Goal: Task Accomplishment & Management: Manage account settings

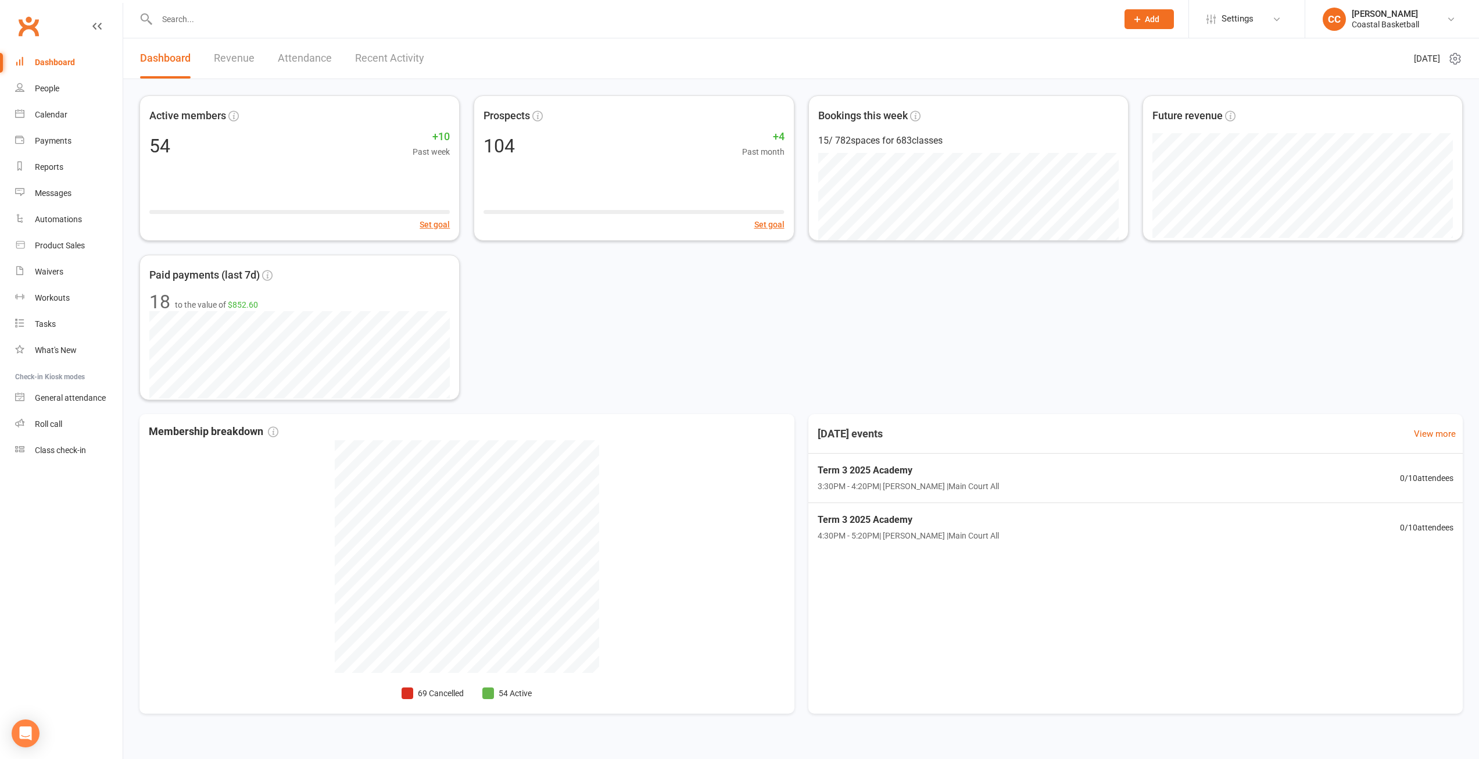
click at [737, 341] on div "Active members 54 +10 Past week Set goal Prospects 104 +4 Past month Set goal B…" at bounding box center [802, 247] width 1324 height 305
click at [1067, 362] on div "Active members 54 +10 Past week Set goal Prospects 104 +4 Past month Set goal B…" at bounding box center [802, 247] width 1324 height 305
click at [860, 320] on div "Active members 54 +10 Past week Set goal Prospects 104 +4 Past month Set goal B…" at bounding box center [802, 247] width 1324 height 305
click at [730, 321] on div "Active members 54 +10 Past week Set goal Prospects 104 +4 Past month Set goal B…" at bounding box center [802, 247] width 1324 height 305
click at [65, 269] on link "Waivers" at bounding box center [69, 272] width 108 height 26
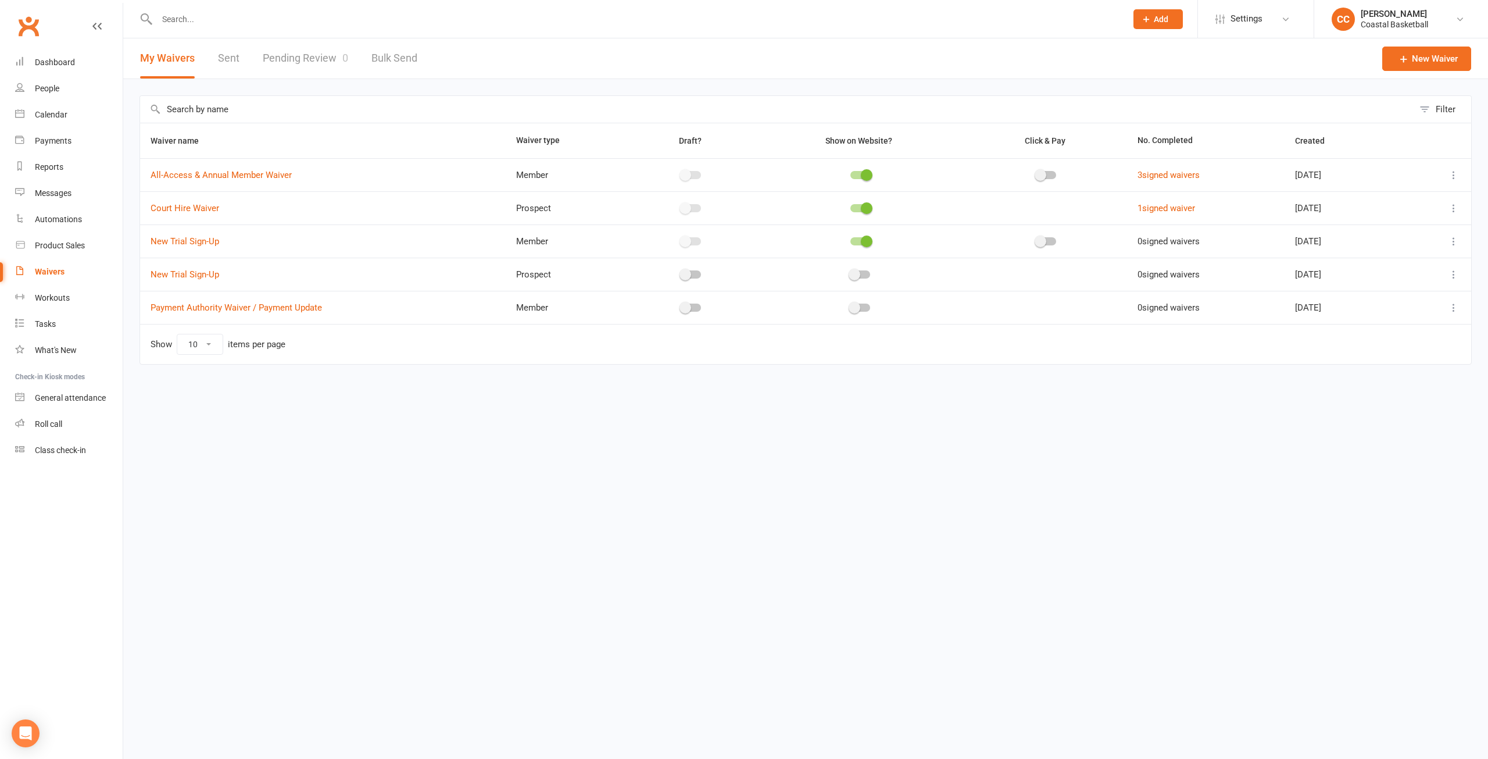
click at [314, 49] on link "Pending Review 0" at bounding box center [305, 58] width 85 height 40
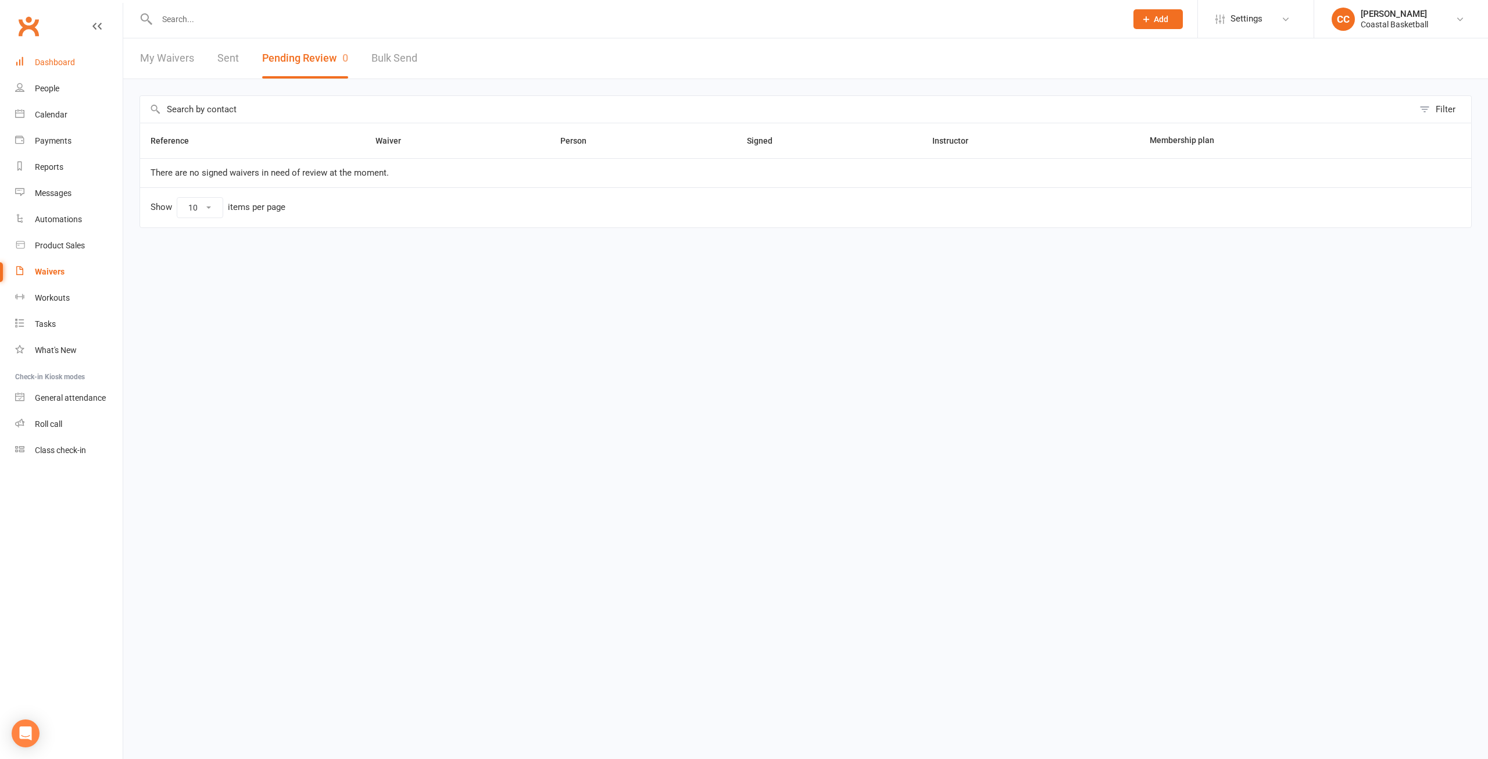
click at [51, 62] on div "Dashboard" at bounding box center [55, 62] width 40 height 9
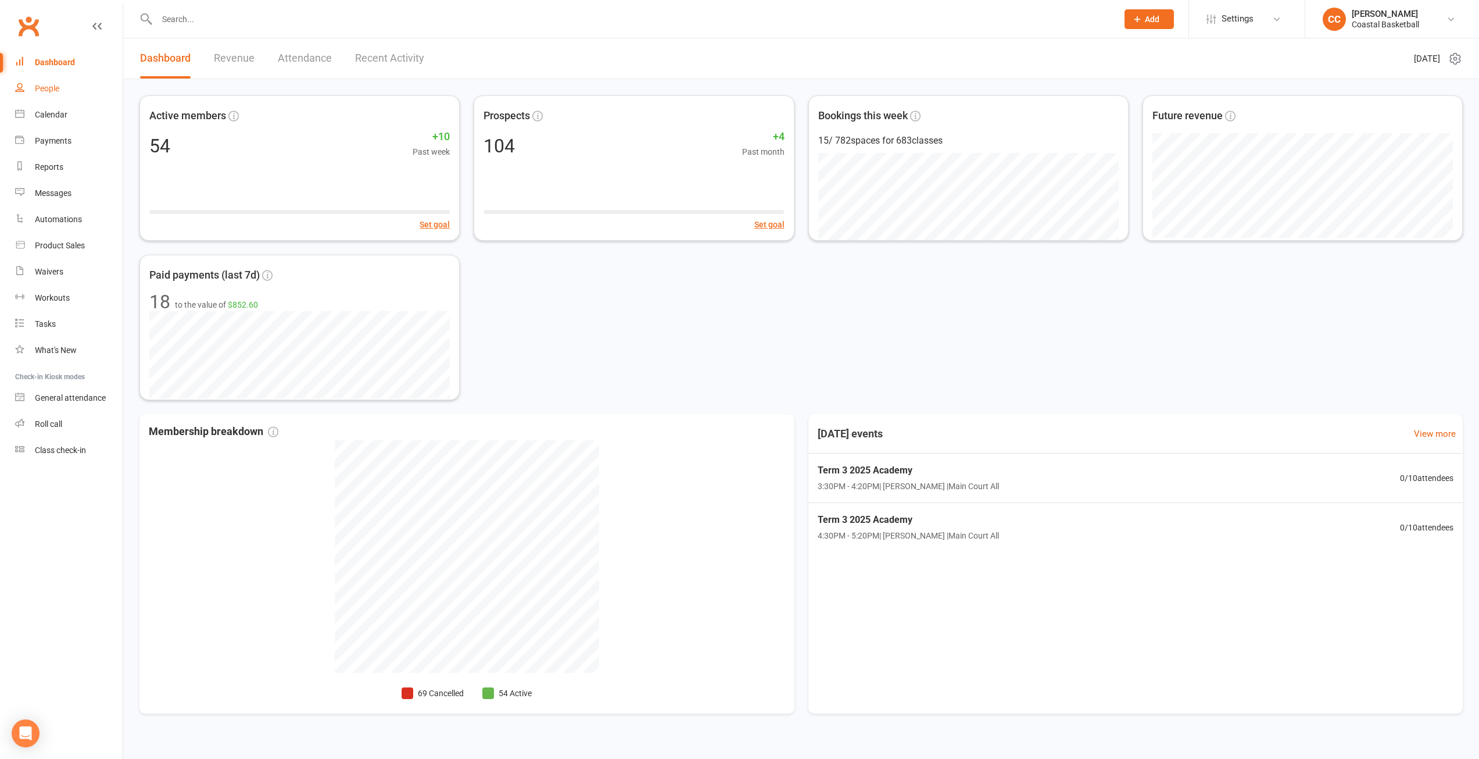
click at [51, 87] on div "People" at bounding box center [47, 88] width 24 height 9
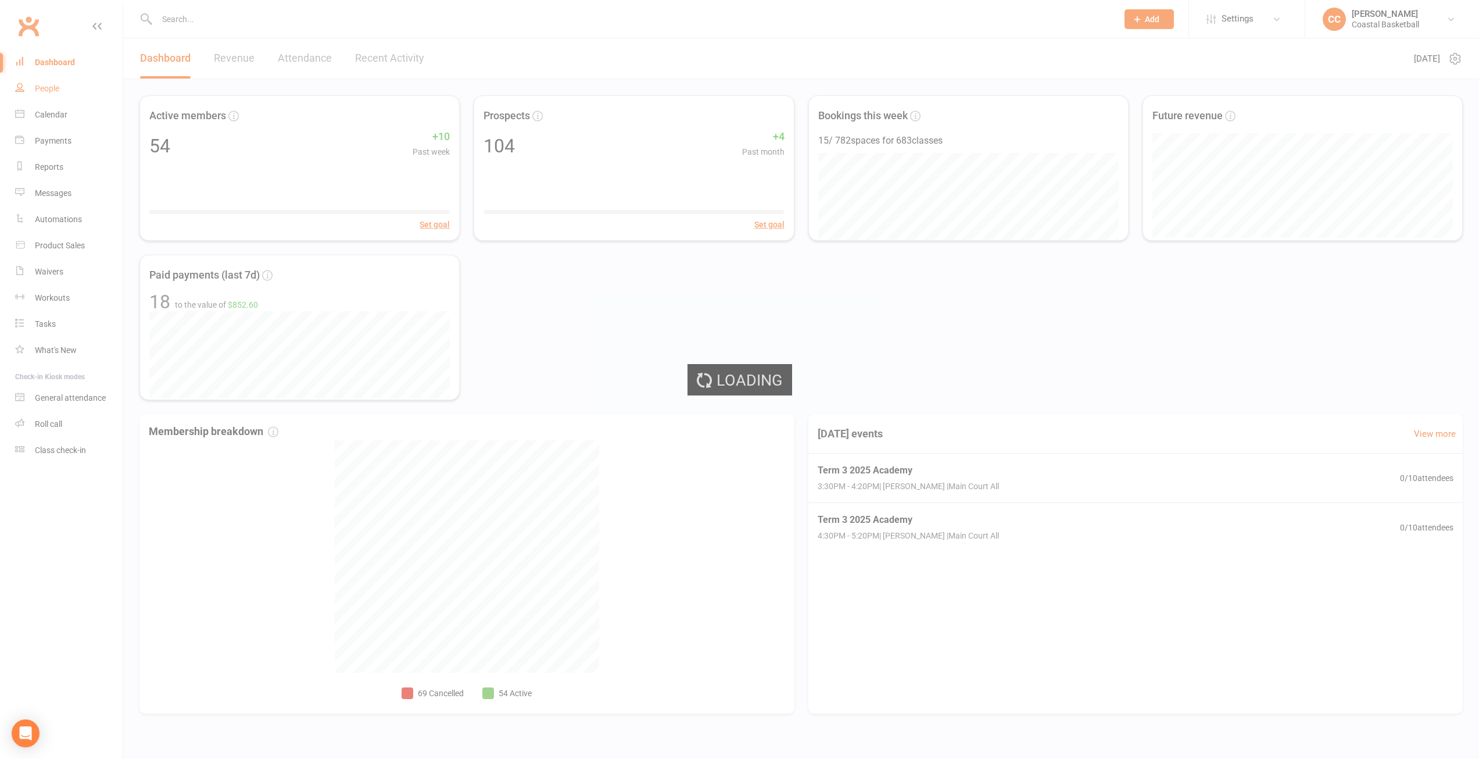
select select "100"
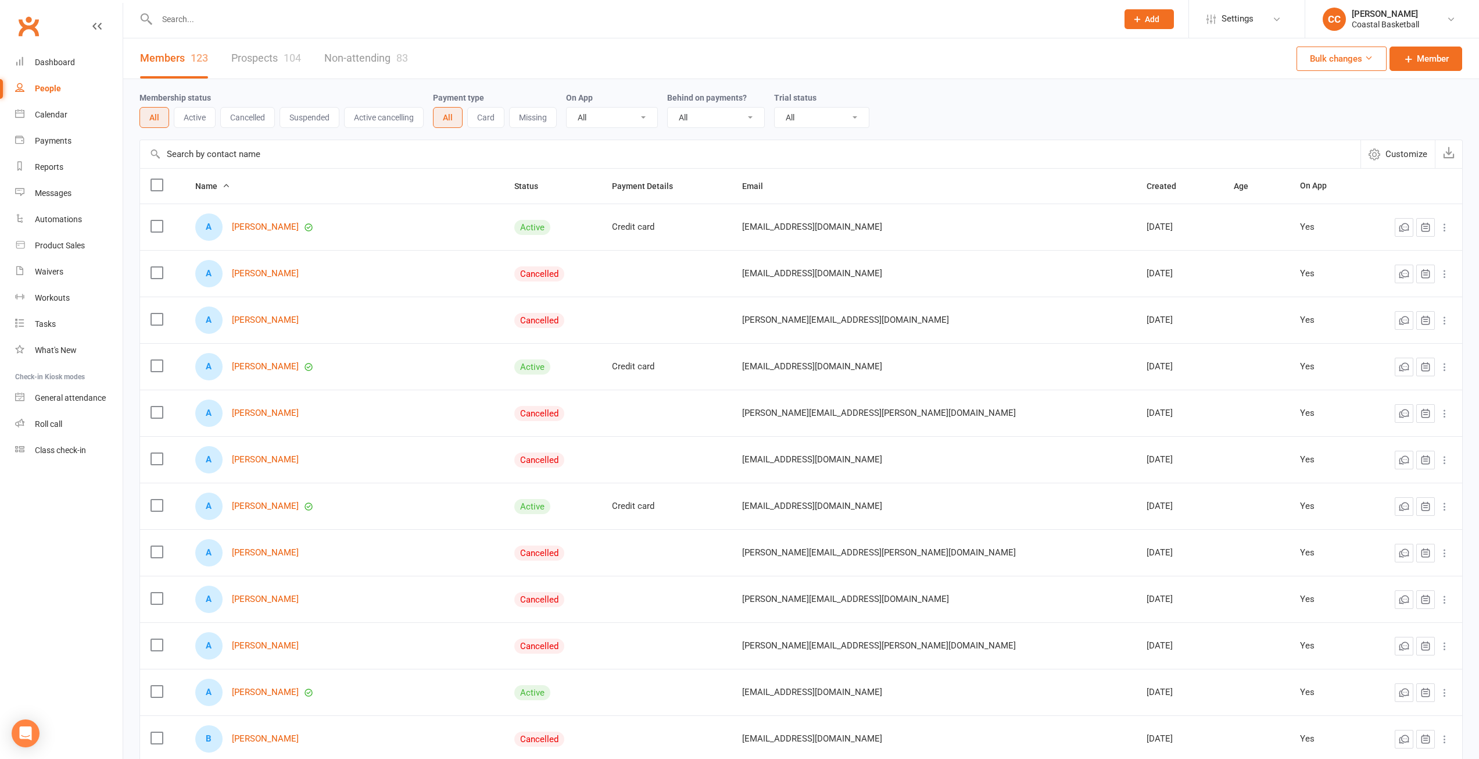
click at [649, 116] on select "All Yes No" at bounding box center [612, 118] width 91 height 20
select select "true"
click at [569, 108] on select "All Yes No" at bounding box center [612, 118] width 91 height 20
click at [192, 123] on button "Active" at bounding box center [195, 117] width 42 height 21
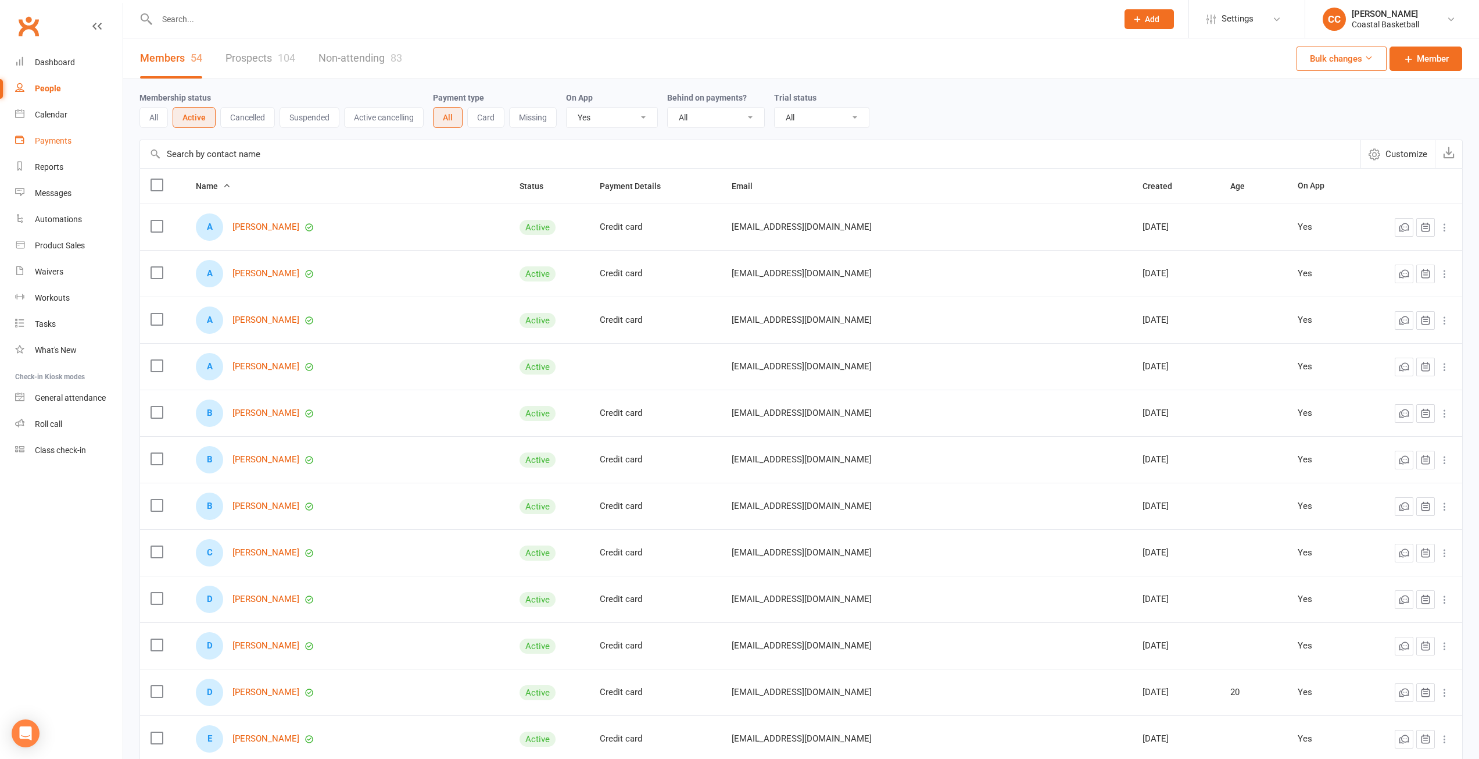
click at [55, 136] on div "Payments" at bounding box center [53, 140] width 37 height 9
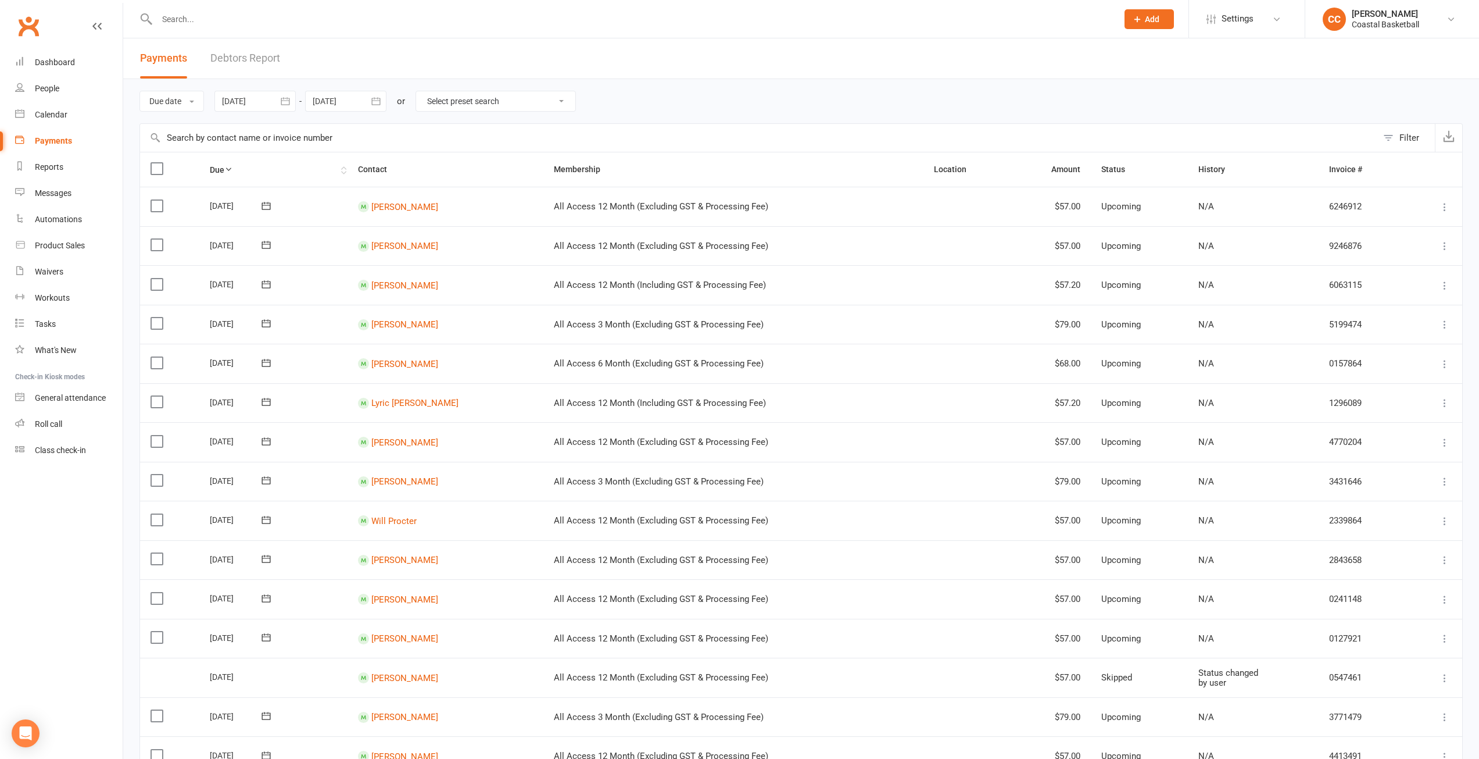
click at [248, 167] on th "Due" at bounding box center [273, 169] width 148 height 34
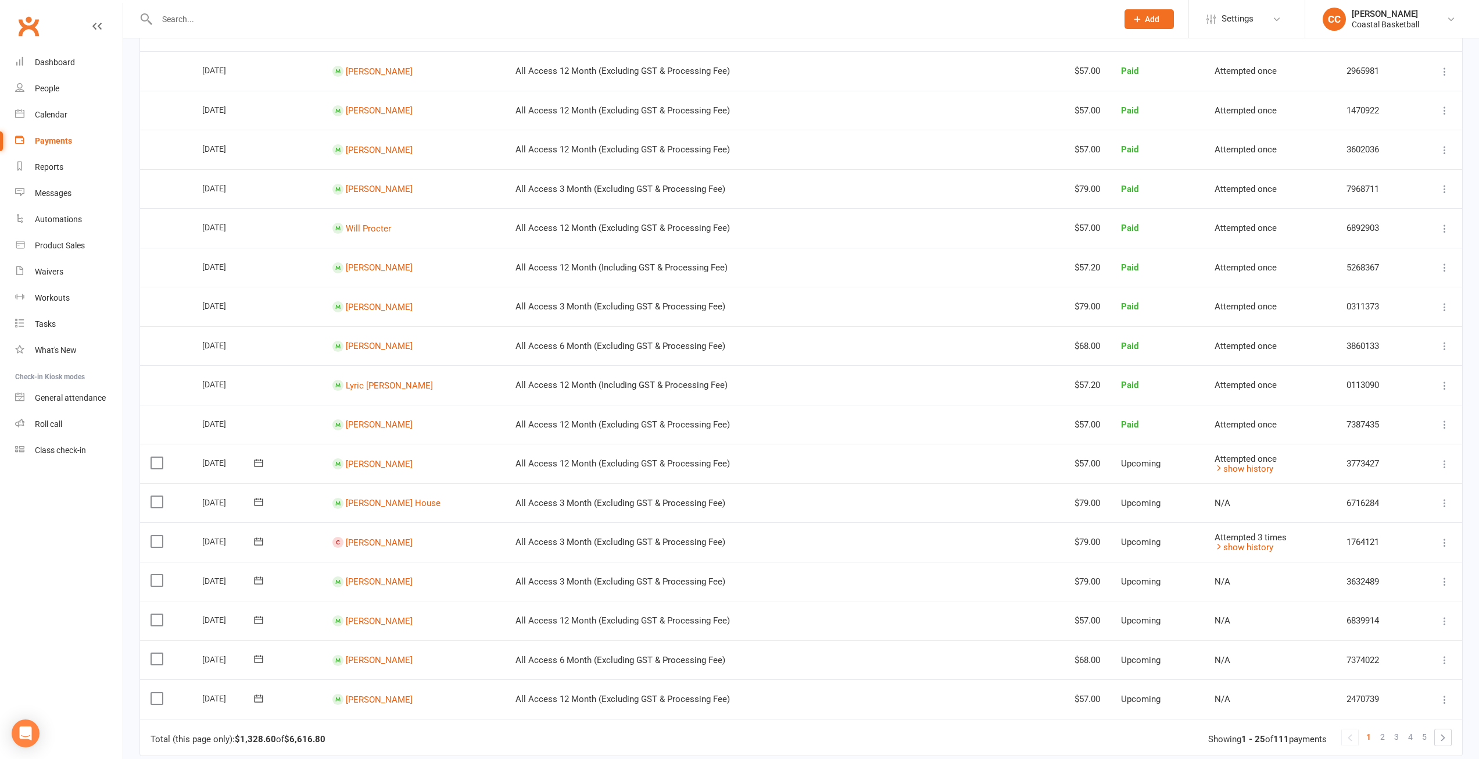
scroll to position [581, 0]
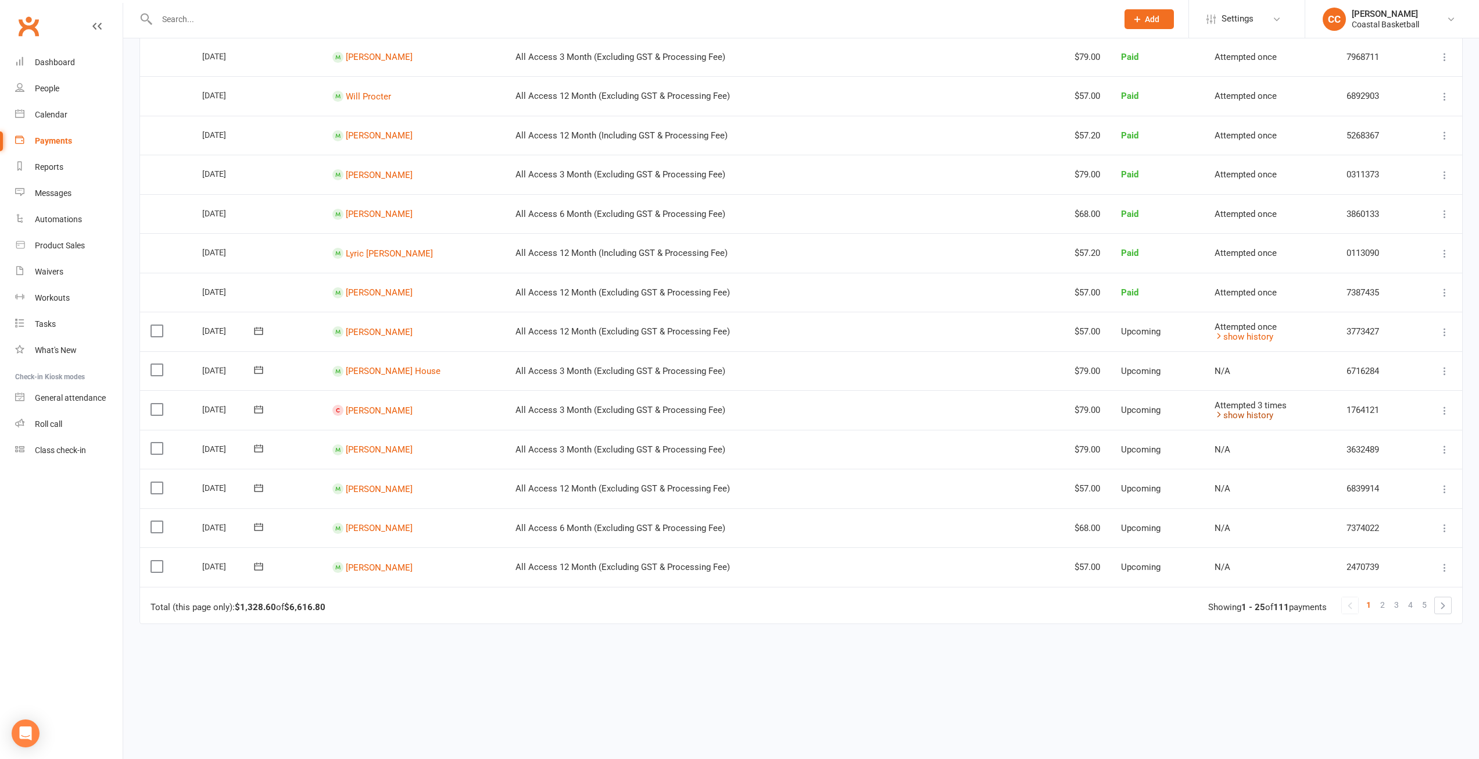
click at [1238, 414] on link "show history" at bounding box center [1244, 415] width 59 height 10
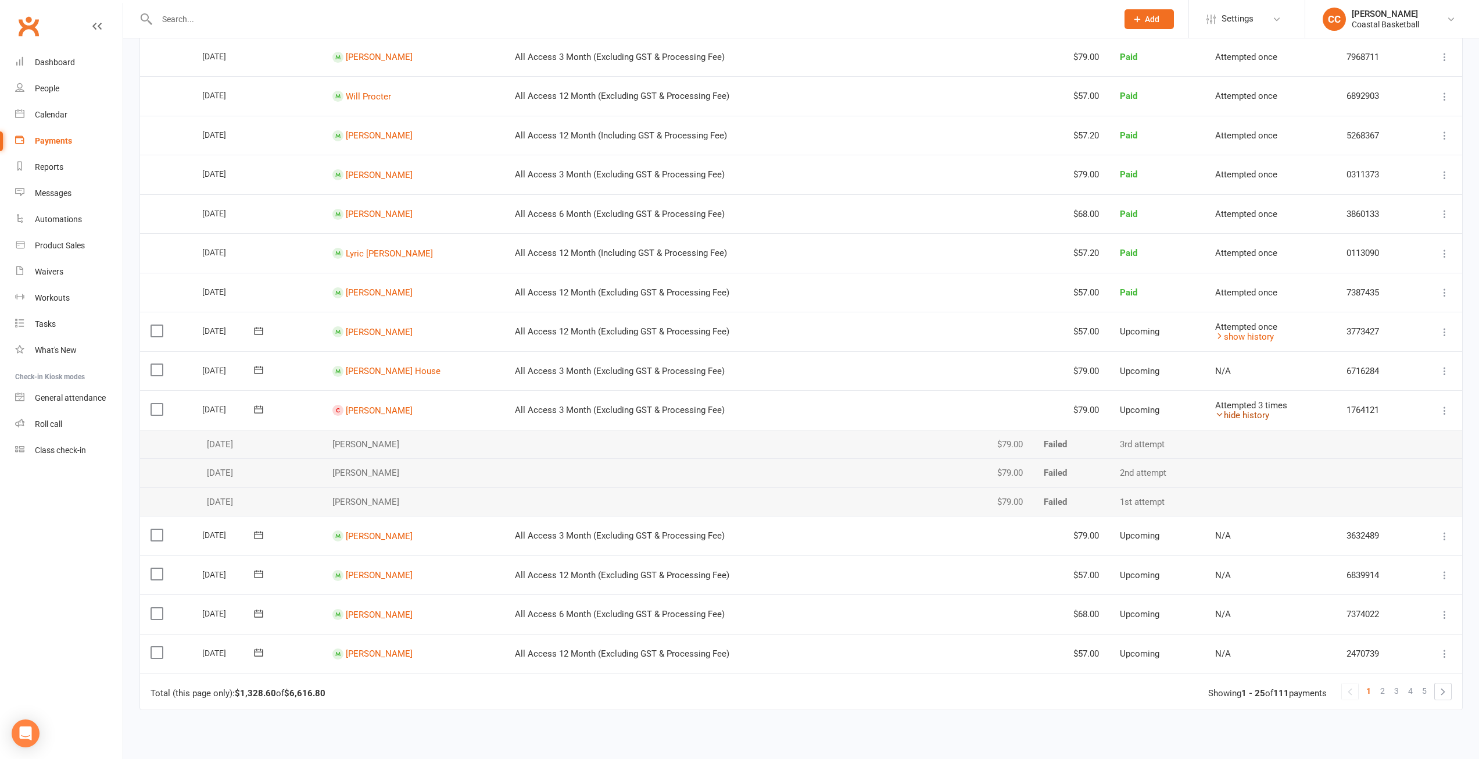
click at [1238, 414] on link "hide history" at bounding box center [1243, 415] width 54 height 10
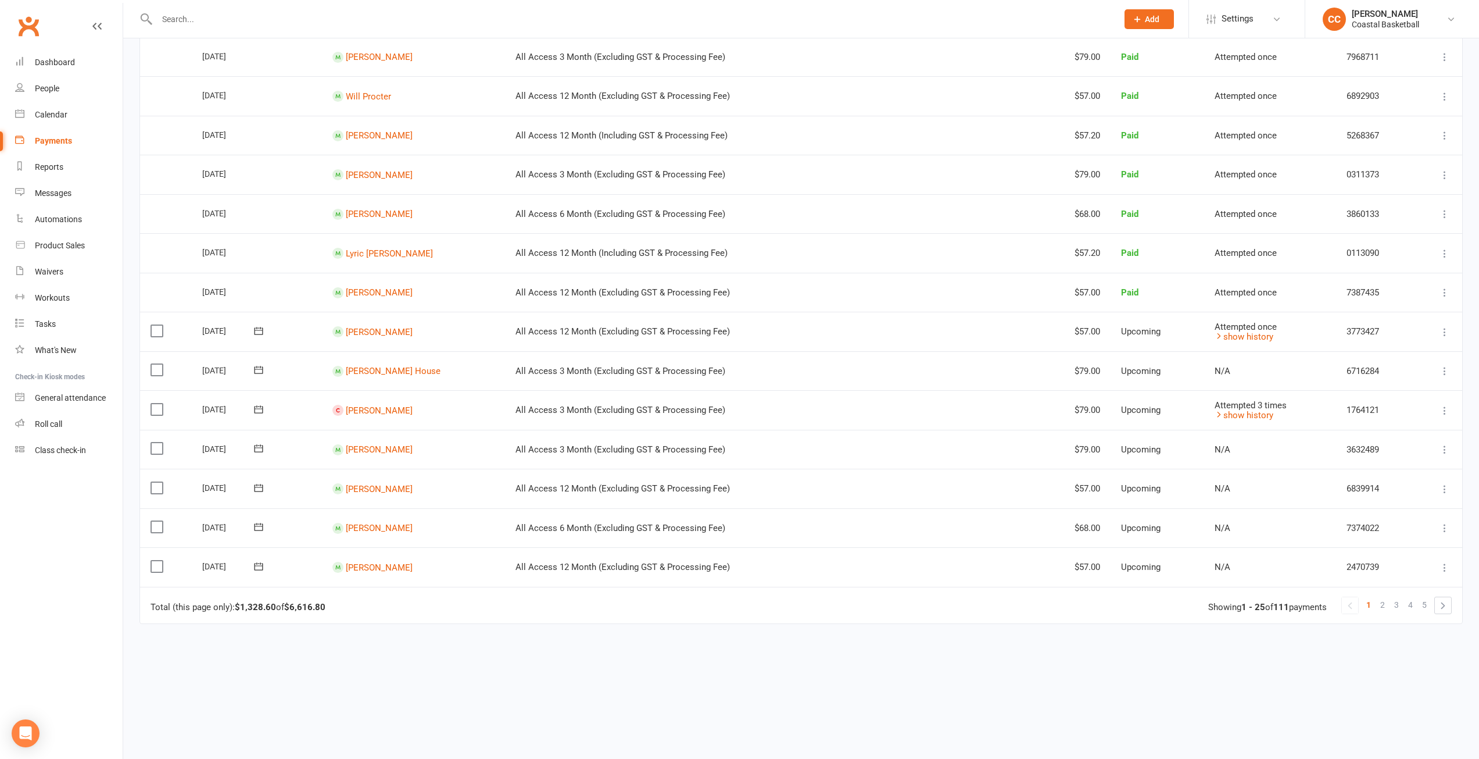
click at [1443, 410] on icon at bounding box center [1445, 411] width 12 height 12
click at [1446, 407] on icon at bounding box center [1445, 411] width 12 height 12
click at [371, 410] on link "Lachlan Kauhanen" at bounding box center [379, 410] width 67 height 10
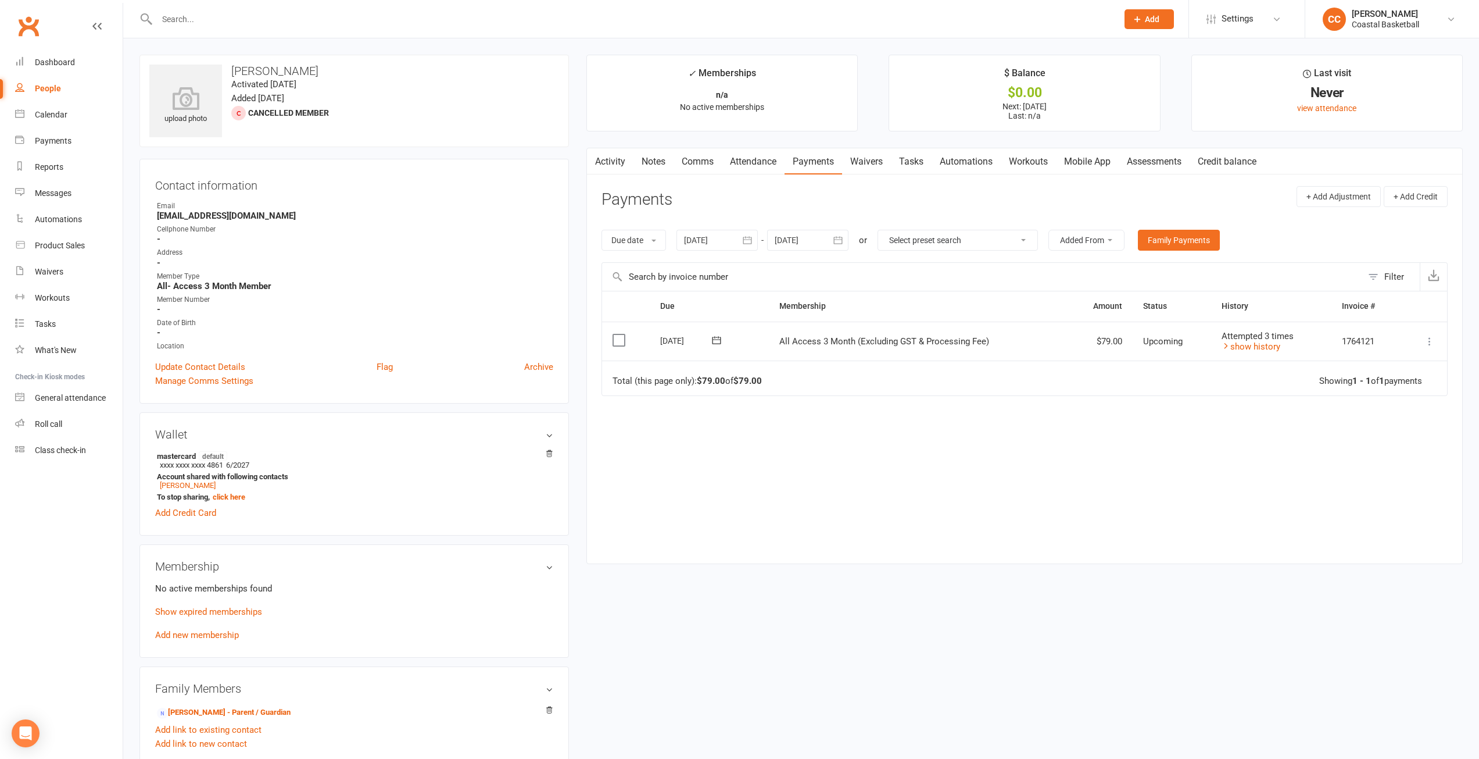
click at [601, 162] on button "button" at bounding box center [594, 161] width 15 height 26
click at [611, 162] on link "Activity" at bounding box center [610, 161] width 47 height 27
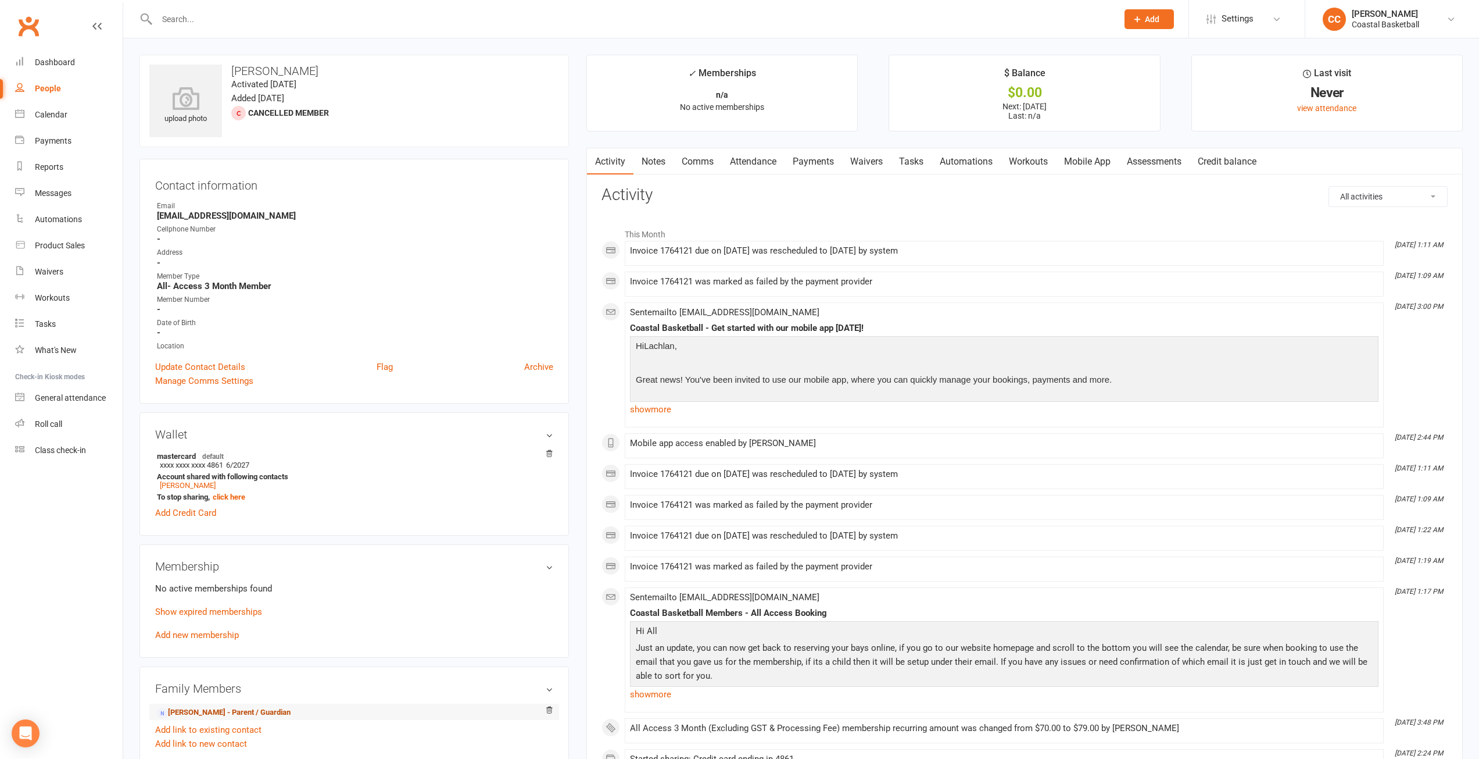
click at [252, 710] on link "Michael Kauhanen - Parent / Guardian" at bounding box center [224, 712] width 134 height 12
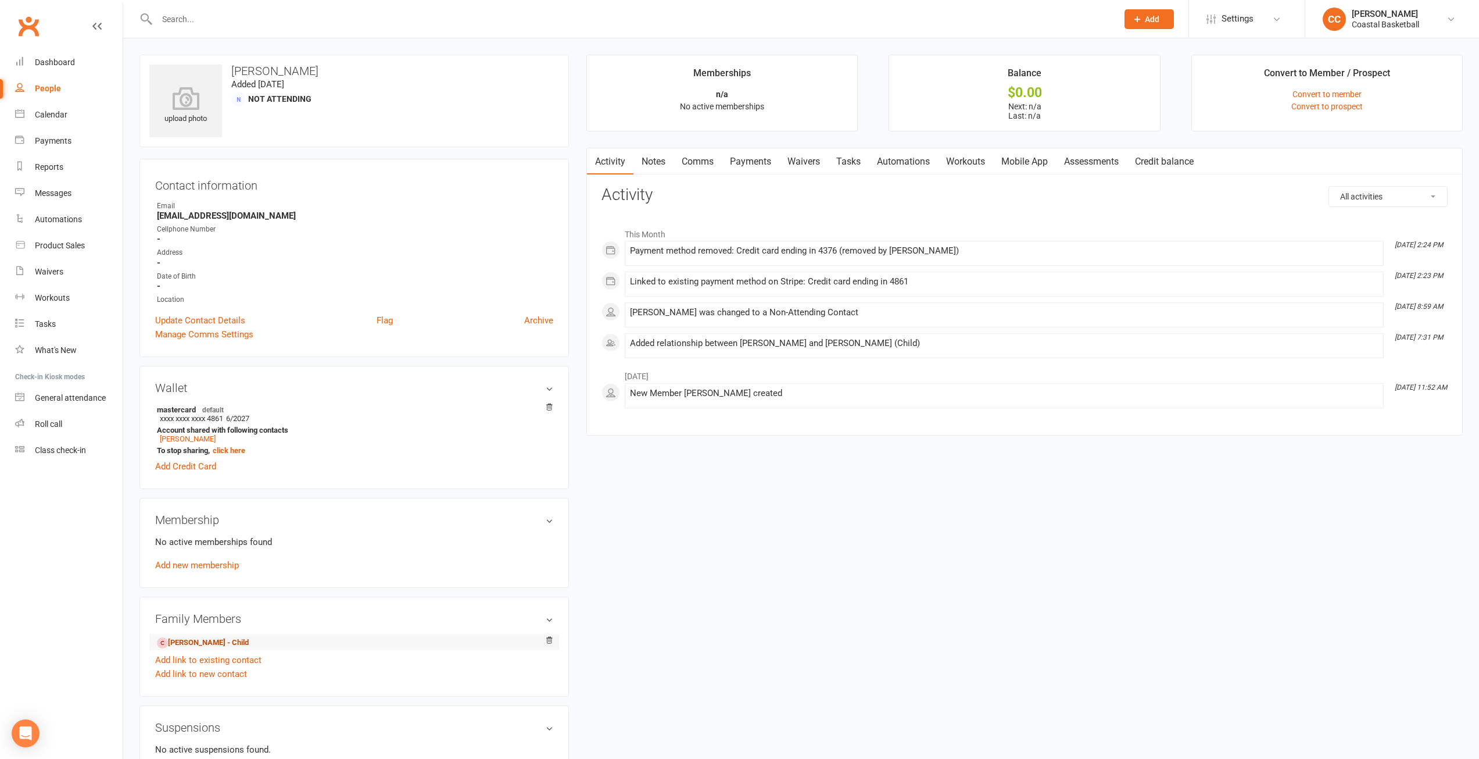
click at [207, 640] on link "Lachlan Kauhanen - Child" at bounding box center [203, 643] width 92 height 12
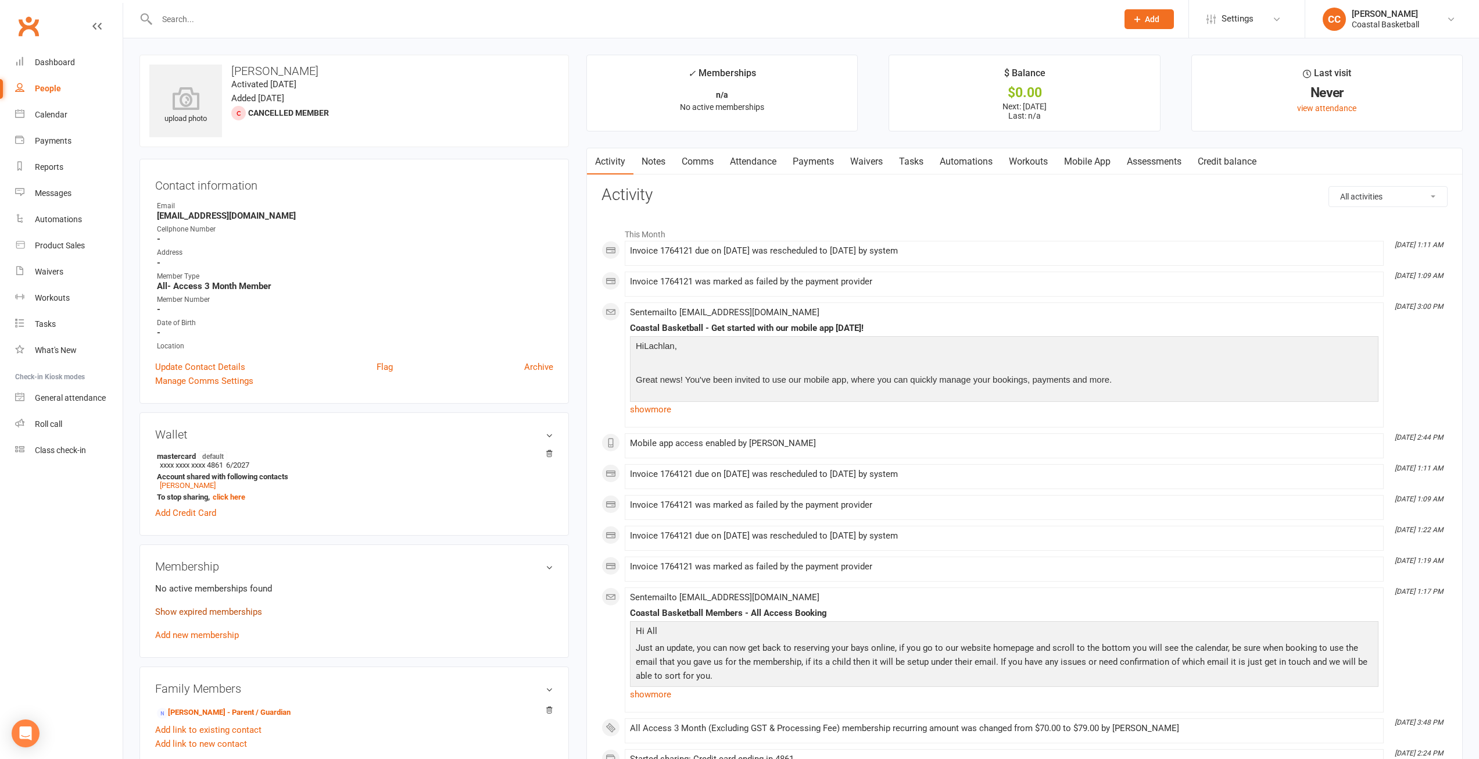
click at [252, 612] on link "Show expired memberships" at bounding box center [208, 611] width 107 height 10
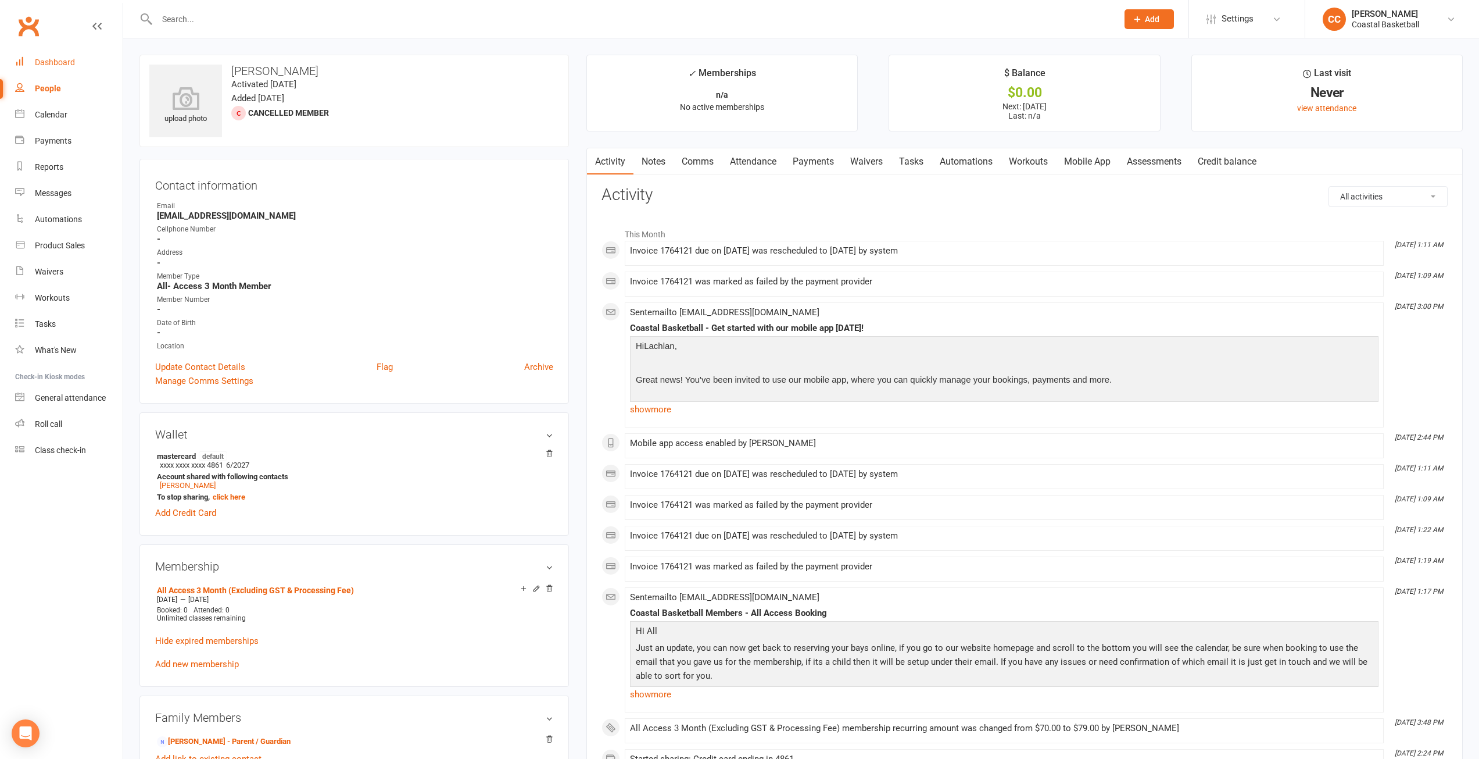
click at [65, 67] on div "Dashboard" at bounding box center [55, 62] width 40 height 9
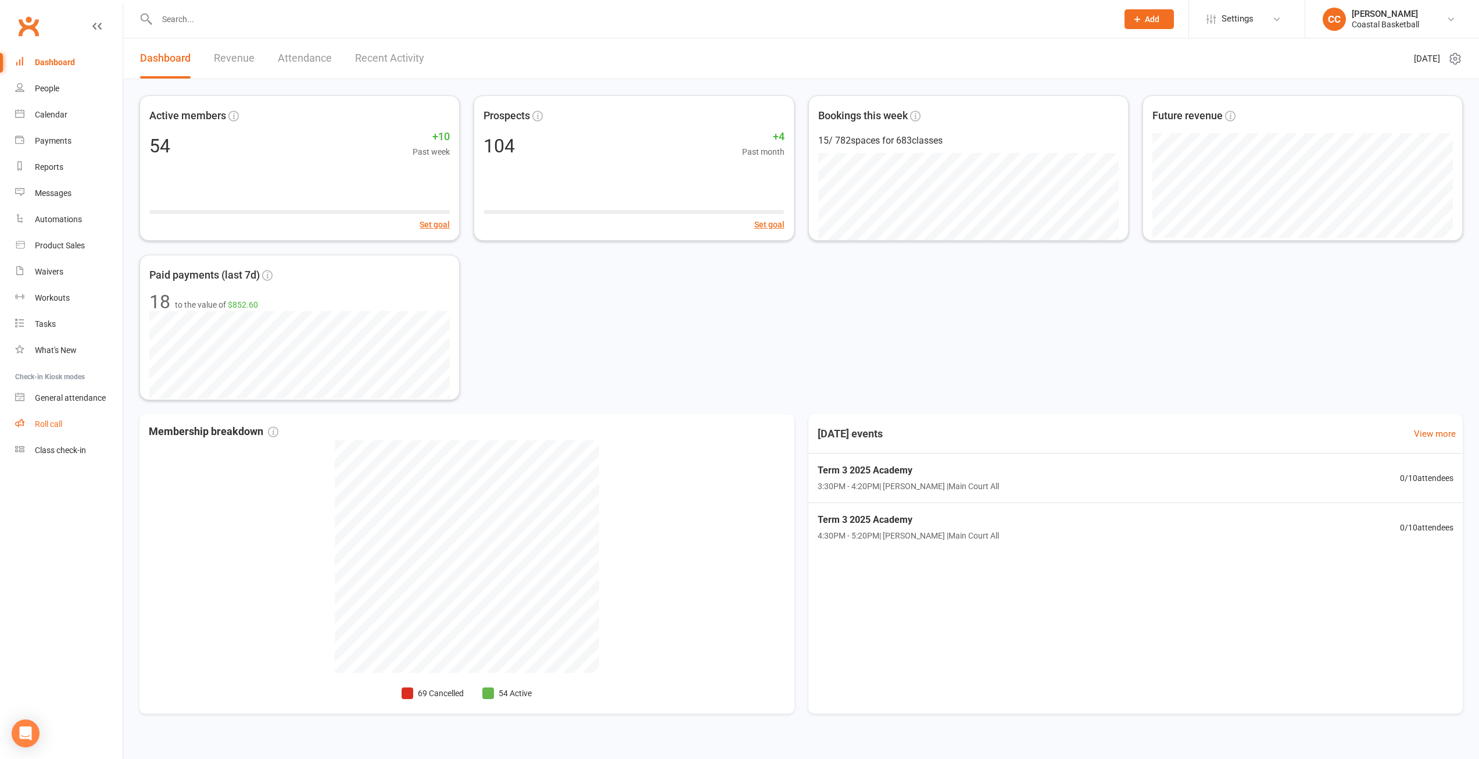
click at [45, 424] on div "Roll call" at bounding box center [48, 423] width 27 height 9
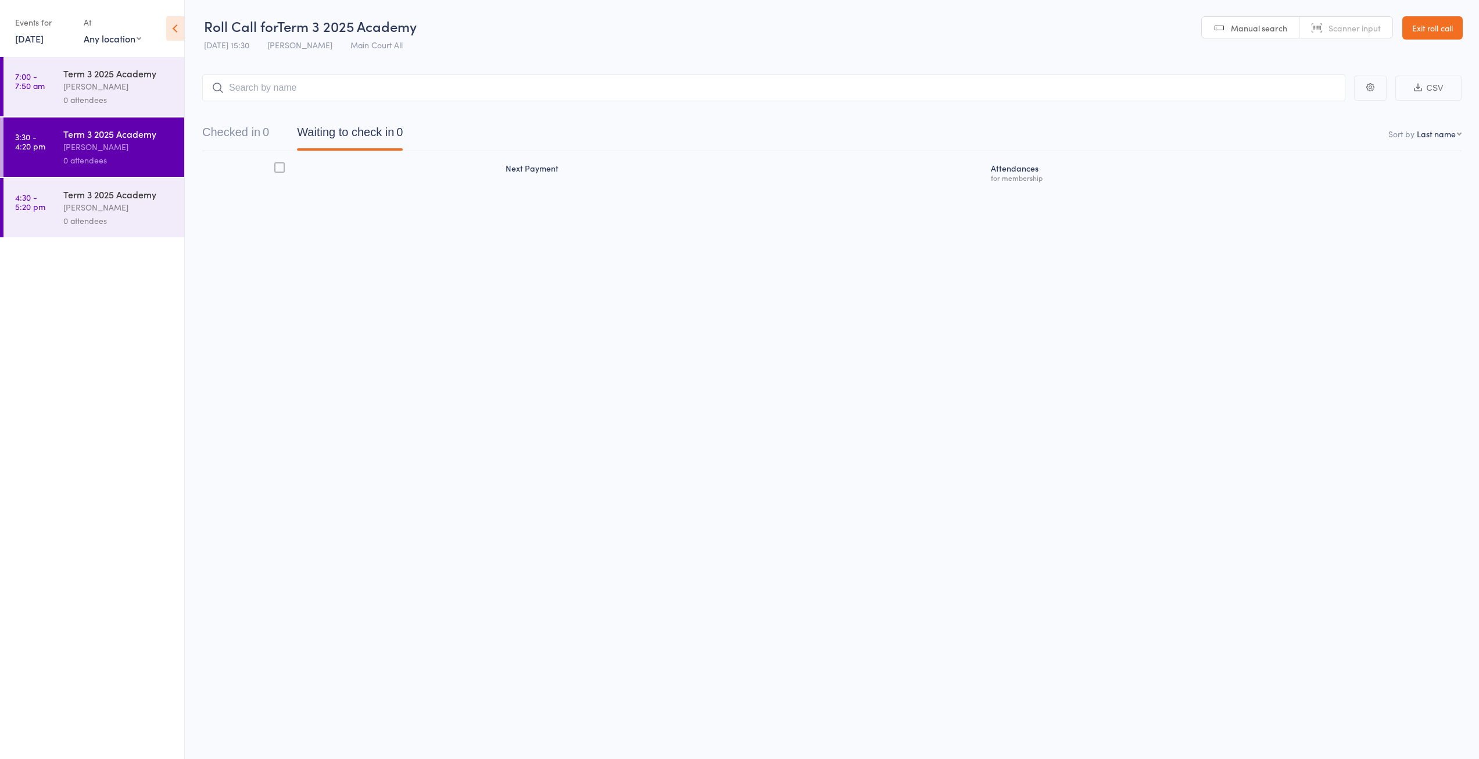
drag, startPoint x: 1425, startPoint y: 41, endPoint x: 1420, endPoint y: 27, distance: 14.4
click at [1425, 41] on header "Roll Call for Term 3 2025 Academy 13 Aug 15:30 Manyiel Wugol Main Court All Man…" at bounding box center [832, 28] width 1295 height 57
click at [1420, 27] on link "Exit roll call" at bounding box center [1433, 27] width 60 height 23
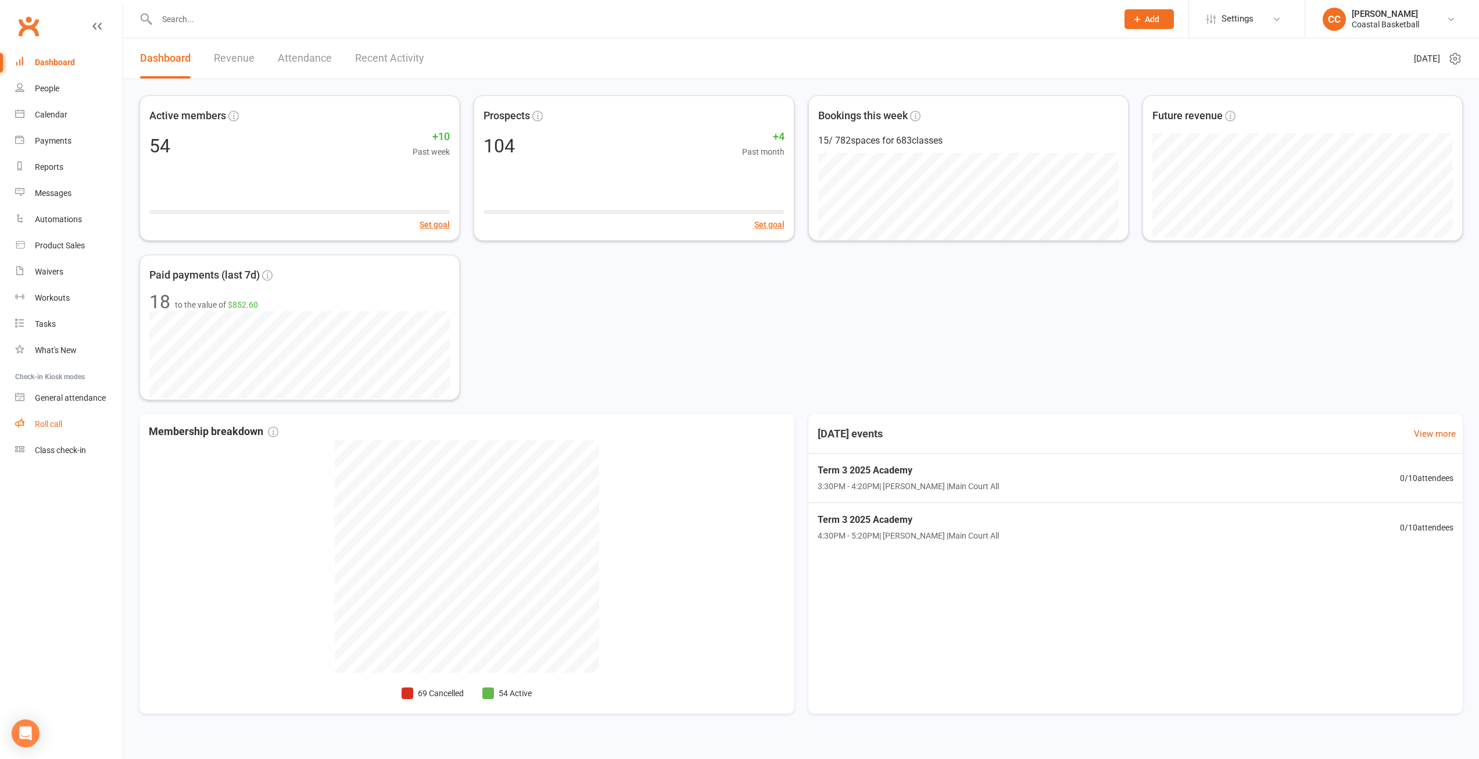
click at [60, 423] on div "Roll call" at bounding box center [48, 423] width 27 height 9
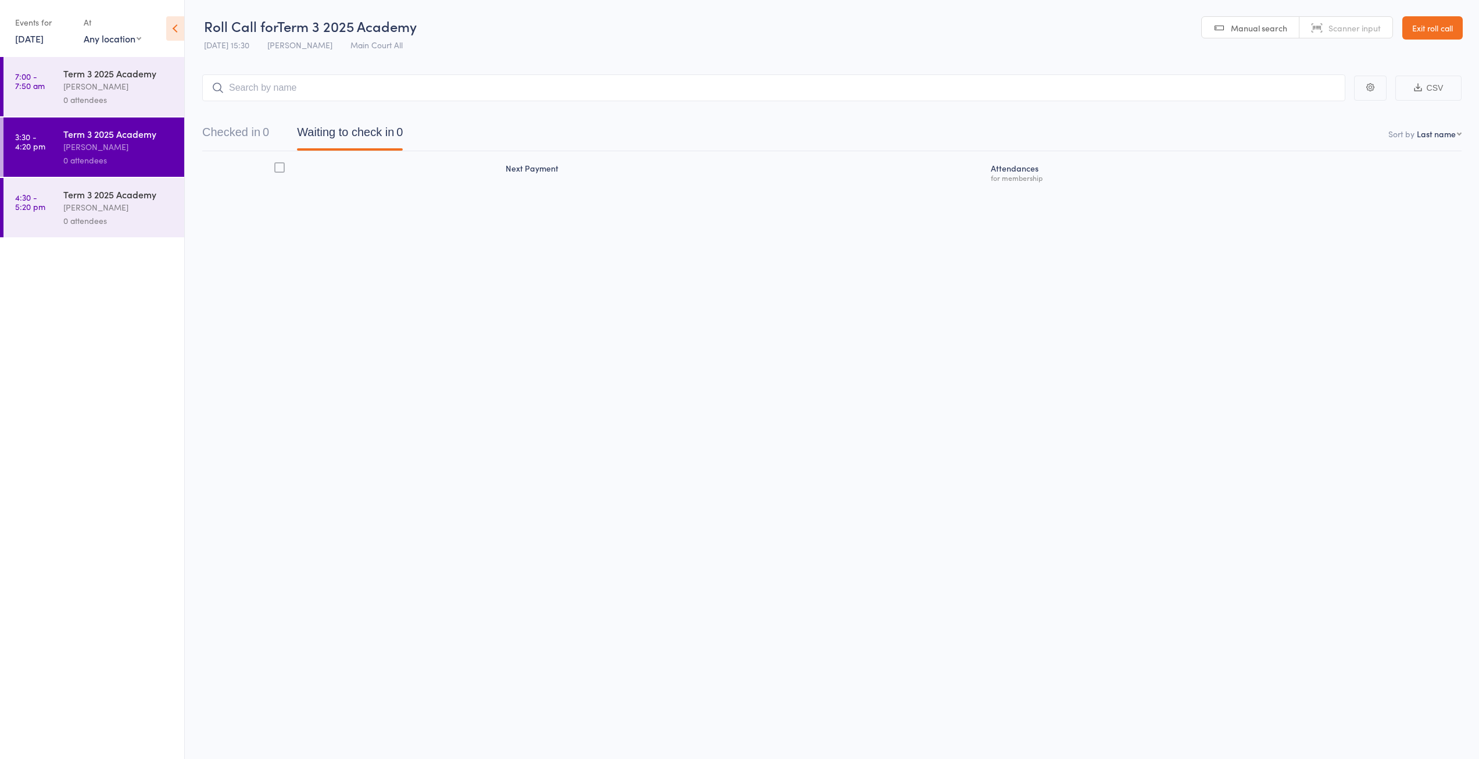
click at [23, 43] on link "[DATE]" at bounding box center [29, 38] width 28 height 13
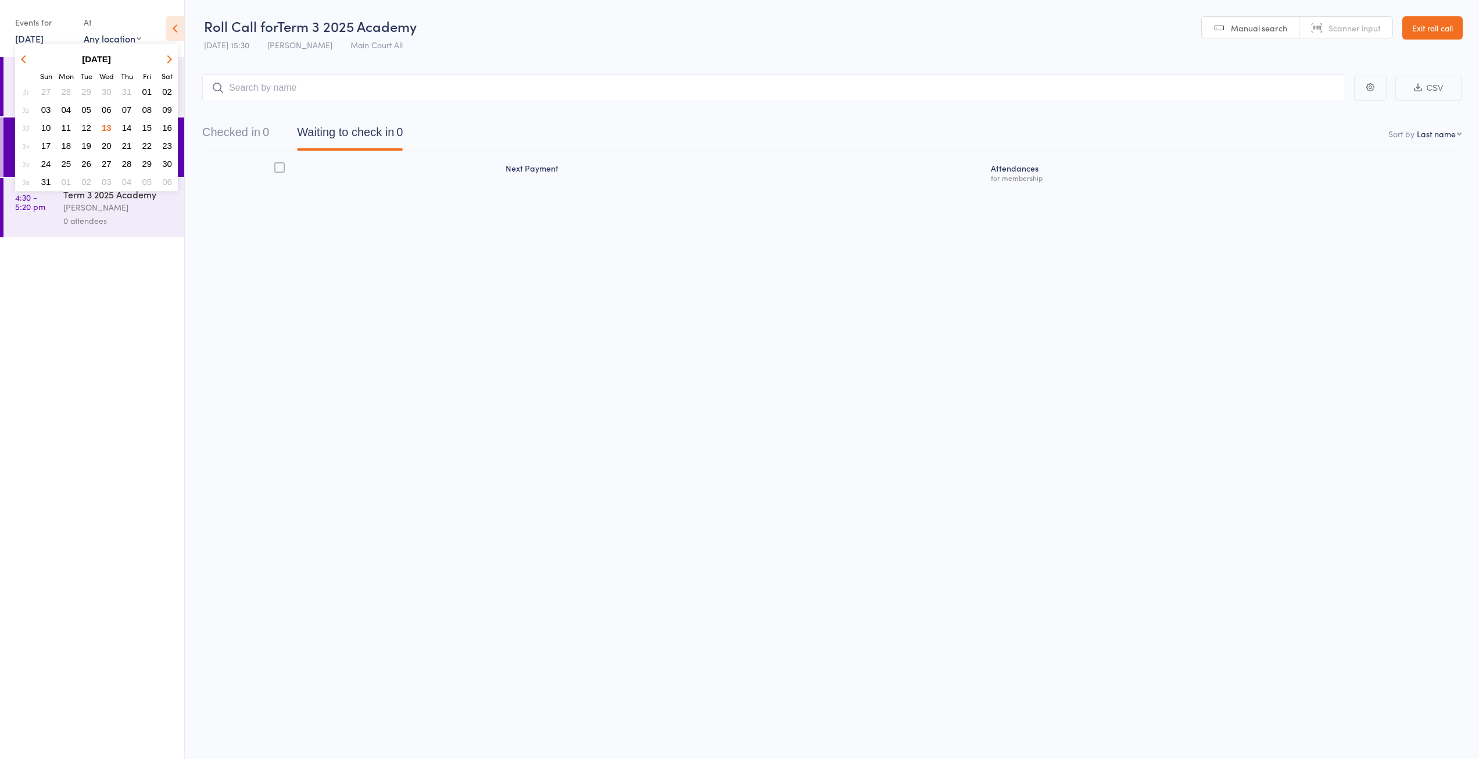
click at [87, 129] on span "12" at bounding box center [86, 128] width 10 height 10
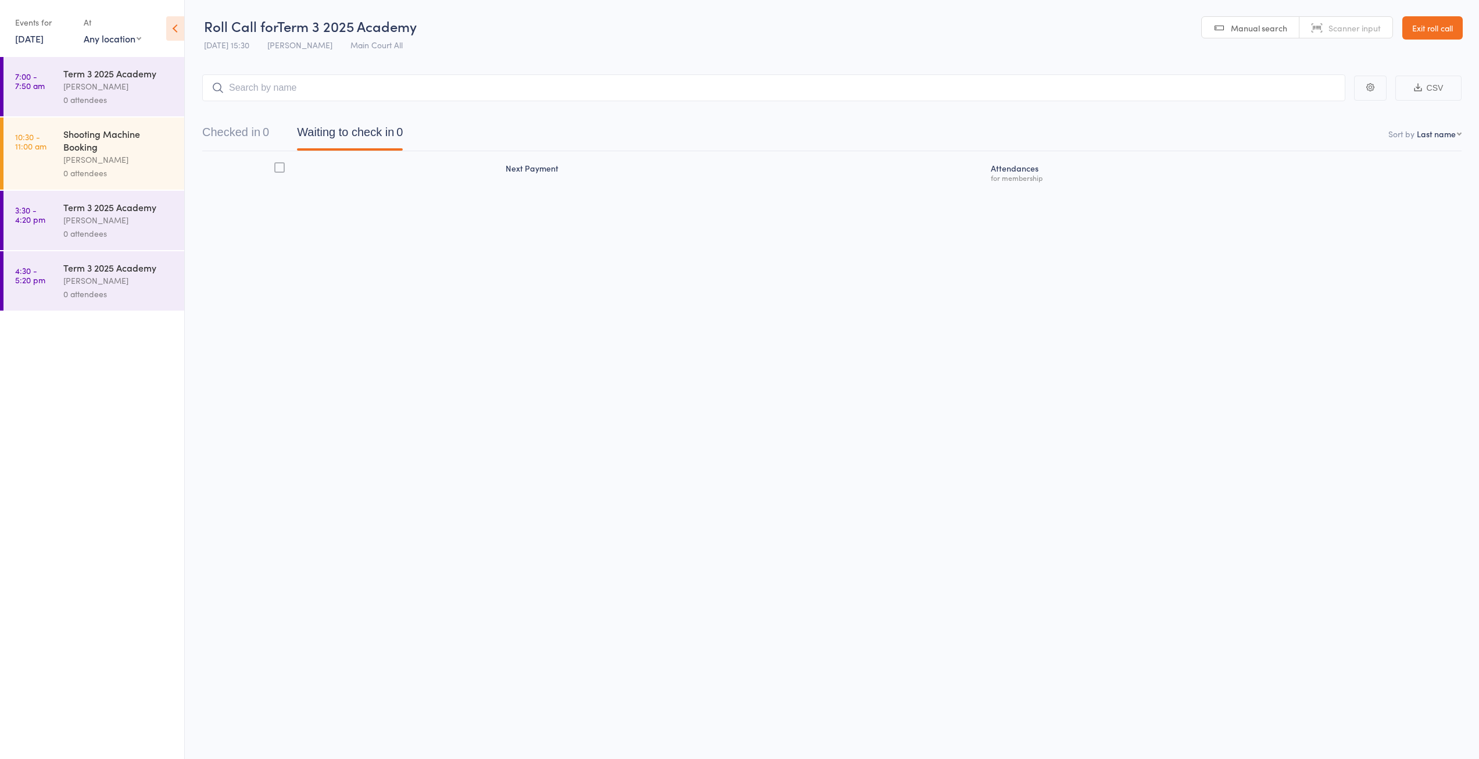
click at [136, 41] on select "Any location Main Court North Main Court South Shooting Bay #2 Main Court All S…" at bounding box center [113, 38] width 58 height 13
click at [137, 37] on select "Any location Main Court North Main Court South Shooting Bay #2 Main Court All S…" at bounding box center [113, 38] width 58 height 13
click at [140, 37] on select "Any location Main Court North Main Court South Shooting Bay #2 Main Court All S…" at bounding box center [113, 38] width 58 height 13
select select "2"
click at [84, 32] on select "Any location Main Court North Main Court South Shooting Bay #2 Main Court All S…" at bounding box center [113, 38] width 58 height 13
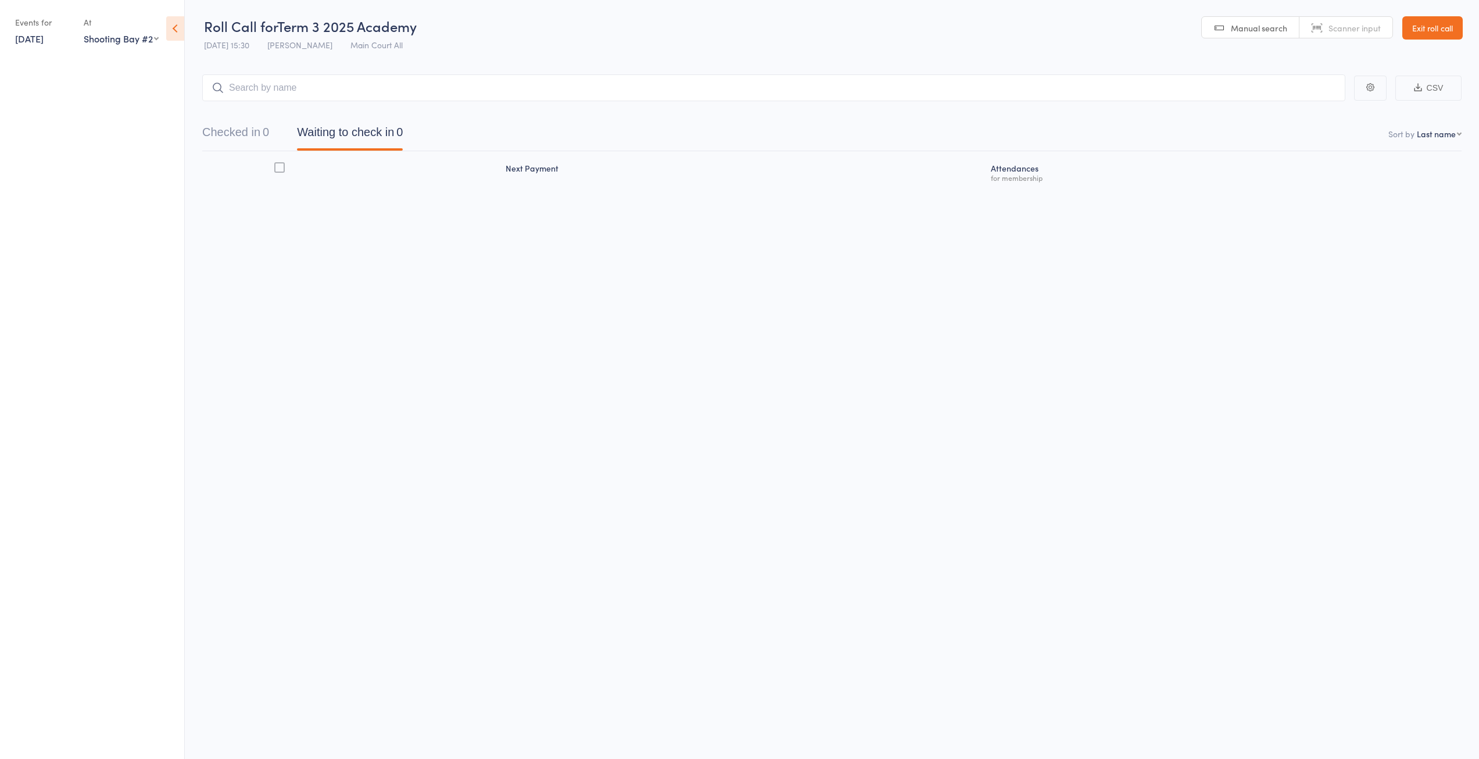
click at [153, 42] on select "Any location Main Court North Main Court South Shooting Bay #2 Main Court All S…" at bounding box center [121, 38] width 75 height 13
select select
click at [84, 32] on select "Any location Main Court North Main Court South Shooting Bay #2 Main Court All S…" at bounding box center [121, 38] width 75 height 13
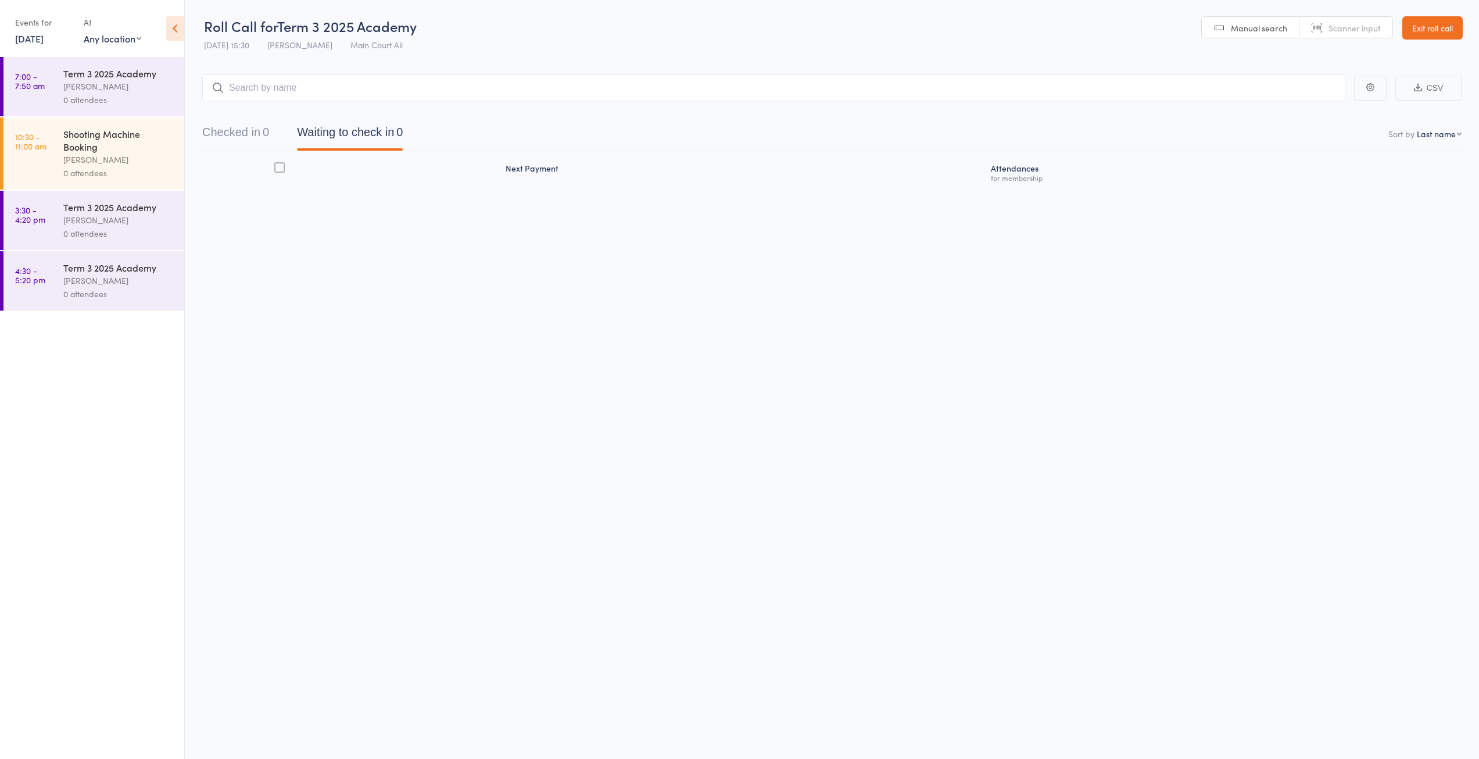
click at [1434, 28] on link "Exit roll call" at bounding box center [1433, 27] width 60 height 23
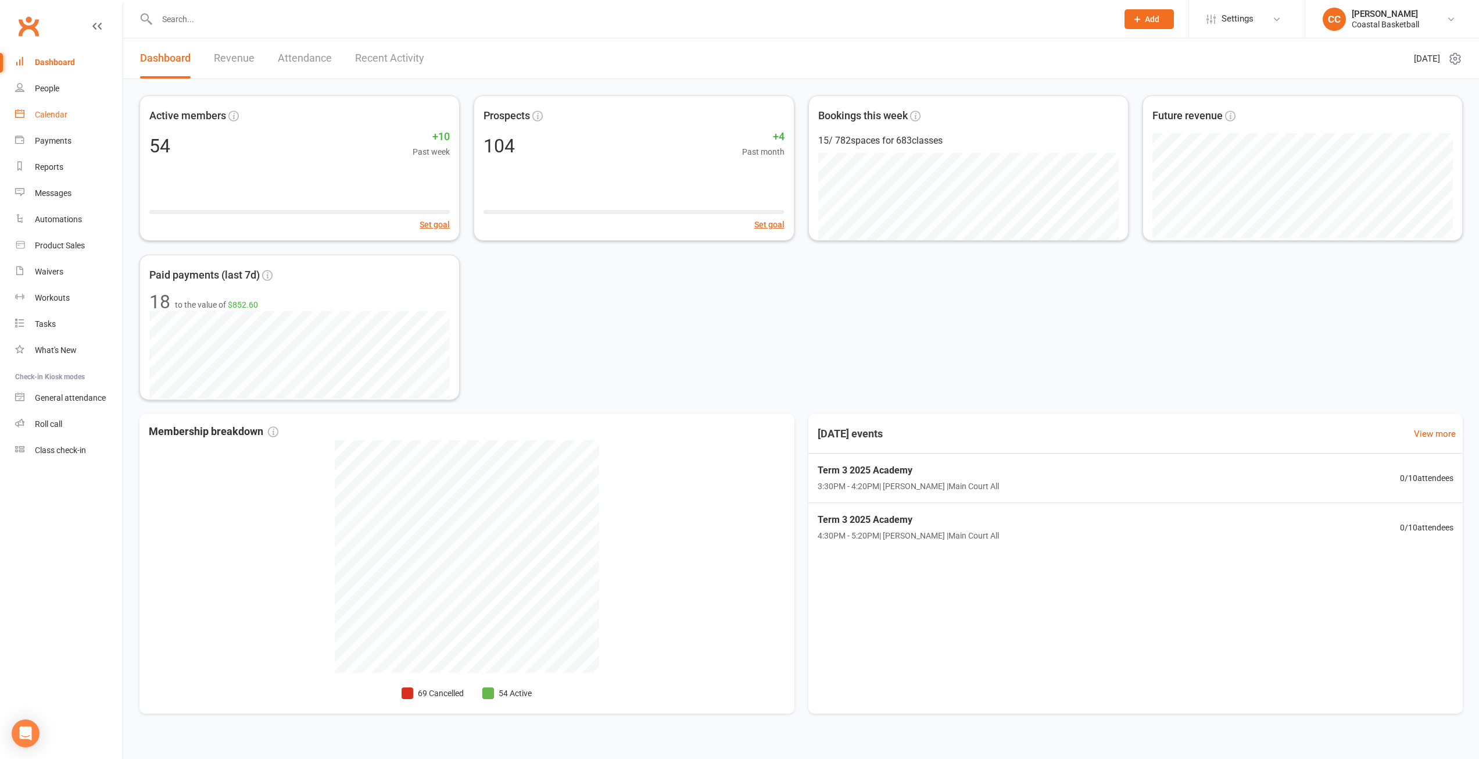
click at [57, 115] on div "Calendar" at bounding box center [51, 114] width 33 height 9
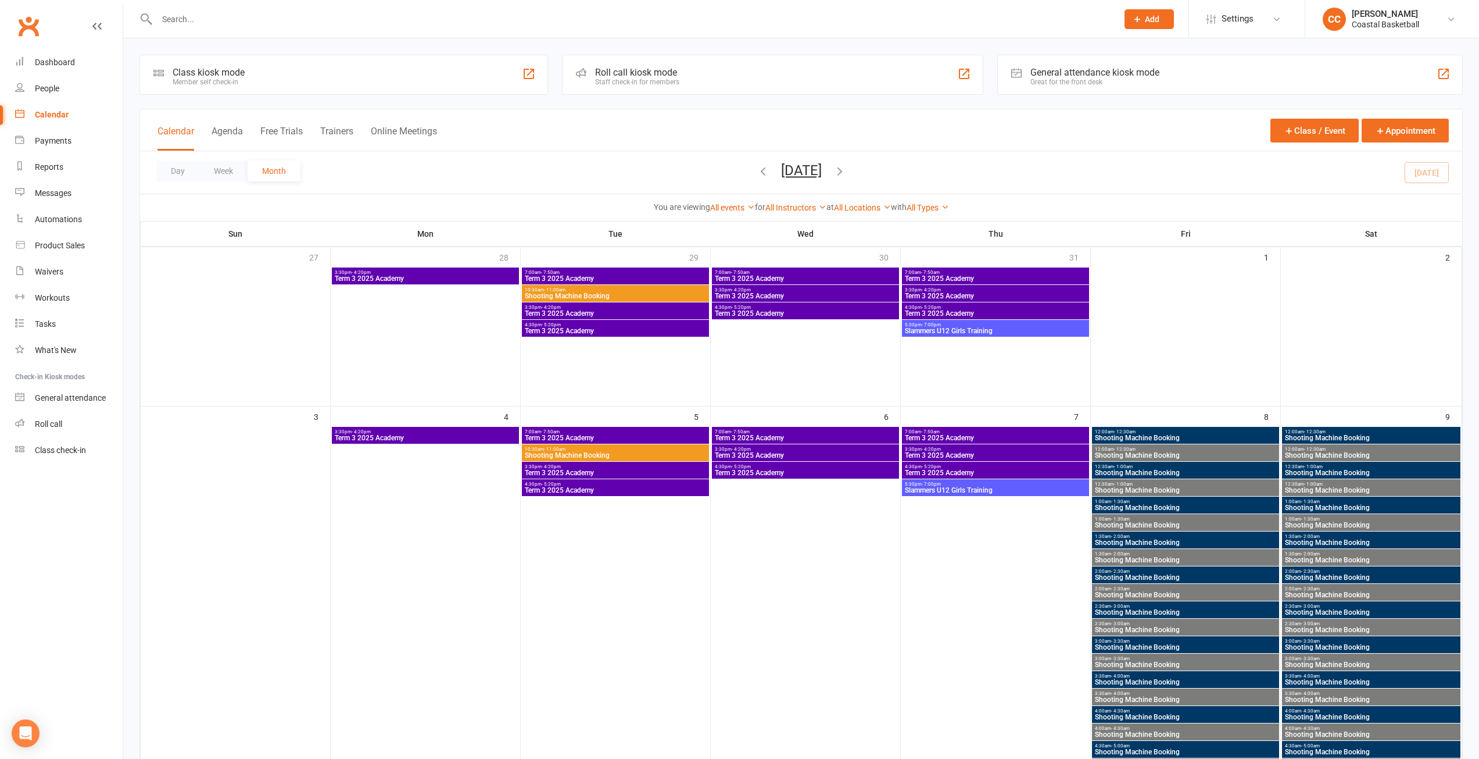
click at [598, 451] on span "10:30am - 11:00am" at bounding box center [615, 448] width 183 height 5
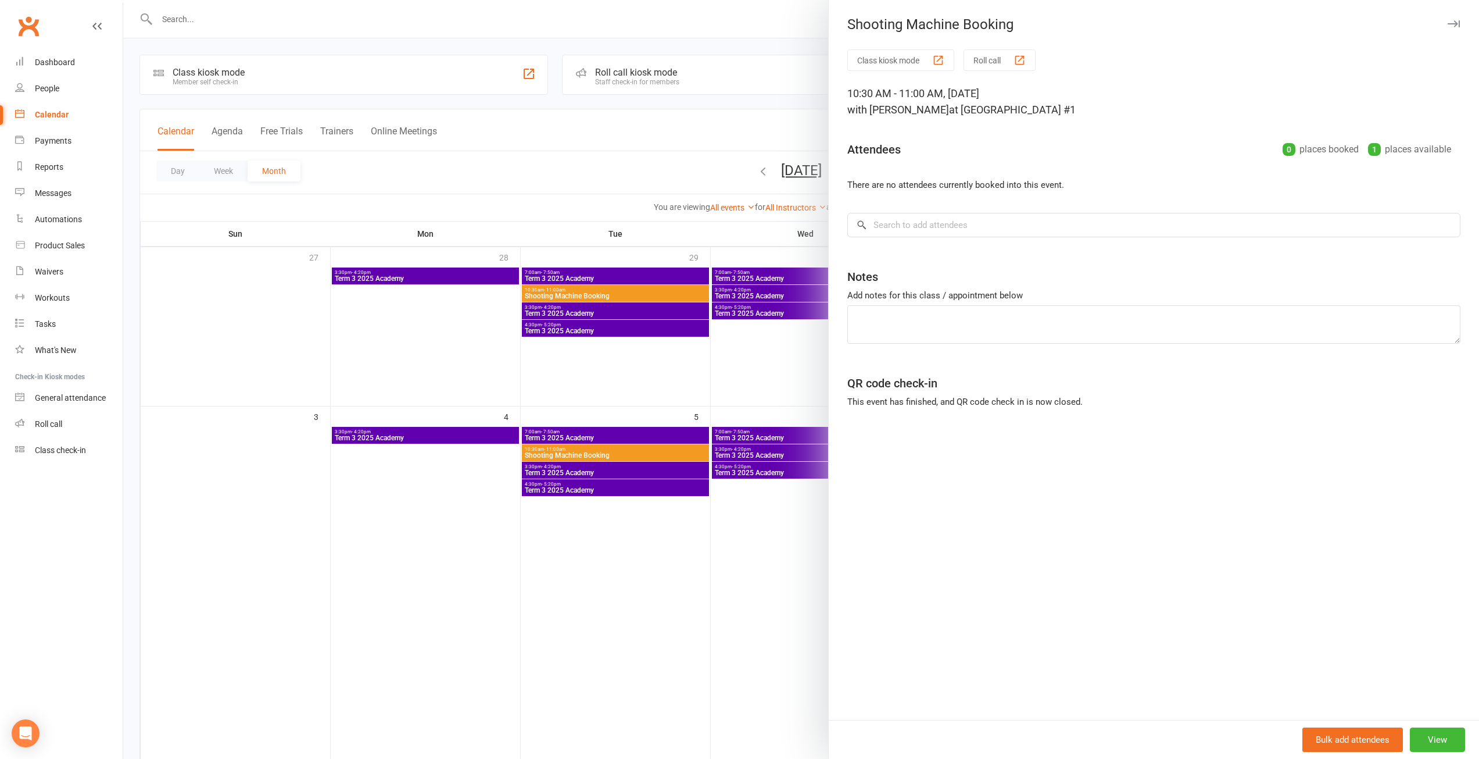
click at [1439, 752] on div "Bulk add attendees View" at bounding box center [1154, 739] width 650 height 39
click at [1439, 744] on button "View" at bounding box center [1437, 739] width 55 height 24
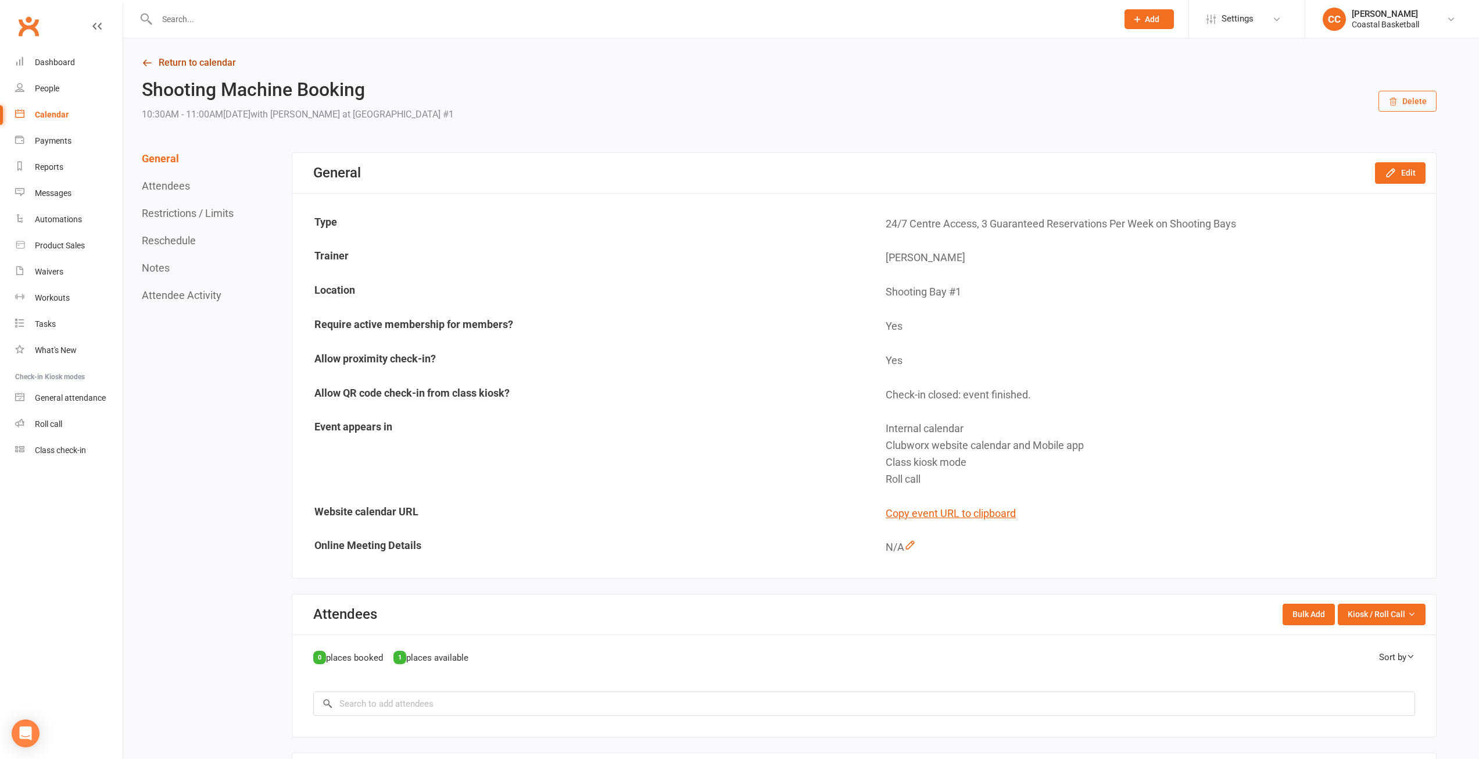
click at [202, 62] on link "Return to calendar" at bounding box center [789, 63] width 1295 height 16
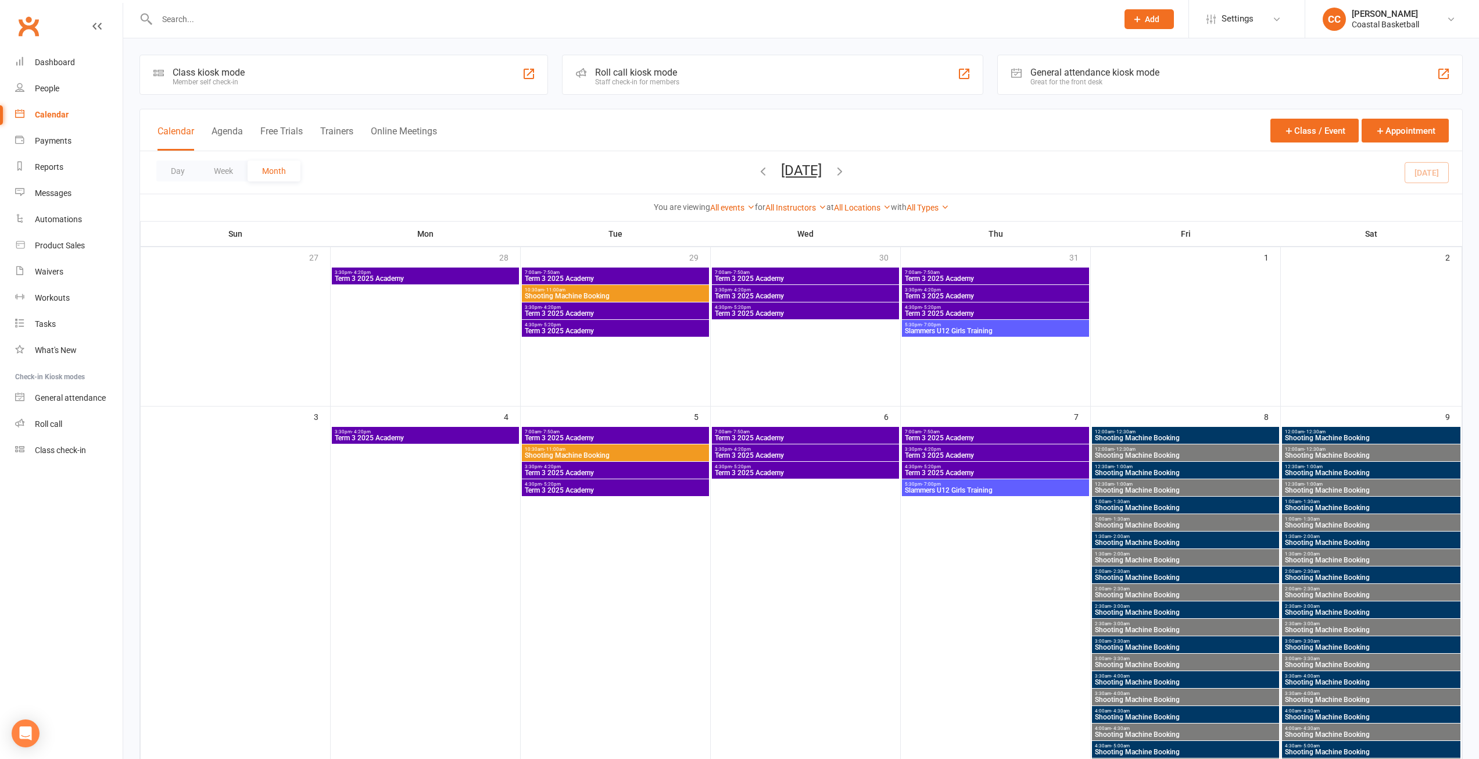
click at [1202, 432] on span "12:00am - 12:30am" at bounding box center [1186, 431] width 183 height 5
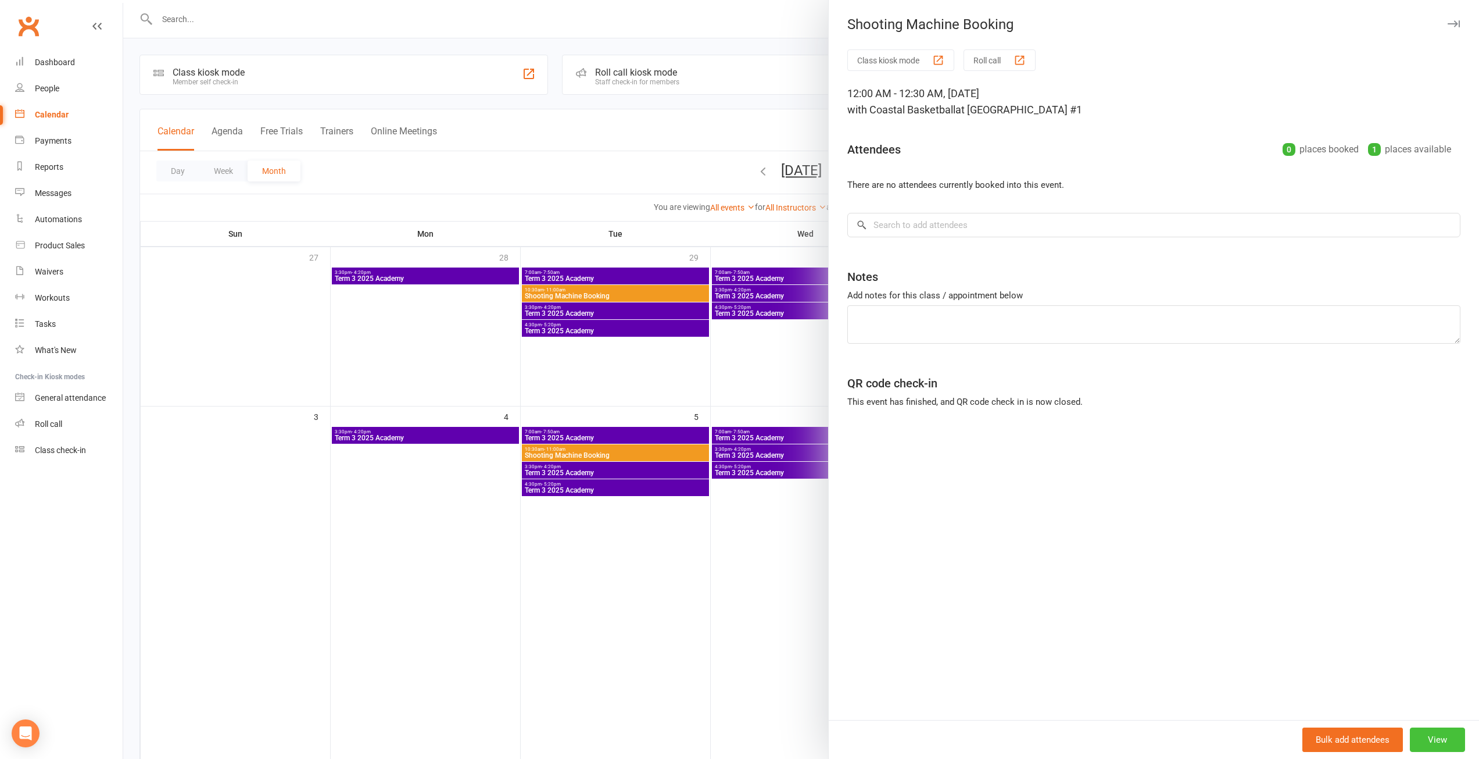
click at [1422, 733] on button "View" at bounding box center [1437, 739] width 55 height 24
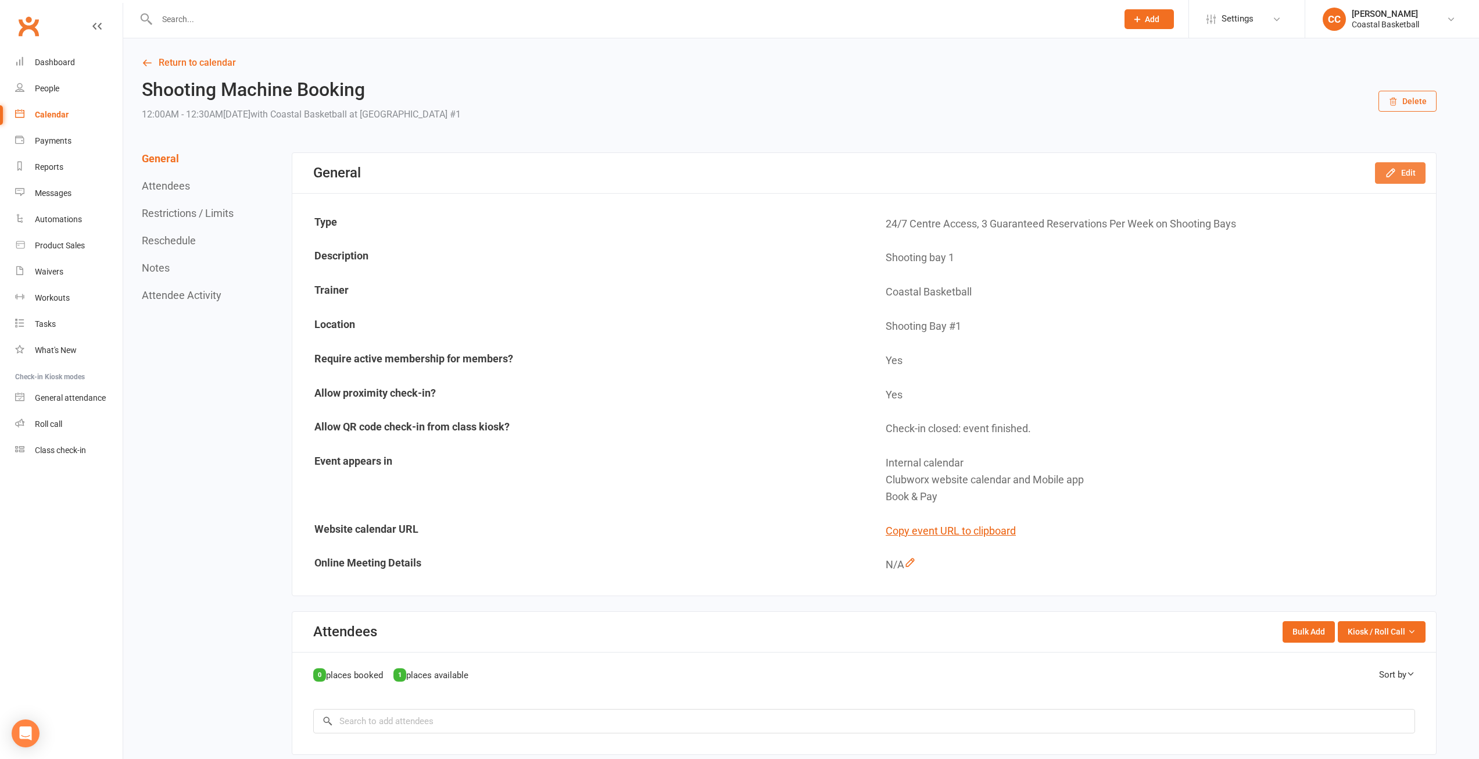
click at [1404, 168] on button "Edit" at bounding box center [1400, 172] width 51 height 21
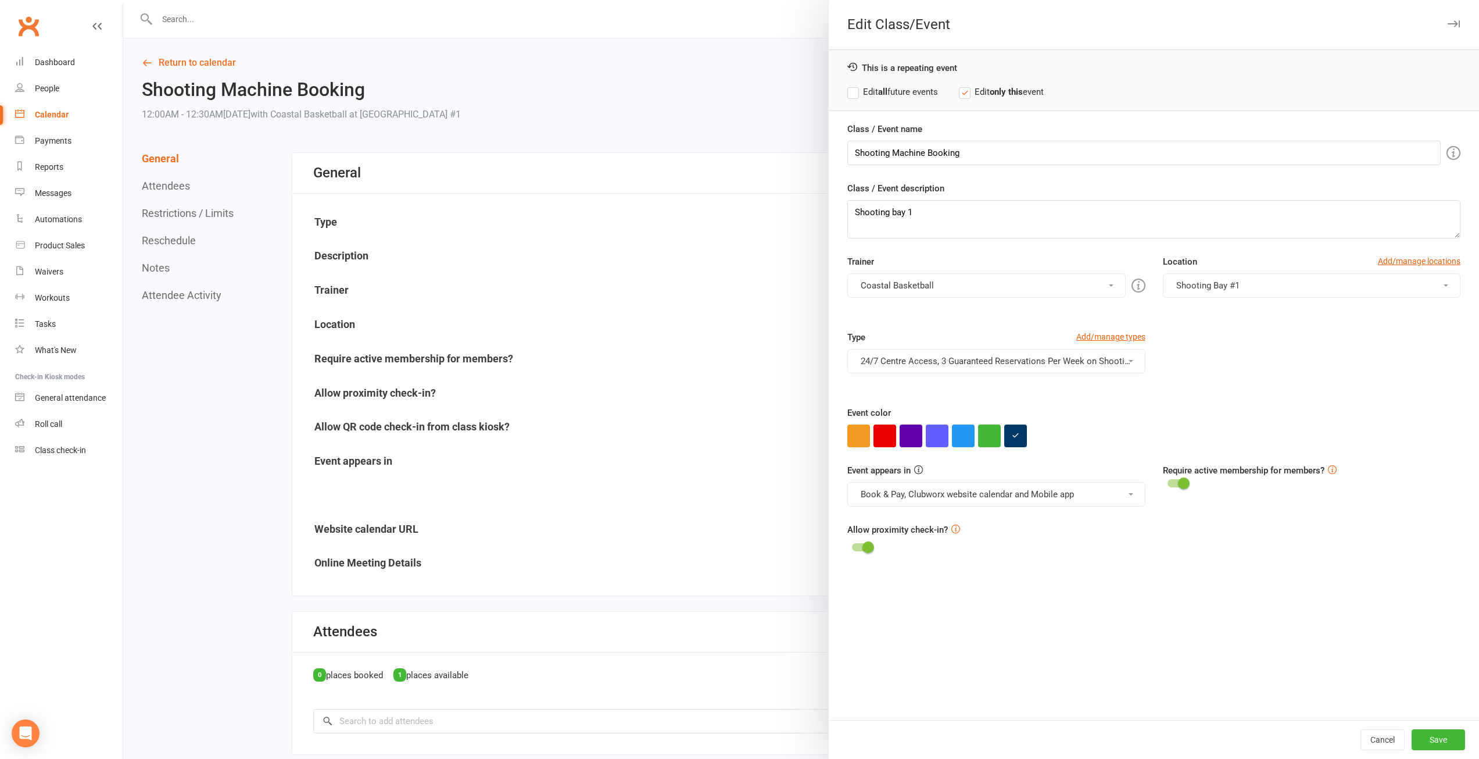
click at [1126, 492] on button "Book & Pay, Clubworx website calendar and Mobile app" at bounding box center [997, 494] width 298 height 24
click at [1275, 589] on div "Class / Event name Shooting Machine Booking Class / Event description Shooting …" at bounding box center [1154, 421] width 650 height 598
click at [852, 92] on label "Edit all future events" at bounding box center [893, 92] width 91 height 14
click at [929, 491] on button "Book & Pay, Clubworx website calendar and Mobile app" at bounding box center [997, 494] width 298 height 24
click at [886, 590] on link "Roll call" at bounding box center [945, 591] width 195 height 23
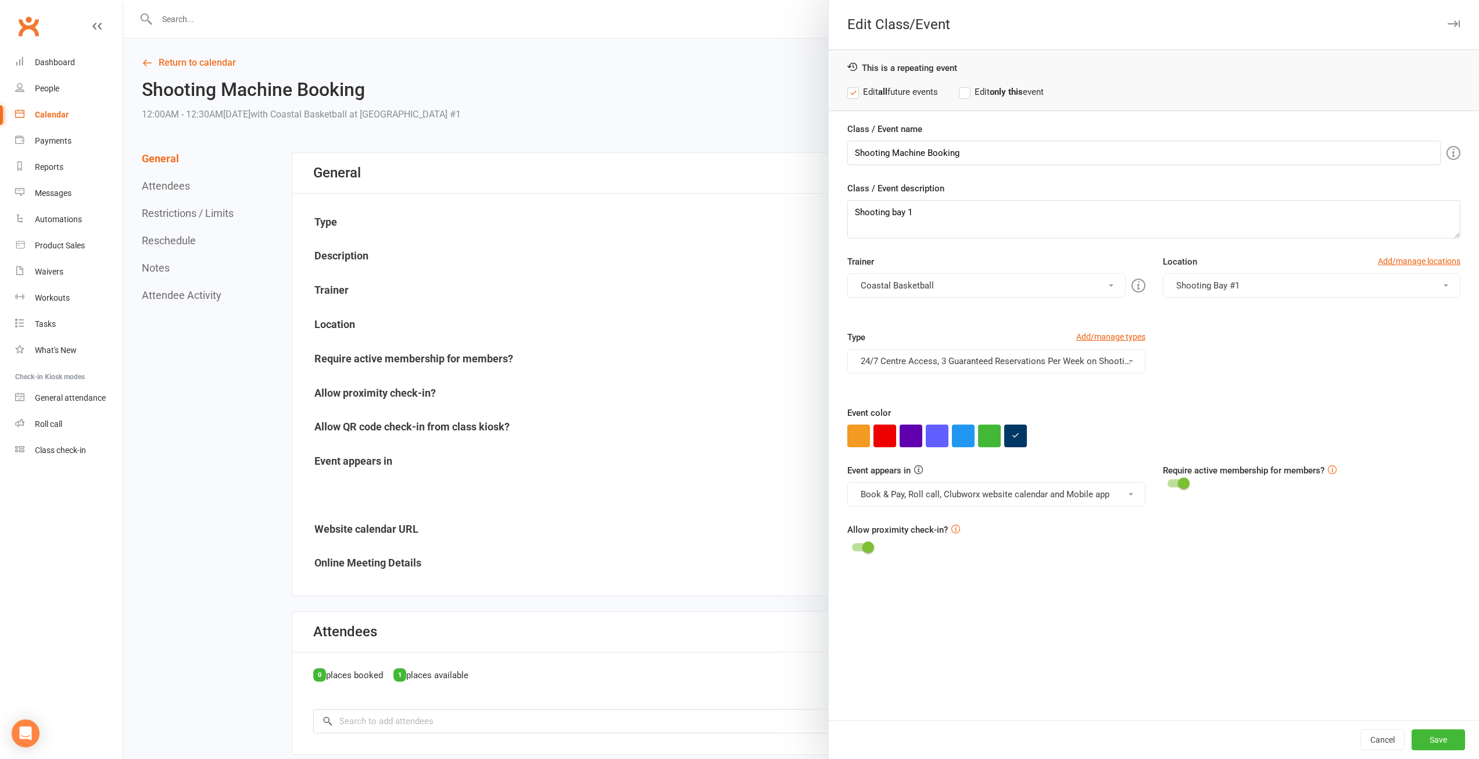
click at [943, 498] on button "Book & Pay, Roll call, Clubworx website calendar and Mobile app" at bounding box center [997, 494] width 298 height 24
click at [900, 540] on link "Class kiosk mode" at bounding box center [945, 545] width 195 height 23
click at [1438, 739] on button "Save" at bounding box center [1438, 739] width 53 height 21
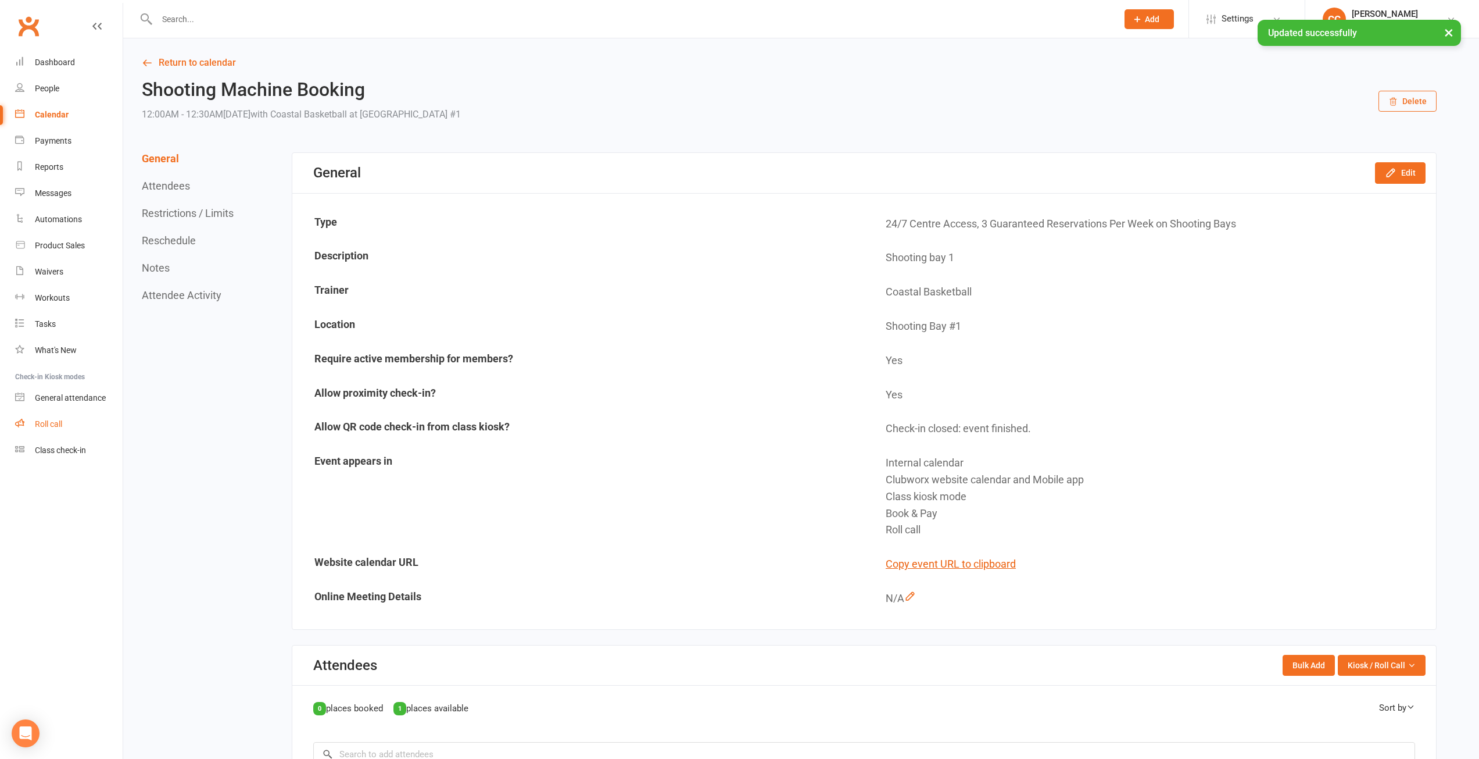
click at [52, 421] on div "Roll call" at bounding box center [48, 423] width 27 height 9
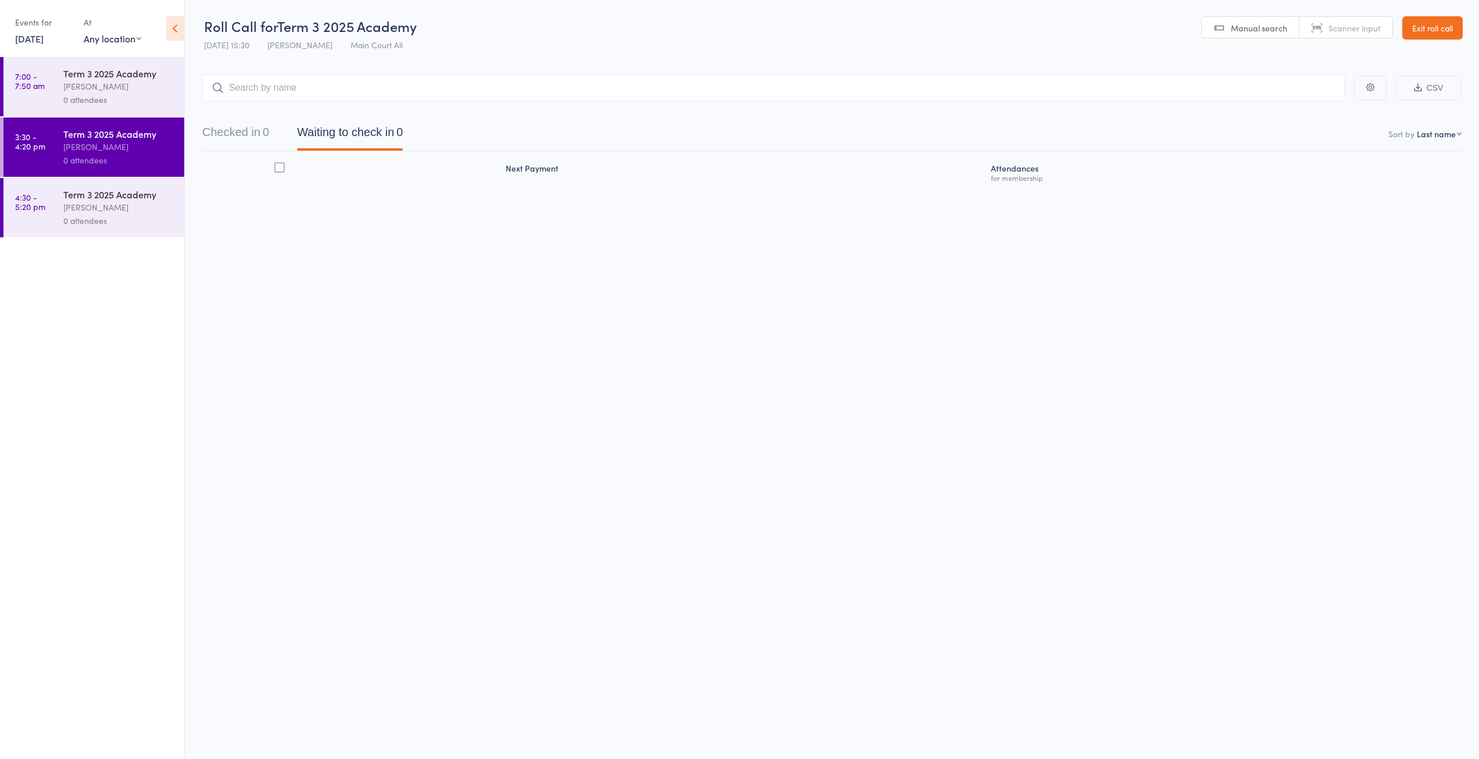
click at [42, 41] on link "[DATE]" at bounding box center [29, 38] width 28 height 13
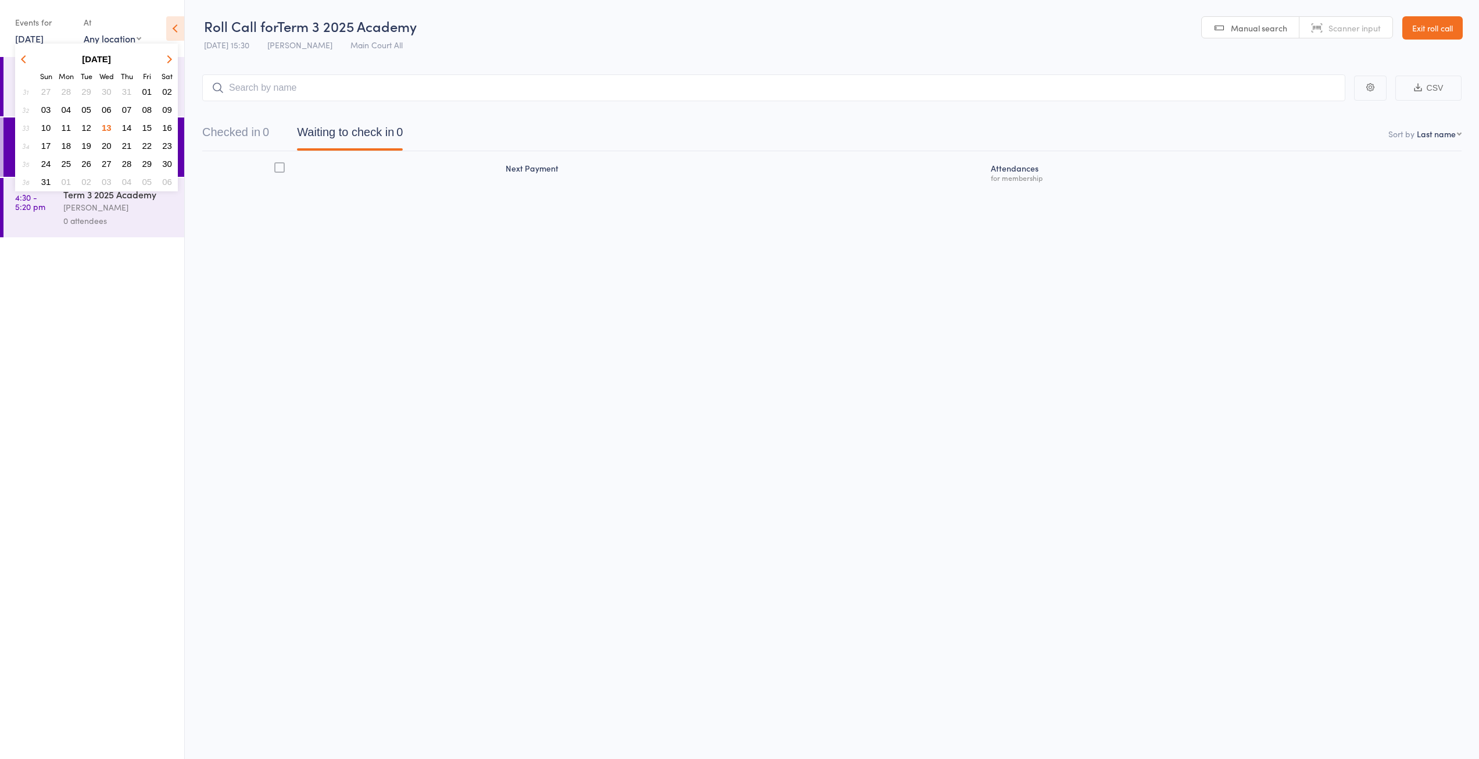
click at [130, 123] on span "14" at bounding box center [127, 128] width 10 height 10
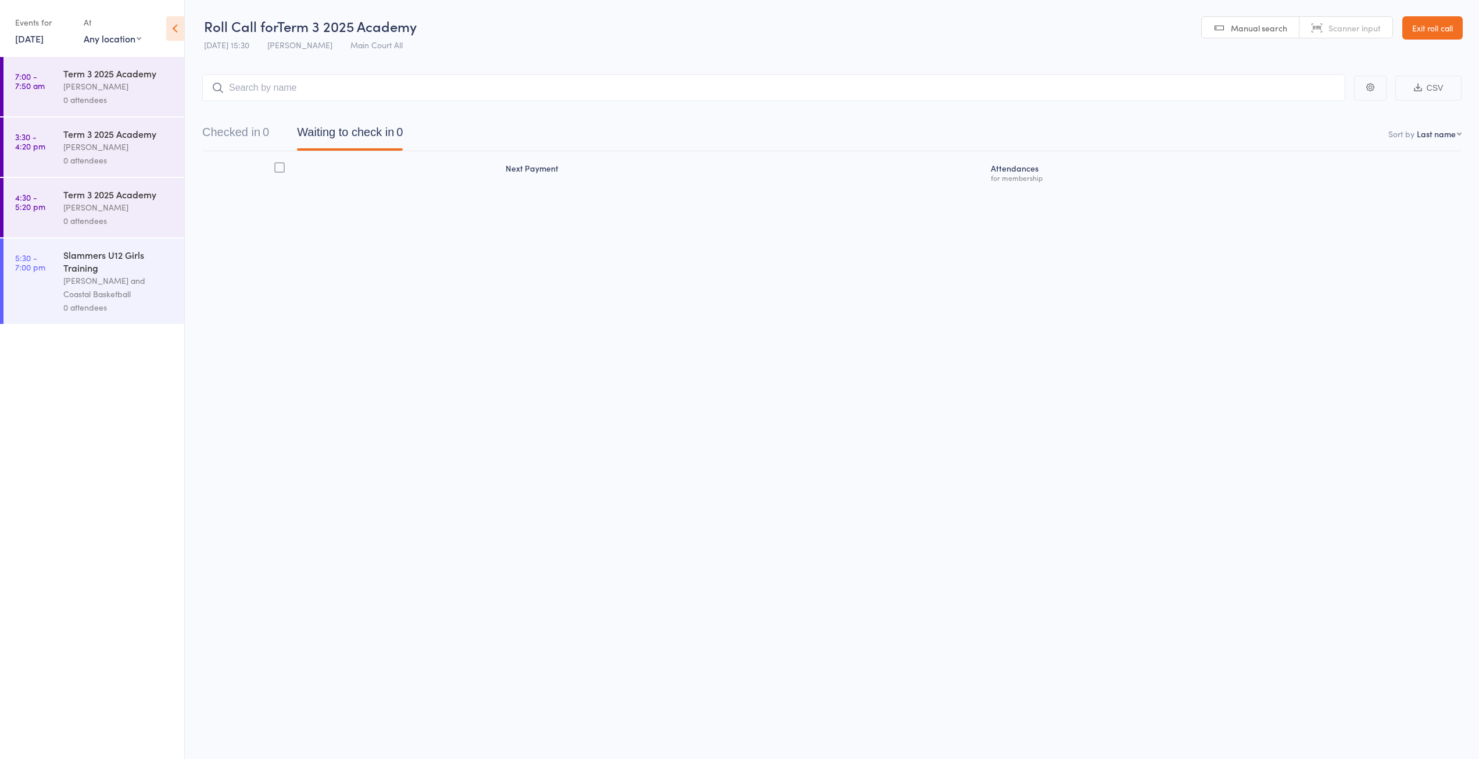
click at [42, 42] on link "[DATE]" at bounding box center [29, 38] width 28 height 13
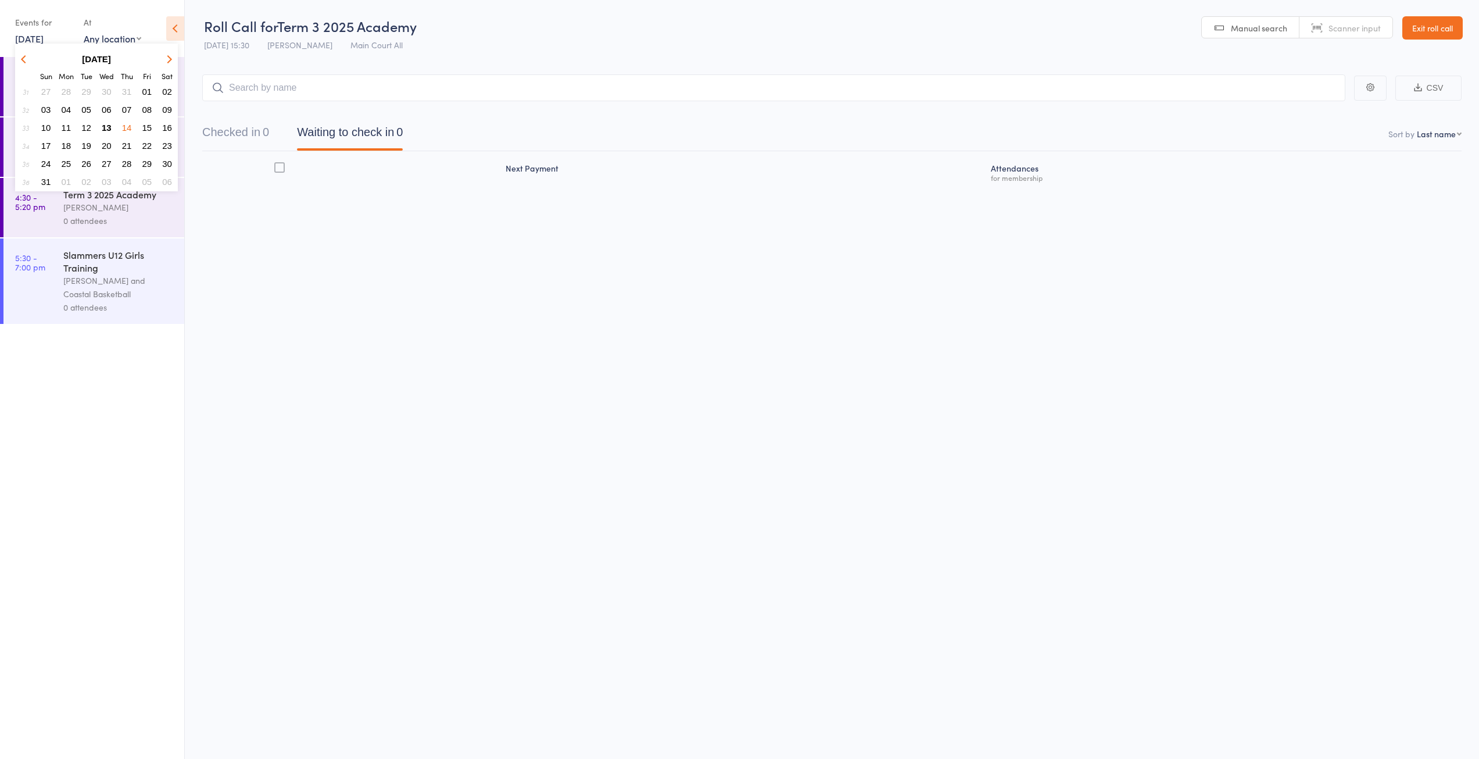
click at [108, 127] on span "13" at bounding box center [107, 128] width 10 height 10
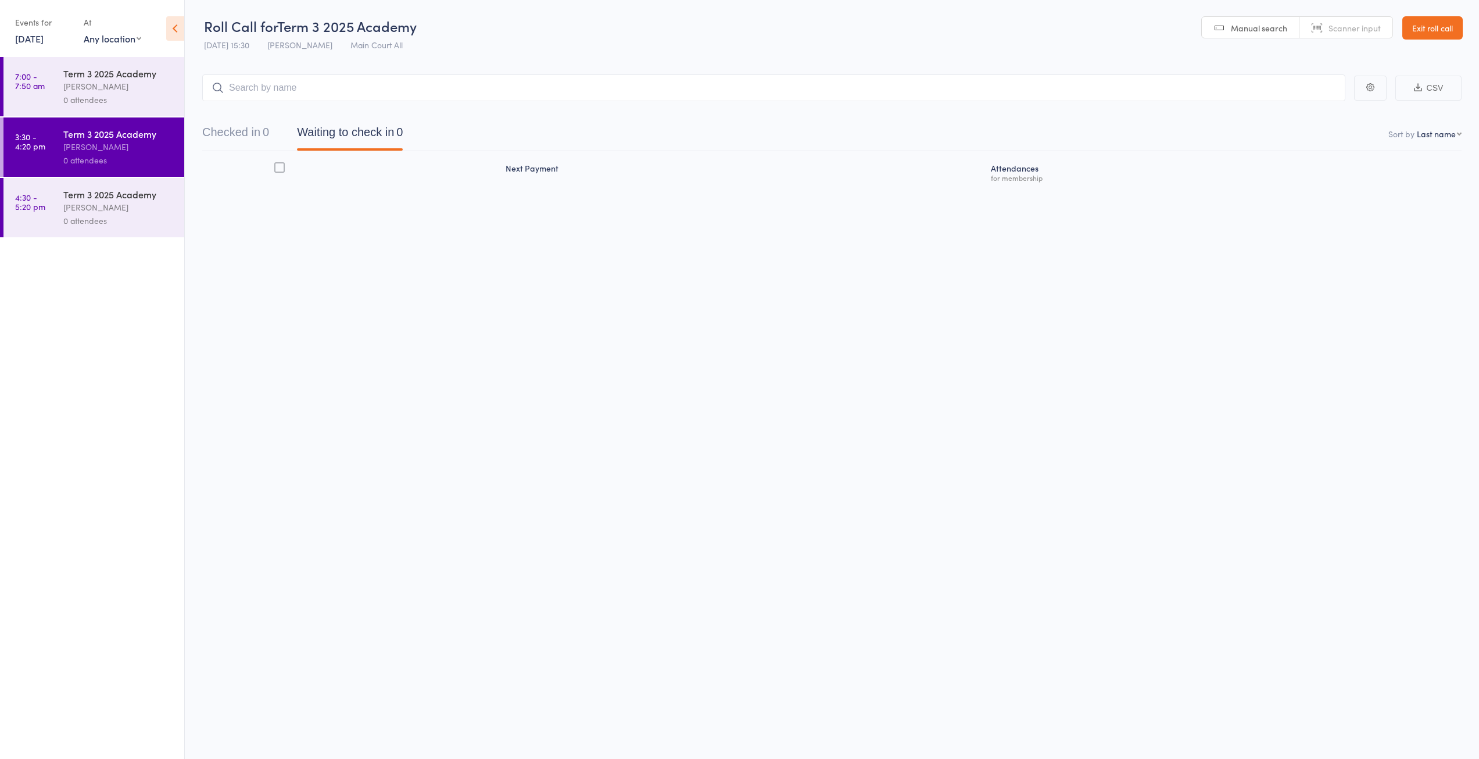
click at [137, 38] on select "Any location [GEOGRAPHIC_DATA] #2 [GEOGRAPHIC_DATA] All Shooting Bay #1" at bounding box center [113, 38] width 58 height 13
select select "2"
click at [84, 32] on select "Any location [GEOGRAPHIC_DATA] #2 [GEOGRAPHIC_DATA] All Shooting Bay #1" at bounding box center [113, 38] width 58 height 13
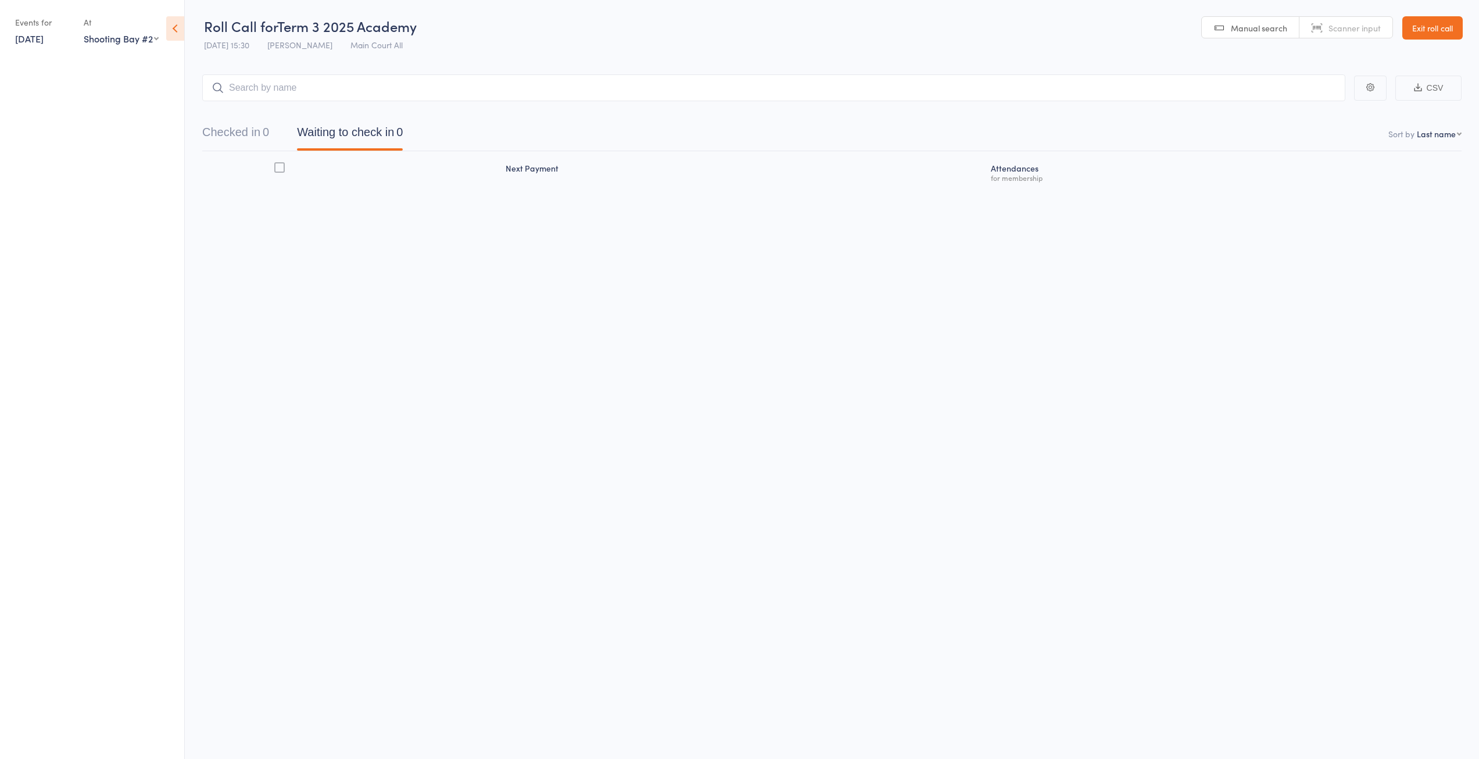
click at [148, 37] on select "Any location [GEOGRAPHIC_DATA] #2 [GEOGRAPHIC_DATA] All Shooting Bay #1" at bounding box center [121, 38] width 75 height 13
select select
click at [84, 32] on select "Any location [GEOGRAPHIC_DATA] #2 [GEOGRAPHIC_DATA] All Shooting Bay #1" at bounding box center [121, 38] width 75 height 13
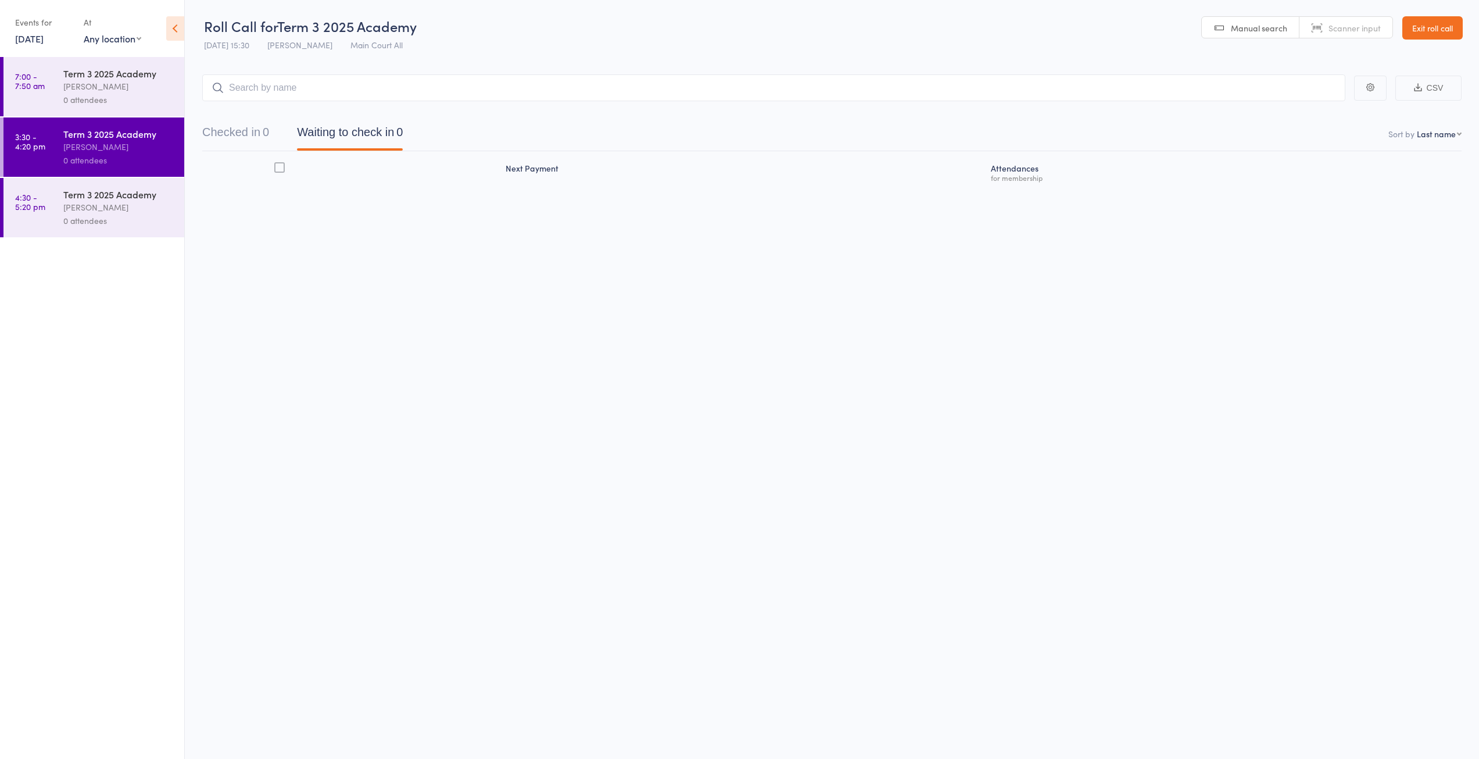
click at [44, 41] on link "[DATE]" at bounding box center [29, 38] width 28 height 13
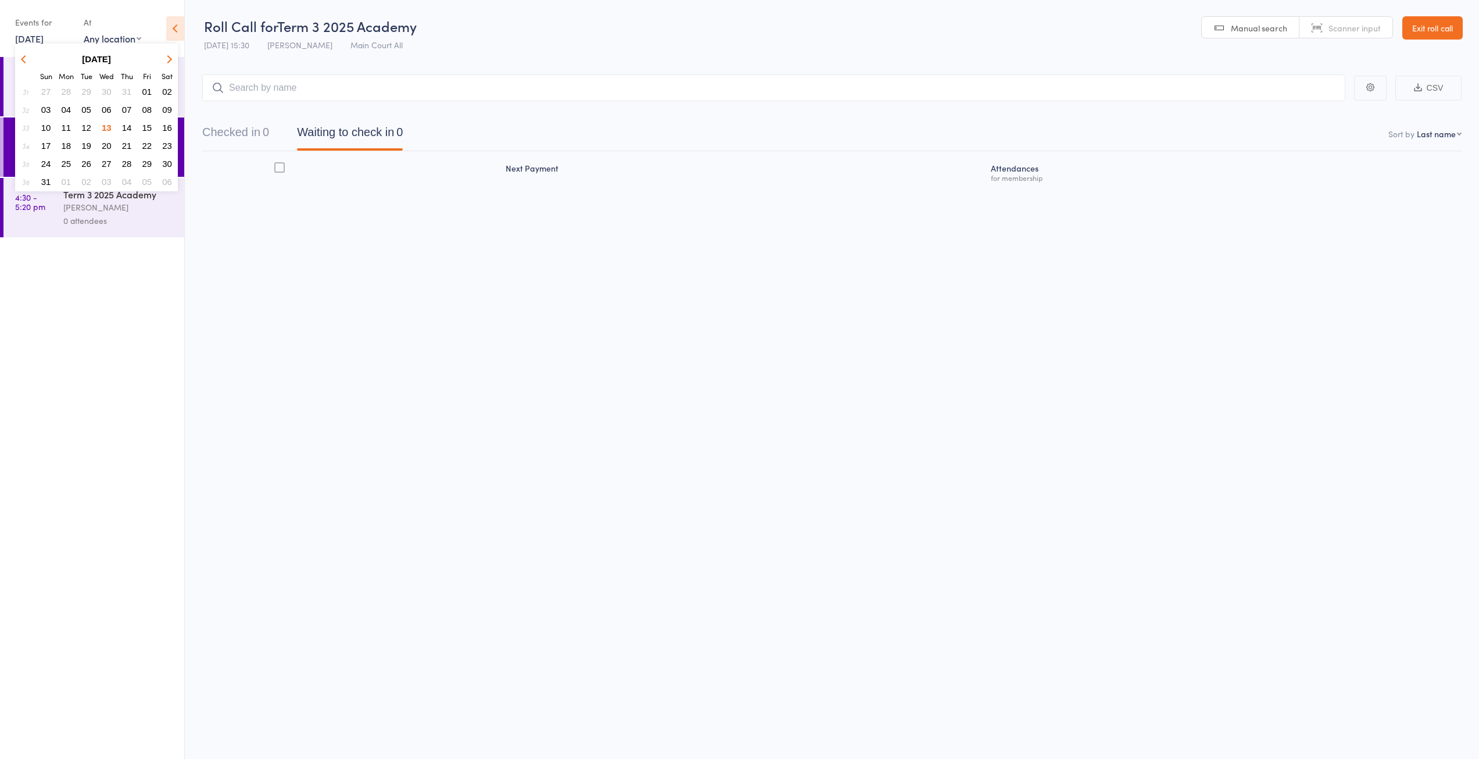
click at [123, 126] on span "14" at bounding box center [127, 128] width 10 height 10
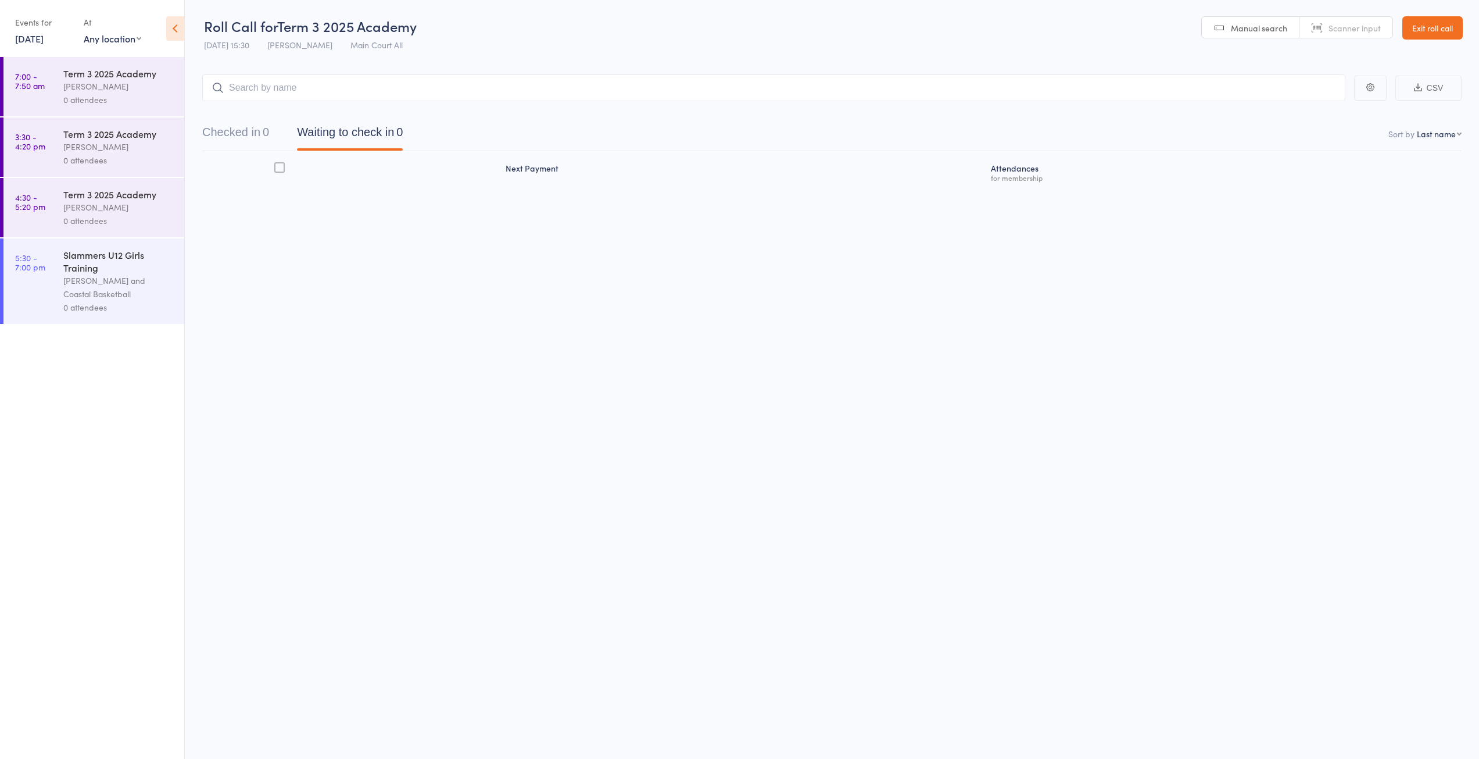
click at [1421, 34] on link "Exit roll call" at bounding box center [1433, 27] width 60 height 23
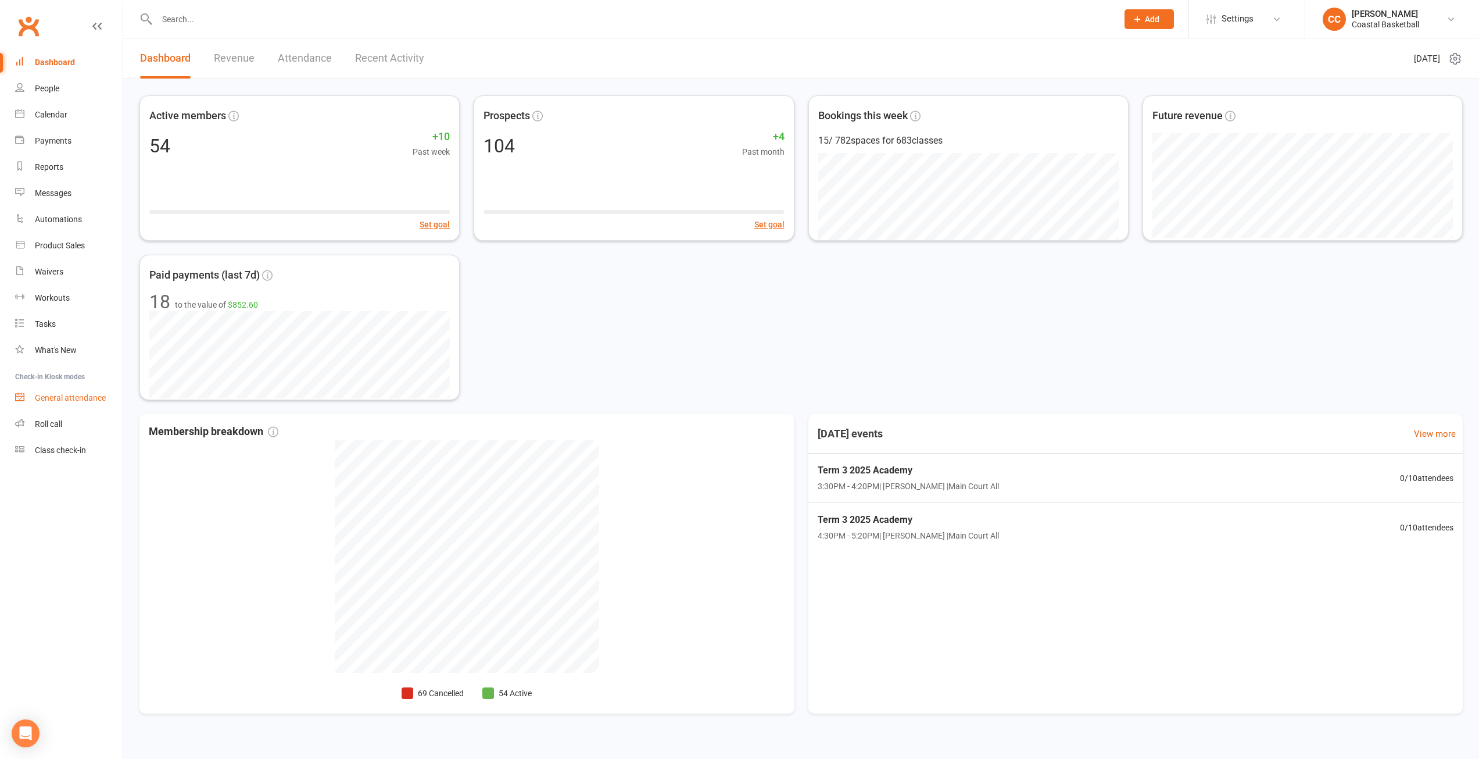
click at [66, 391] on link "General attendance" at bounding box center [69, 398] width 108 height 26
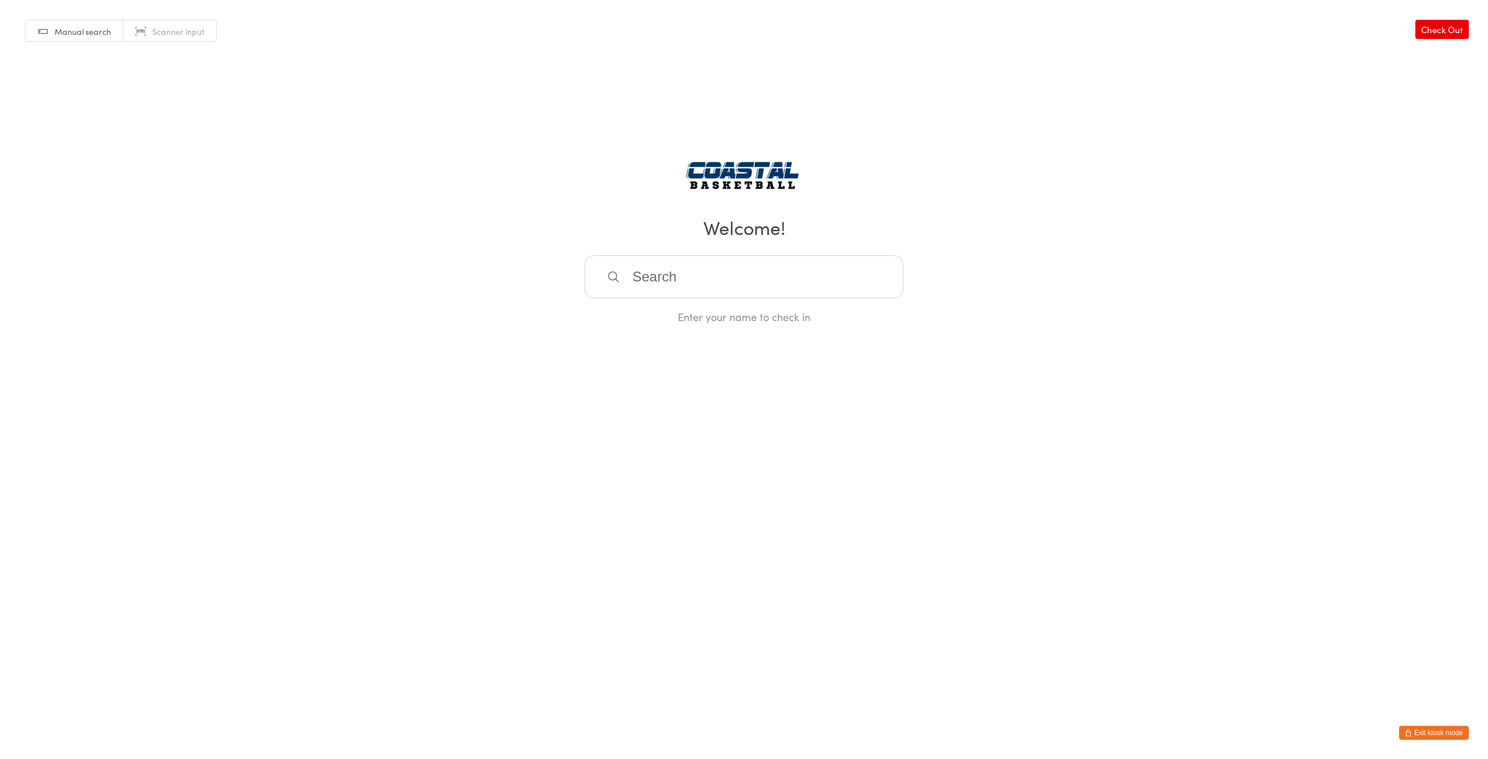
click at [1437, 732] on button "Exit kiosk mode" at bounding box center [1434, 732] width 70 height 14
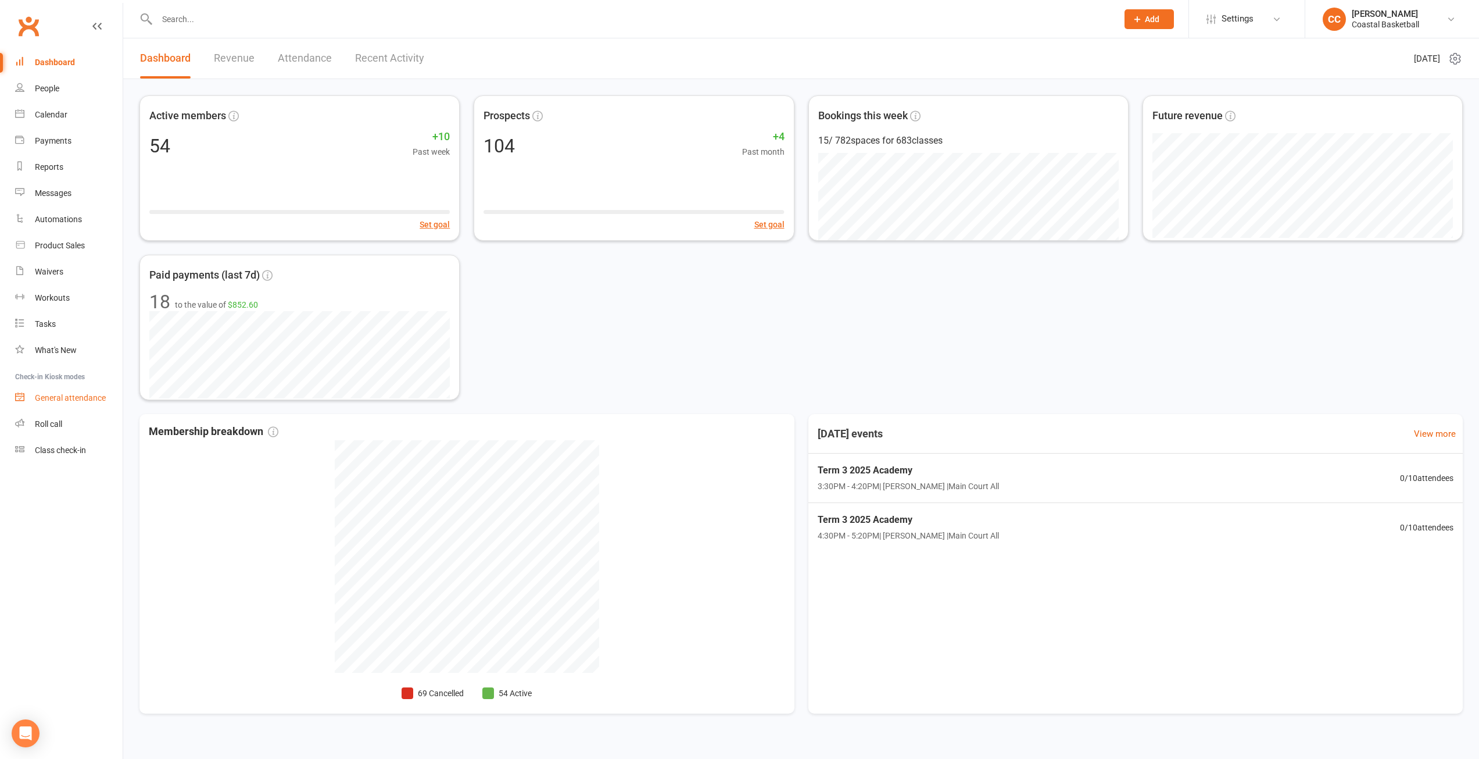
click at [76, 396] on div "General attendance" at bounding box center [70, 397] width 71 height 9
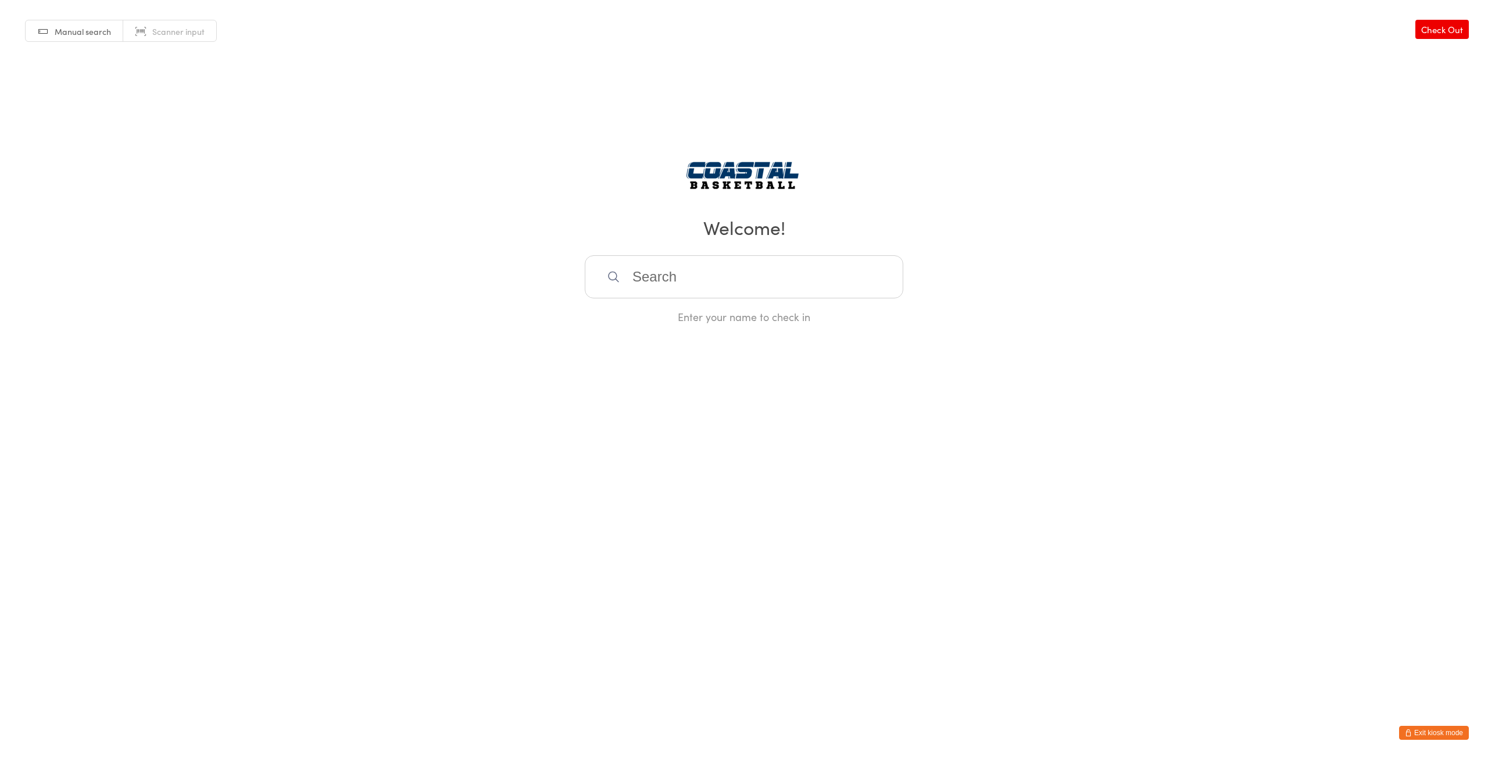
click at [695, 274] on input "search" at bounding box center [744, 276] width 319 height 43
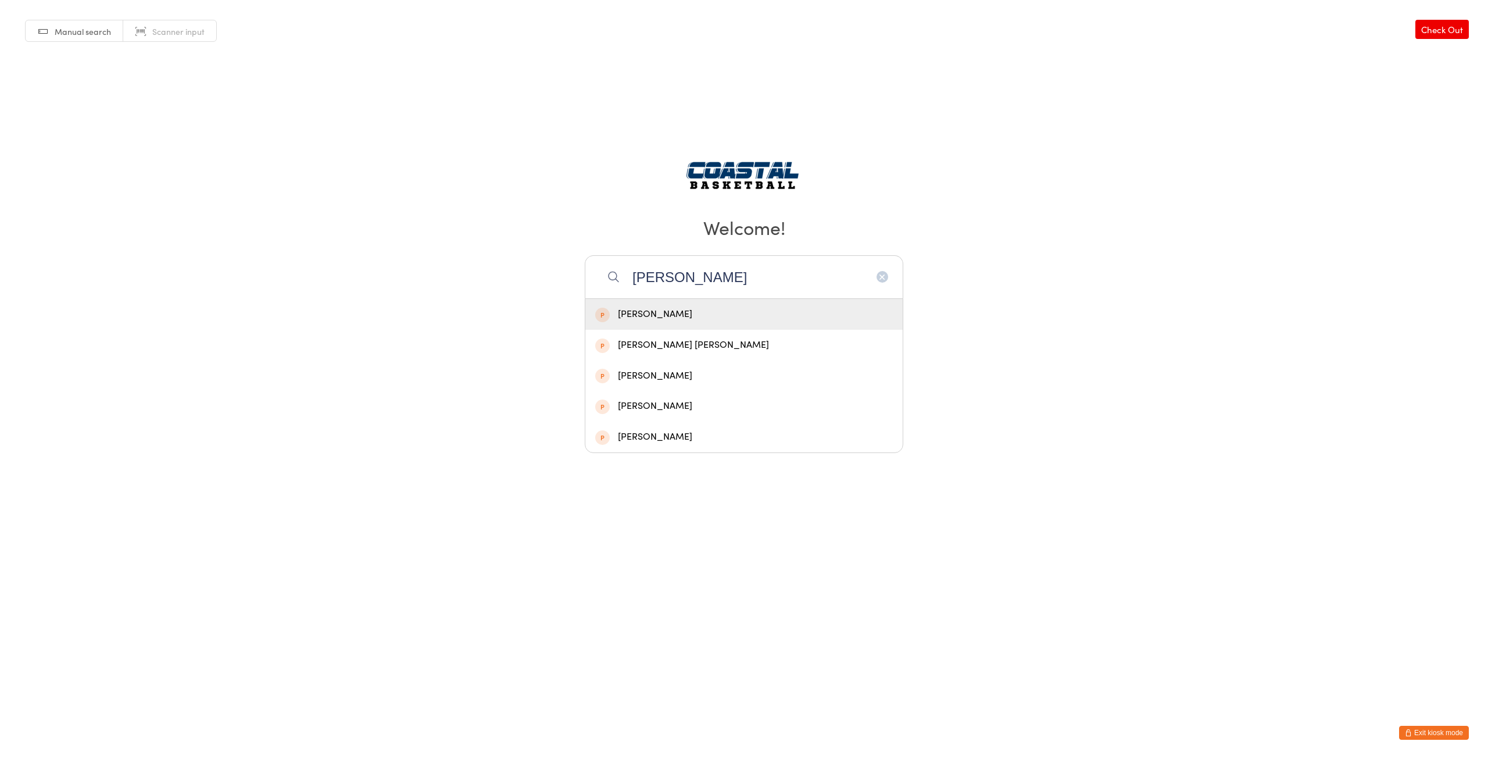
click at [610, 270] on div "[PERSON_NAME] [PERSON_NAME] [PERSON_NAME] [PERSON_NAME] [PERSON_NAME] [PERSON_N…" at bounding box center [744, 276] width 319 height 43
type input "[PERSON_NAME]"
click at [646, 309] on div "[PERSON_NAME]" at bounding box center [744, 314] width 298 height 16
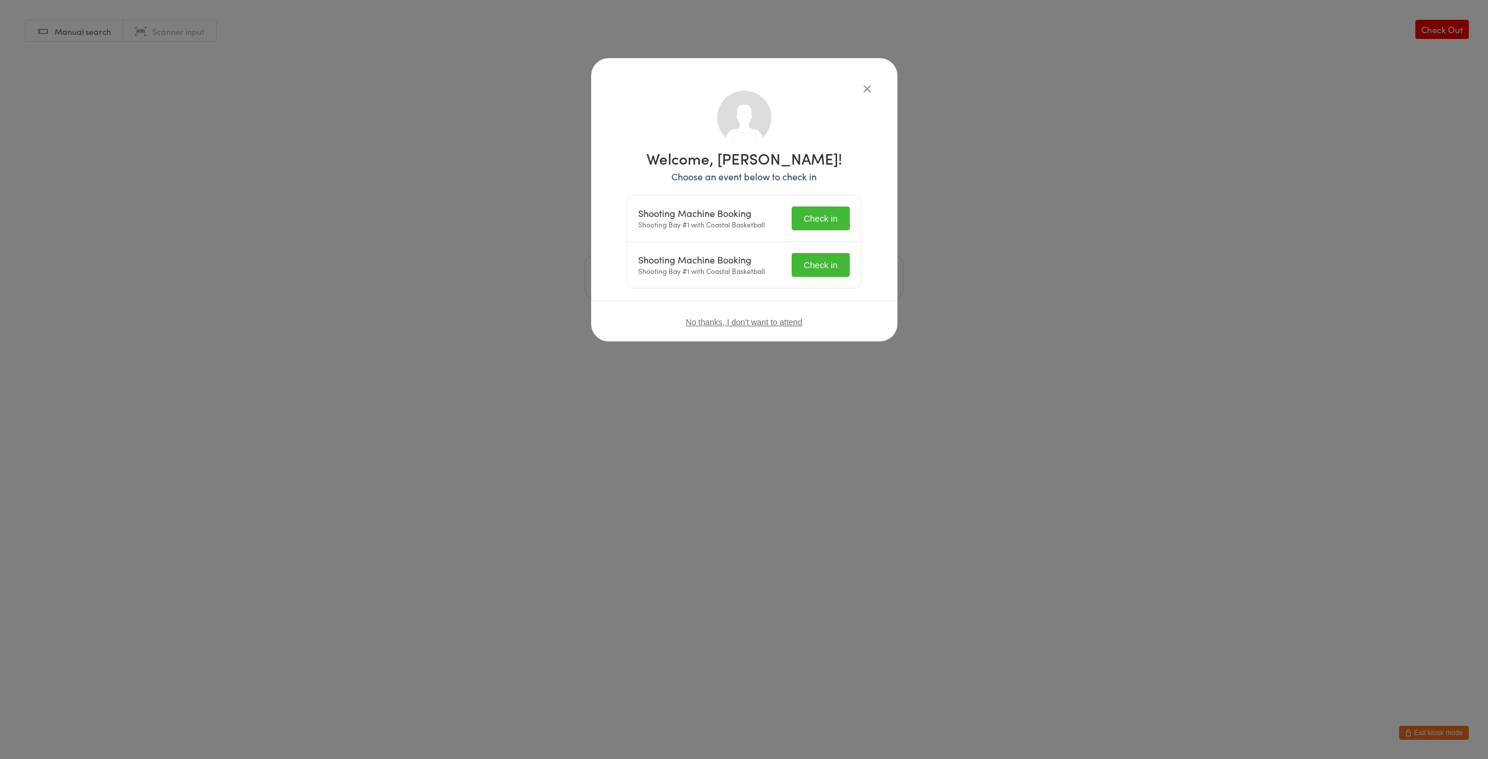
click at [868, 85] on icon "button" at bounding box center [867, 88] width 13 height 13
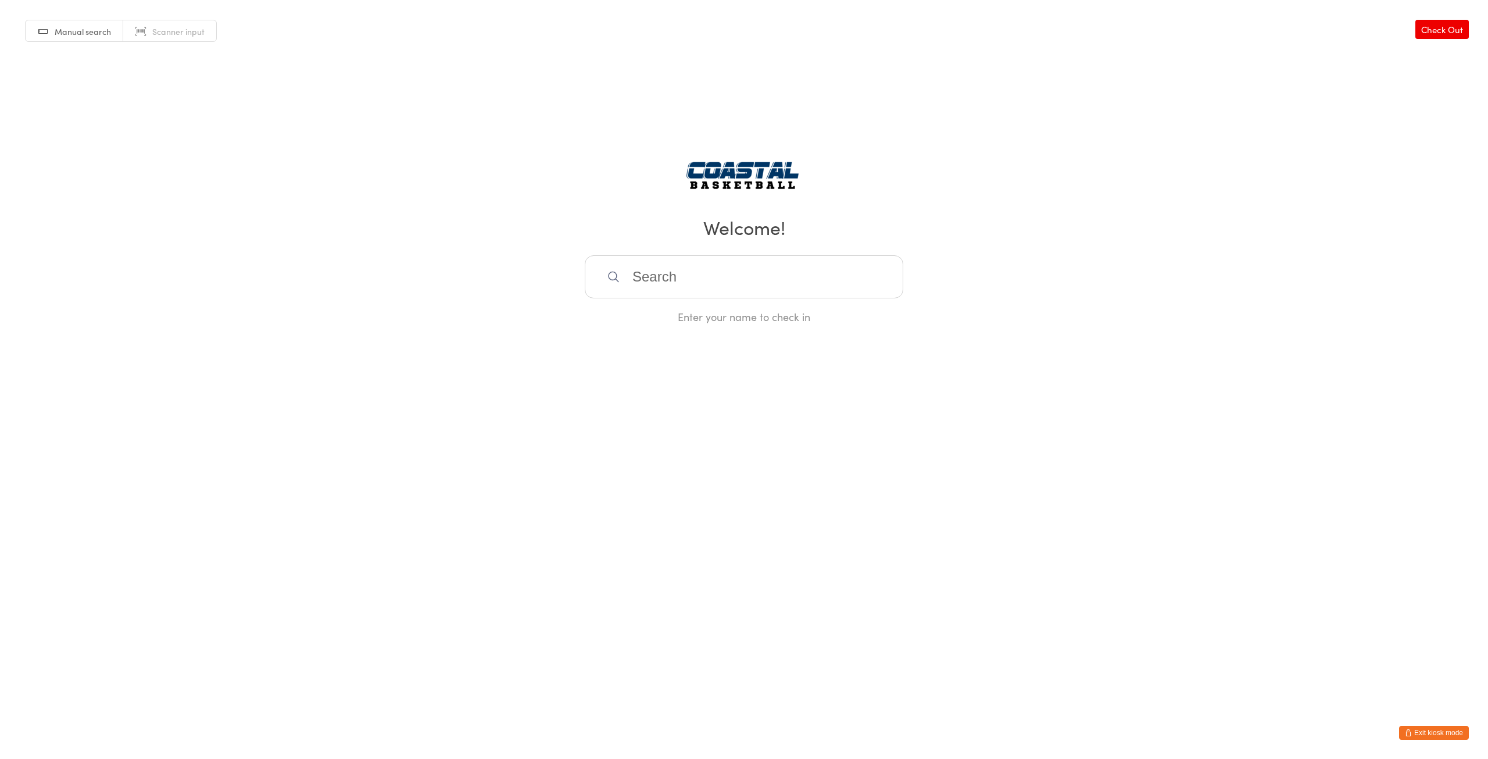
click at [1442, 727] on button "Exit kiosk mode" at bounding box center [1434, 732] width 70 height 14
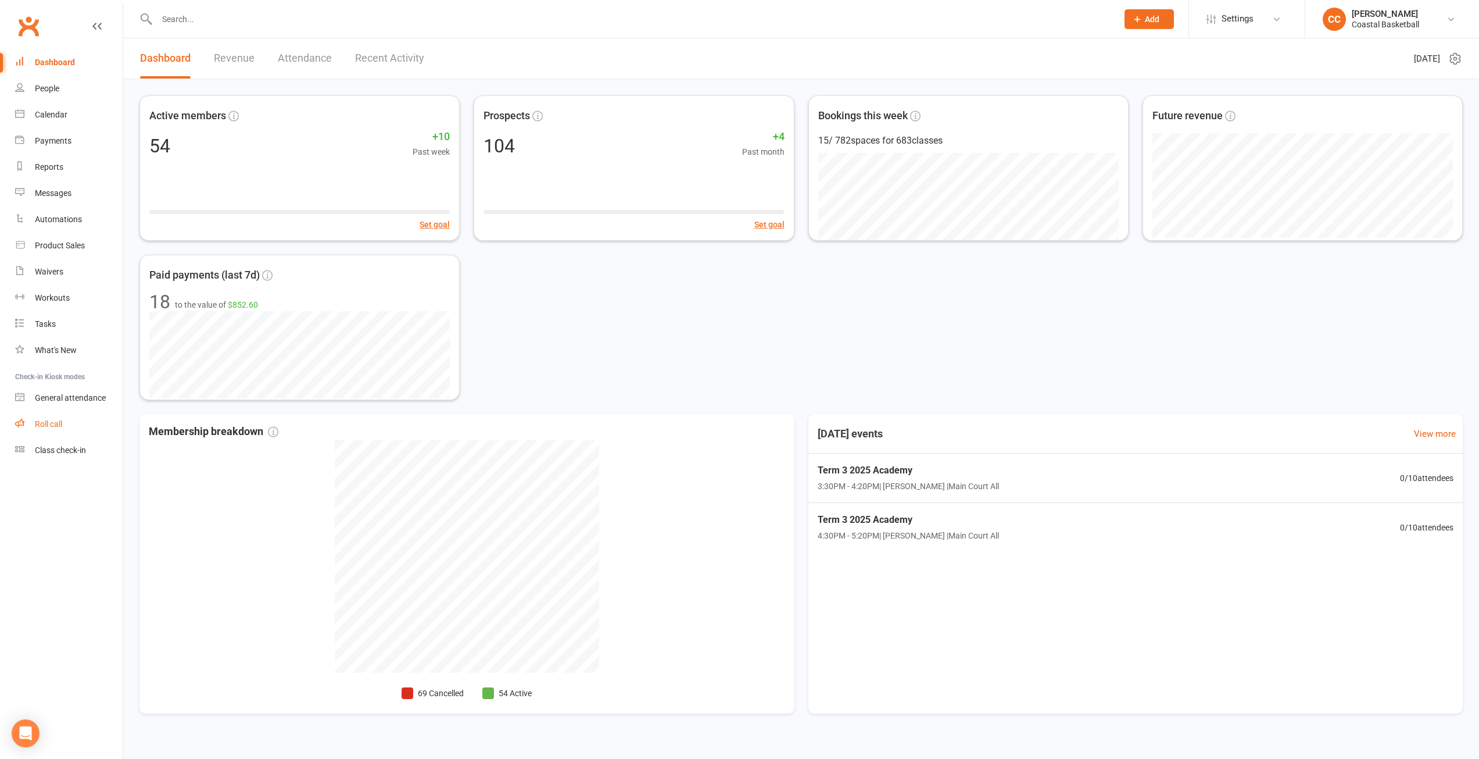
click at [50, 422] on div "Roll call" at bounding box center [48, 423] width 27 height 9
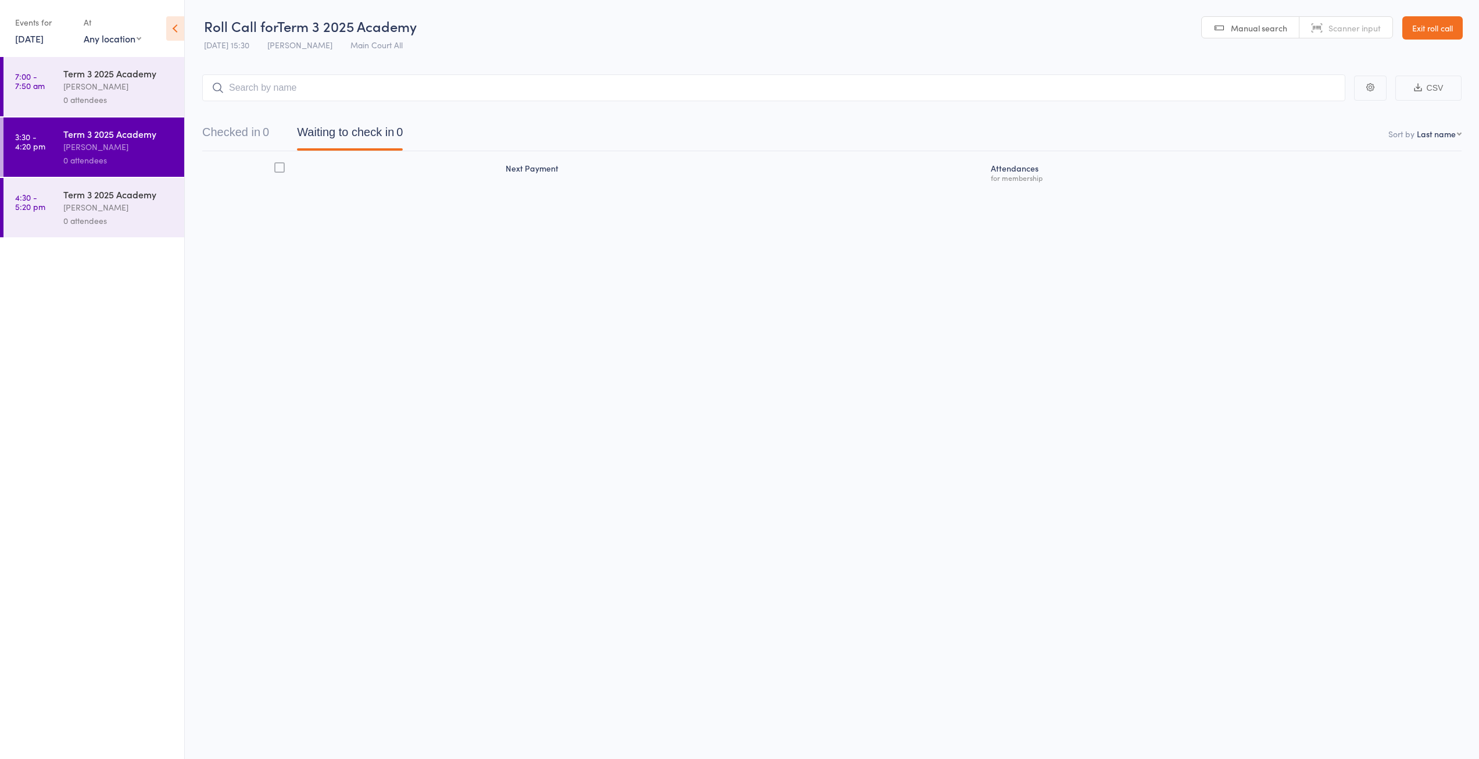
click at [35, 42] on link "[DATE]" at bounding box center [29, 38] width 28 height 13
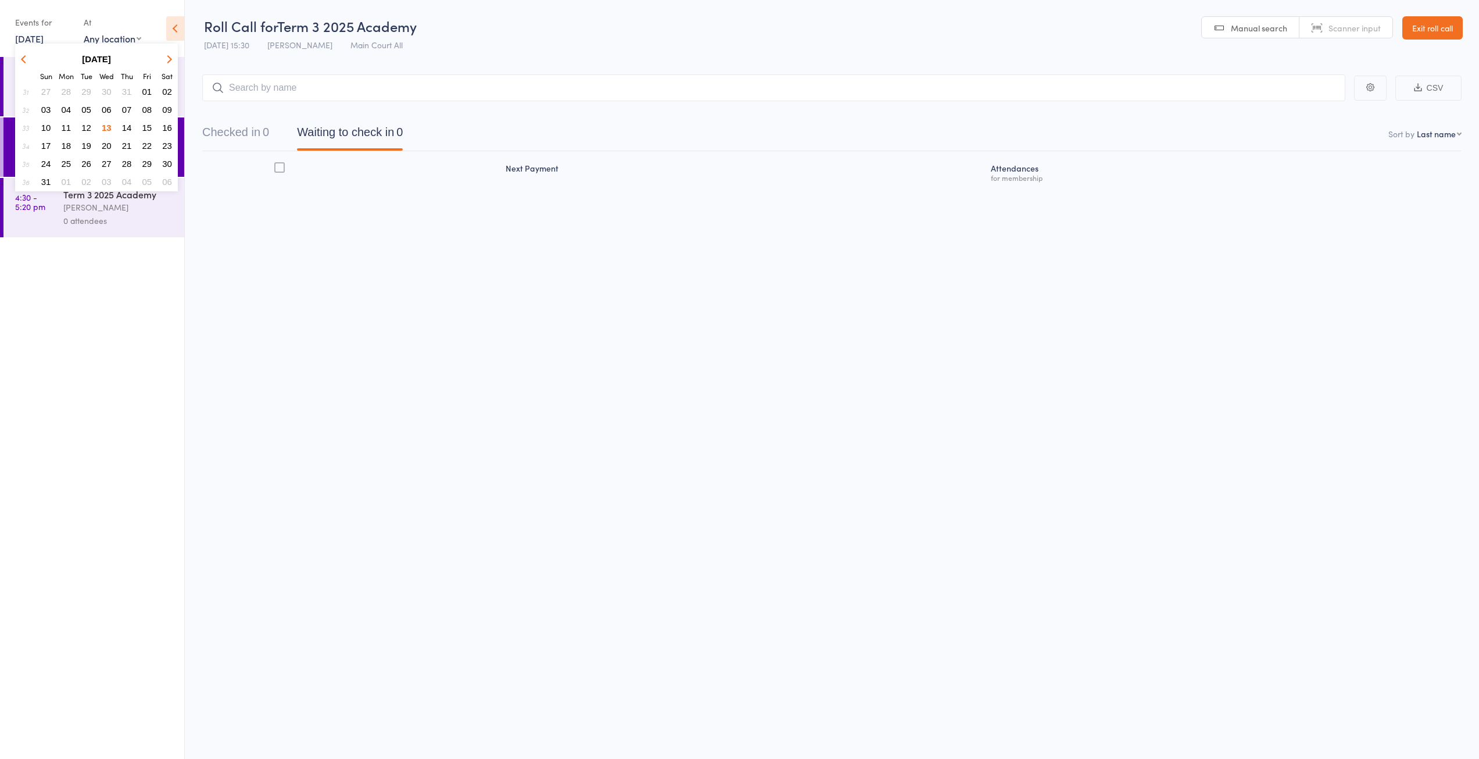
click at [171, 58] on icon "button" at bounding box center [168, 59] width 8 height 8
click at [24, 58] on icon "button" at bounding box center [25, 59] width 8 height 8
click at [128, 128] on span "14" at bounding box center [127, 128] width 10 height 10
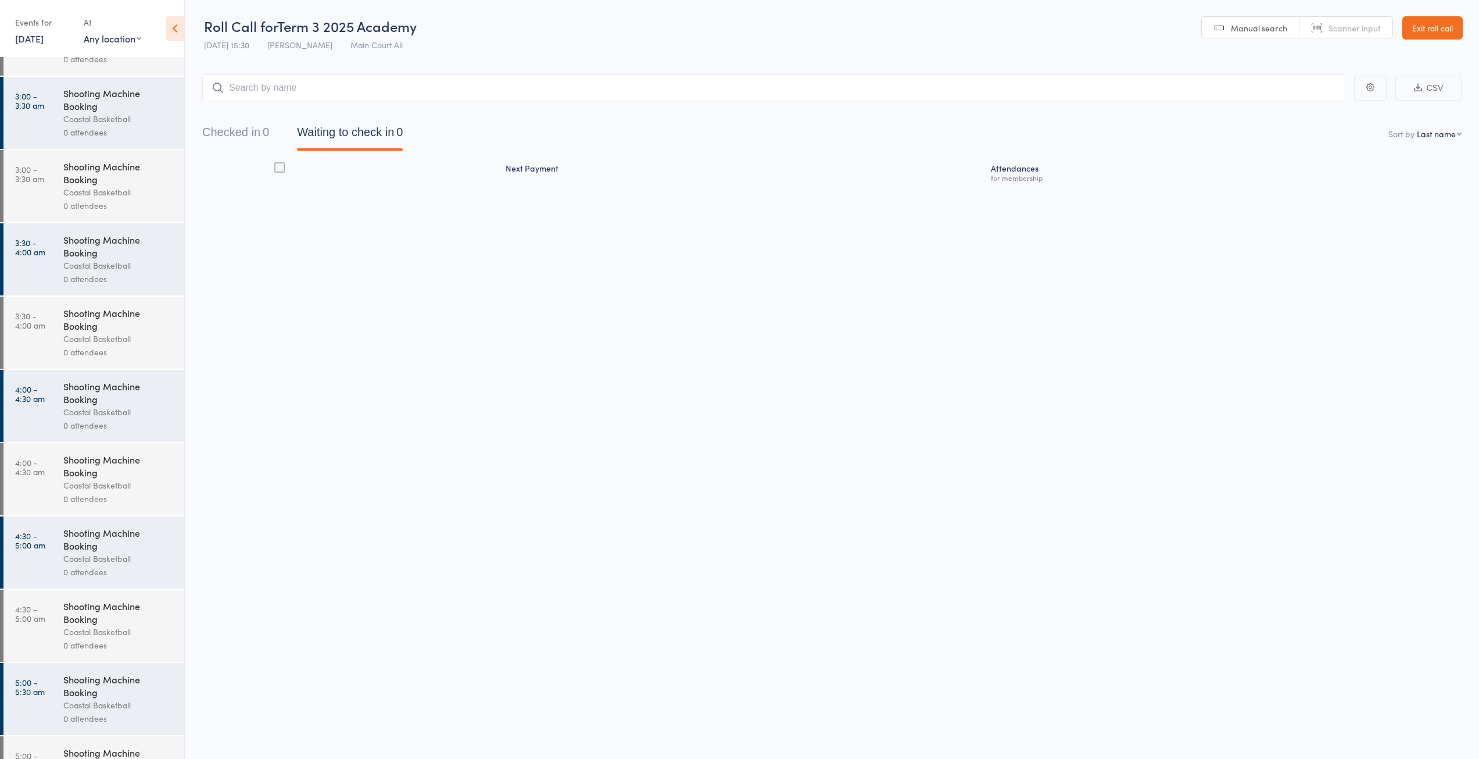
scroll to position [1266, 0]
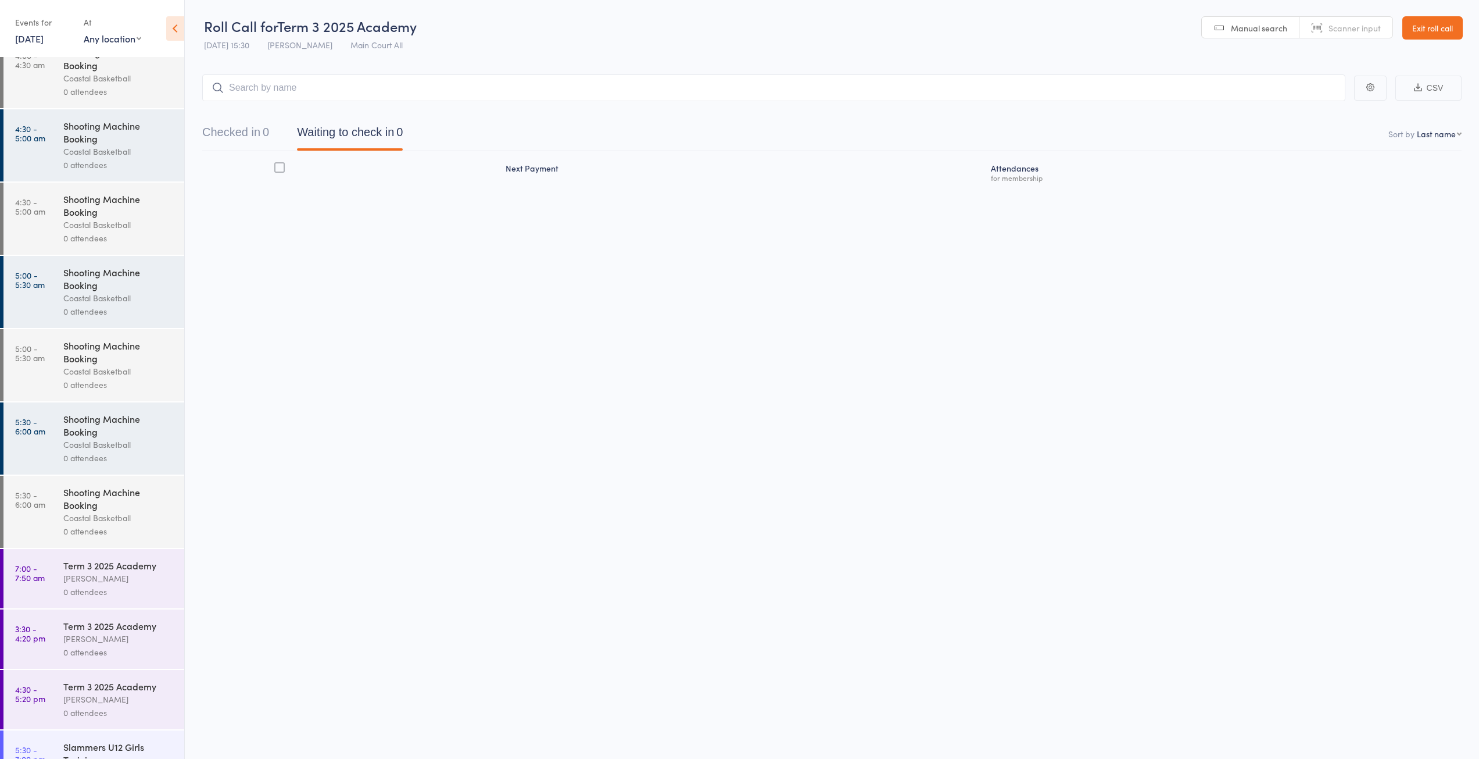
click at [102, 516] on div "Coastal Basketball" at bounding box center [118, 517] width 111 height 13
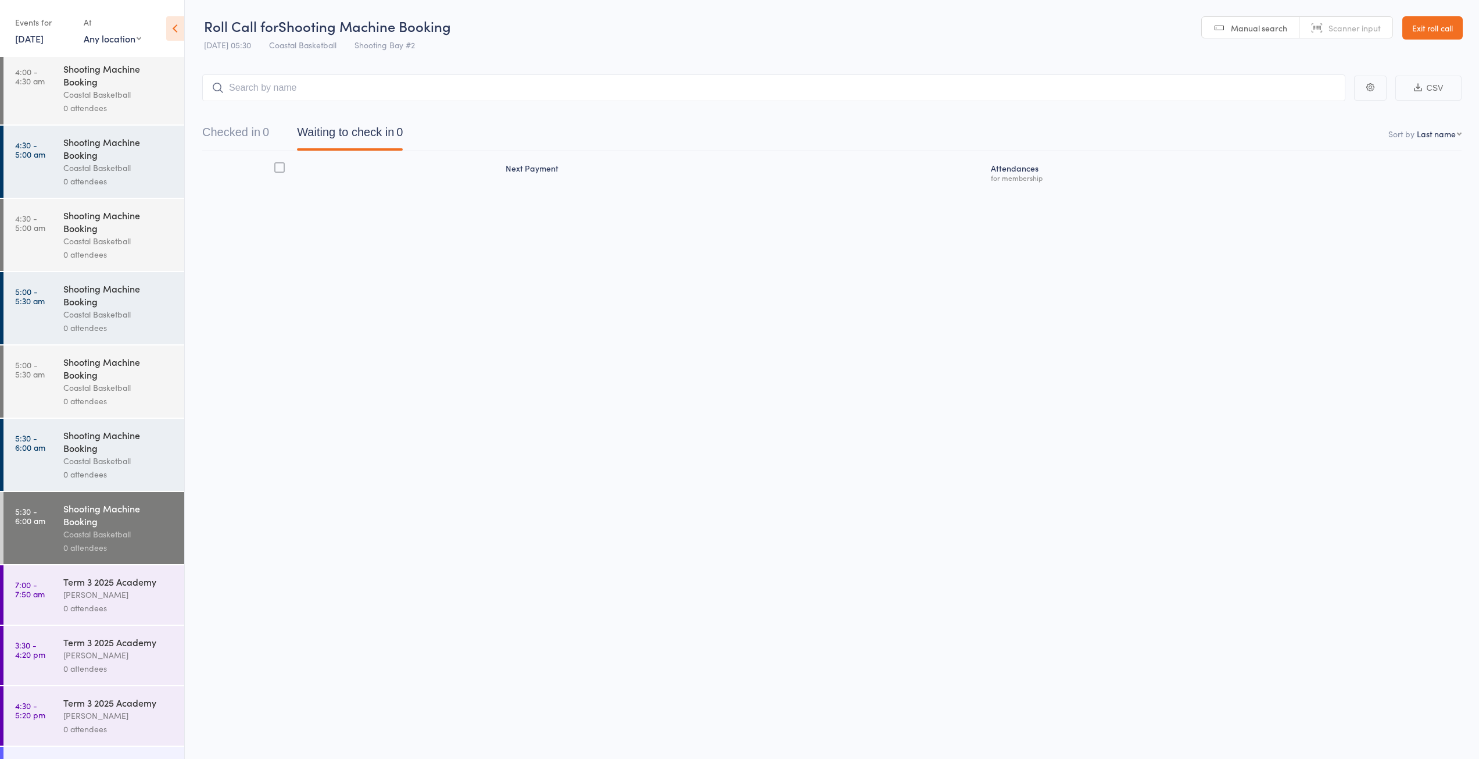
scroll to position [1324, 0]
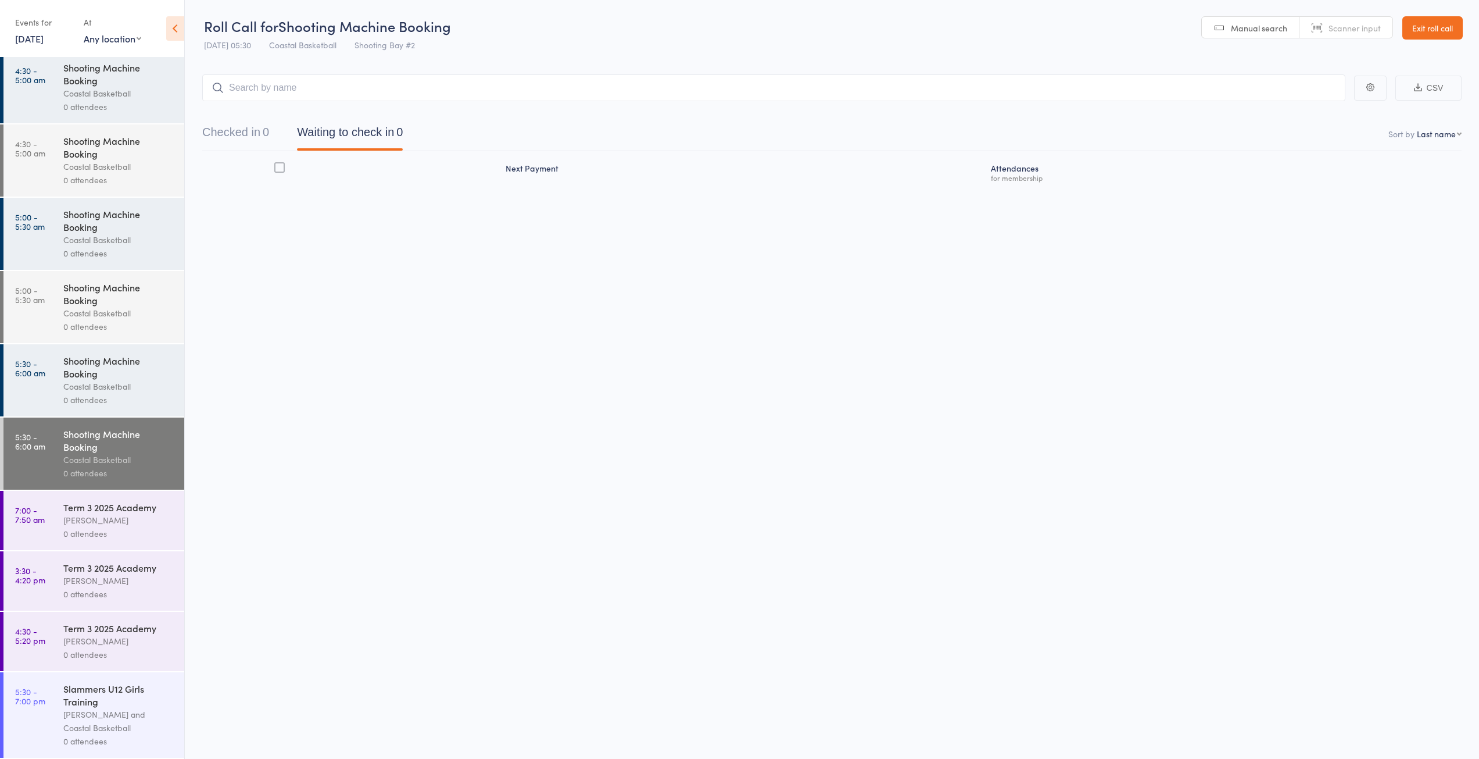
click at [113, 39] on select "Any location Main Court North Main Court South Shooting Bay #2 Main Court All S…" at bounding box center [113, 38] width 58 height 13
click at [84, 32] on select "Any location Main Court North Main Court South Shooting Bay #2 Main Court All S…" at bounding box center [113, 38] width 58 height 13
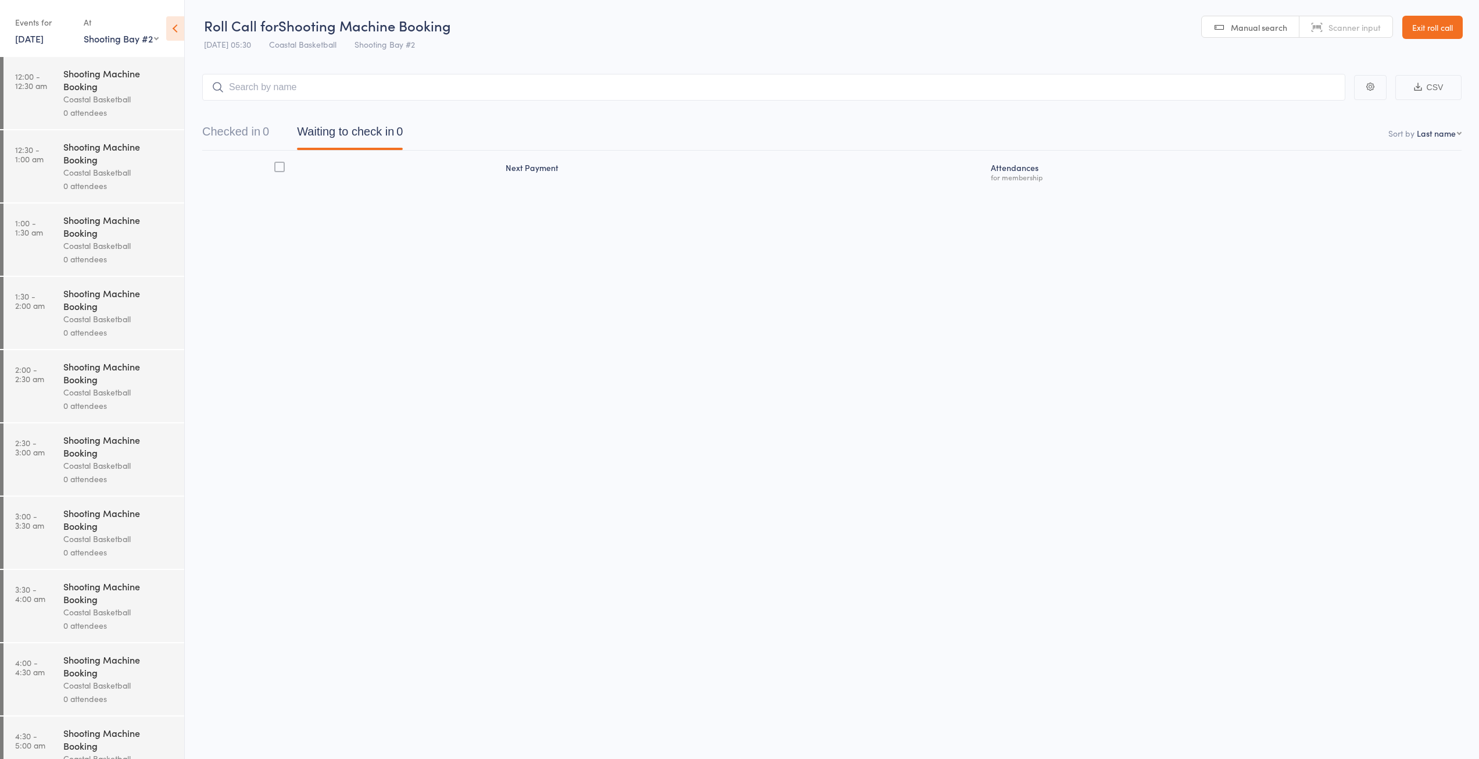
scroll to position [177, 0]
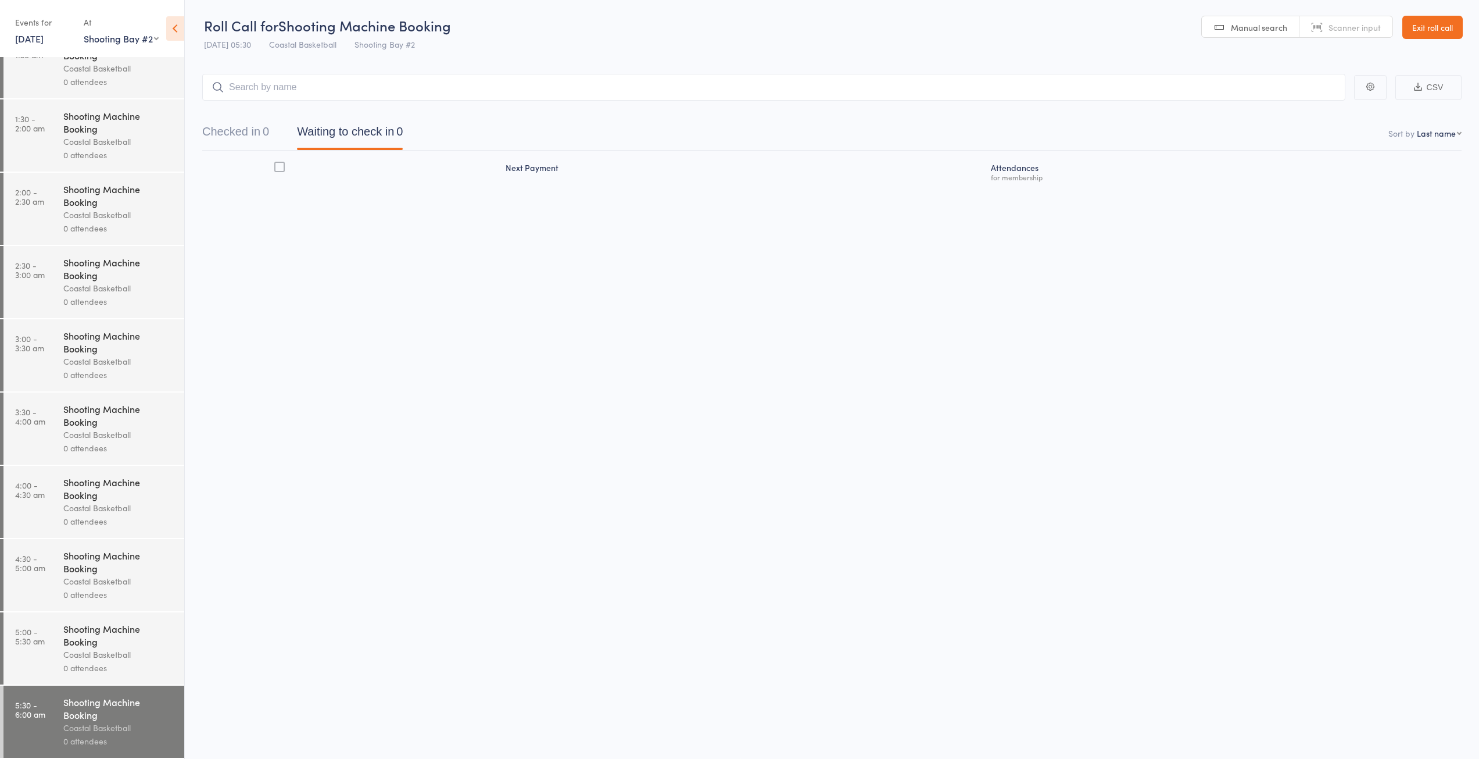
click at [142, 41] on select "Any location Main Court North Main Court South Shooting Bay #2 Main Court All S…" at bounding box center [121, 38] width 75 height 13
select select "4"
click at [84, 32] on select "Any location Main Court North Main Court South Shooting Bay #2 Main Court All S…" at bounding box center [121, 38] width 75 height 13
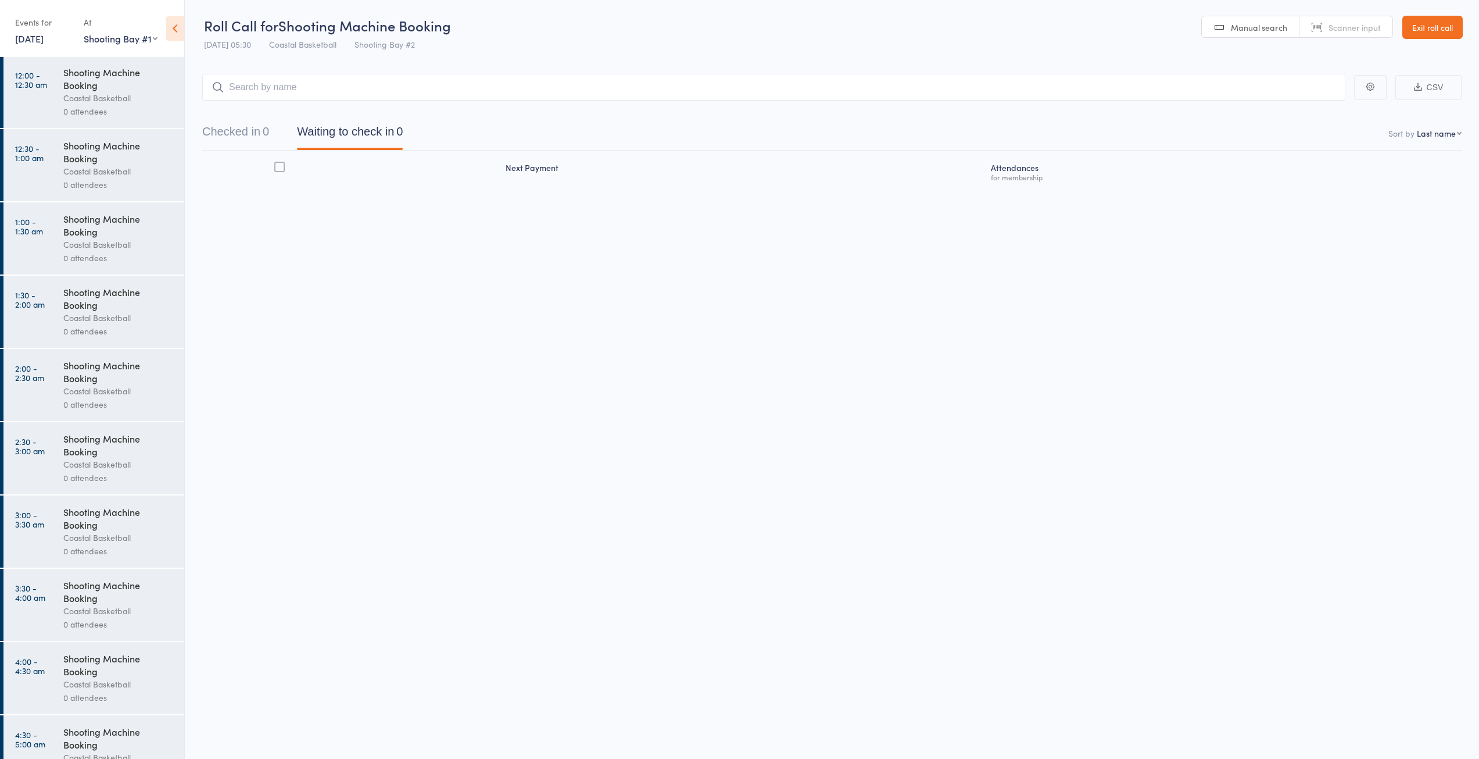
scroll to position [0, 0]
click at [1430, 28] on link "Exit roll call" at bounding box center [1433, 27] width 60 height 23
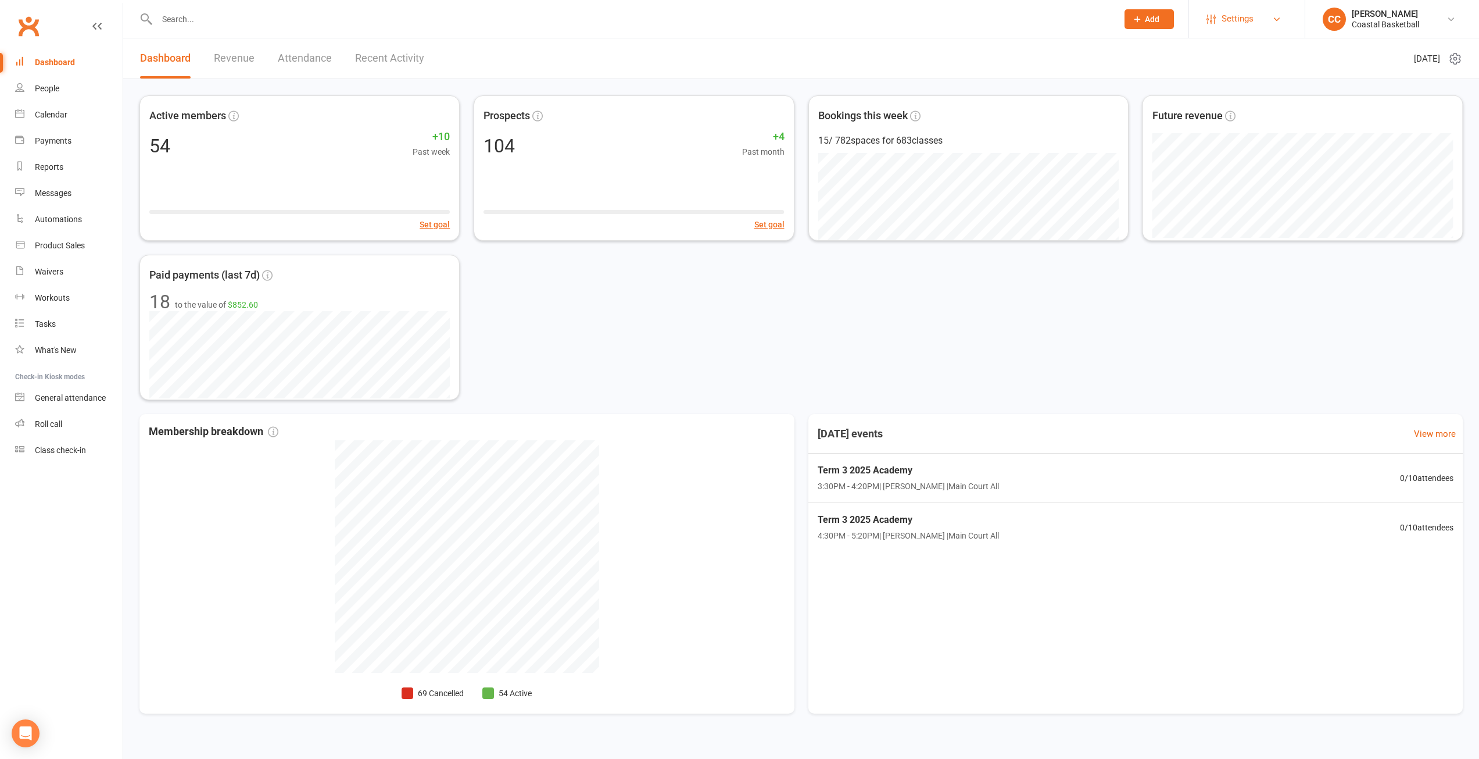
click at [1269, 17] on link "Settings" at bounding box center [1247, 19] width 81 height 26
click at [1070, 319] on div "Active members 54 +10 Past week Set goal Prospects 104 +4 Past month Set goal B…" at bounding box center [802, 247] width 1324 height 305
click at [49, 424] on div "Roll call" at bounding box center [48, 423] width 27 height 9
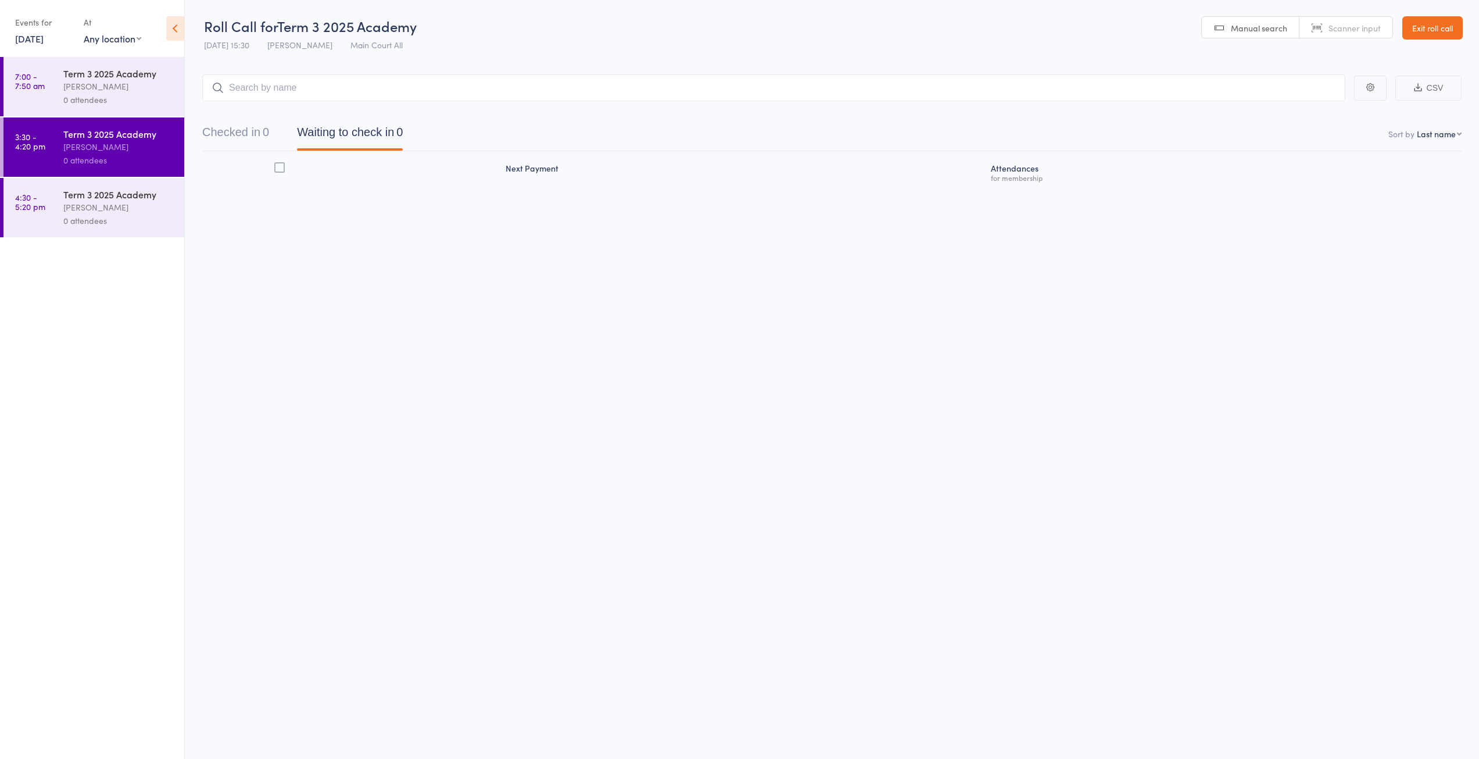
click at [35, 41] on link "[DATE]" at bounding box center [29, 38] width 28 height 13
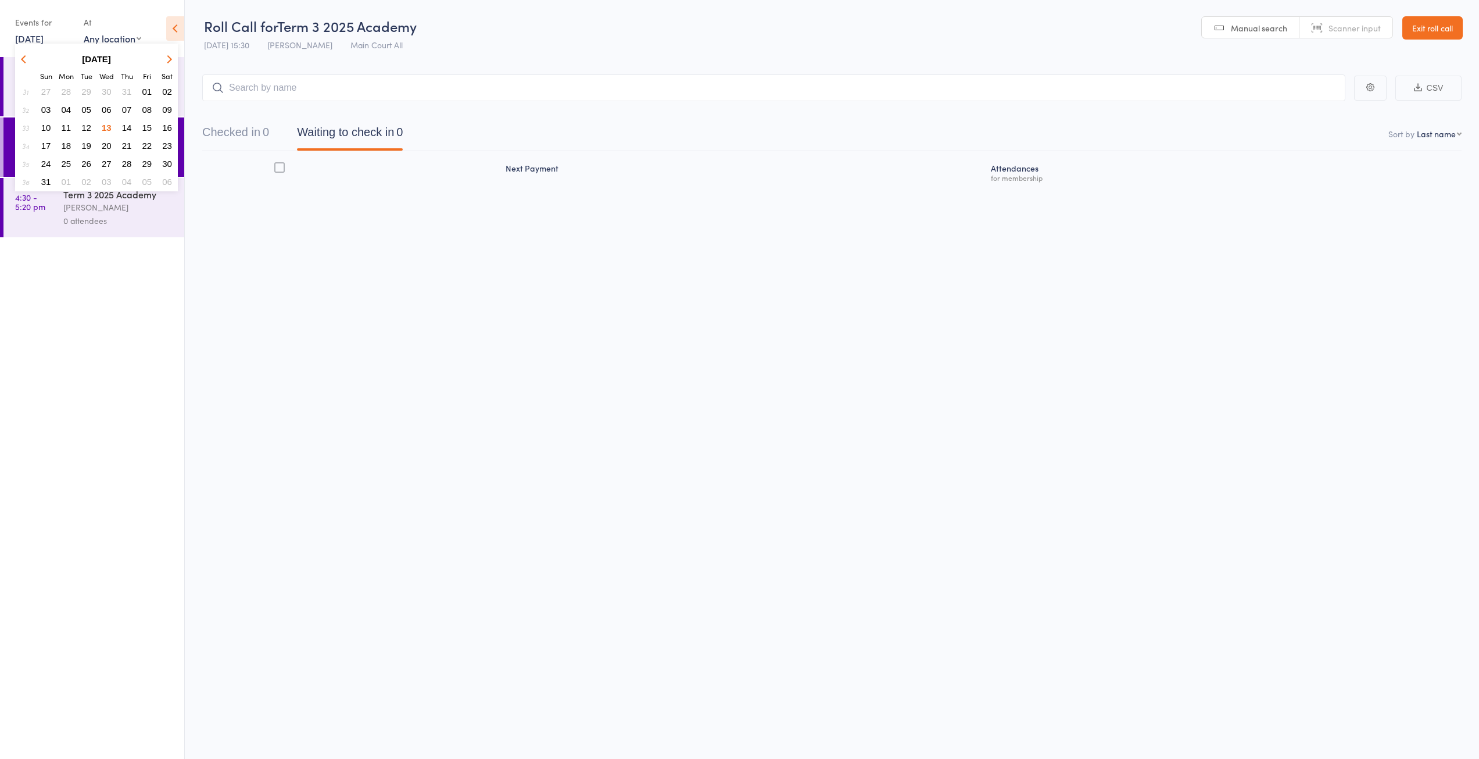
click at [129, 125] on span "14" at bounding box center [127, 128] width 10 height 10
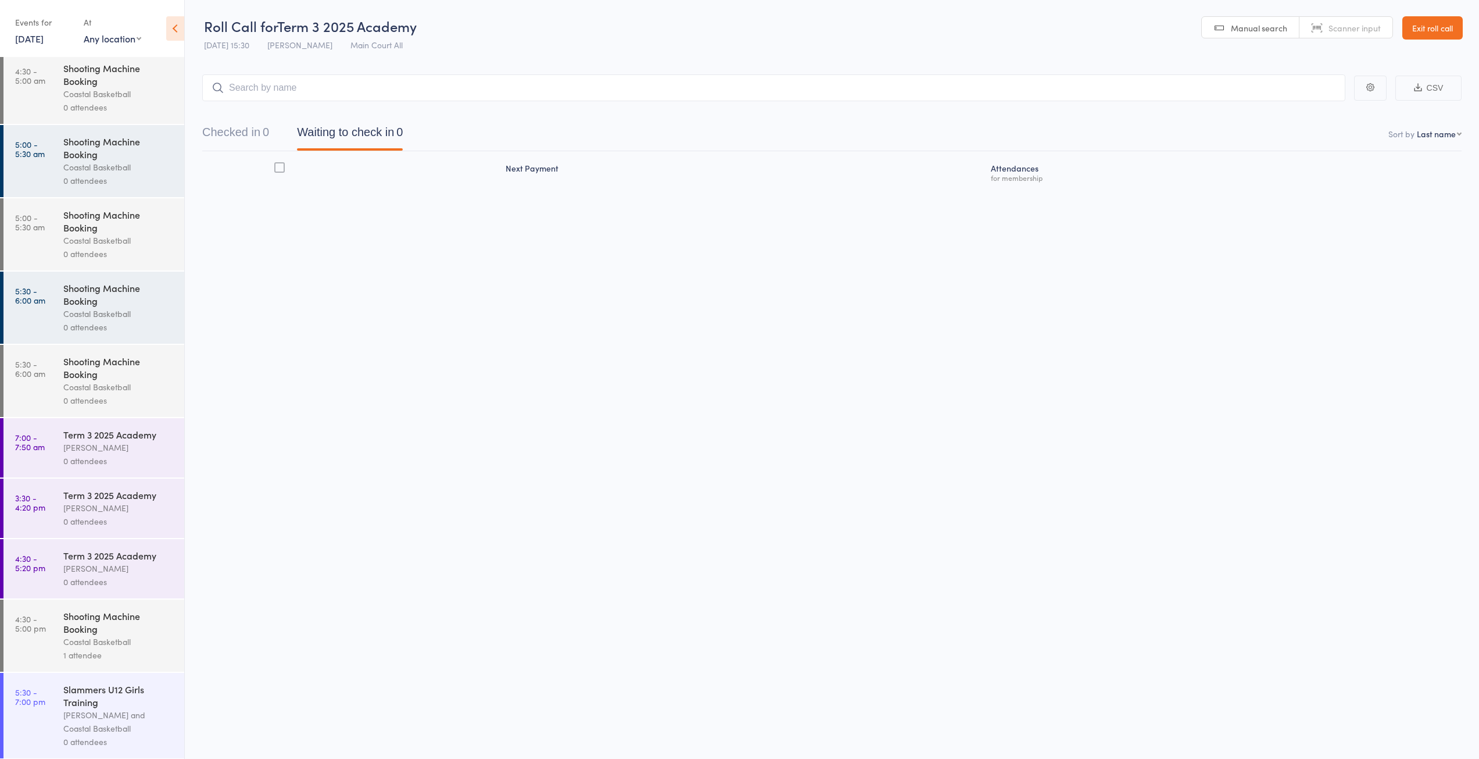
scroll to position [1397, 0]
click at [103, 645] on div "Coastal Basketball" at bounding box center [118, 640] width 111 height 13
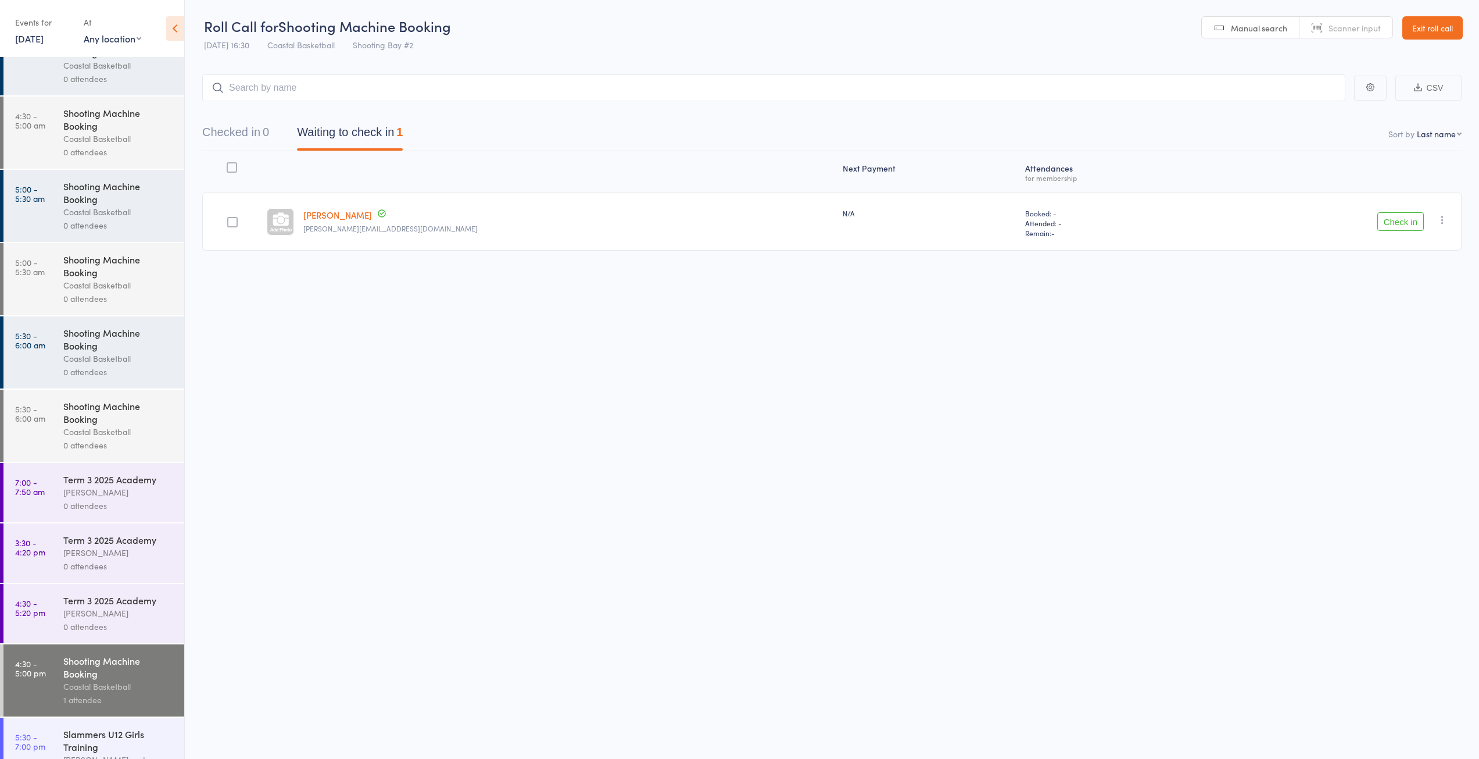
scroll to position [1397, 0]
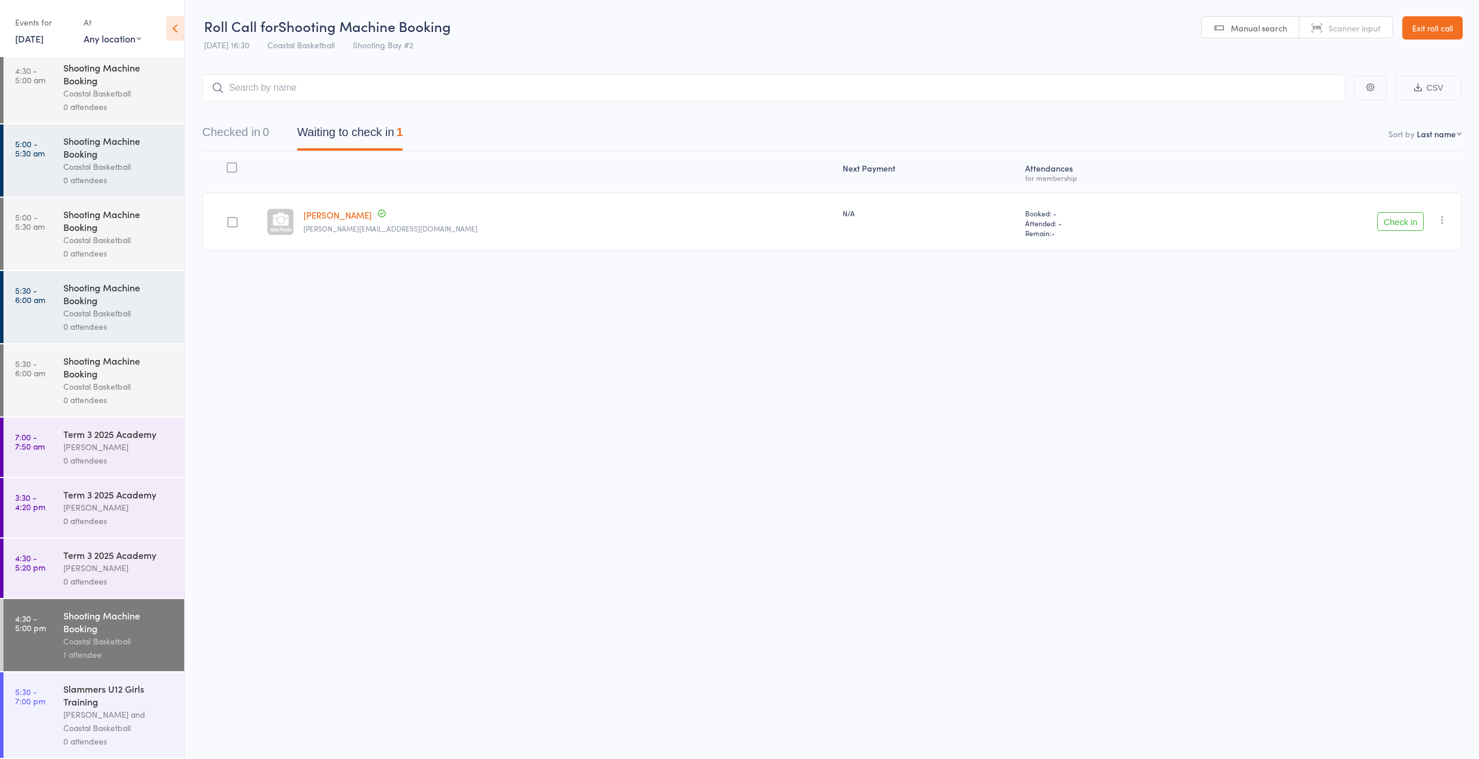
click at [41, 42] on link "[DATE]" at bounding box center [29, 38] width 28 height 13
click at [152, 124] on span "15" at bounding box center [147, 128] width 10 height 10
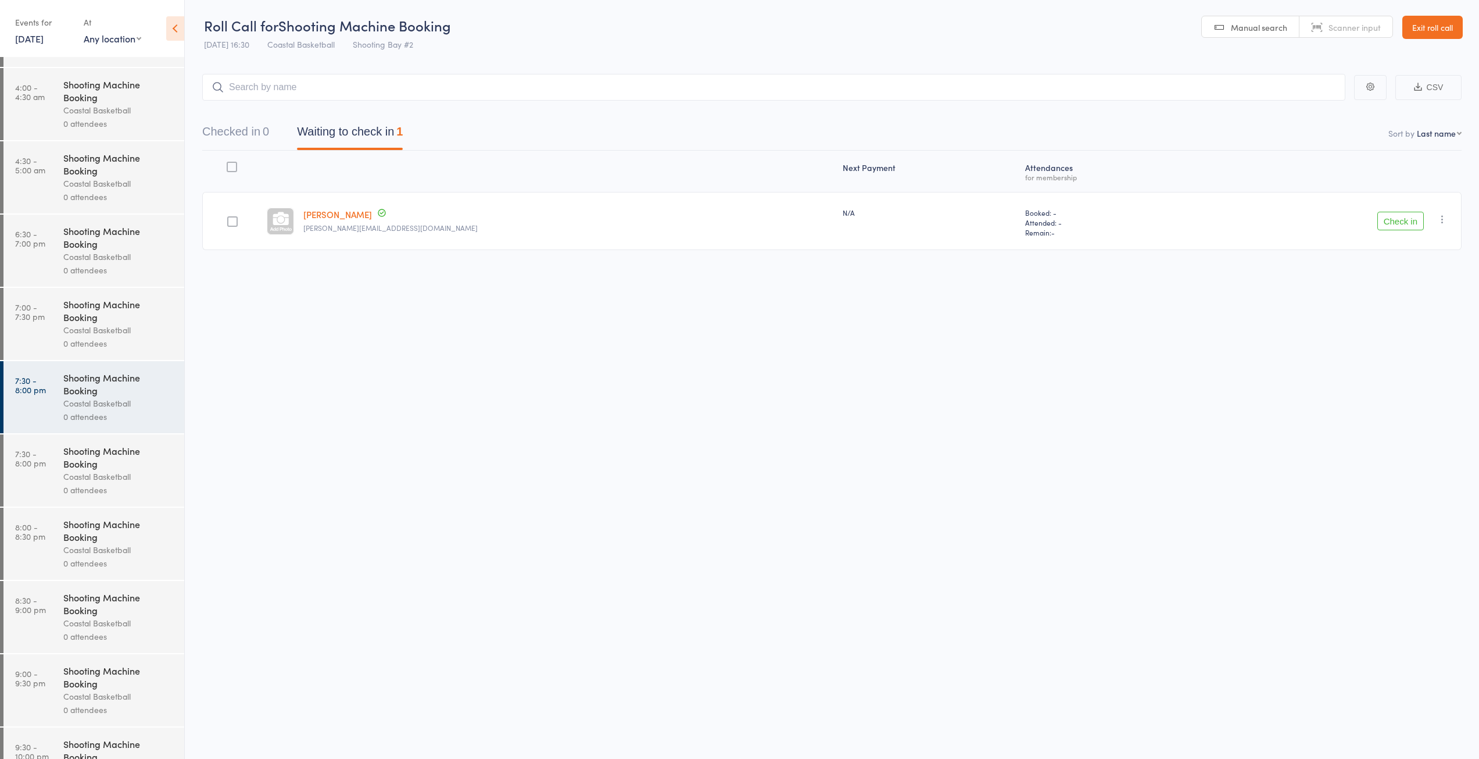
scroll to position [0, 0]
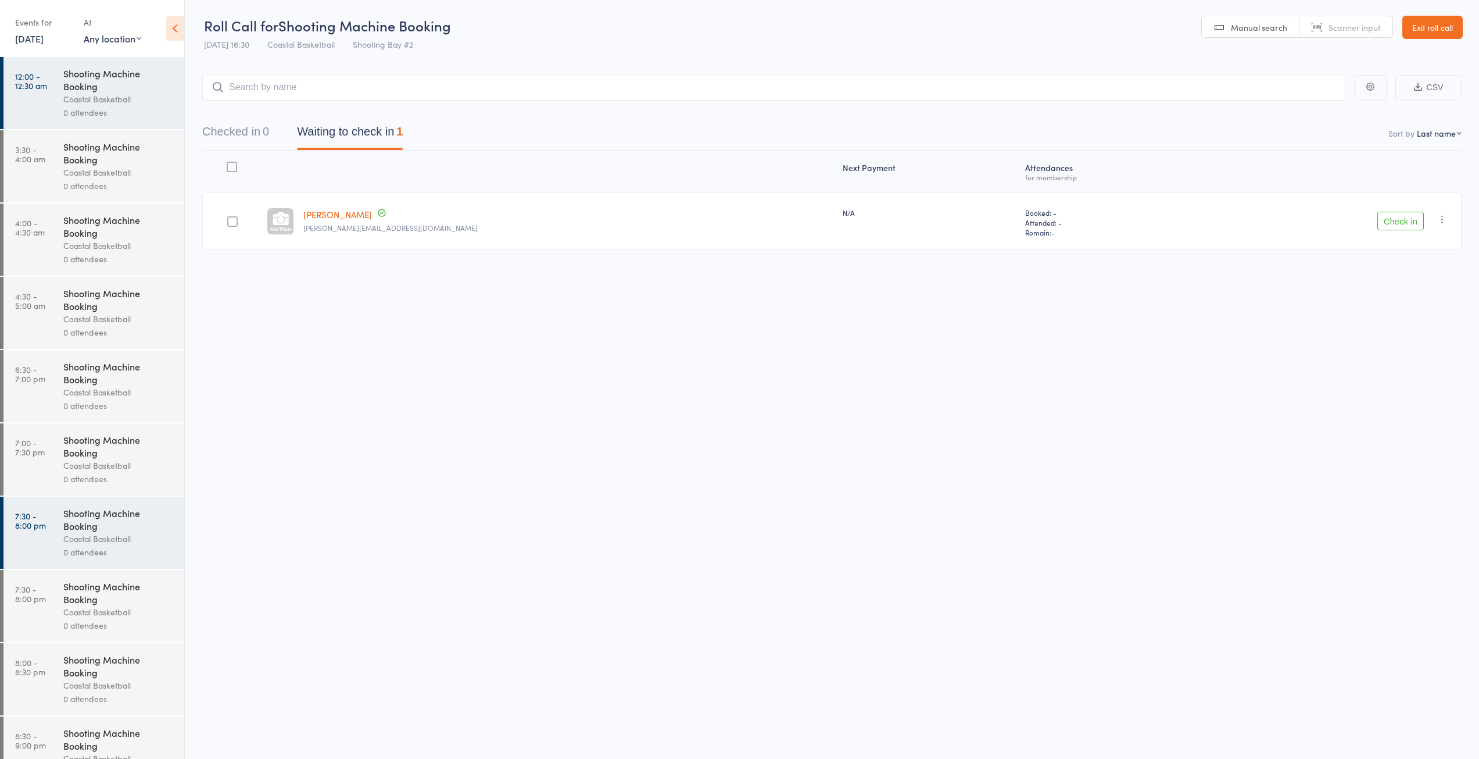
click at [45, 24] on div "Events for" at bounding box center [43, 22] width 57 height 19
click at [44, 33] on link "[DATE]" at bounding box center [29, 38] width 28 height 13
click at [126, 129] on span "14" at bounding box center [127, 128] width 10 height 10
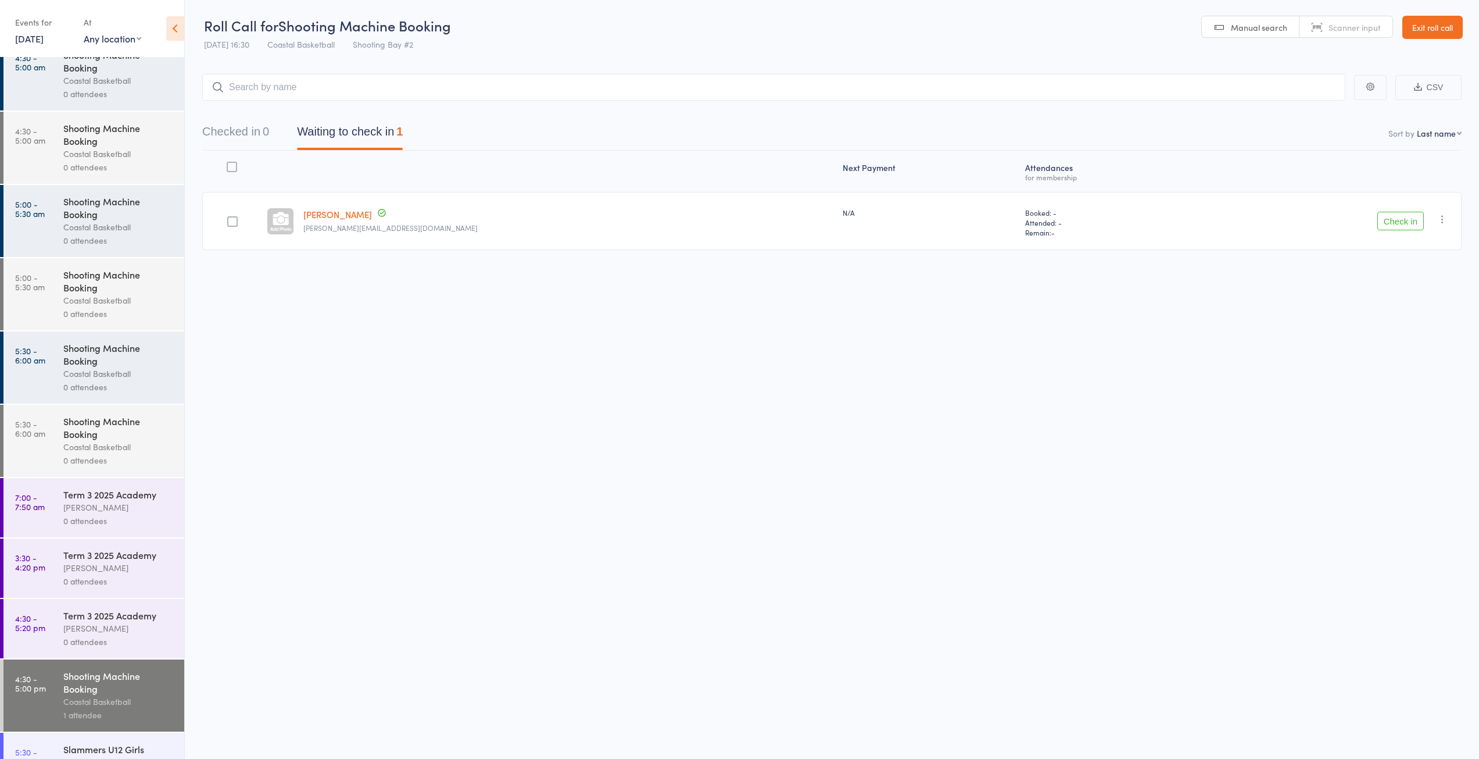
scroll to position [1397, 0]
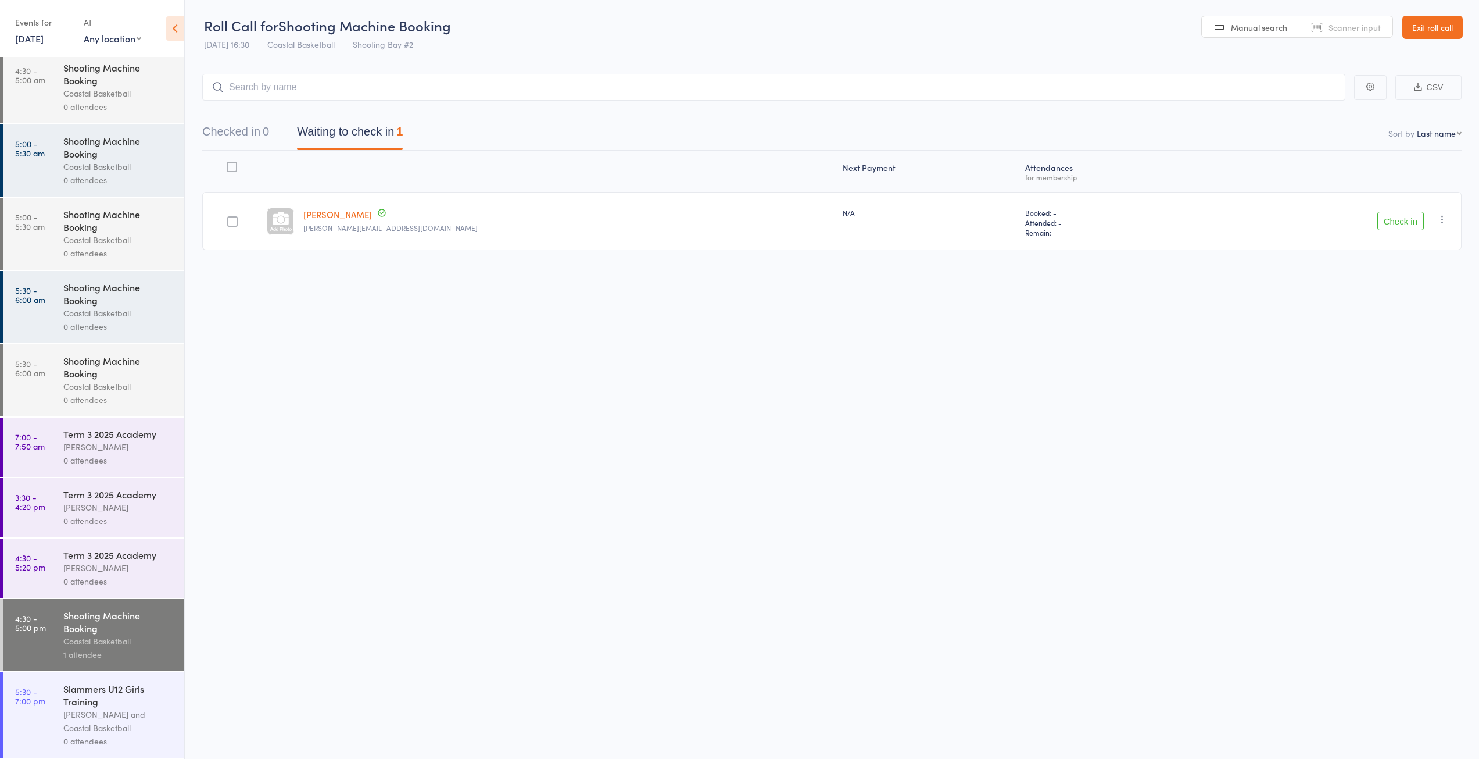
click at [90, 367] on div "Shooting Machine Booking" at bounding box center [118, 367] width 111 height 26
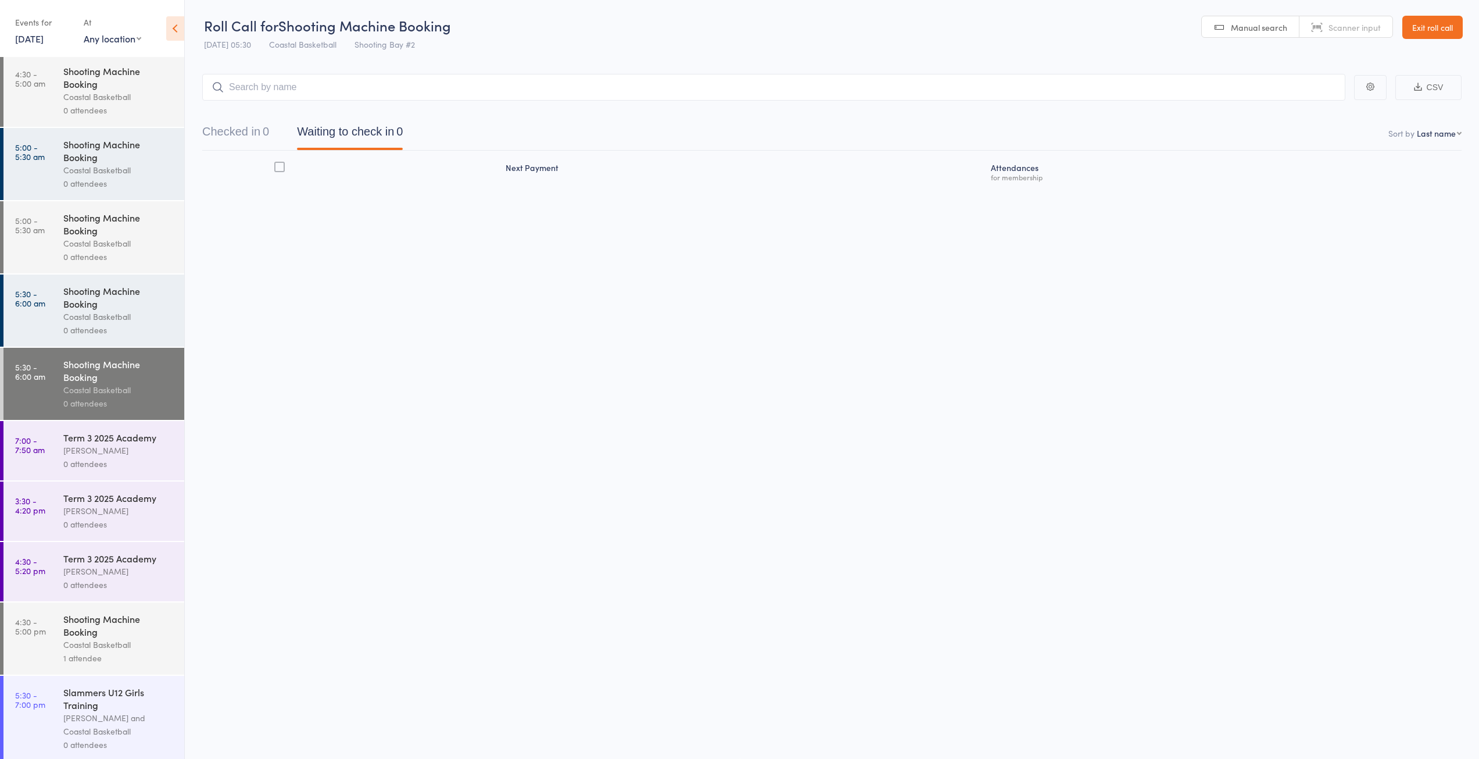
scroll to position [1397, 0]
click at [131, 631] on div "Shooting Machine Booking" at bounding box center [118, 622] width 111 height 26
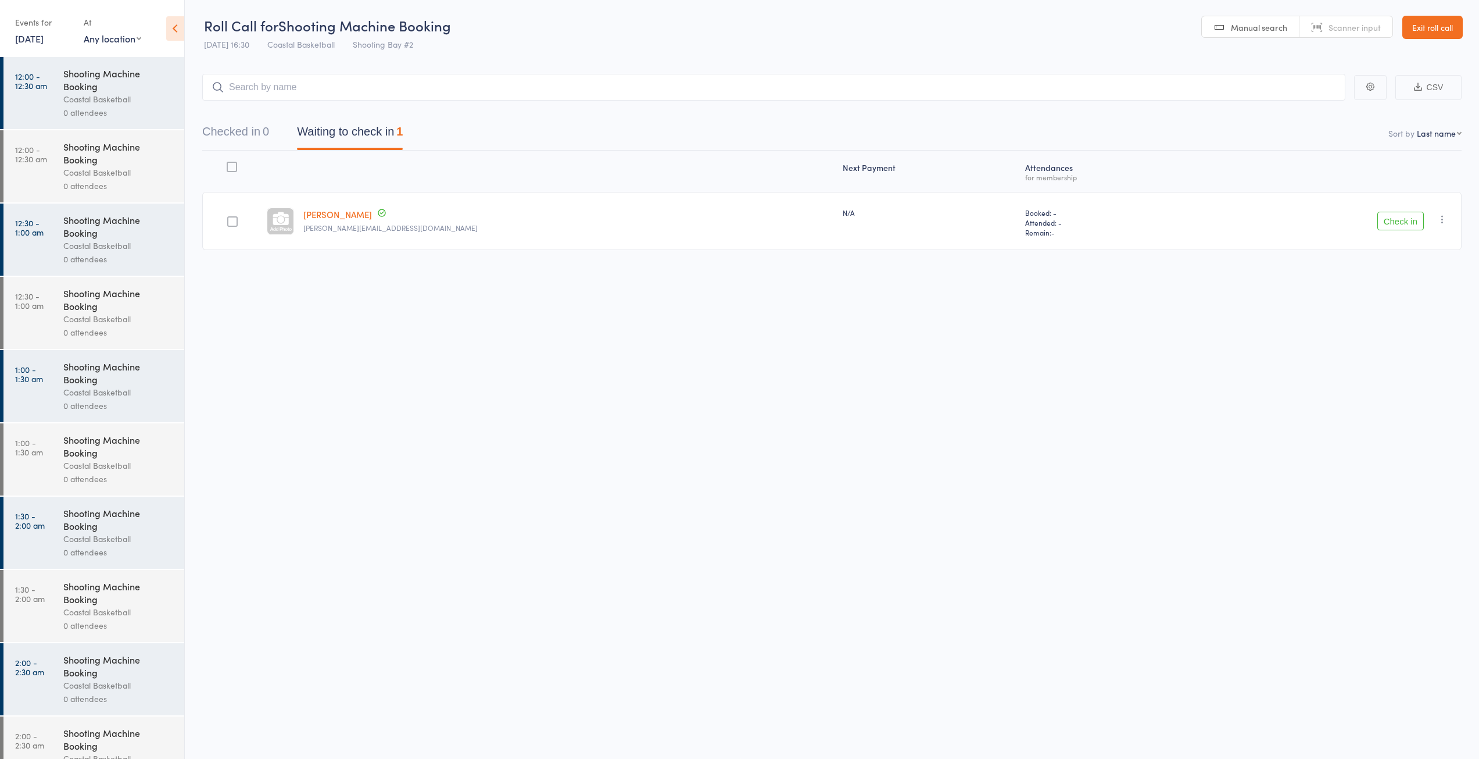
click at [1442, 33] on link "Exit roll call" at bounding box center [1433, 27] width 60 height 23
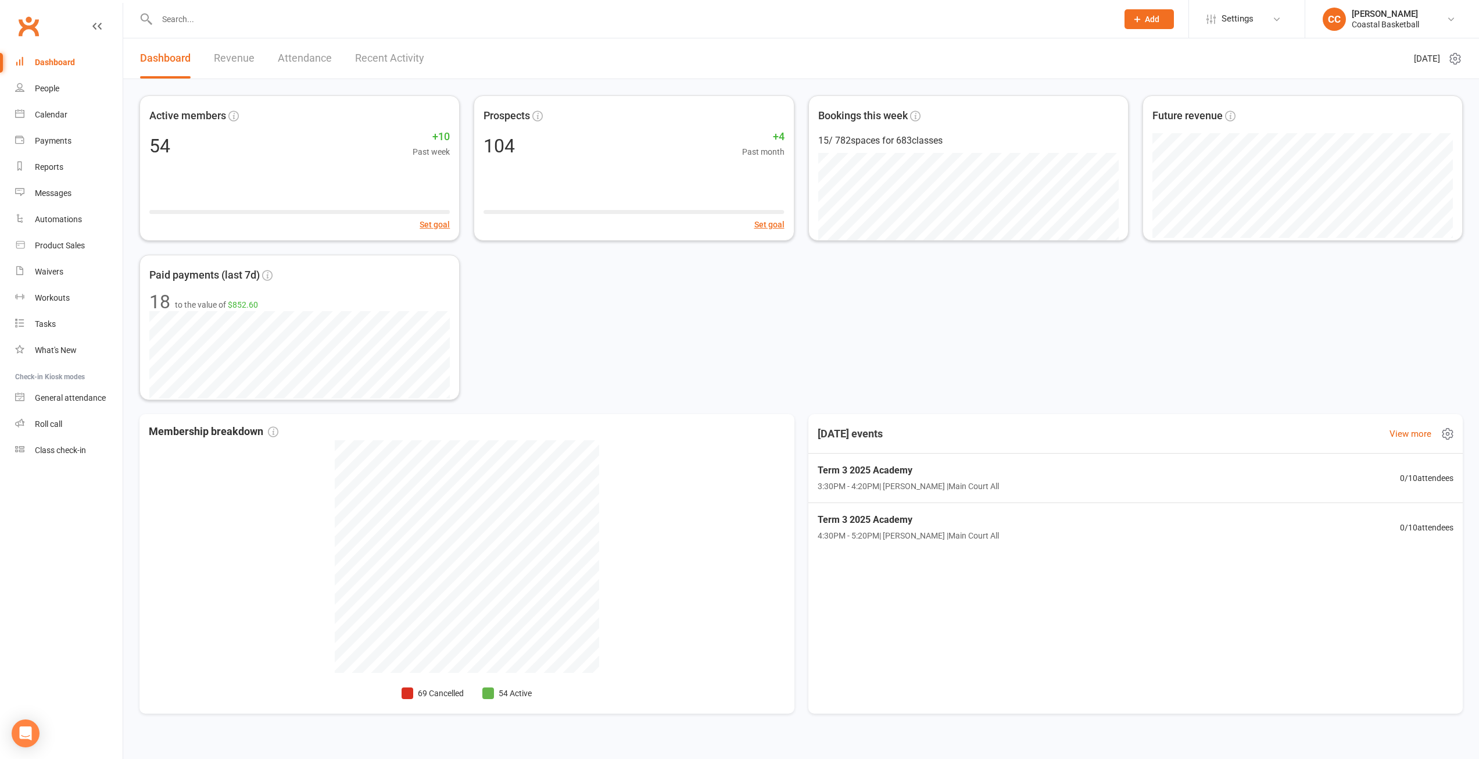
click at [1445, 432] on icon at bounding box center [1448, 434] width 14 height 14
click at [1407, 480] on link "Manage settings" at bounding box center [1388, 481] width 115 height 23
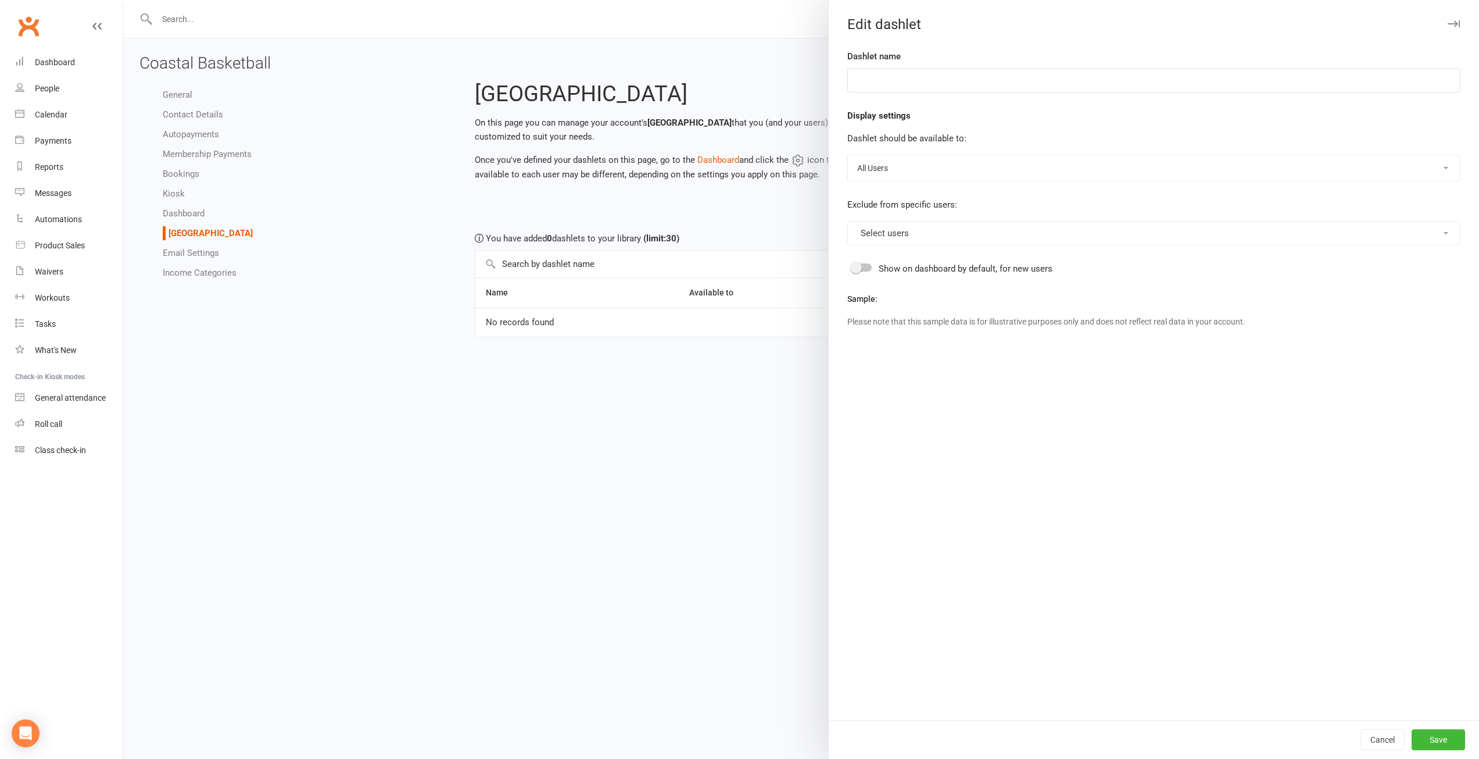
type input "Today's events"
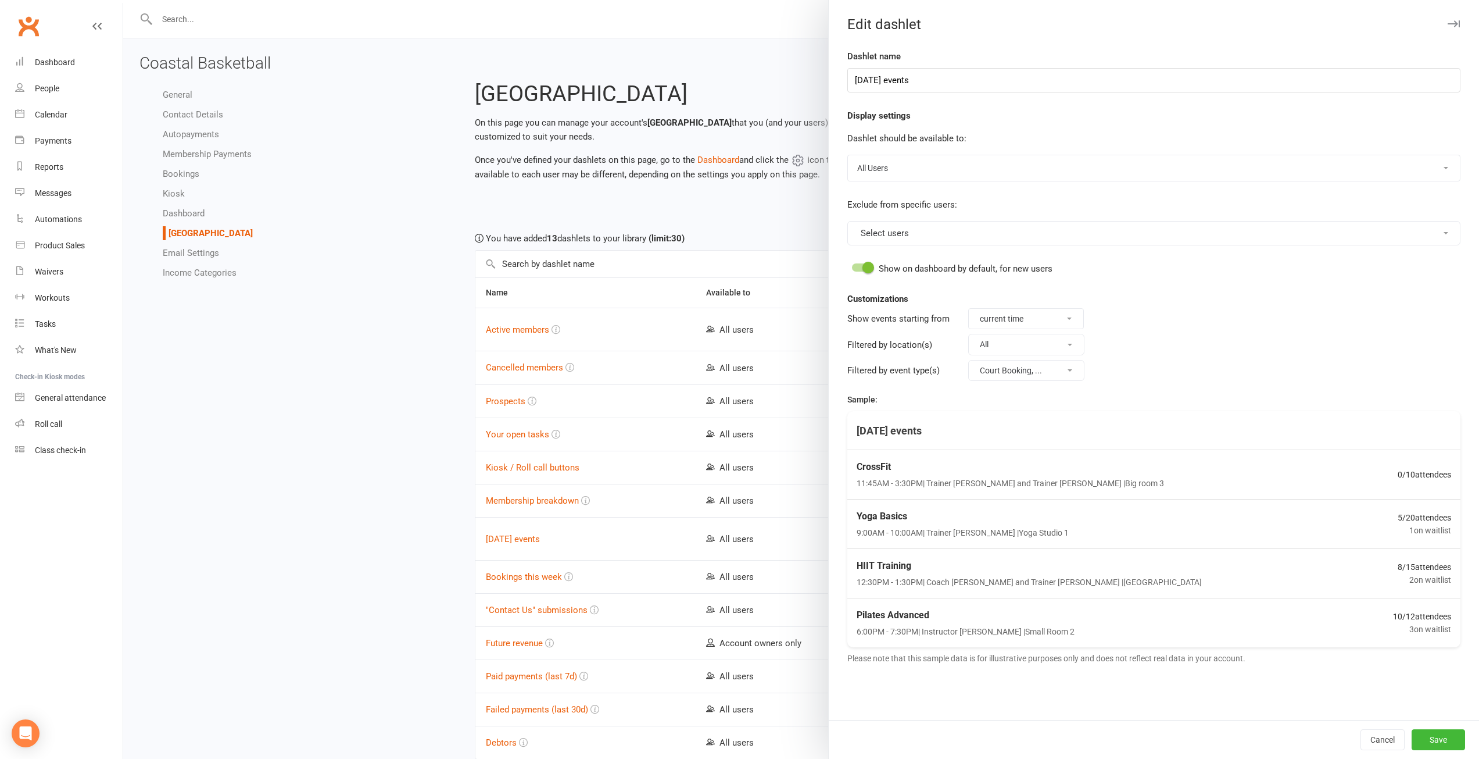
click at [1061, 360] on button "Court Booking, ..." at bounding box center [1026, 370] width 116 height 21
click at [1036, 443] on link "3 Guaranteed Reservations Per Week on Shooting Bays" at bounding box center [1026, 456] width 115 height 51
click at [1446, 739] on button "Save" at bounding box center [1438, 739] width 53 height 21
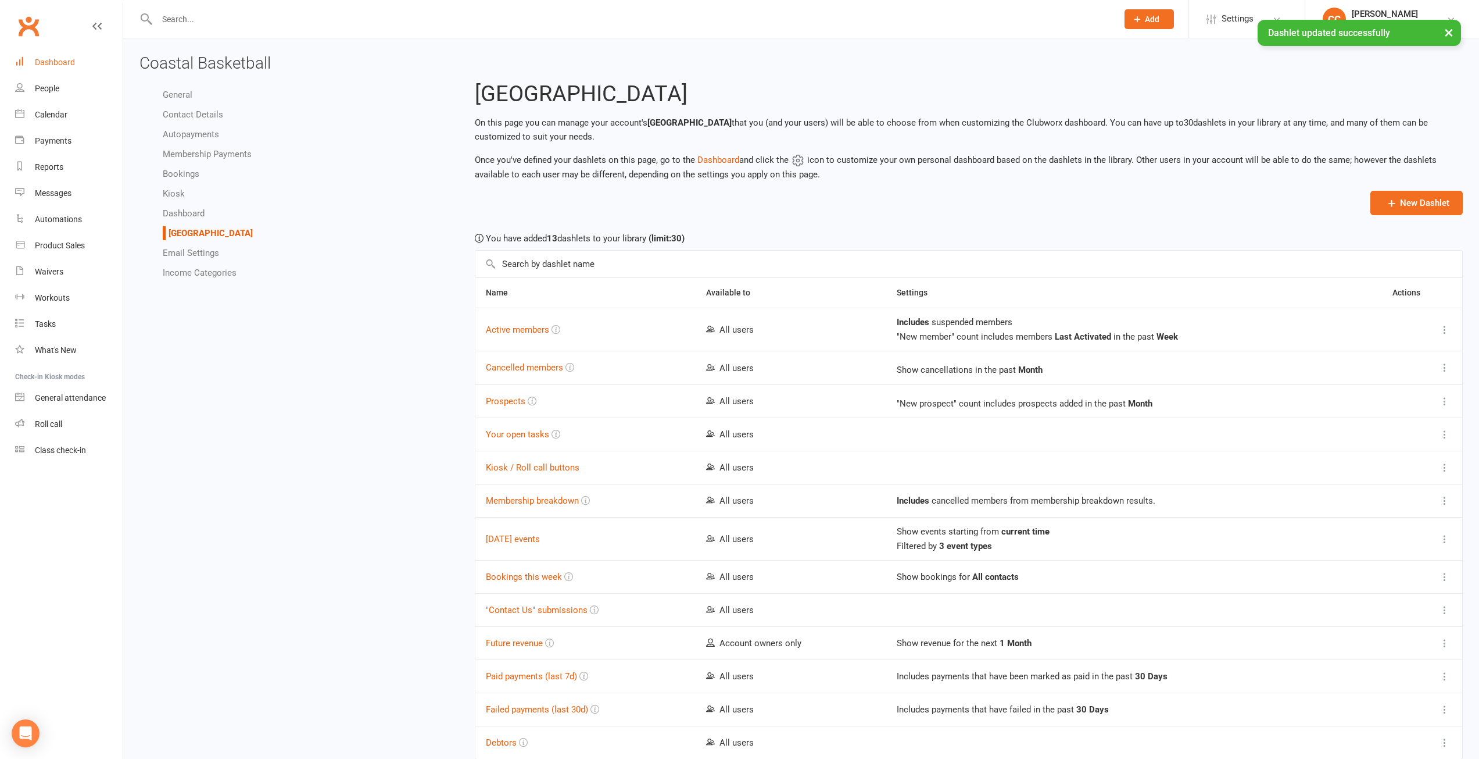
click at [48, 54] on link "Dashboard" at bounding box center [69, 62] width 108 height 26
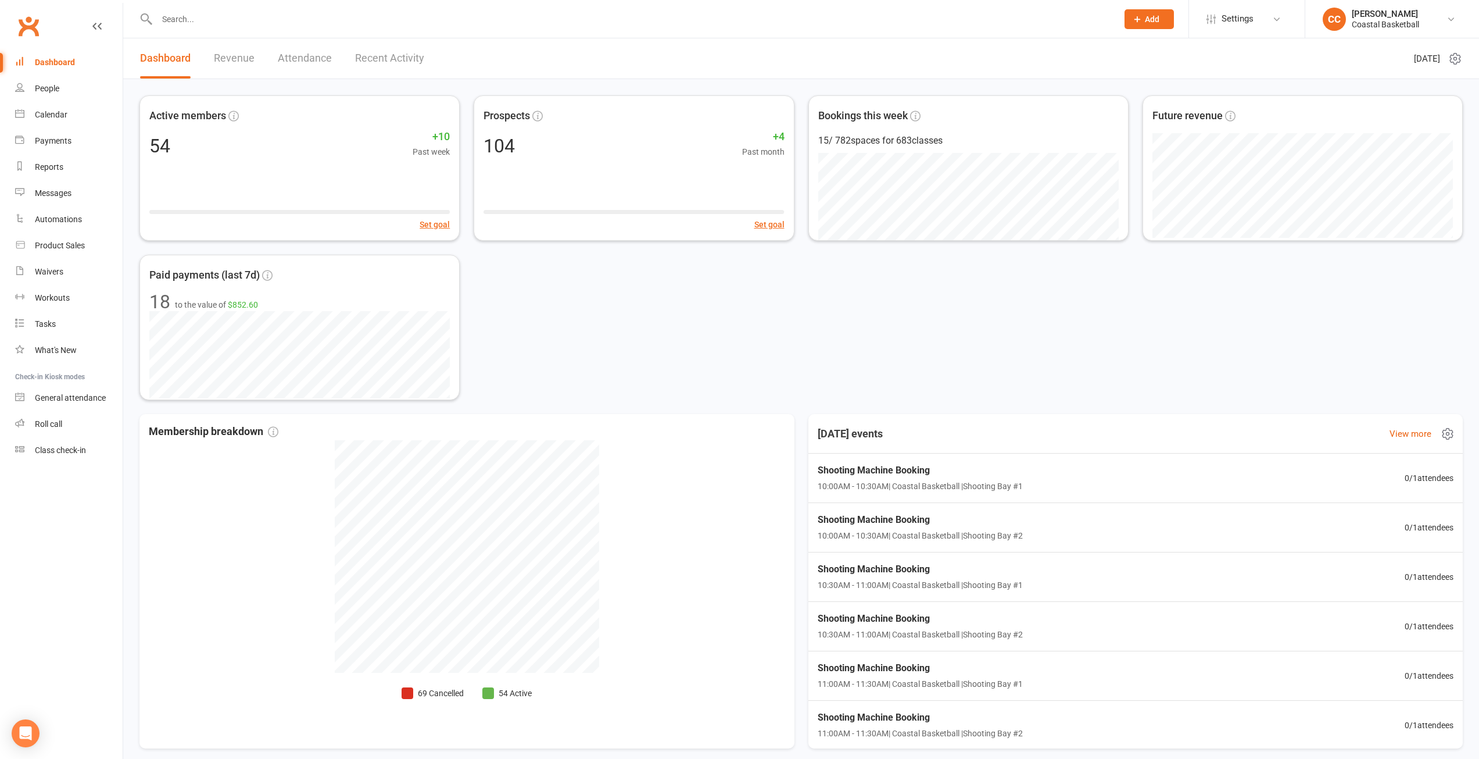
click at [1446, 434] on icon at bounding box center [1447, 433] width 3 height 3
click at [1380, 486] on link "Manage settings" at bounding box center [1379, 481] width 115 height 23
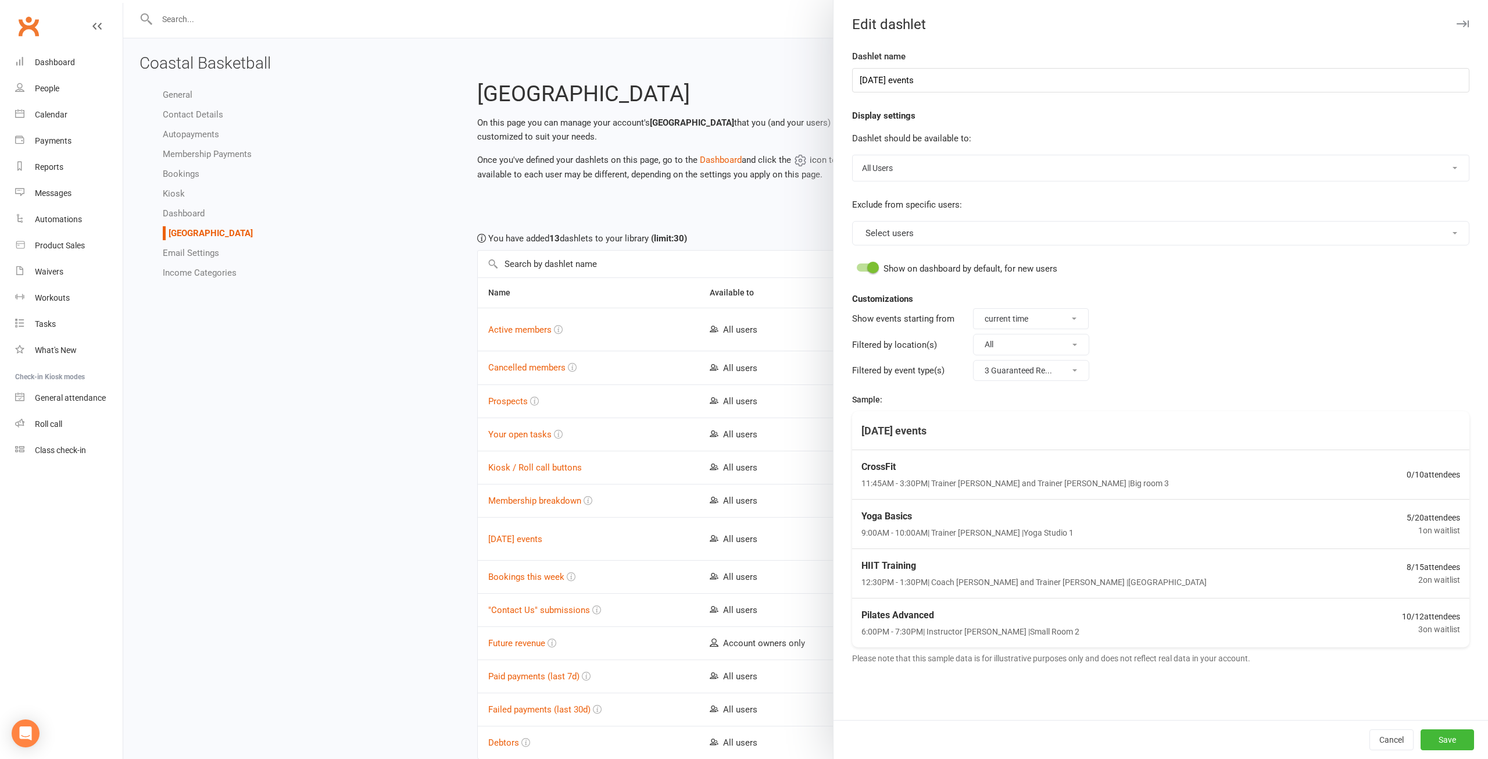
type input "[DATE] events"
click at [1069, 369] on button "3 Guaranteed Re..." at bounding box center [1026, 370] width 116 height 21
click at [1025, 455] on link "3 Guaranteed Reservations Per Week on Shooting Bays" at bounding box center [1026, 463] width 115 height 65
click at [1198, 369] on fieldset "Filtered by event type(s) Court Booking, ..." at bounding box center [1154, 371] width 613 height 26
click at [1071, 345] on button "All" at bounding box center [1026, 344] width 116 height 21
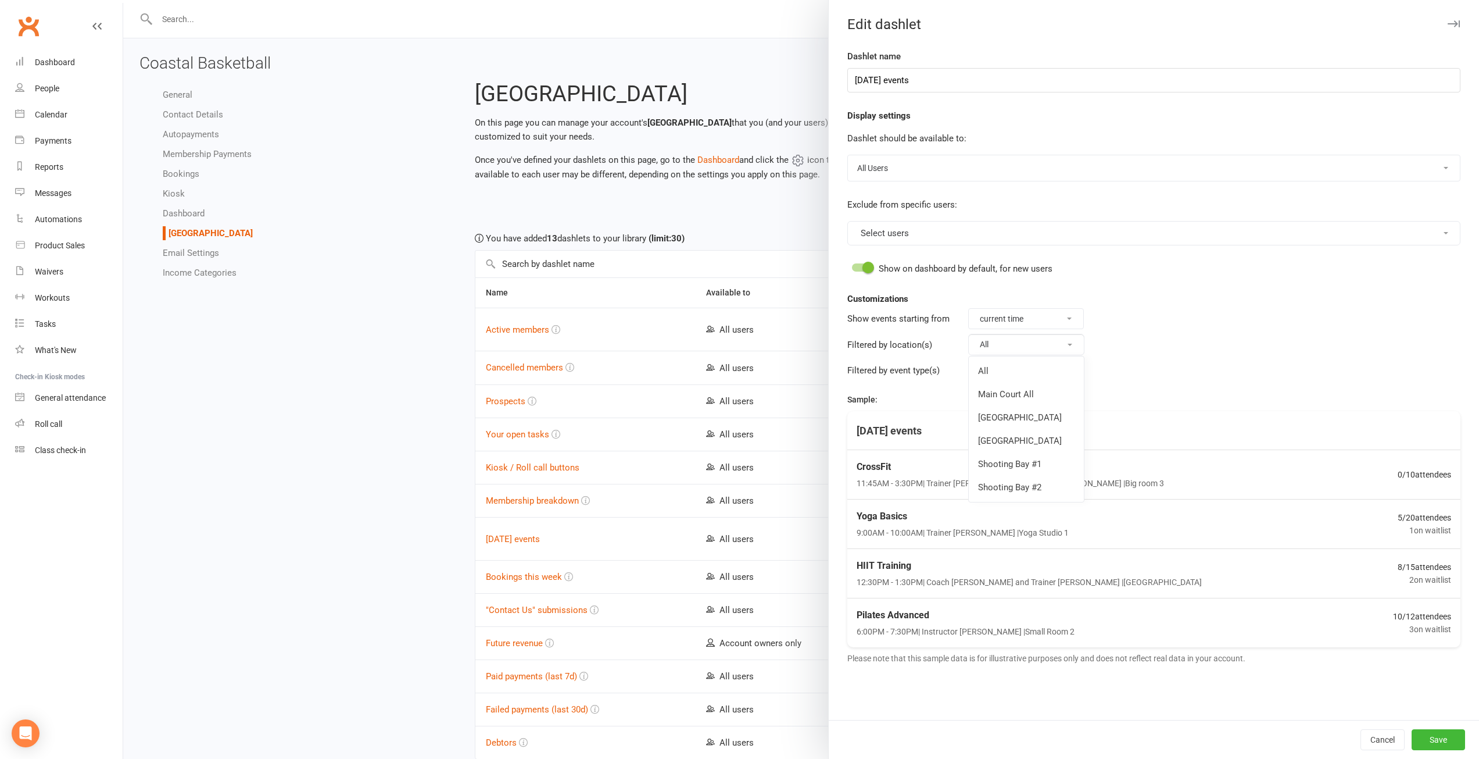
click at [1071, 342] on button "All" at bounding box center [1026, 344] width 116 height 21
click at [1139, 353] on fieldset "Filtered by location(s) All" at bounding box center [1154, 344] width 613 height 26
click at [1416, 741] on button "Save" at bounding box center [1438, 739] width 53 height 21
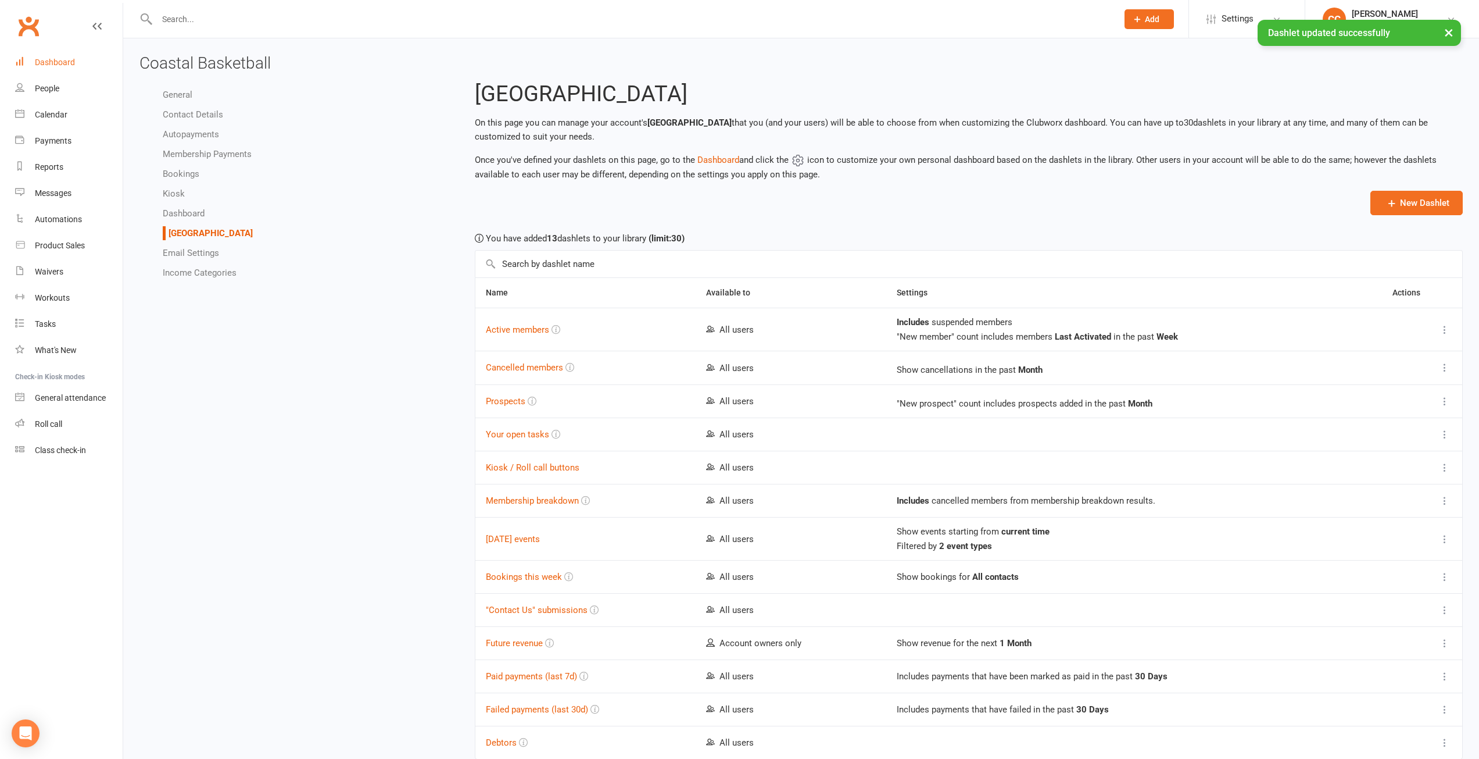
click at [62, 63] on div "Dashboard" at bounding box center [55, 62] width 40 height 9
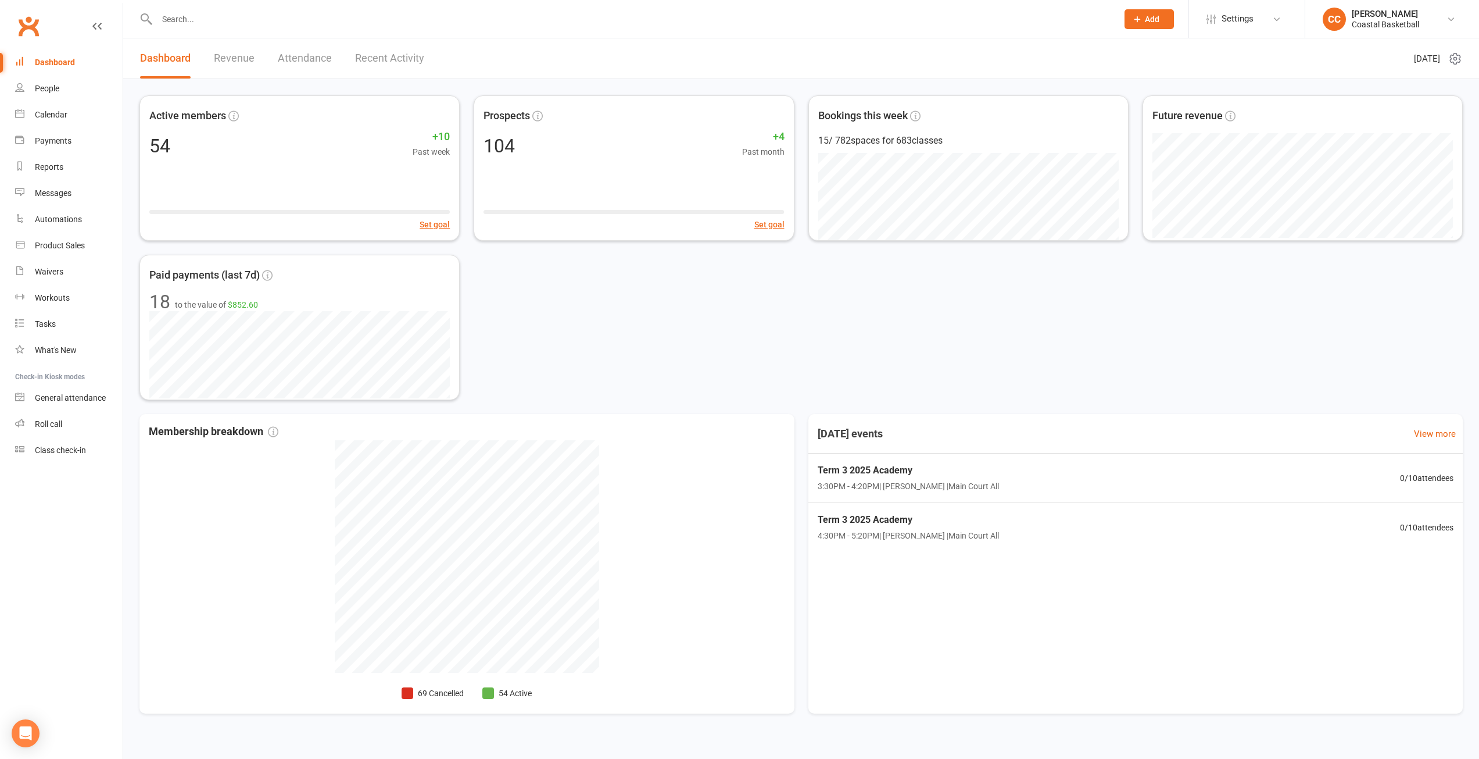
click at [1075, 334] on div "Active members 54 +10 Past week Set goal Prospects 104 +4 Past month Set goal B…" at bounding box center [802, 247] width 1324 height 305
click at [60, 424] on div "Roll call" at bounding box center [48, 423] width 27 height 9
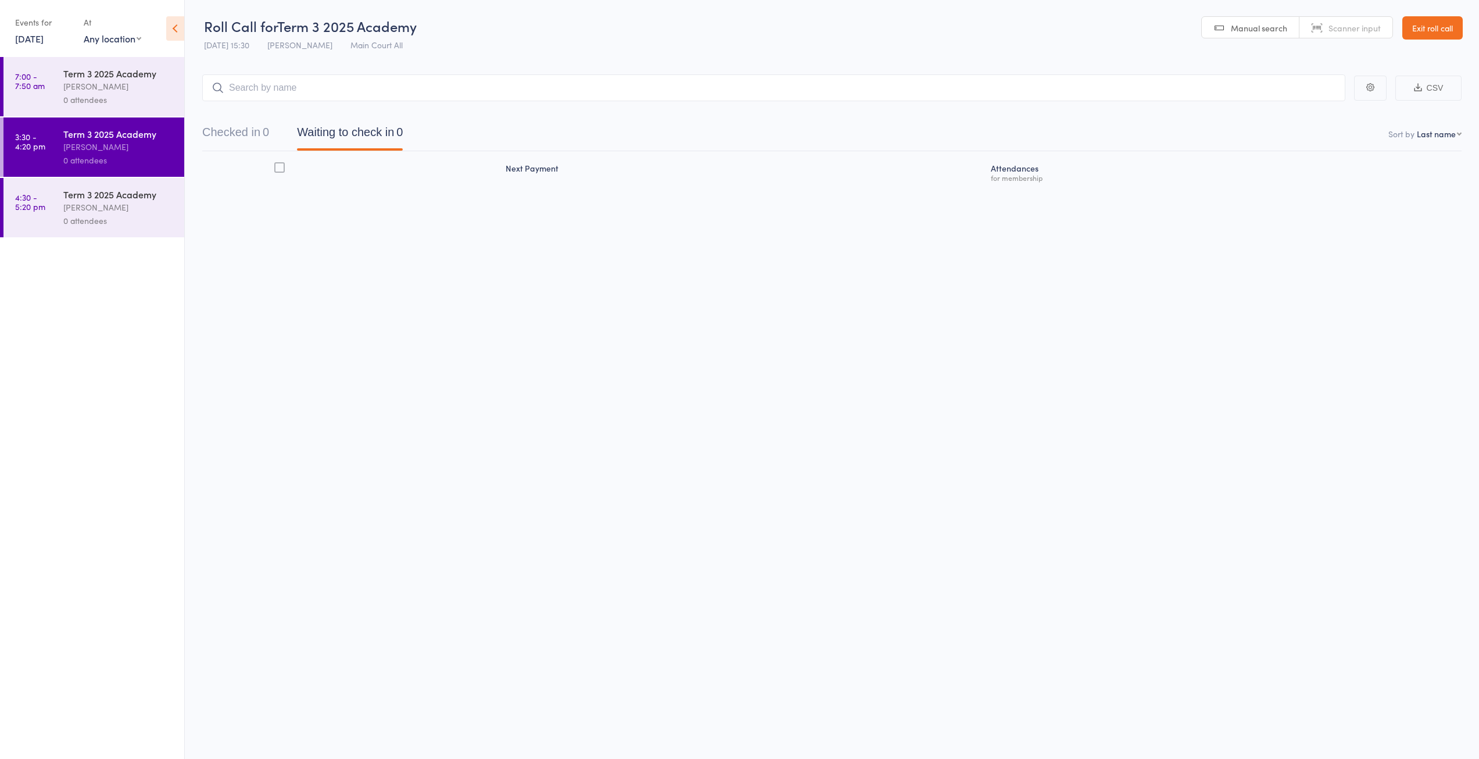
click at [44, 38] on link "[DATE]" at bounding box center [29, 38] width 28 height 13
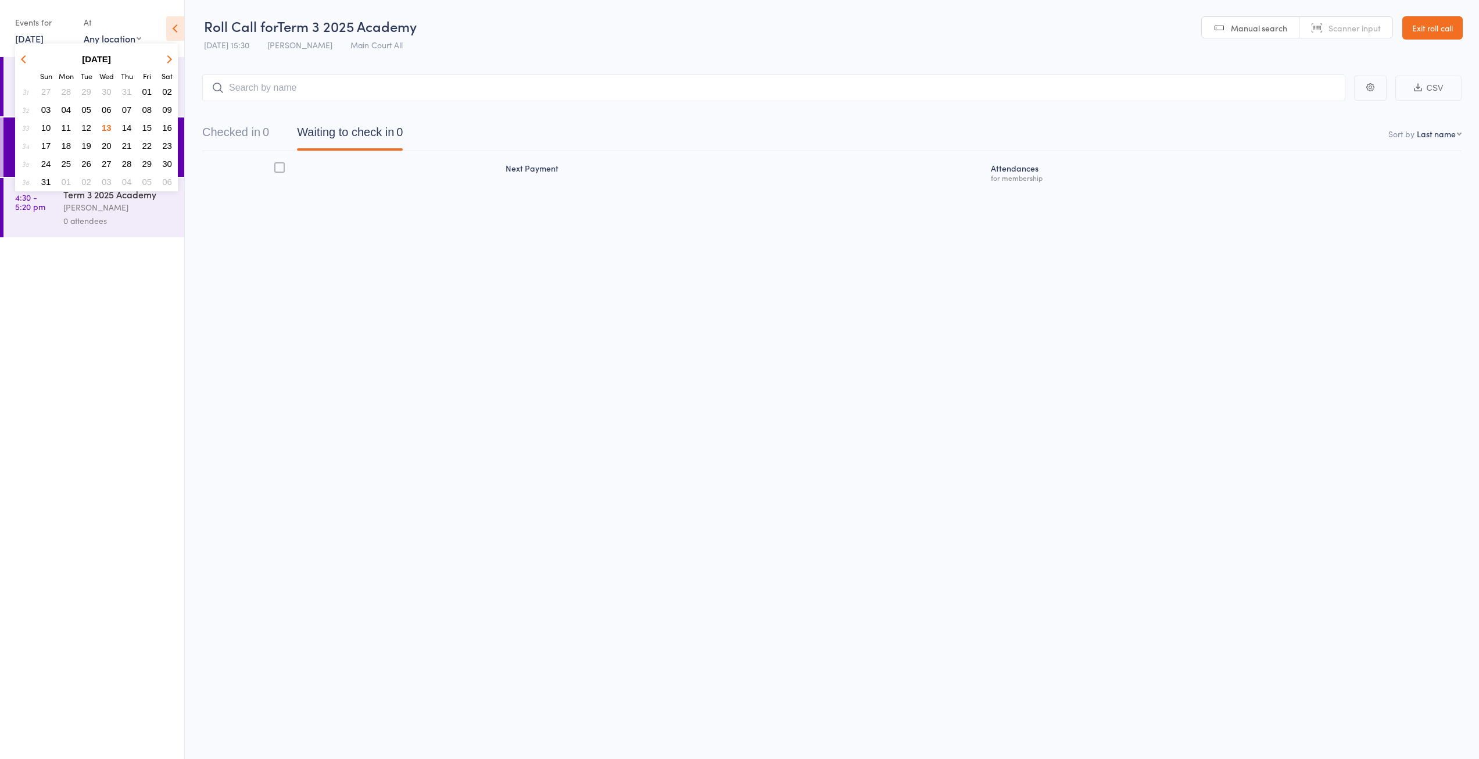
click at [126, 131] on span "14" at bounding box center [127, 128] width 10 height 10
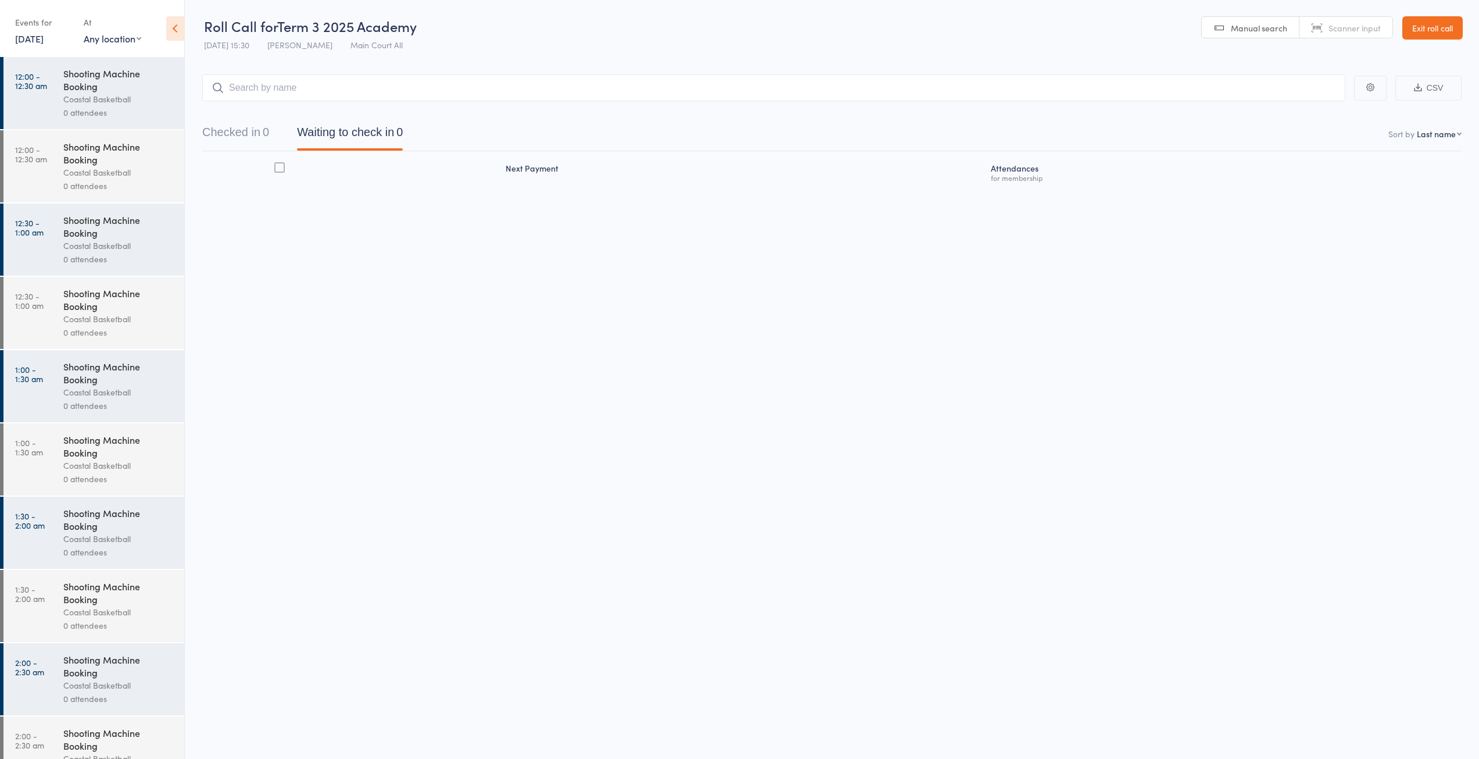
click at [725, 432] on div "Roll Call for Term 3 2025 Academy [DATE] 15:30 [PERSON_NAME] Main Court All Man…" at bounding box center [739, 379] width 1479 height 759
click at [1426, 24] on link "Exit roll call" at bounding box center [1433, 27] width 60 height 23
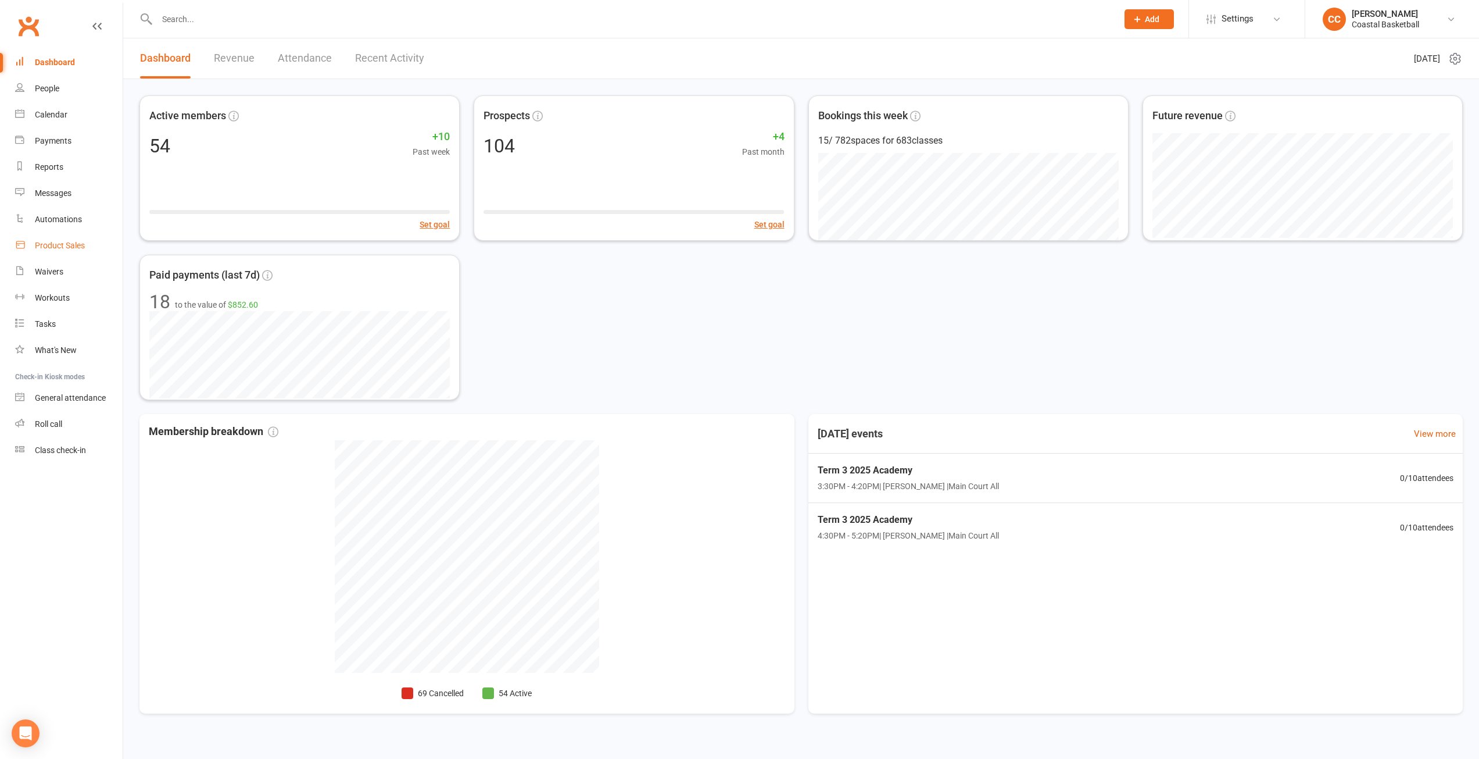
click at [55, 244] on div "Product Sales" at bounding box center [60, 245] width 50 height 9
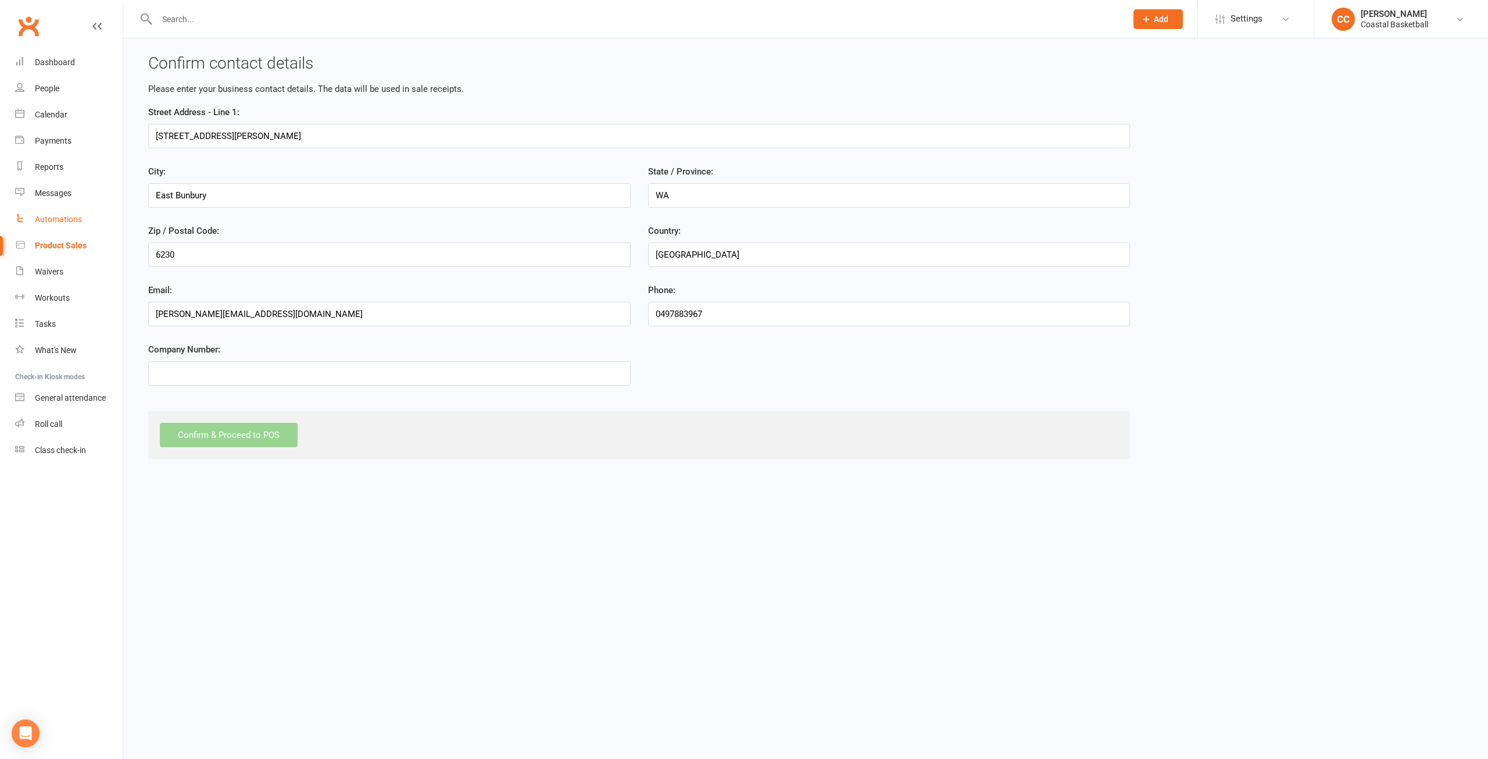
click at [73, 220] on div "Automations" at bounding box center [58, 219] width 47 height 9
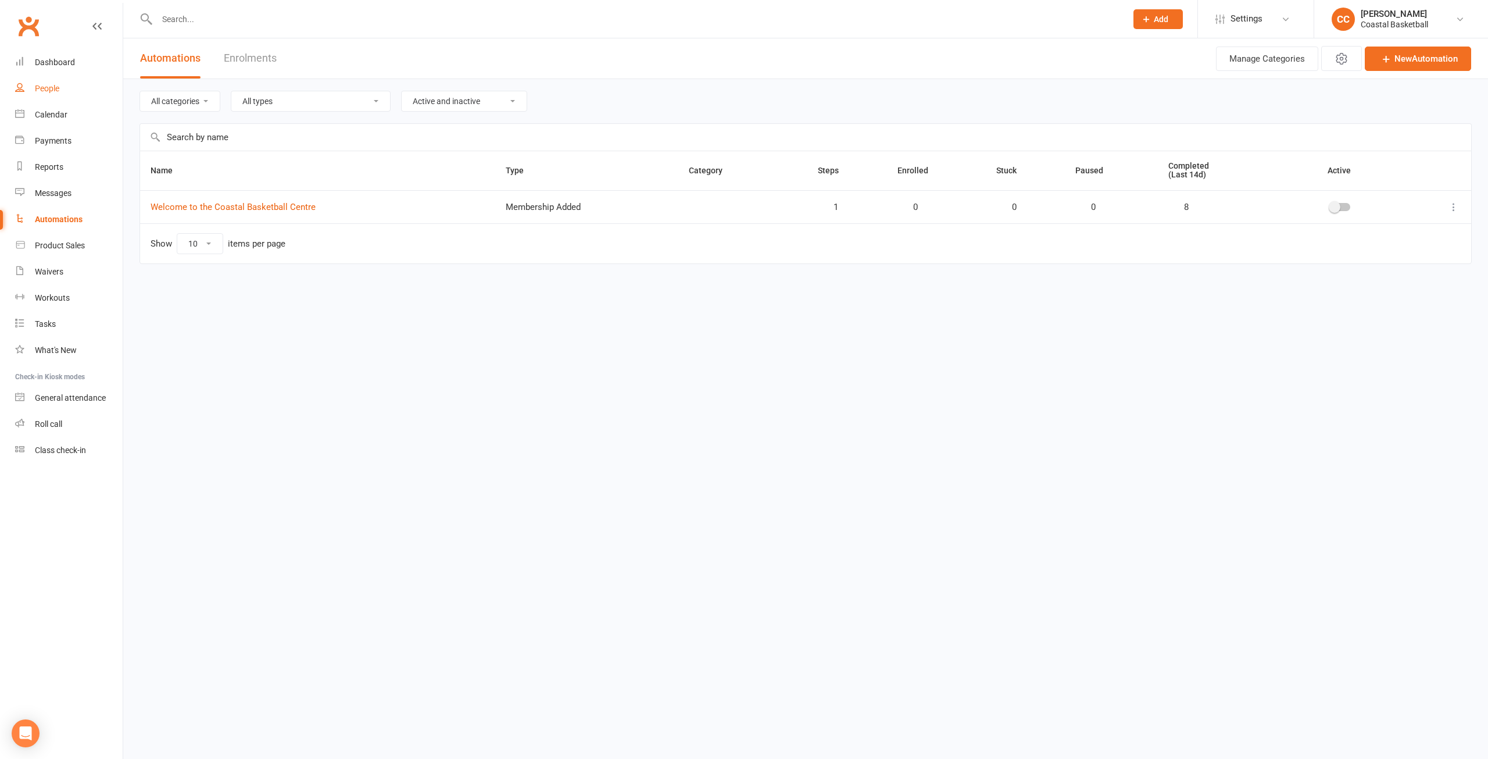
click at [59, 91] on div "People" at bounding box center [47, 88] width 24 height 9
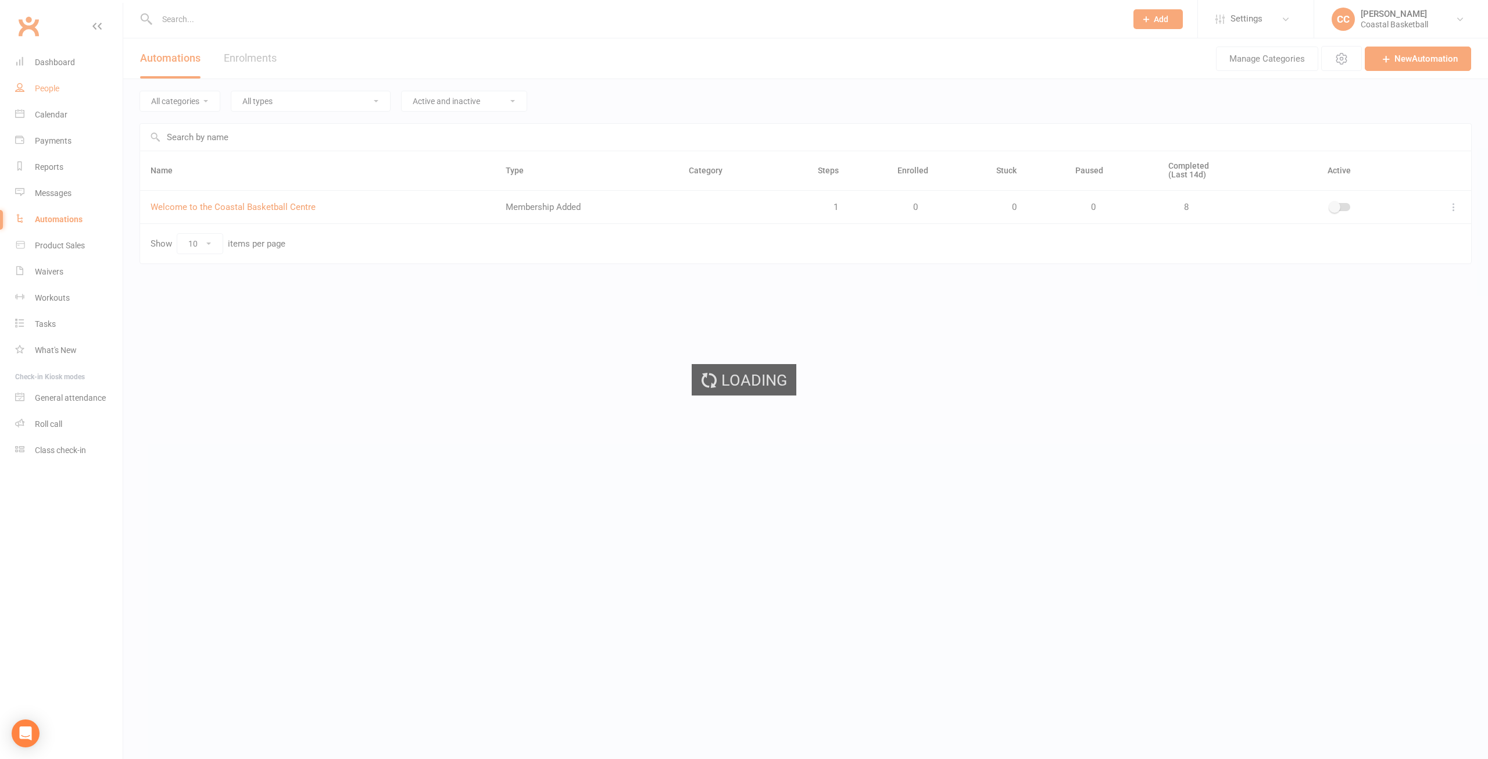
select select "true"
select select "100"
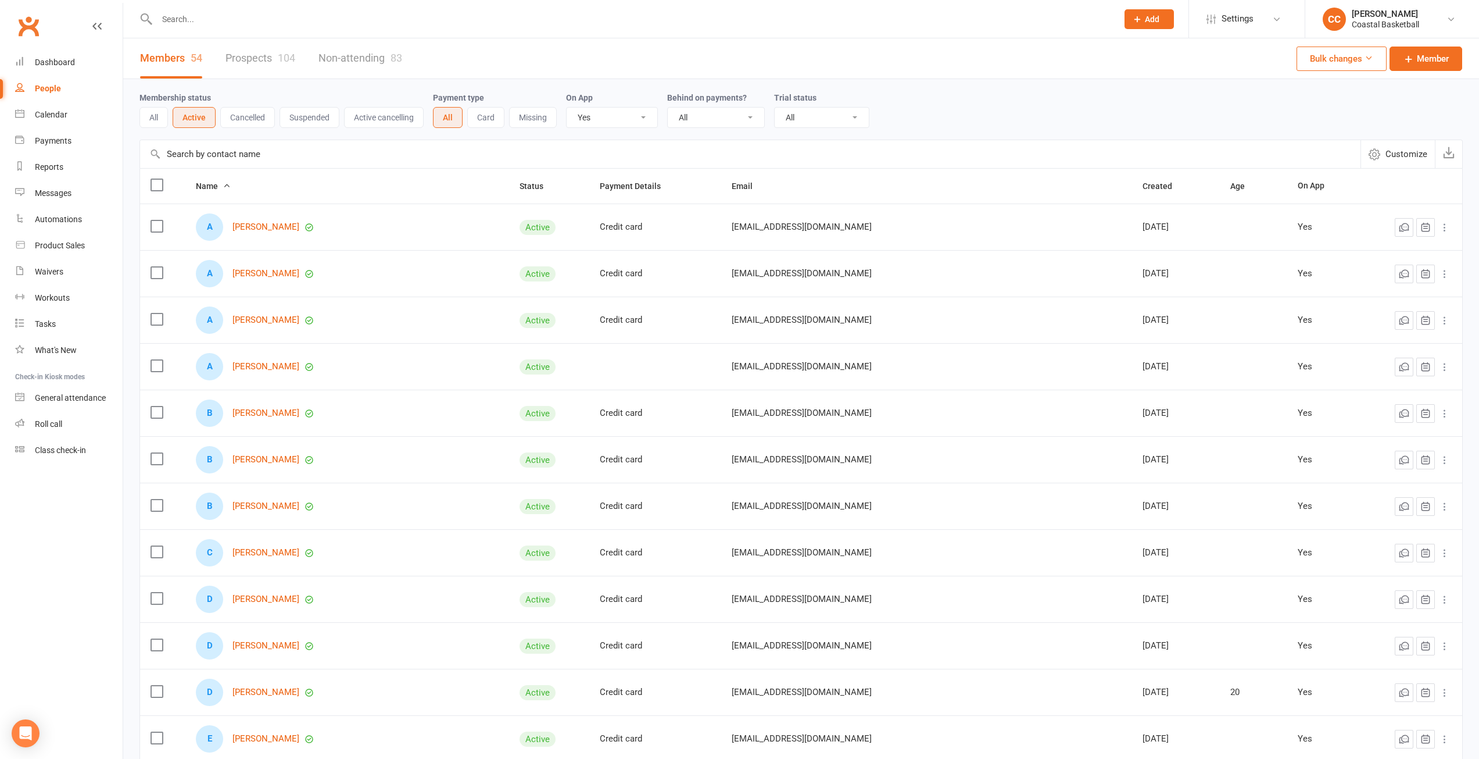
click at [274, 59] on link "Prospects 104" at bounding box center [261, 58] width 70 height 40
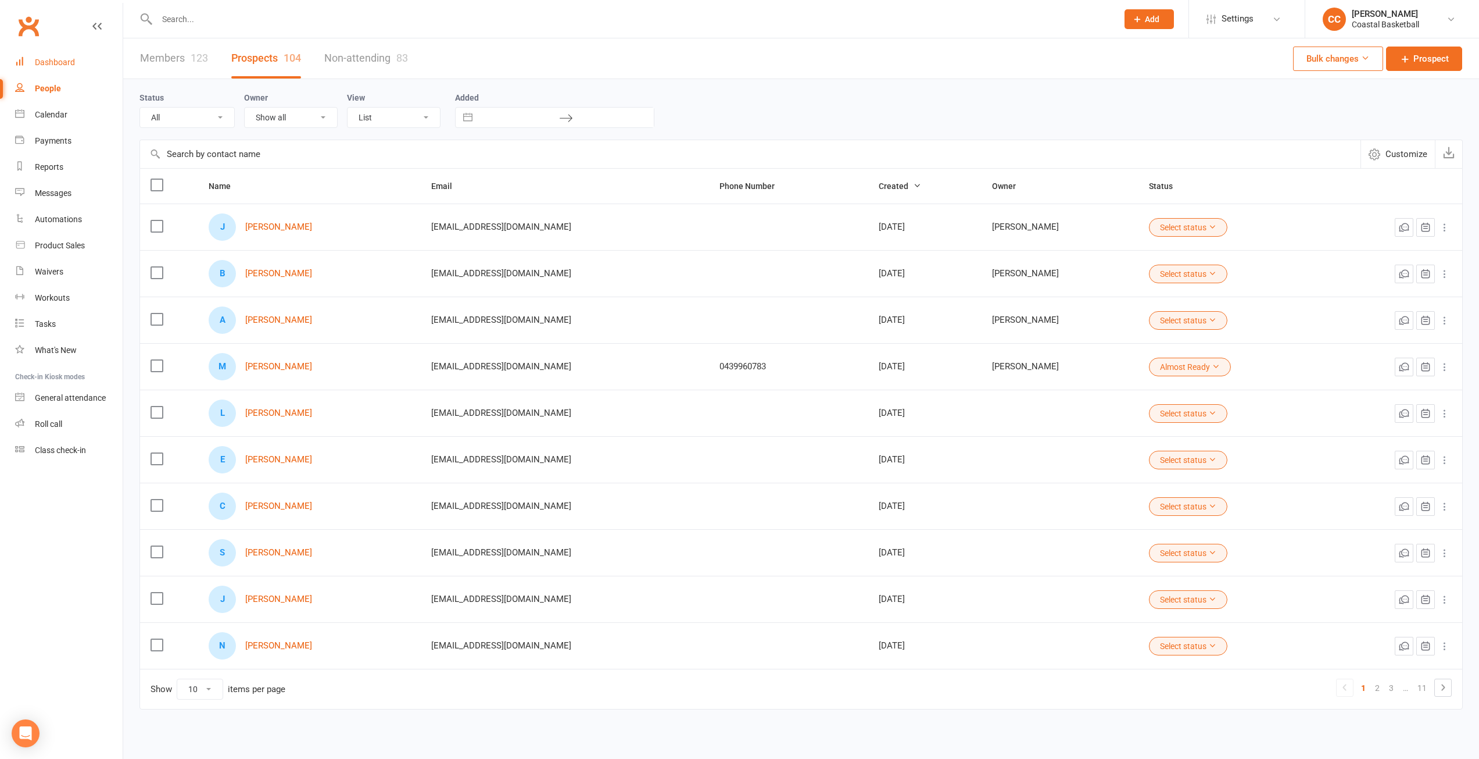
click at [56, 60] on div "Dashboard" at bounding box center [55, 62] width 40 height 9
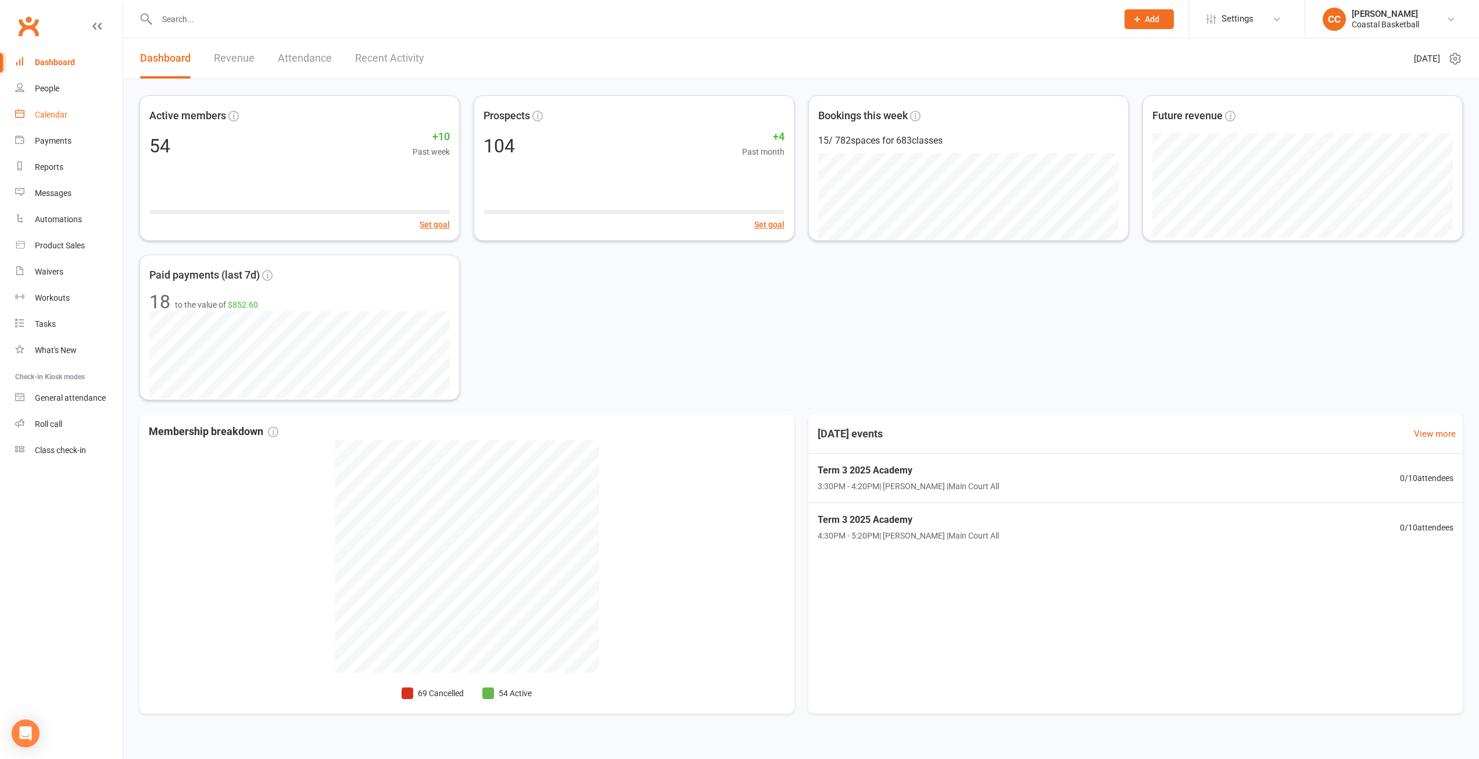
click at [62, 114] on div "Calendar" at bounding box center [51, 114] width 33 height 9
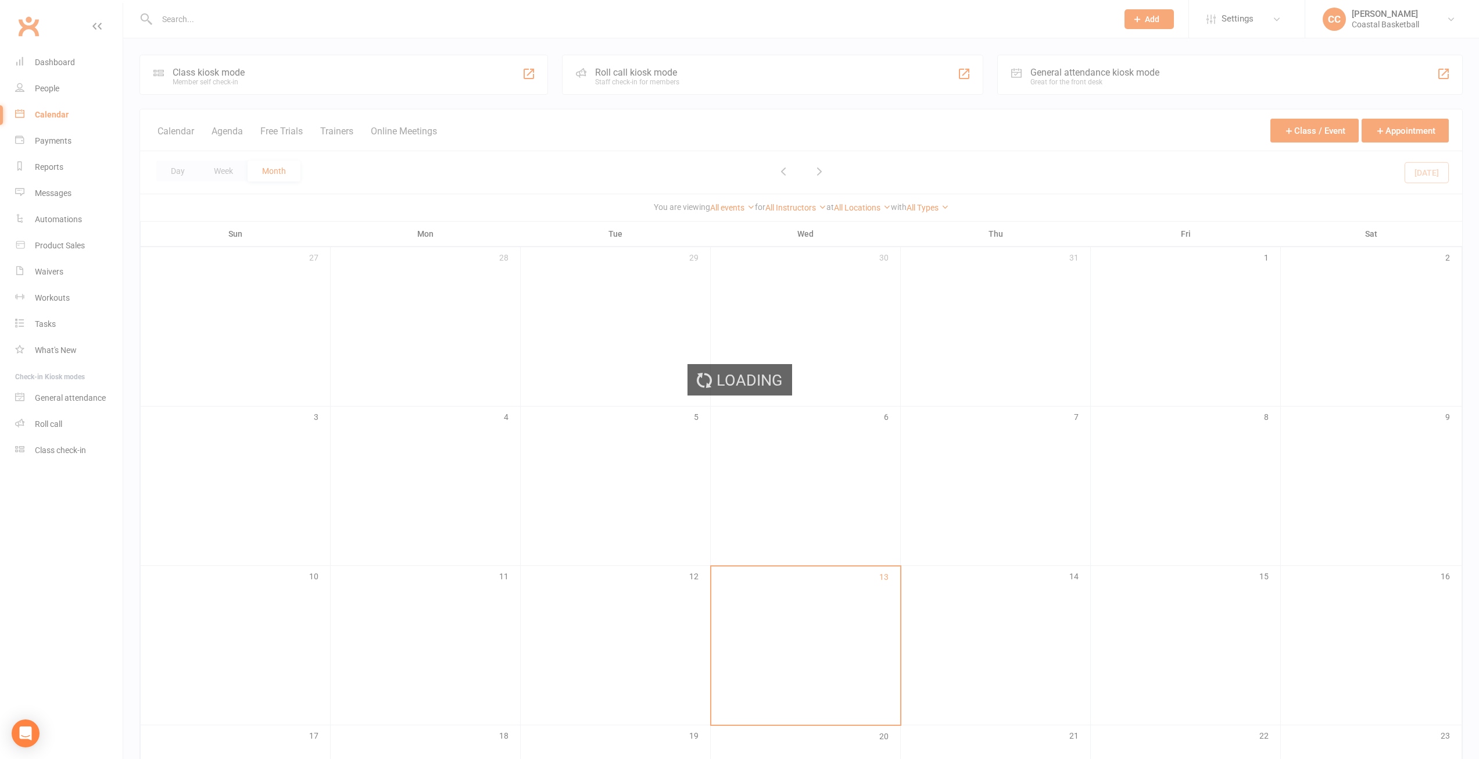
click at [245, 13] on div "Loading" at bounding box center [739, 379] width 1479 height 759
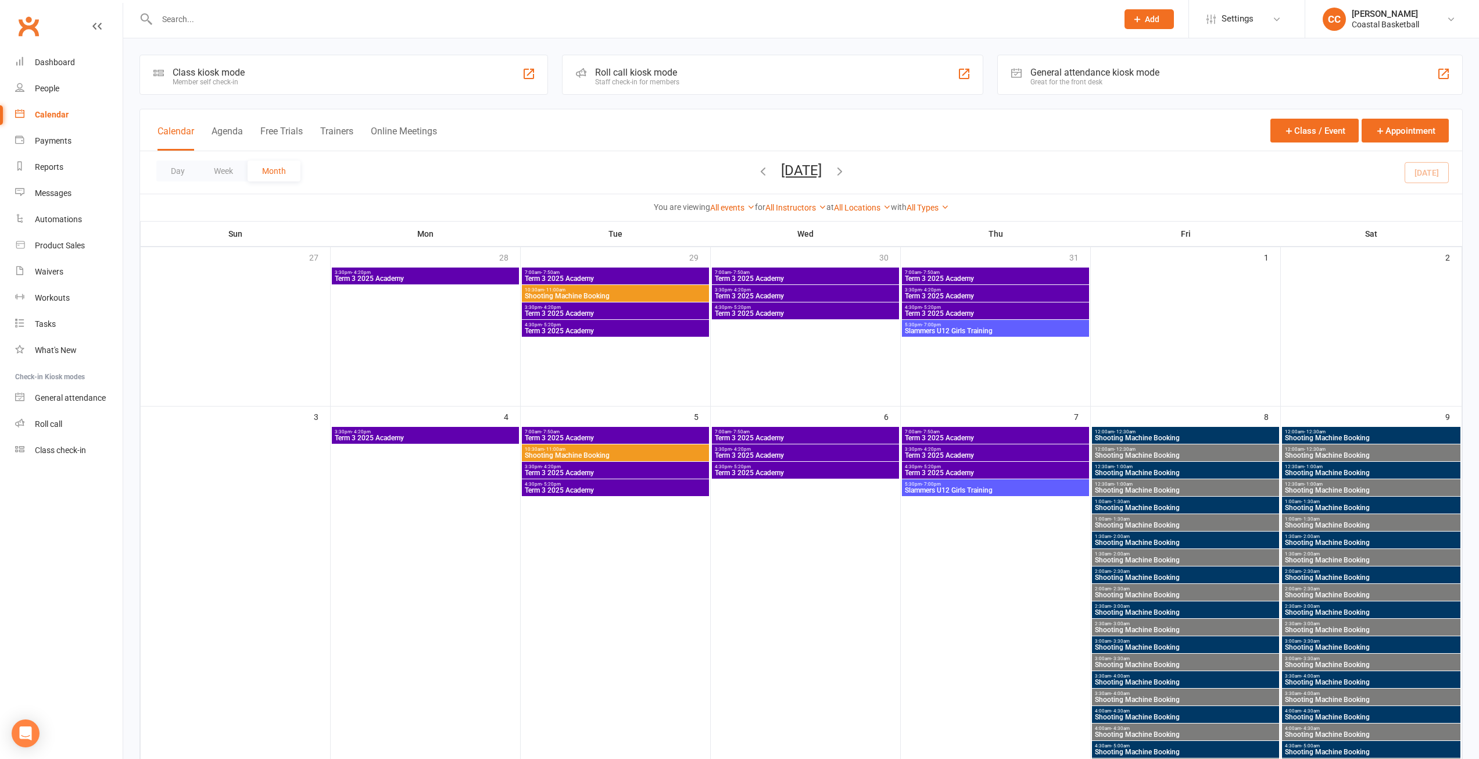
click at [234, 13] on input "text" at bounding box center [631, 19] width 956 height 16
click at [206, 19] on input "text" at bounding box center [631, 19] width 956 height 16
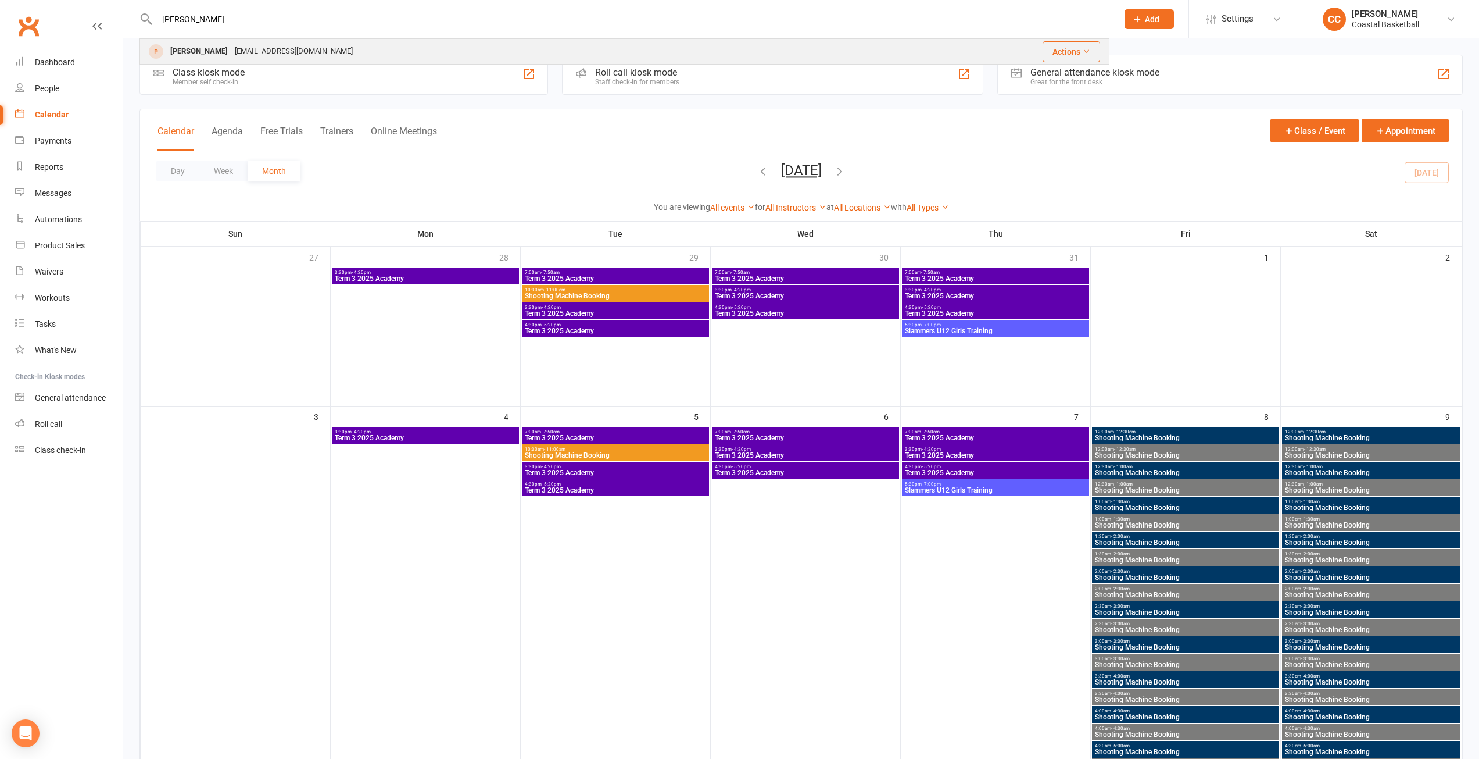
type input "lisa"
click at [231, 46] on div "lisaadavies@yahoo.com.au" at bounding box center [293, 51] width 125 height 17
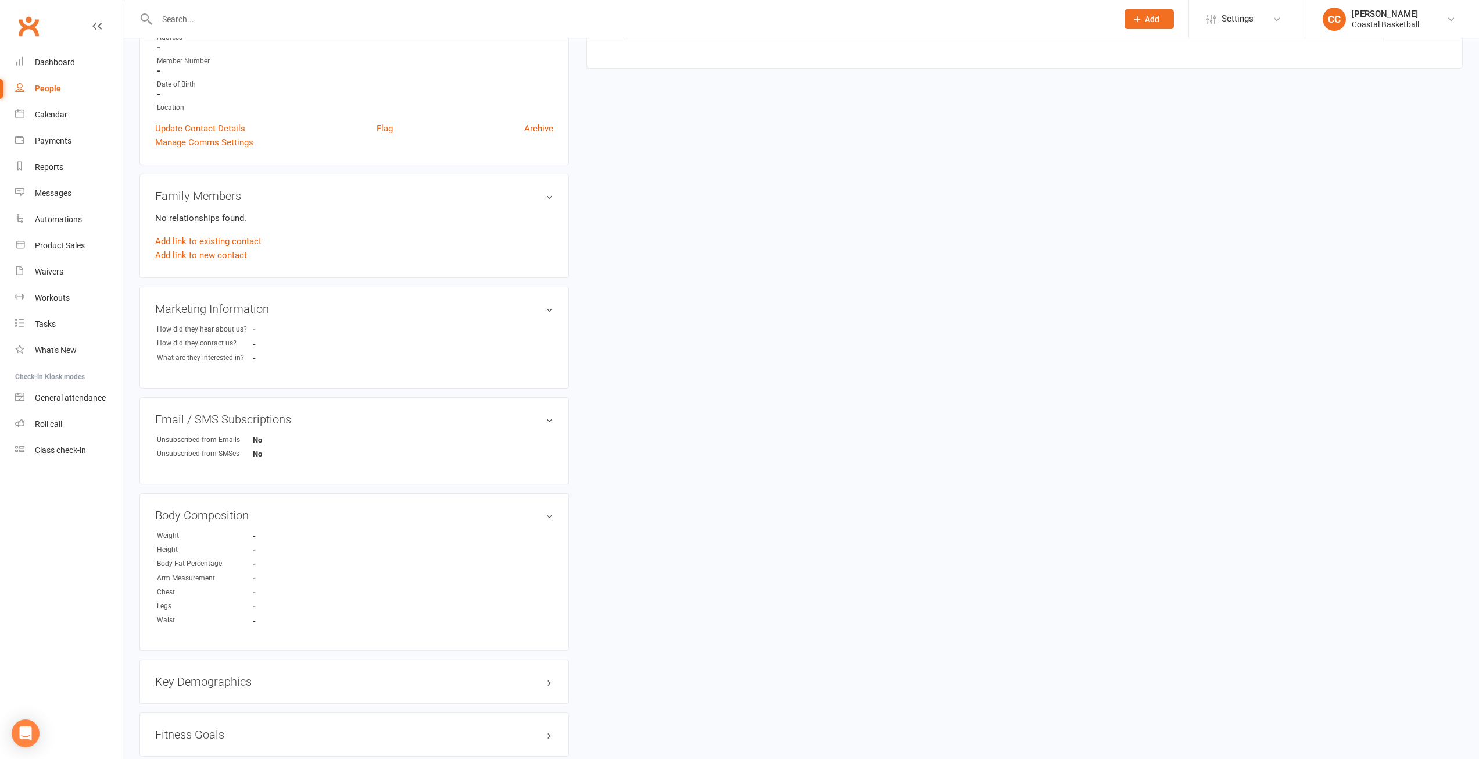
scroll to position [401, 0]
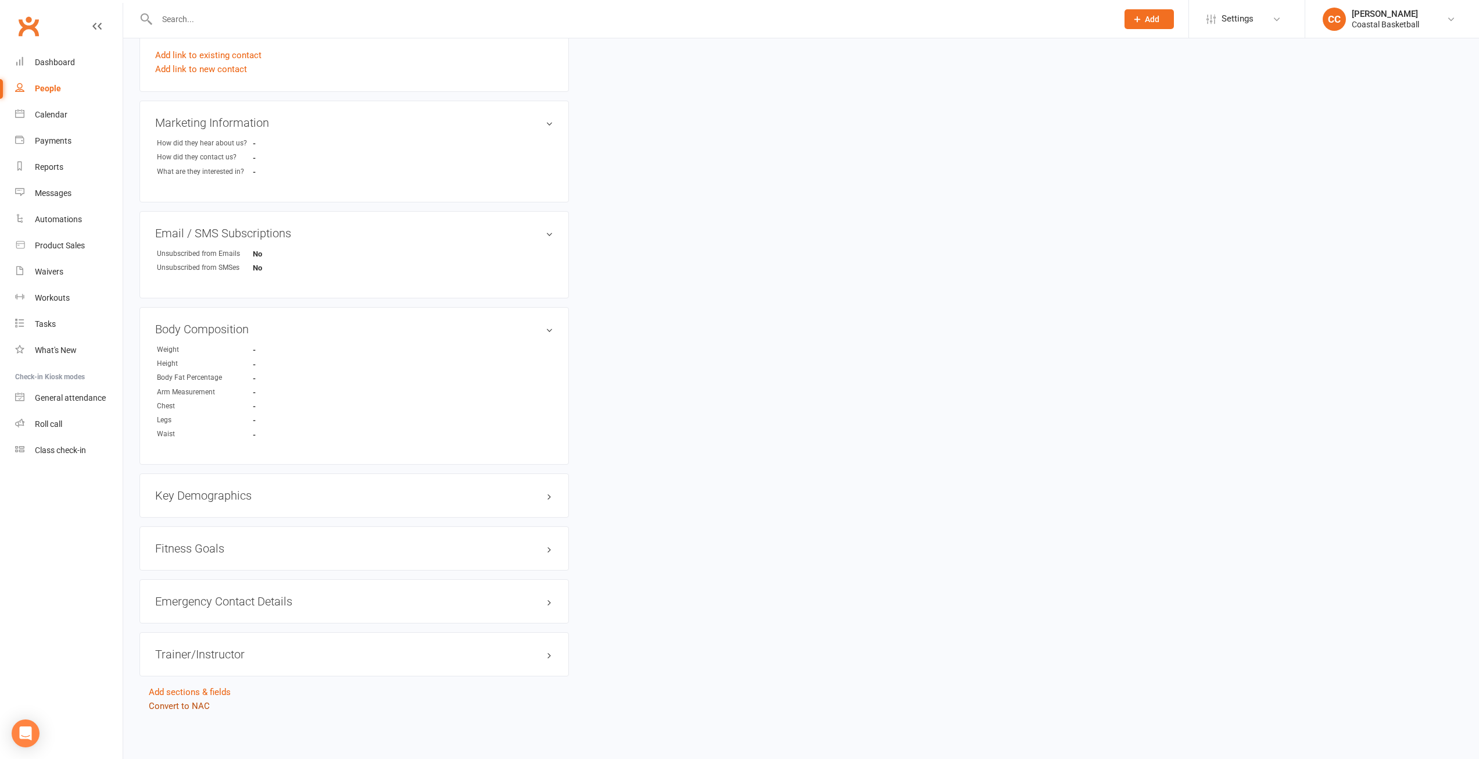
click at [194, 705] on link "Convert to NAC" at bounding box center [179, 705] width 61 height 10
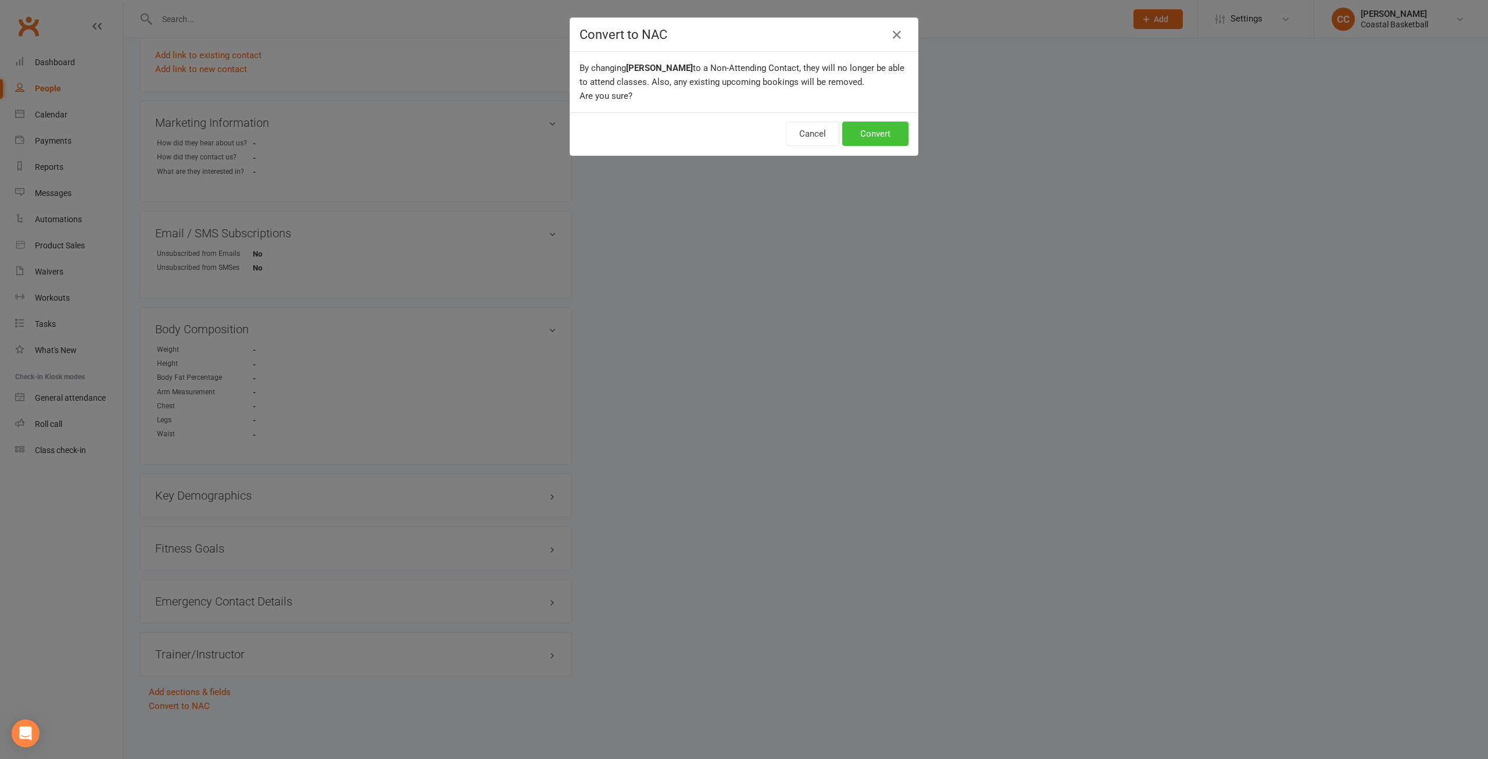
click at [868, 127] on button "Convert" at bounding box center [875, 133] width 66 height 24
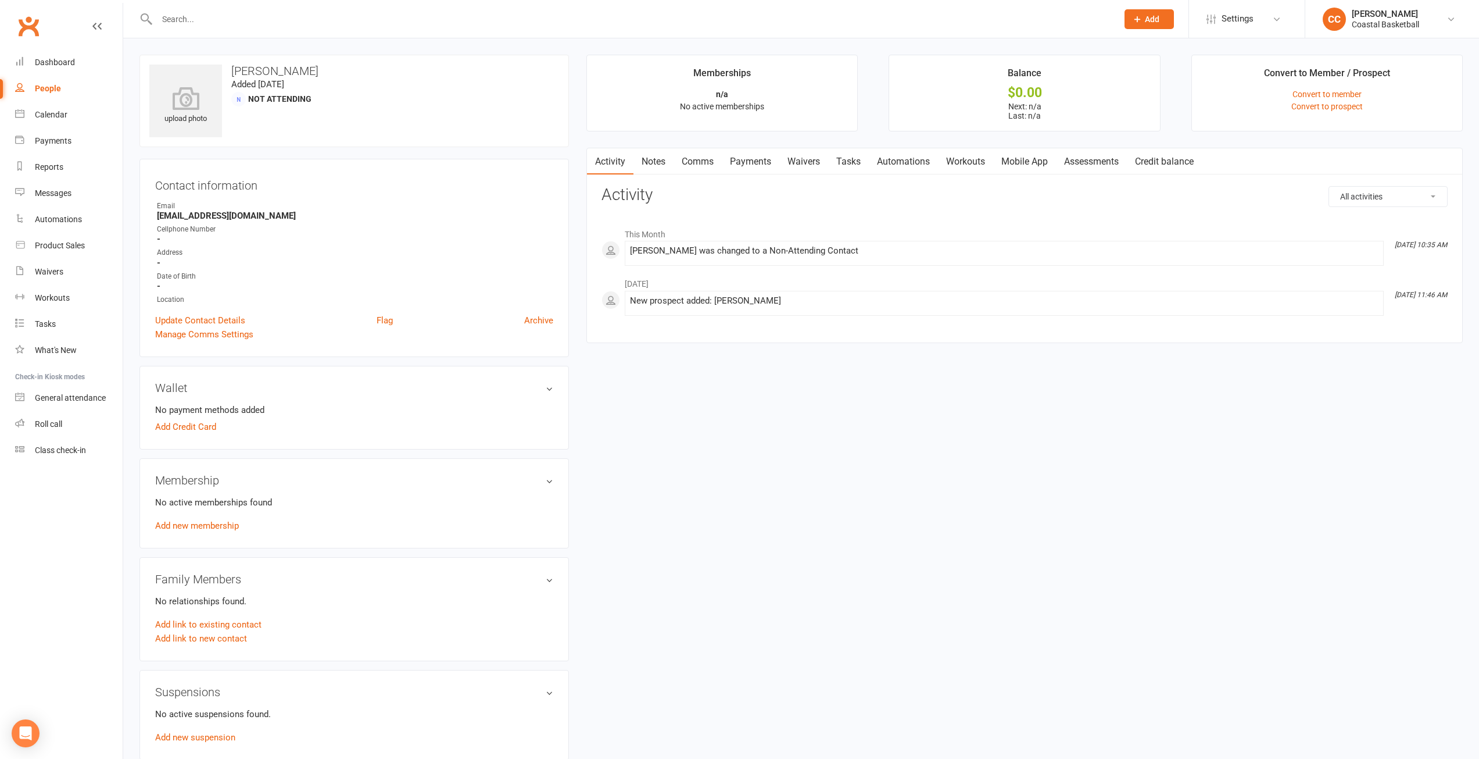
click at [964, 164] on link "Workouts" at bounding box center [965, 161] width 55 height 27
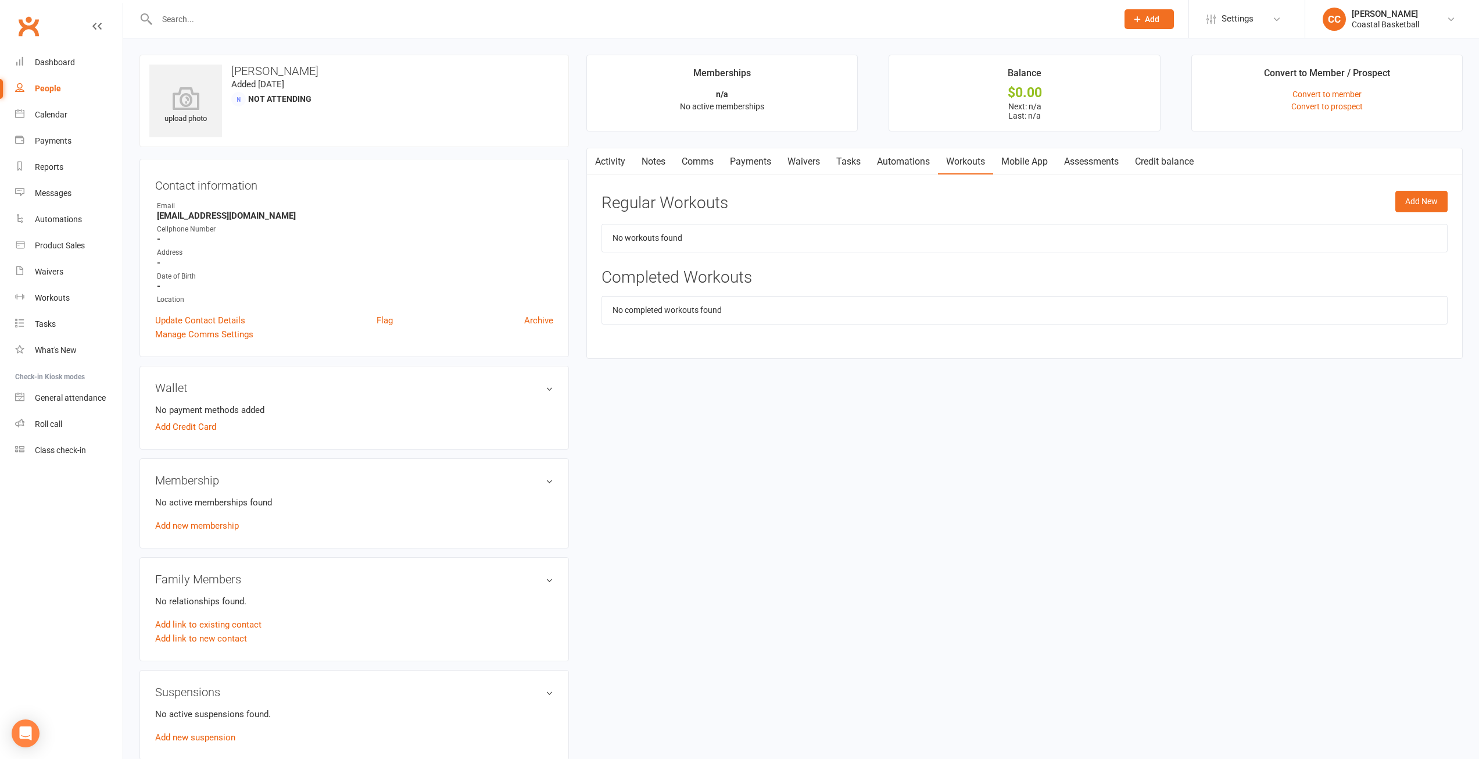
click at [602, 162] on link "Activity" at bounding box center [610, 161] width 47 height 27
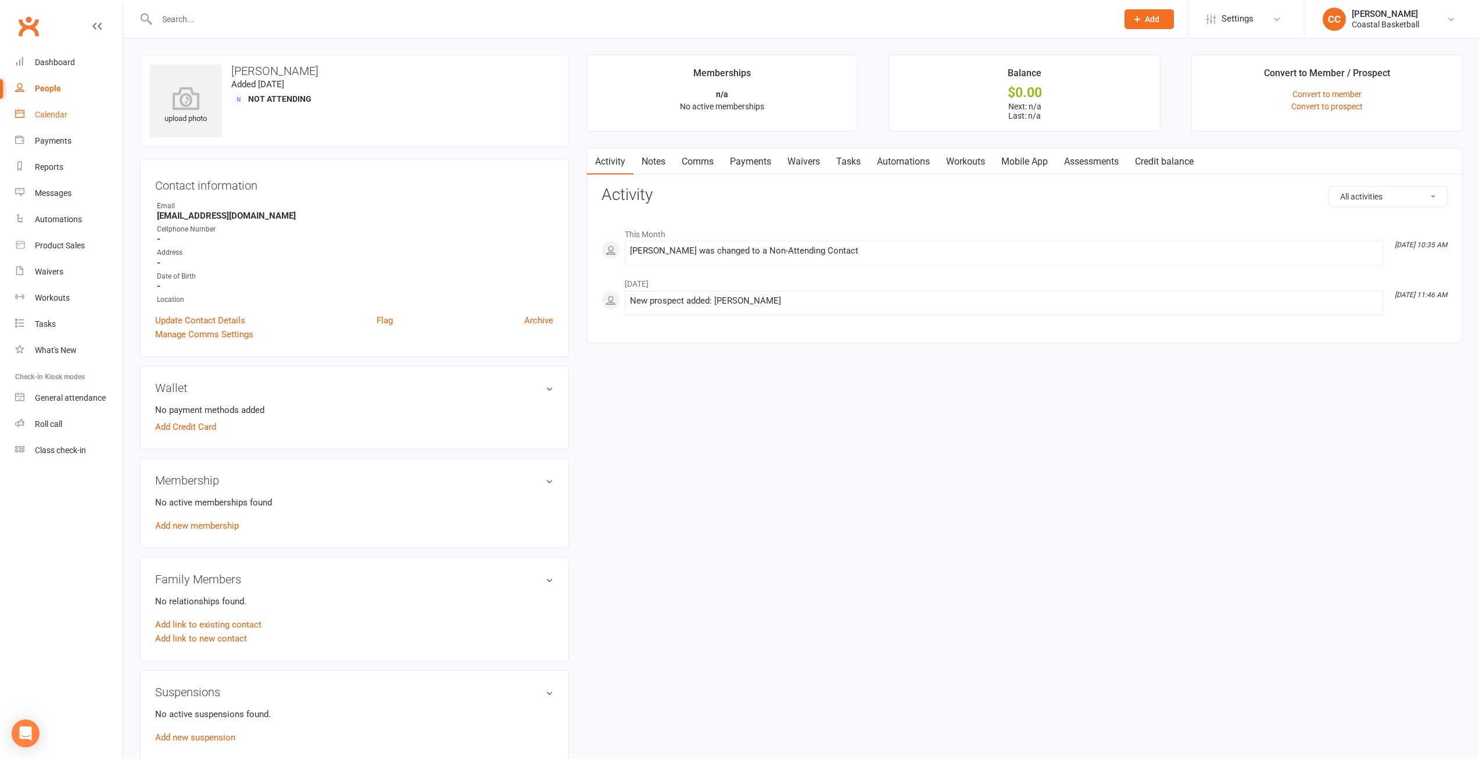
click at [65, 116] on div "Calendar" at bounding box center [51, 114] width 33 height 9
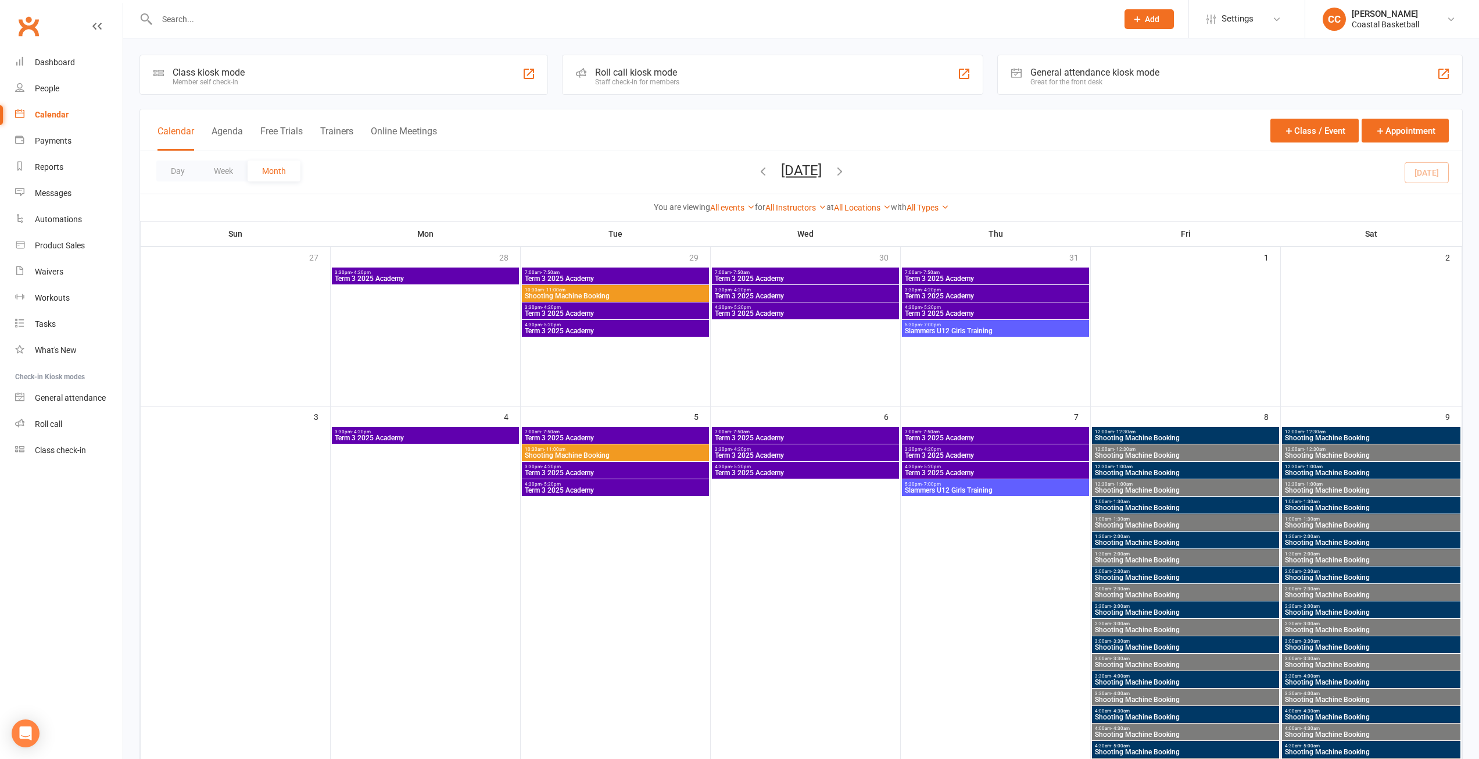
click at [846, 174] on icon "button" at bounding box center [840, 171] width 13 height 13
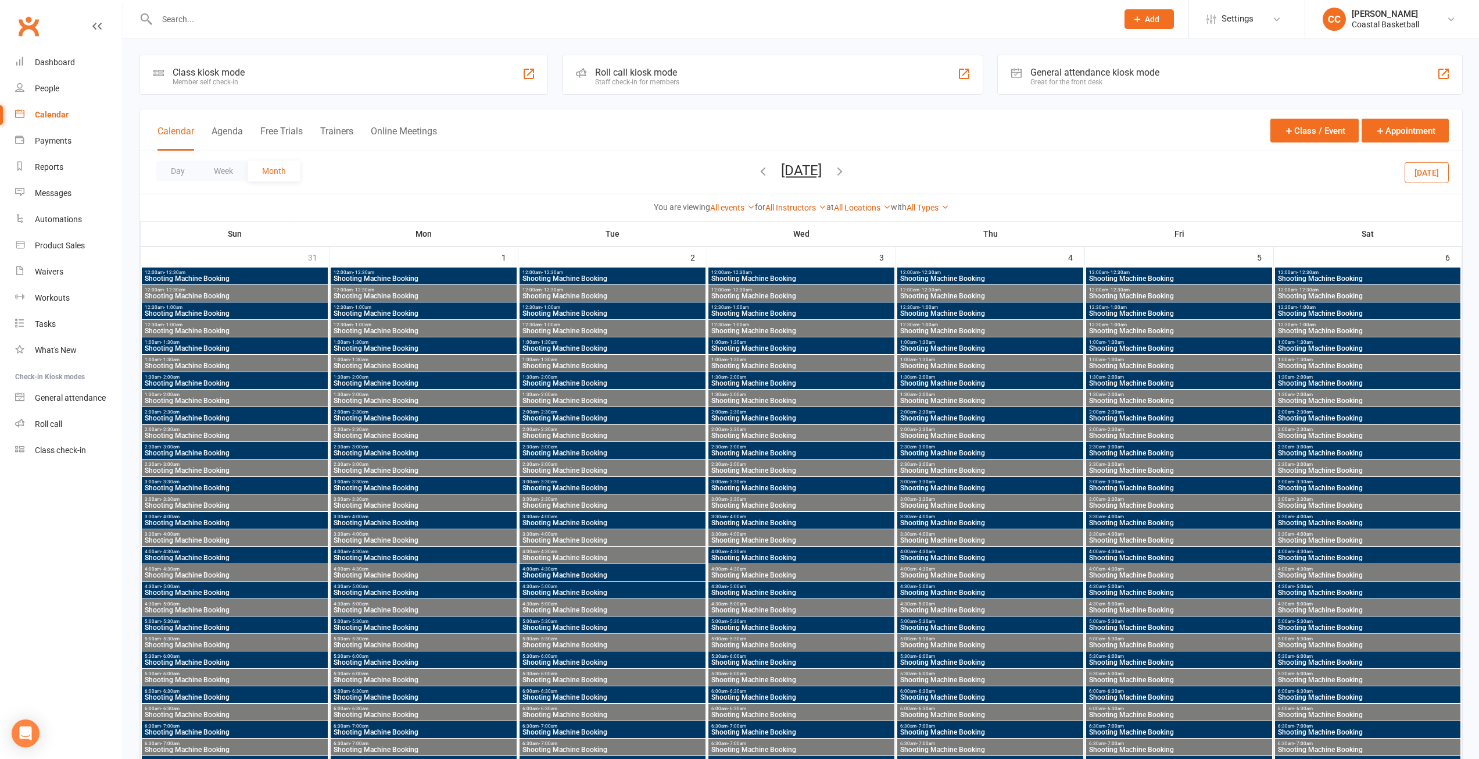
click at [846, 172] on icon "button" at bounding box center [840, 171] width 13 height 13
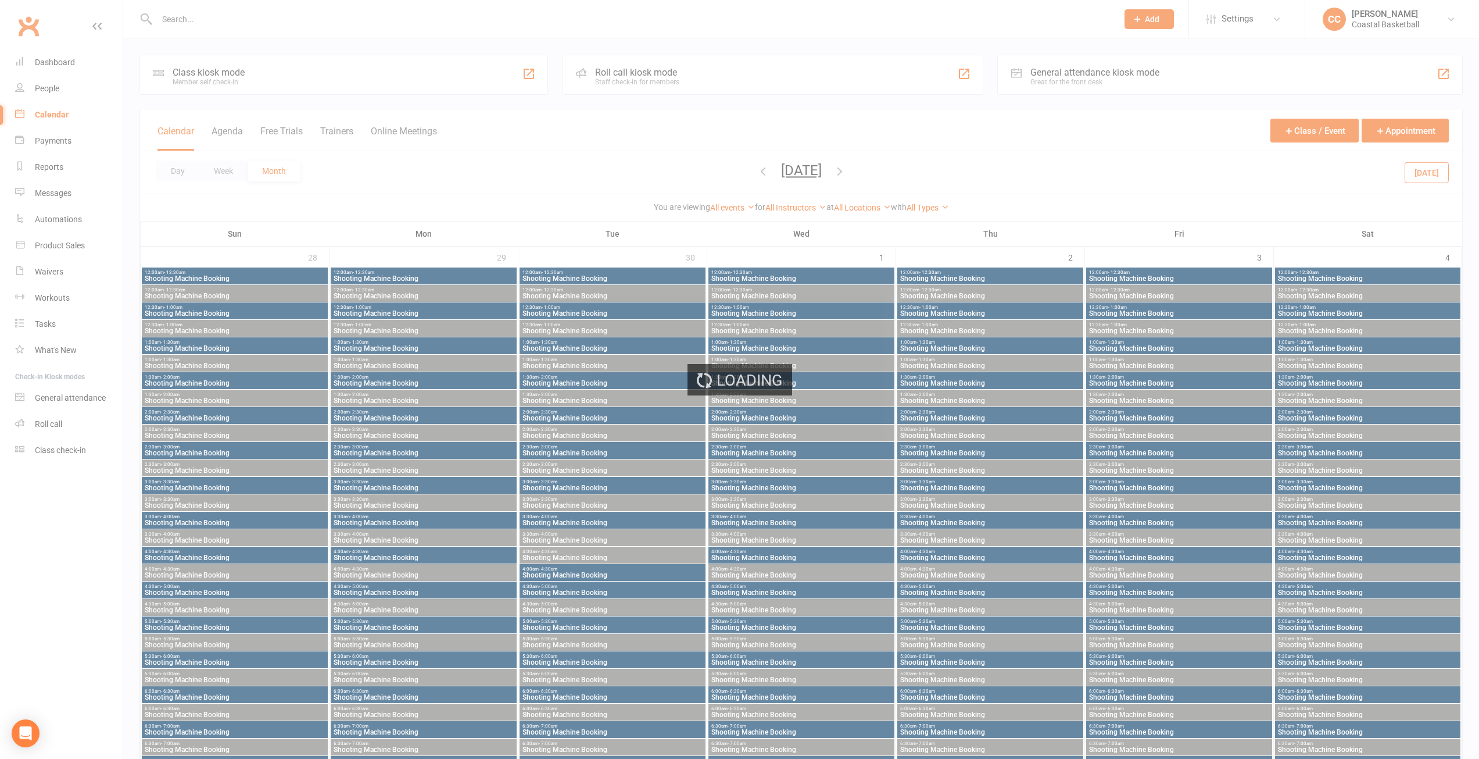
click at [225, 172] on div "Loading" at bounding box center [739, 379] width 1479 height 759
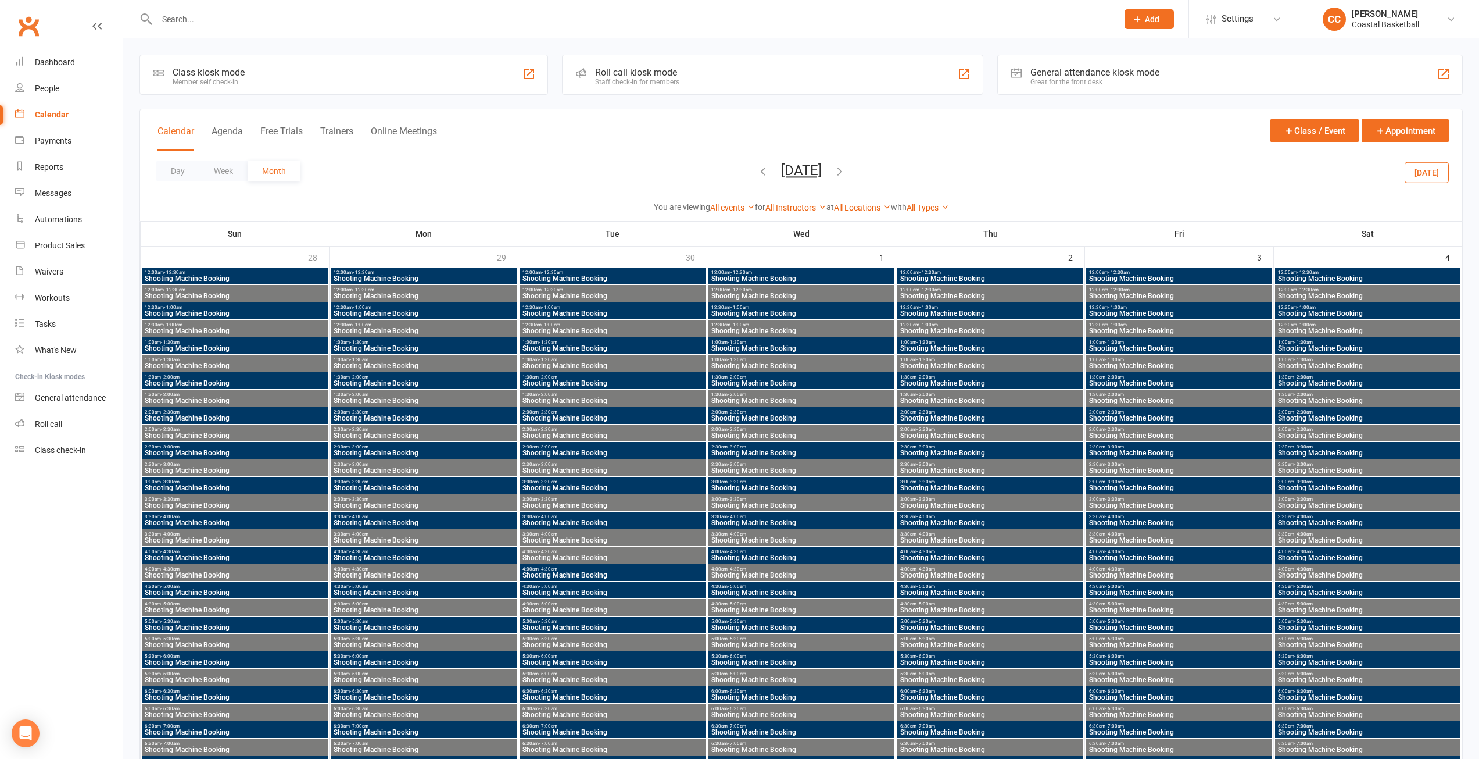
click at [225, 172] on button "Week" at bounding box center [223, 170] width 48 height 21
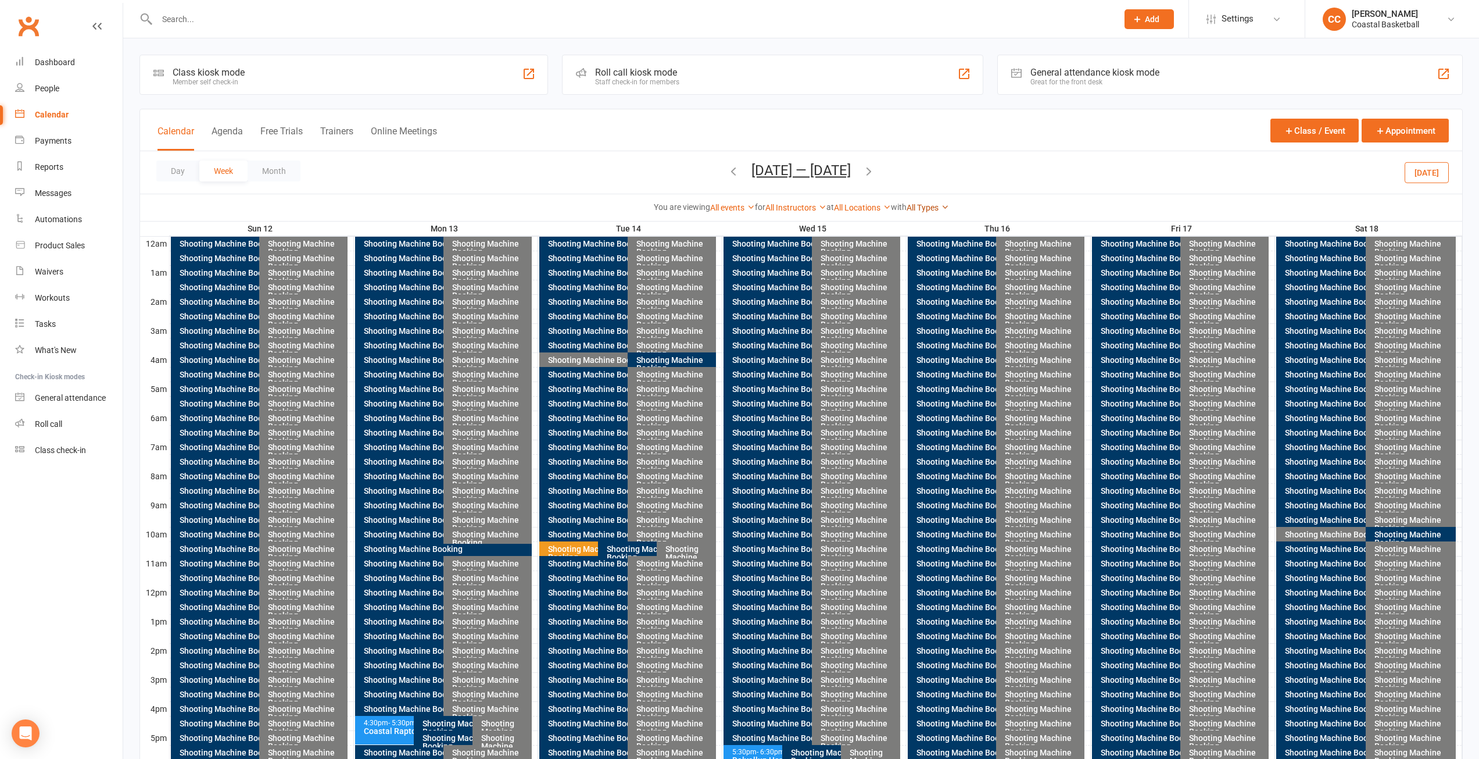
click at [943, 208] on link "All Types" at bounding box center [928, 207] width 42 height 9
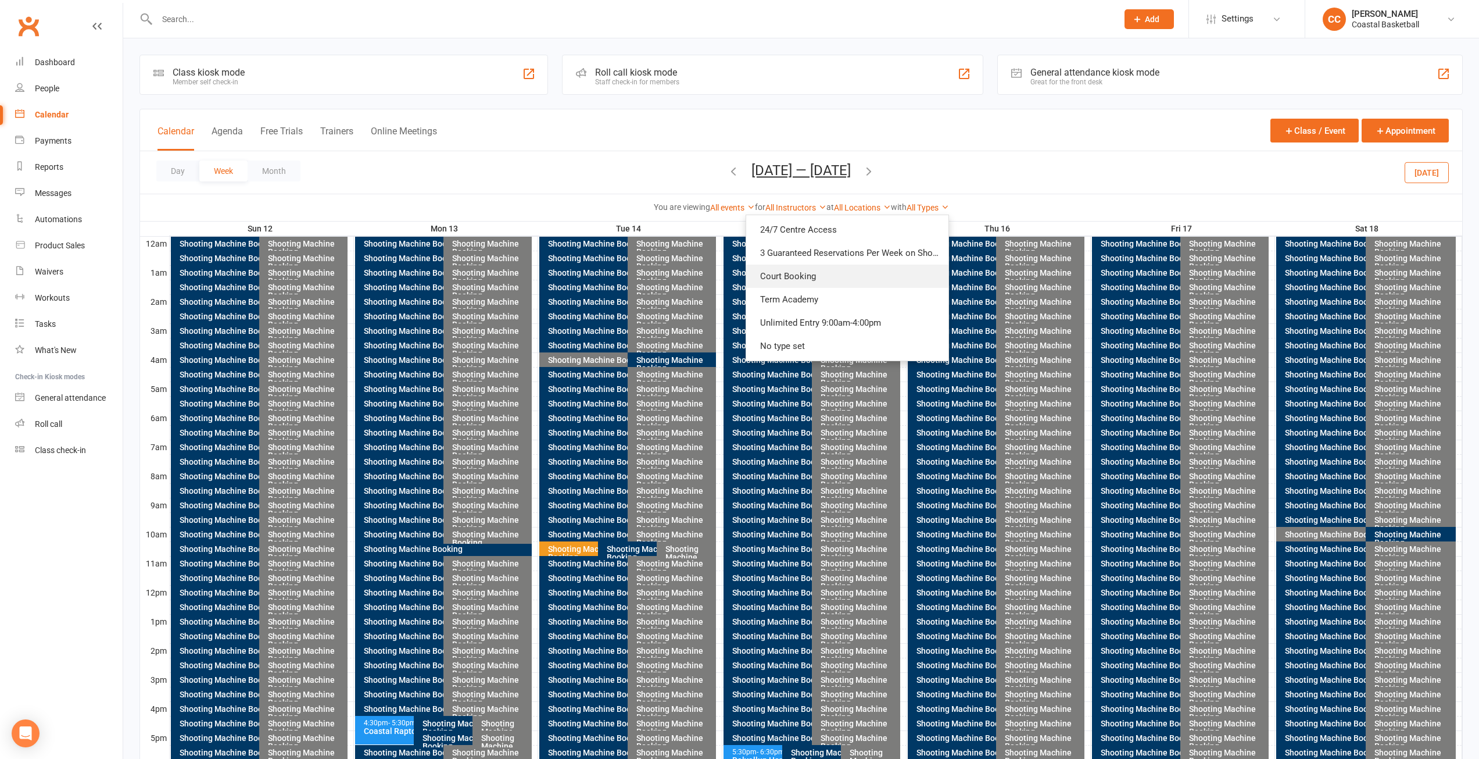
click at [816, 273] on link "Court Booking" at bounding box center [847, 275] width 202 height 23
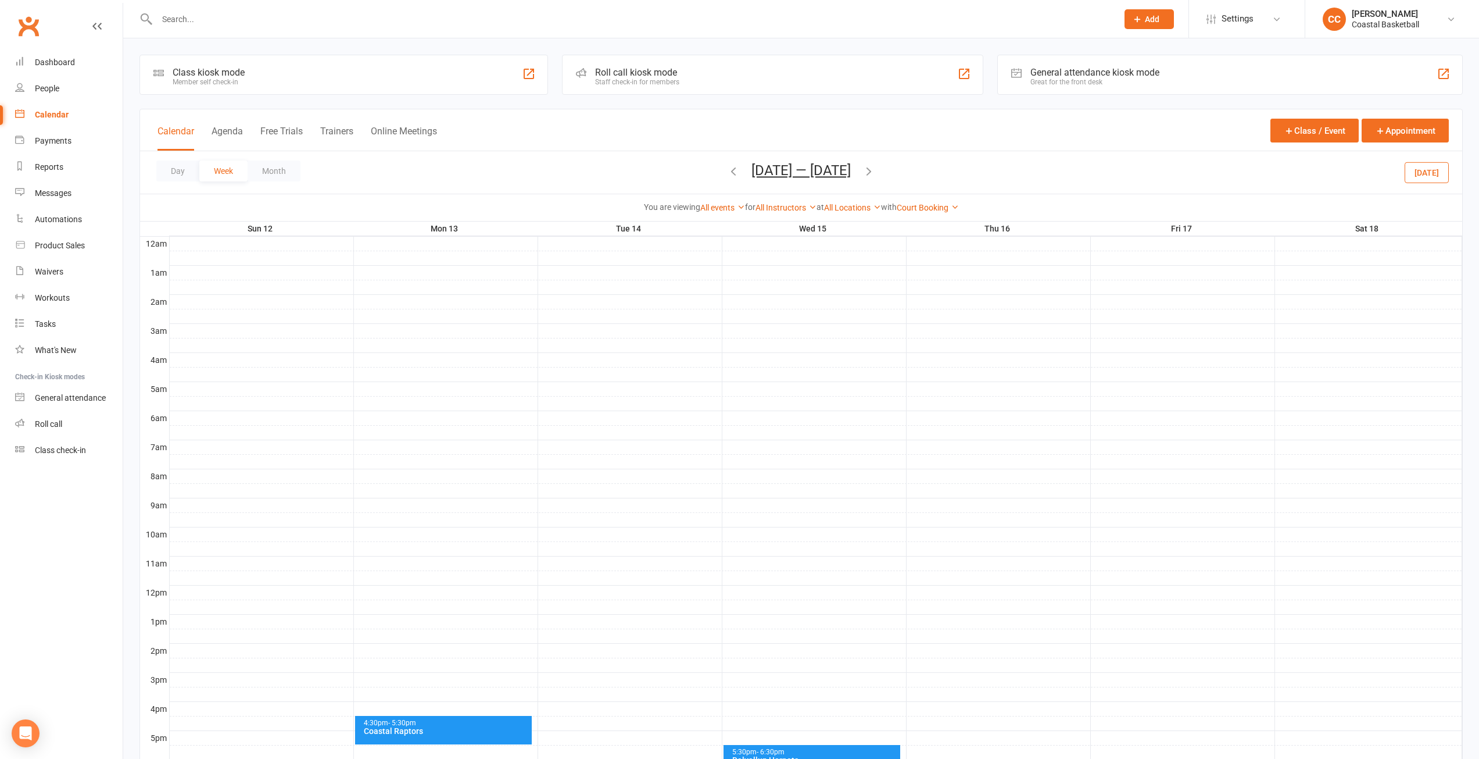
click at [435, 728] on div "Coastal Raptors" at bounding box center [446, 731] width 166 height 8
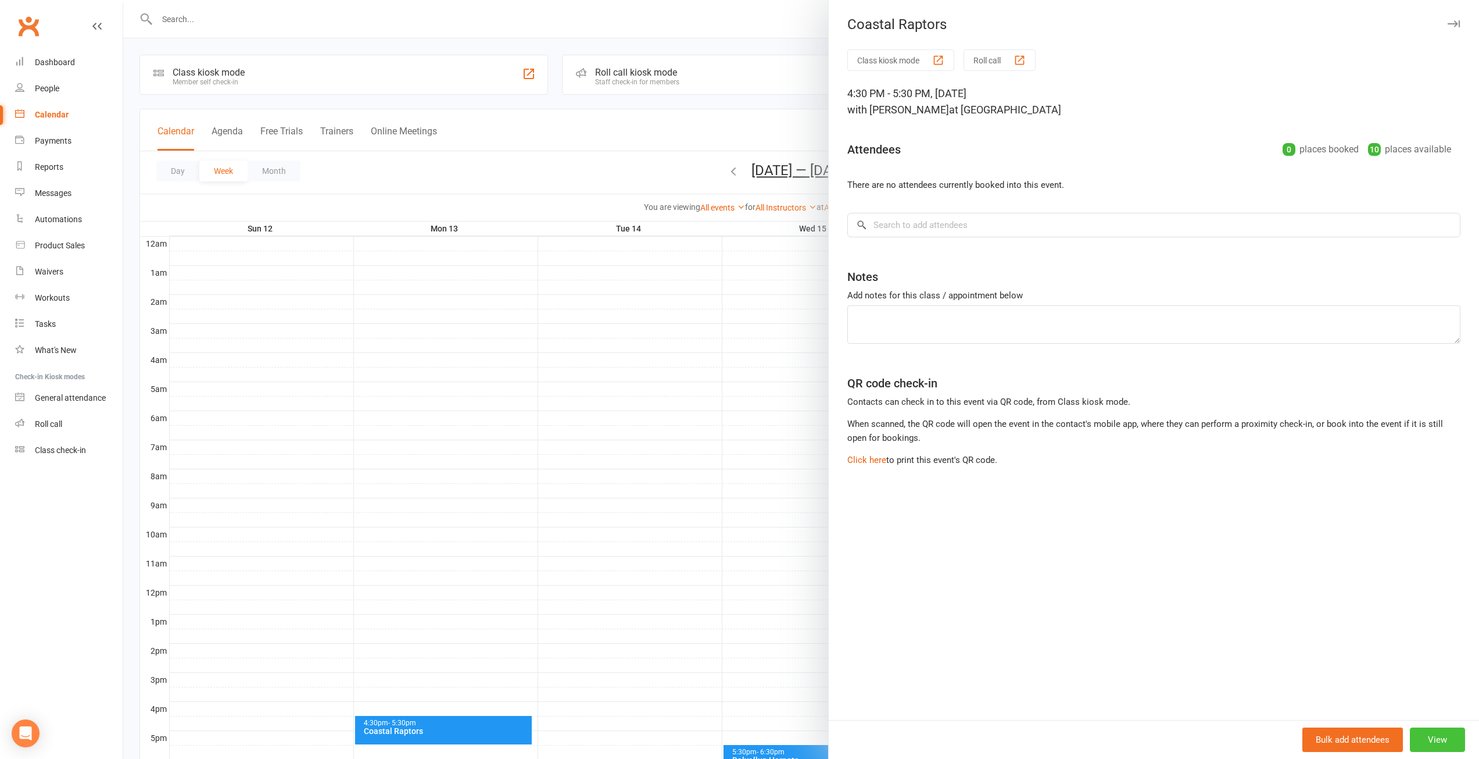
click at [1434, 749] on button "View" at bounding box center [1437, 739] width 55 height 24
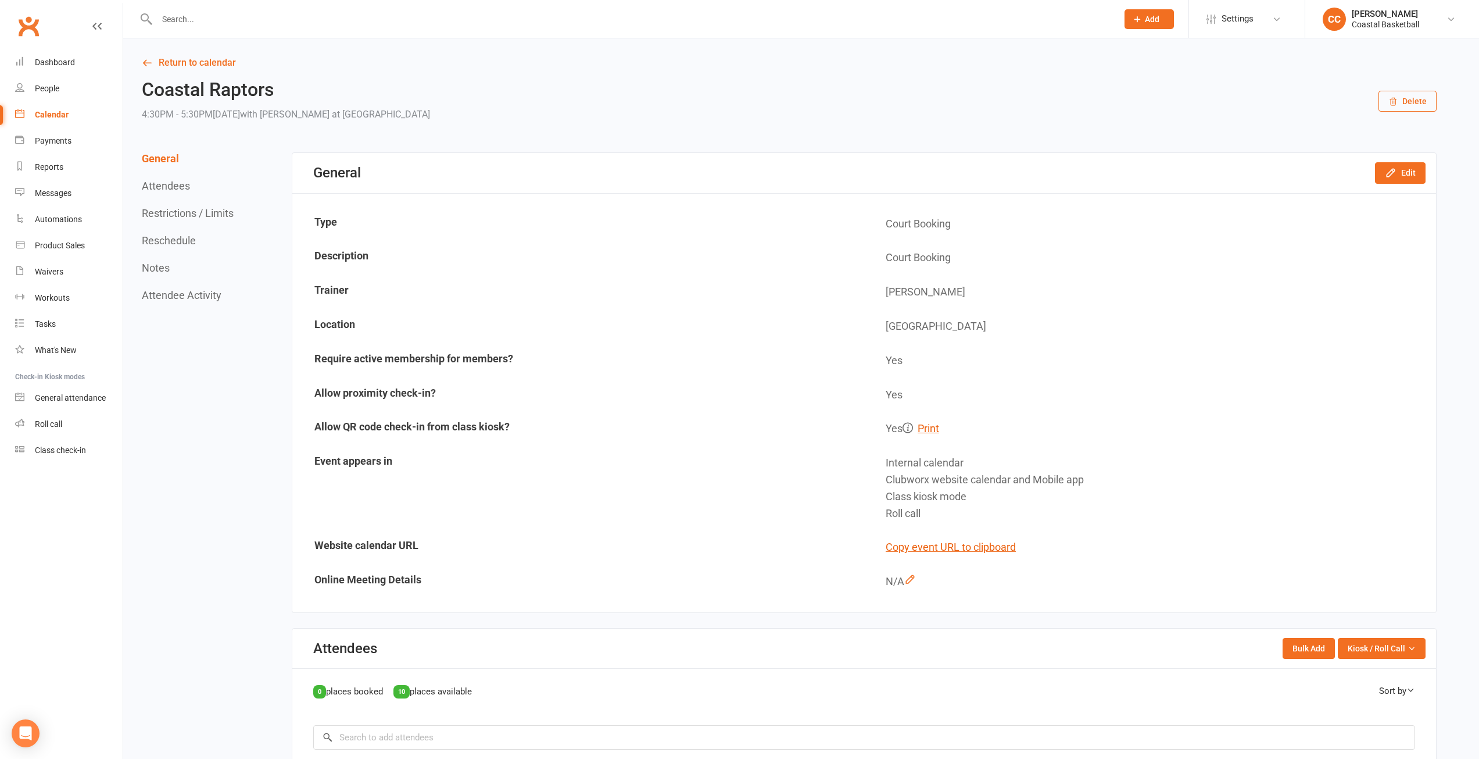
click at [179, 183] on button "Attendees" at bounding box center [166, 186] width 48 height 12
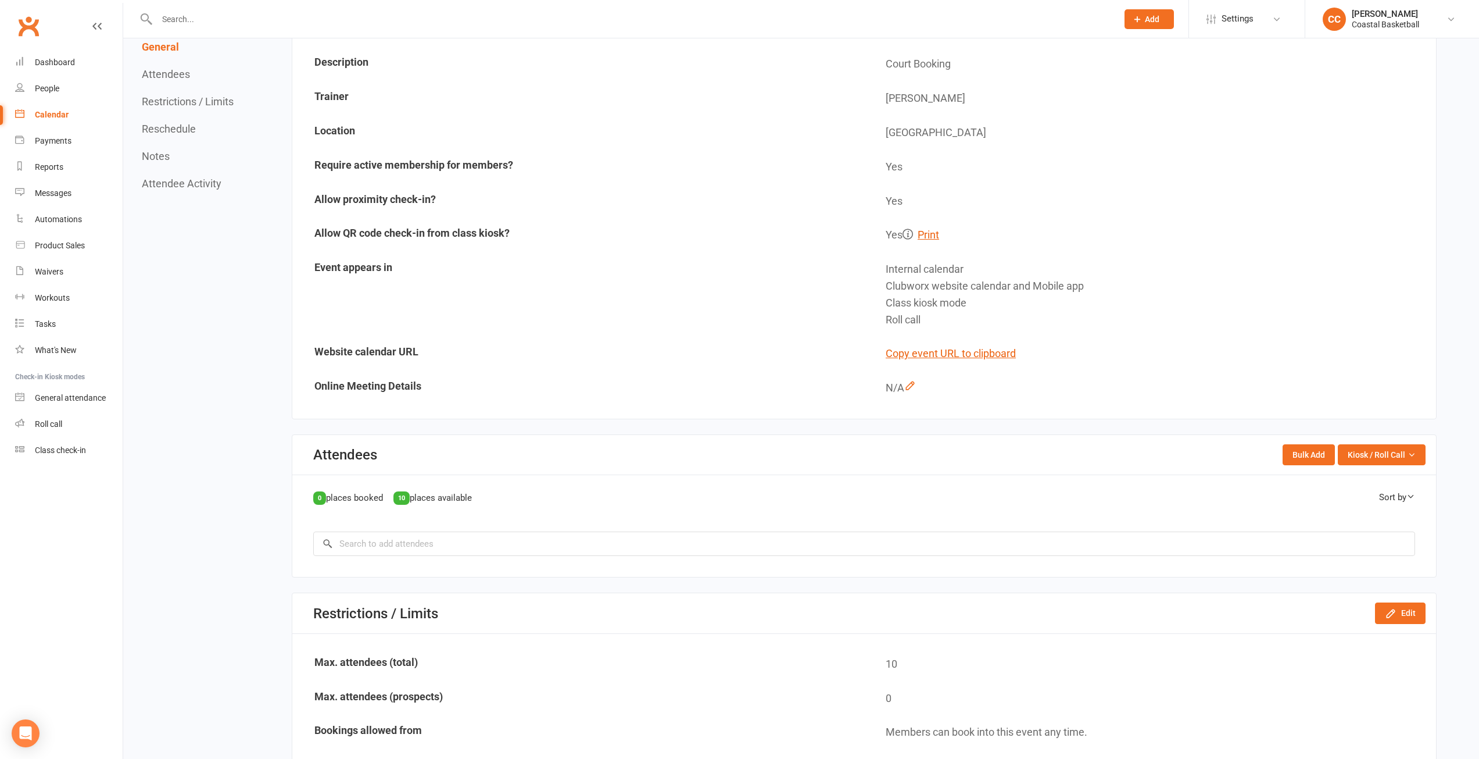
scroll to position [262, 0]
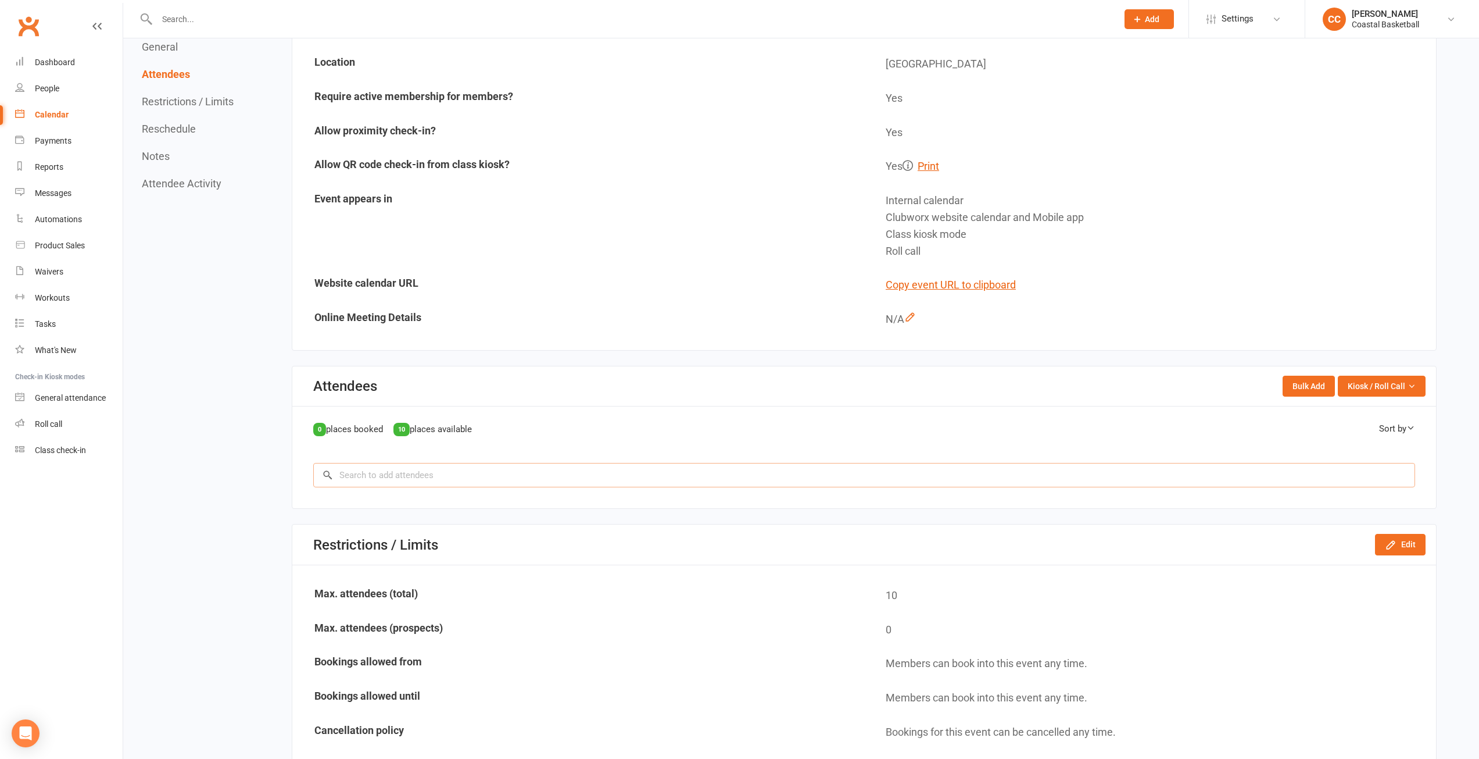
click at [408, 470] on input "search" at bounding box center [864, 475] width 1102 height 24
type input "lisa"
click at [1405, 474] on input "lisa" at bounding box center [864, 475] width 1102 height 24
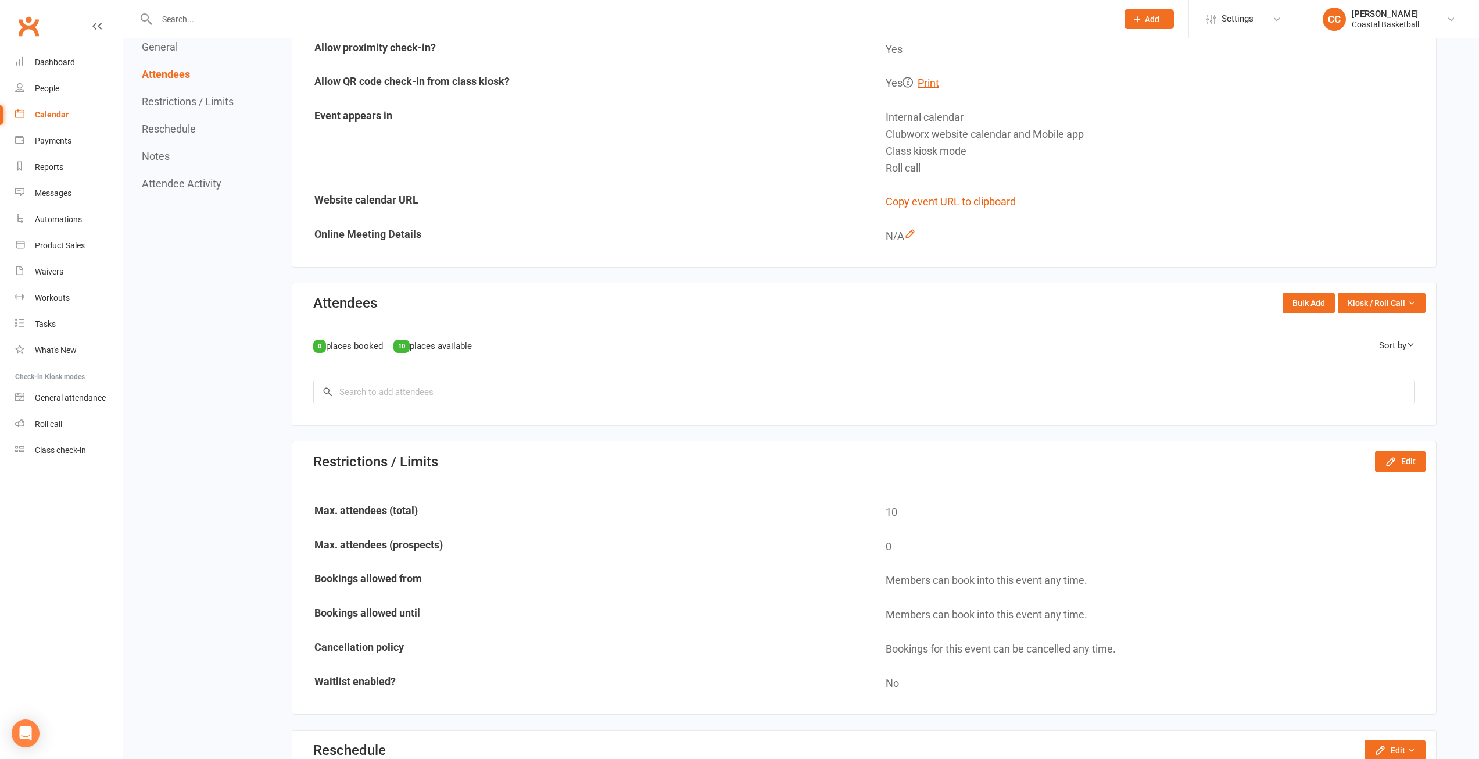
scroll to position [92, 0]
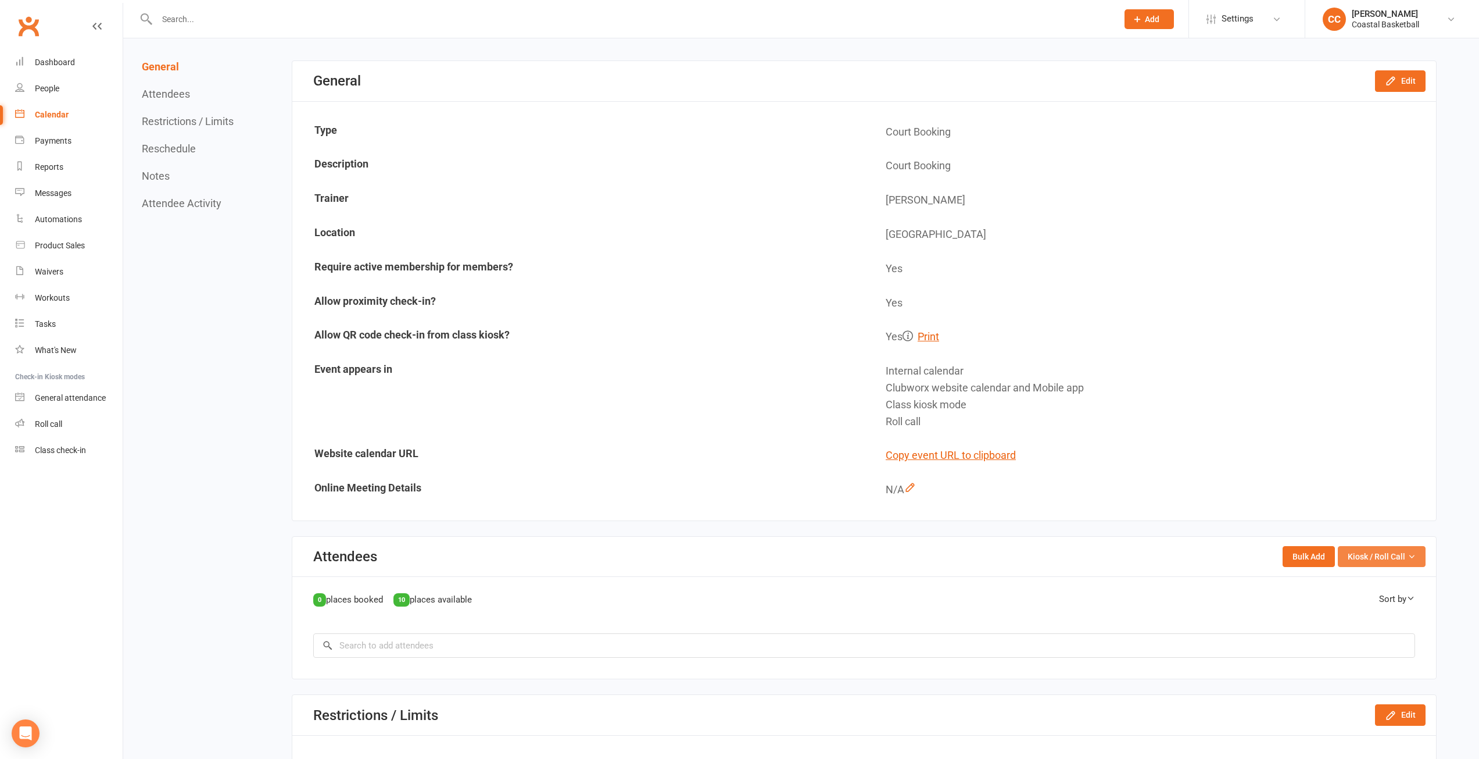
click at [1409, 554] on icon "button" at bounding box center [1412, 556] width 8 height 8
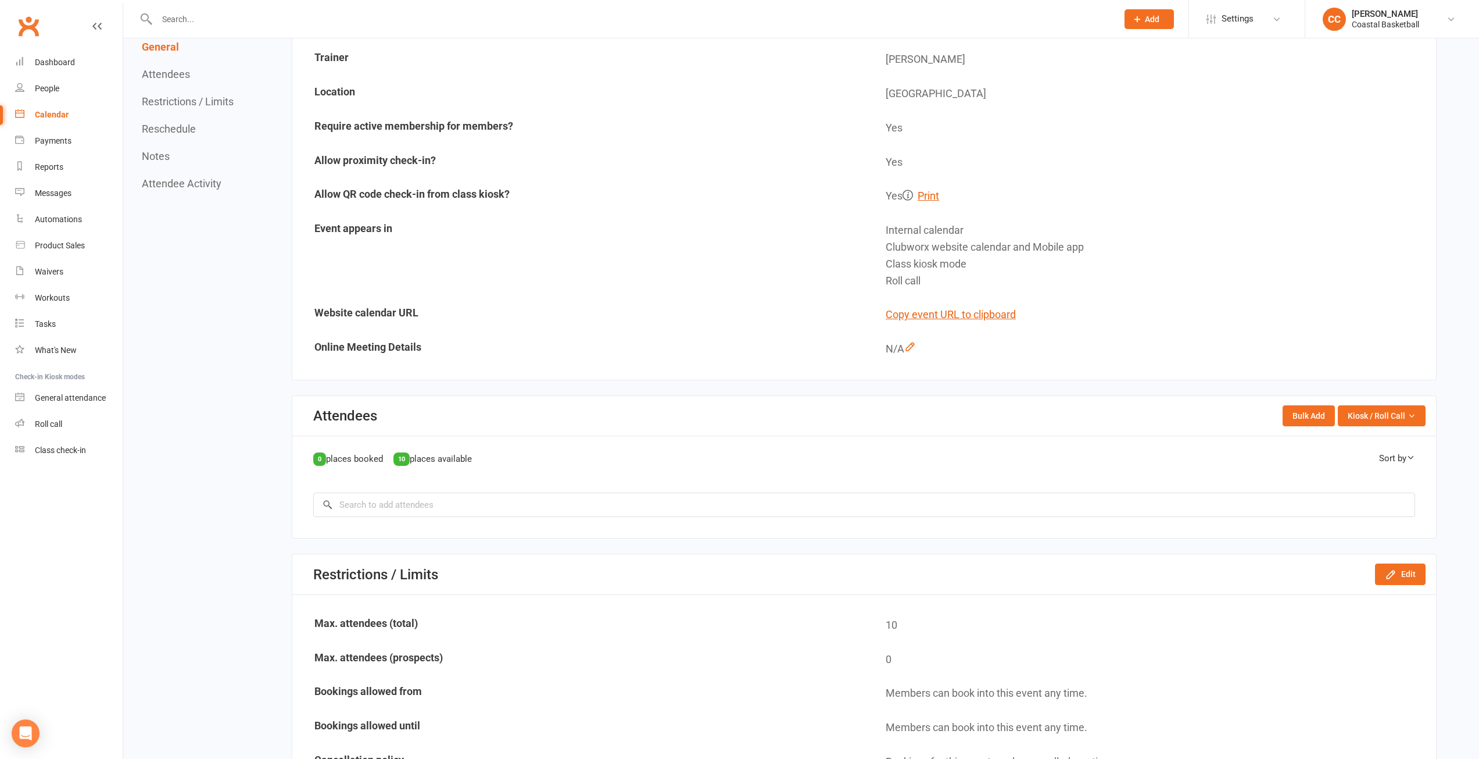
scroll to position [0, 0]
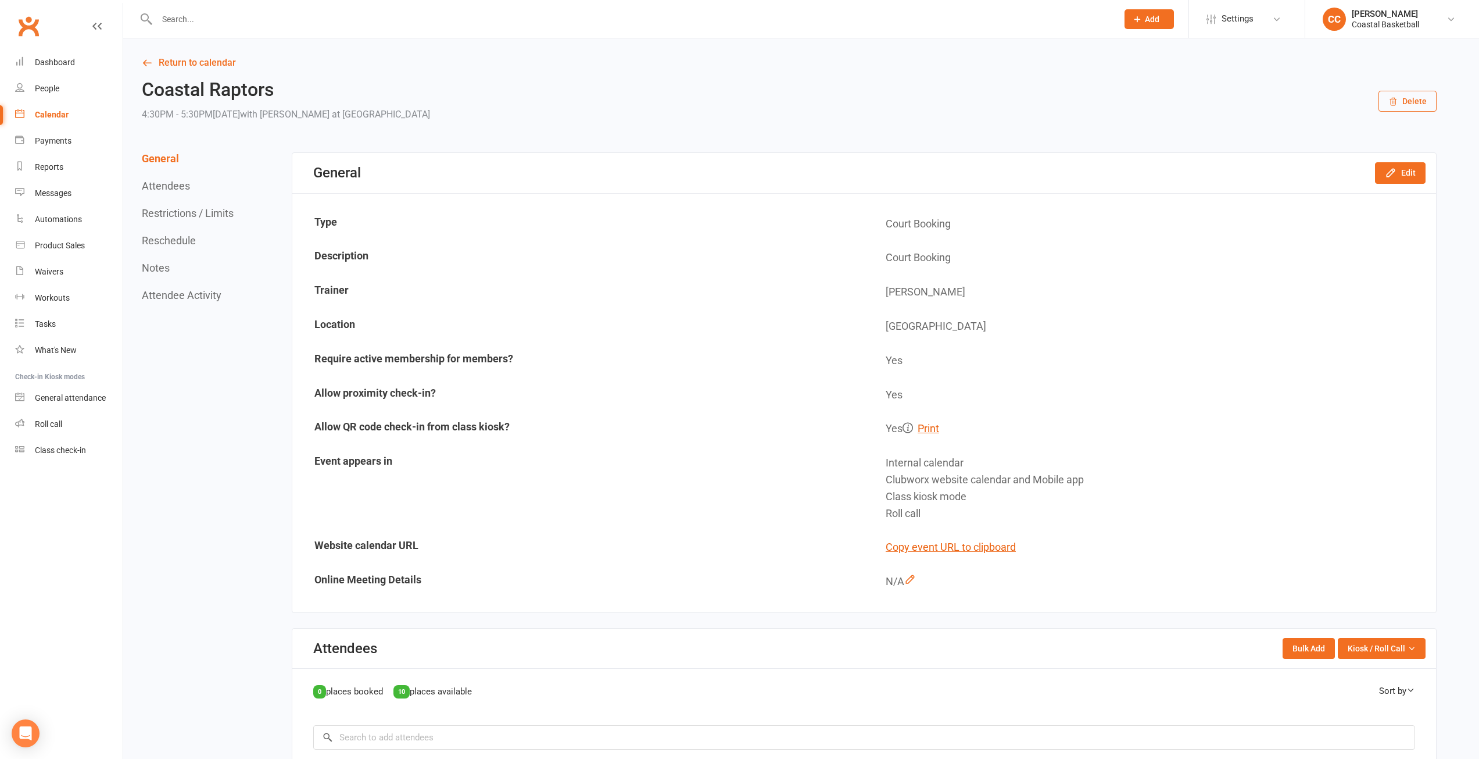
click at [169, 184] on button "Attendees" at bounding box center [166, 186] width 48 height 12
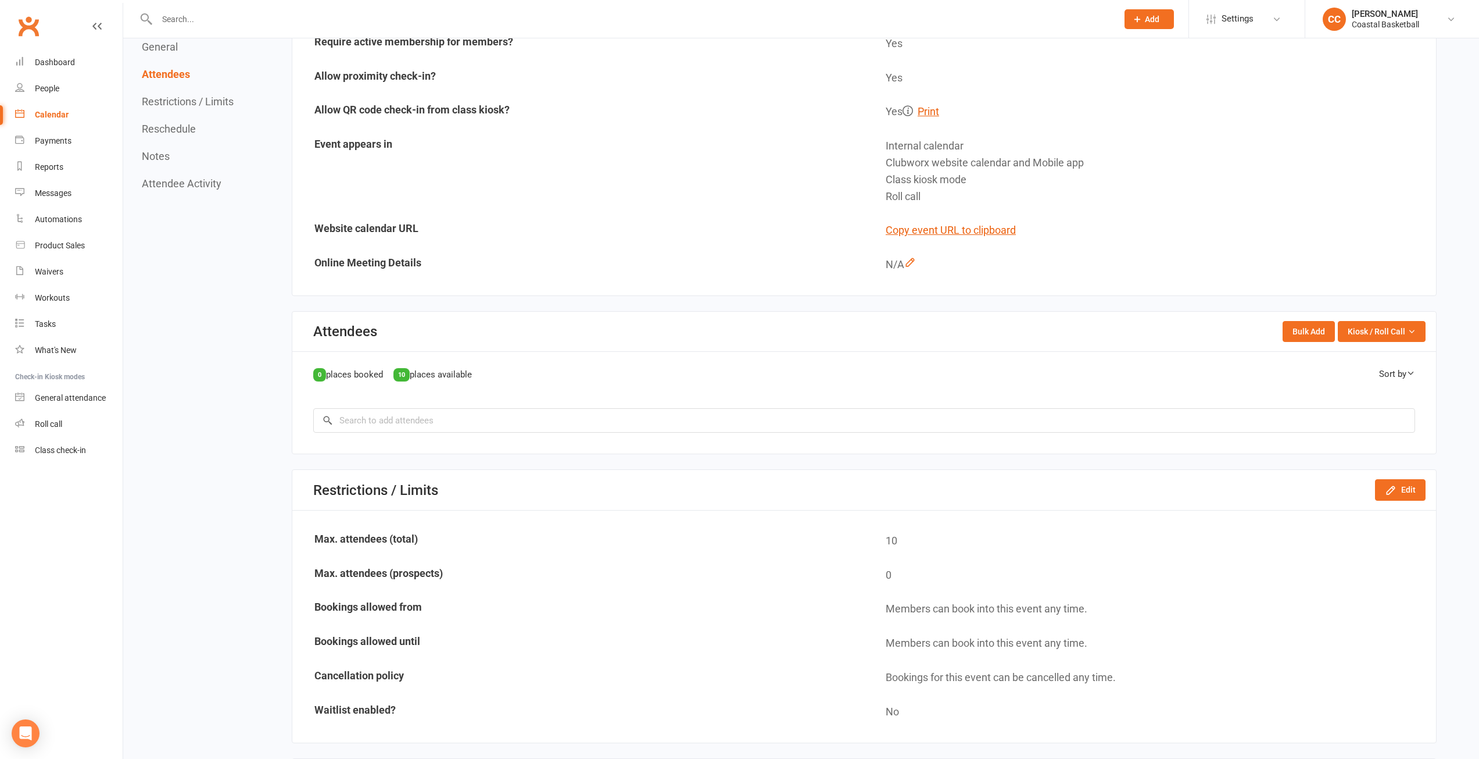
scroll to position [320, 0]
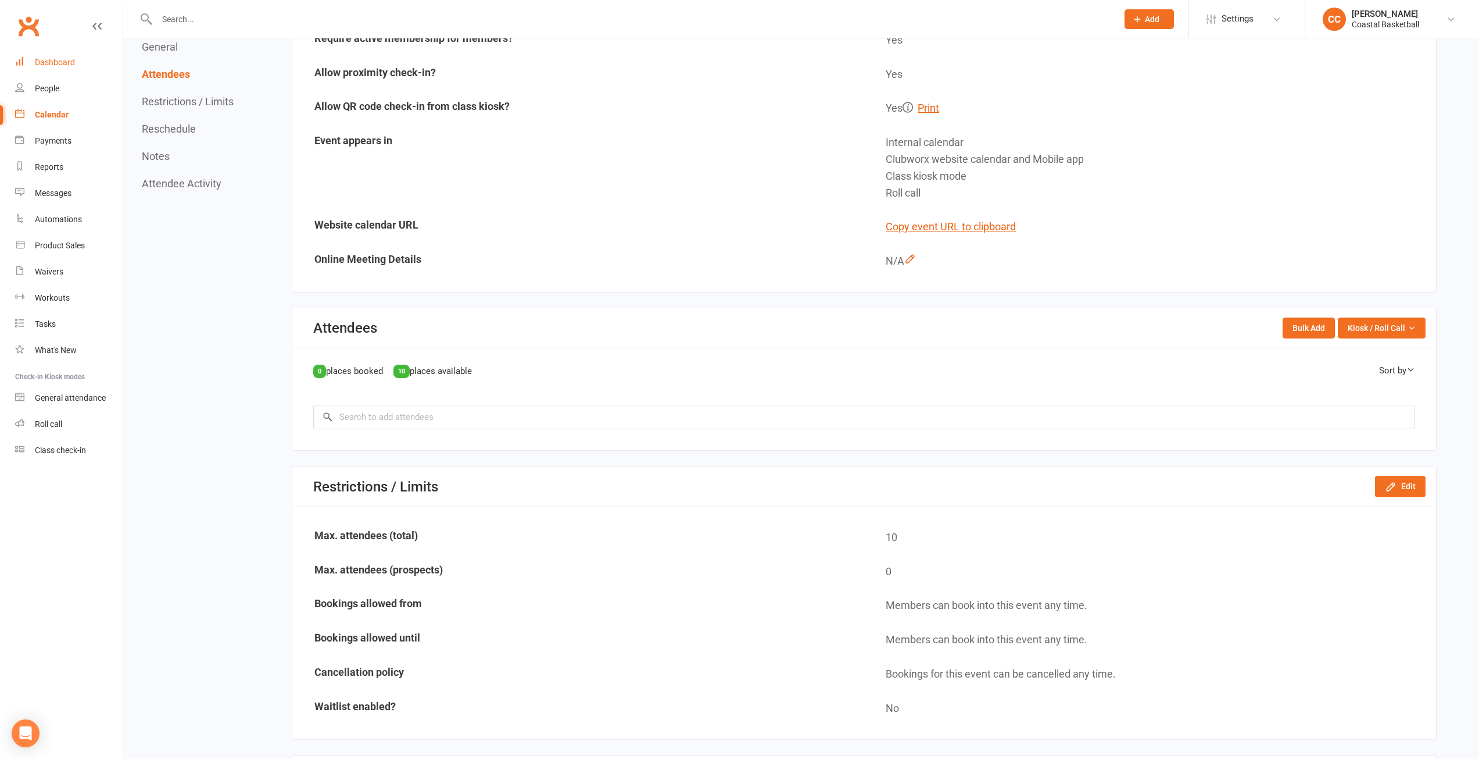
click at [71, 62] on div "Dashboard" at bounding box center [55, 62] width 40 height 9
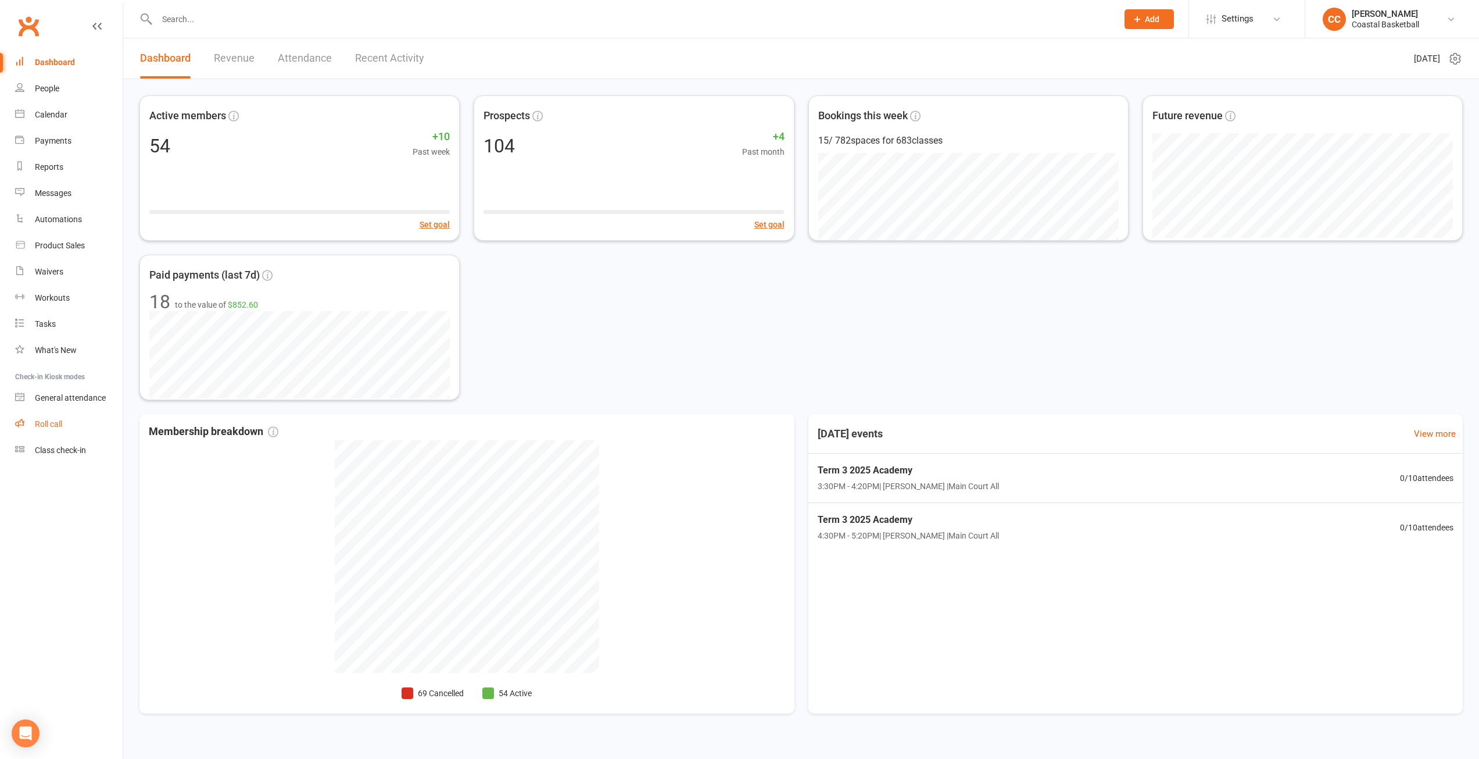
click at [52, 421] on div "Roll call" at bounding box center [48, 423] width 27 height 9
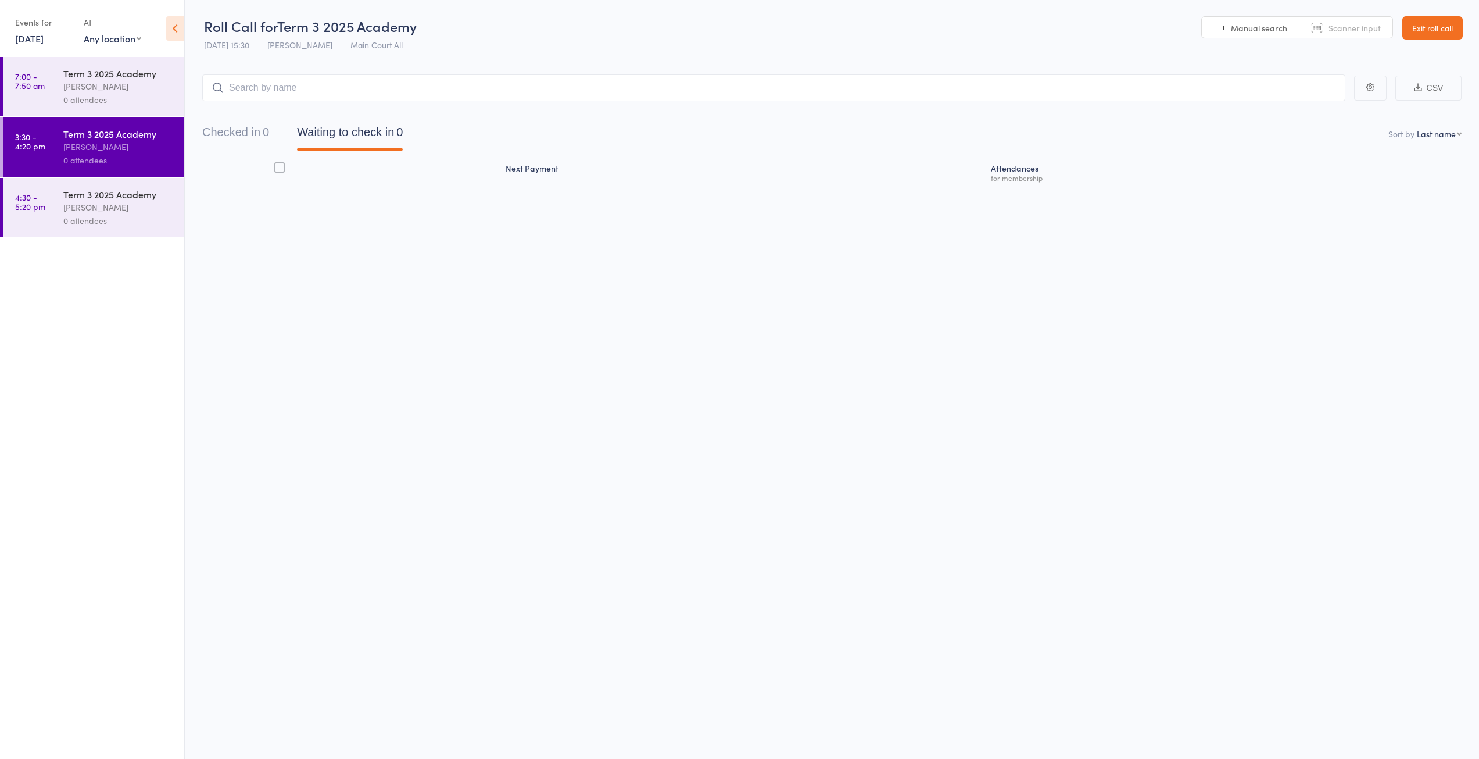
click at [25, 41] on link "[DATE]" at bounding box center [29, 38] width 28 height 13
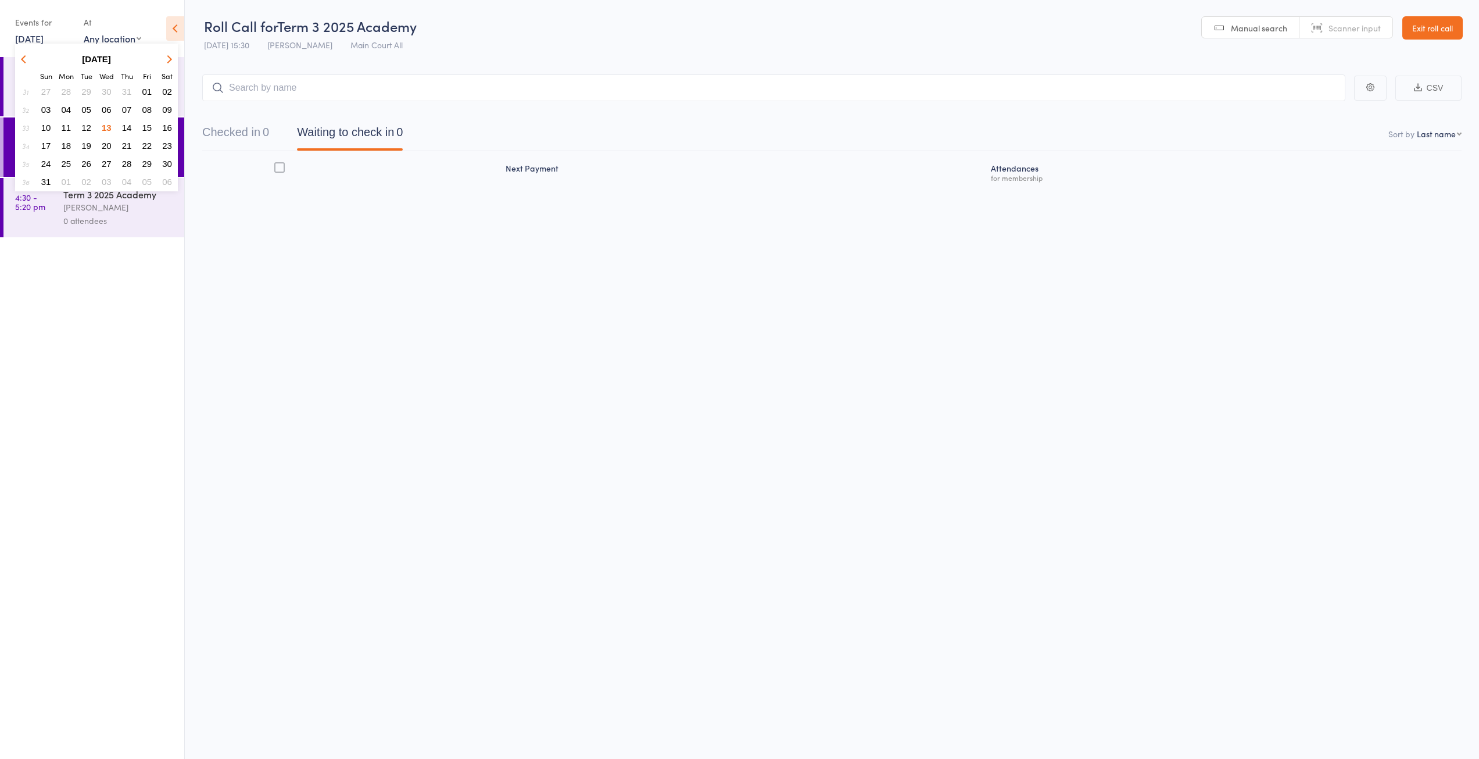
click at [145, 127] on span "15" at bounding box center [147, 128] width 10 height 10
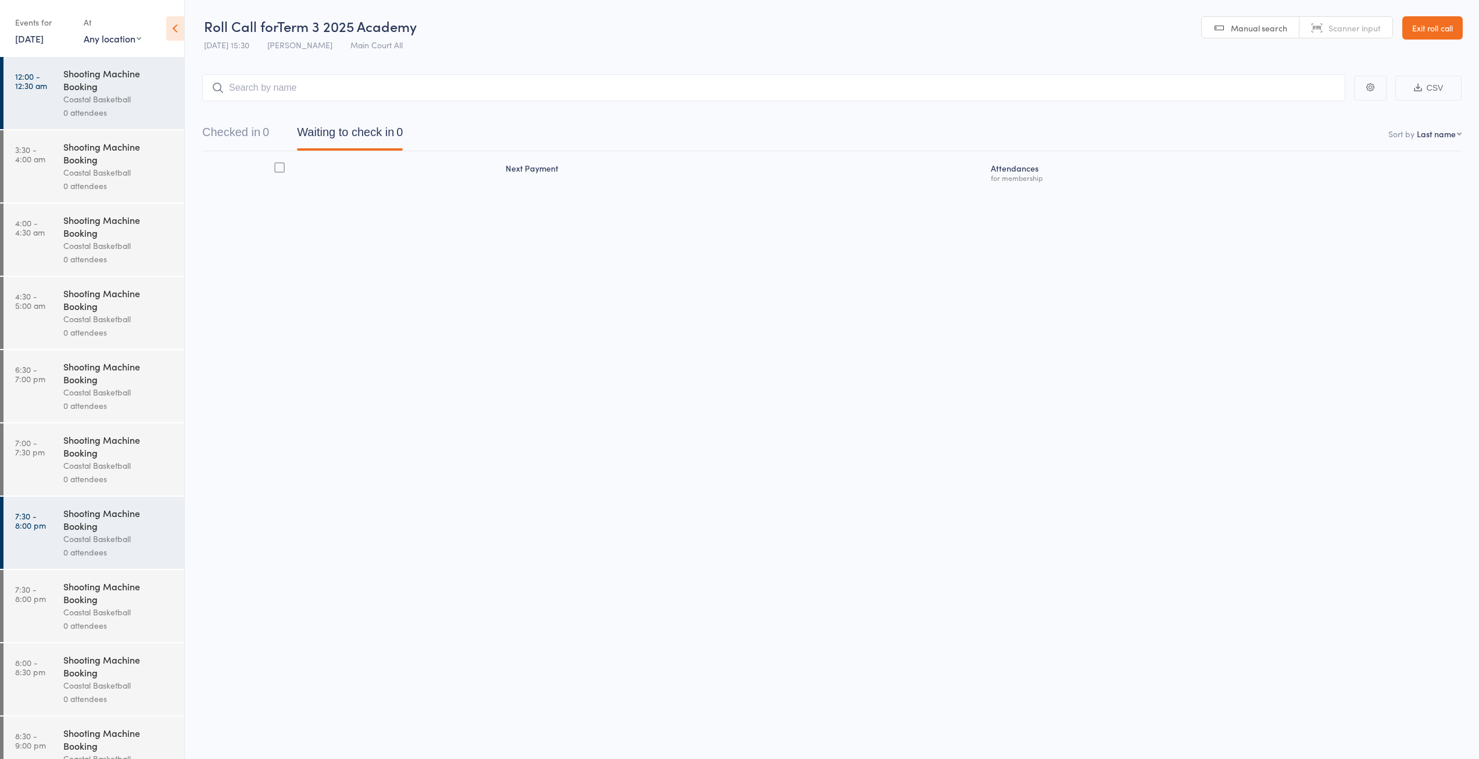
click at [1449, 30] on link "Exit roll call" at bounding box center [1433, 27] width 60 height 23
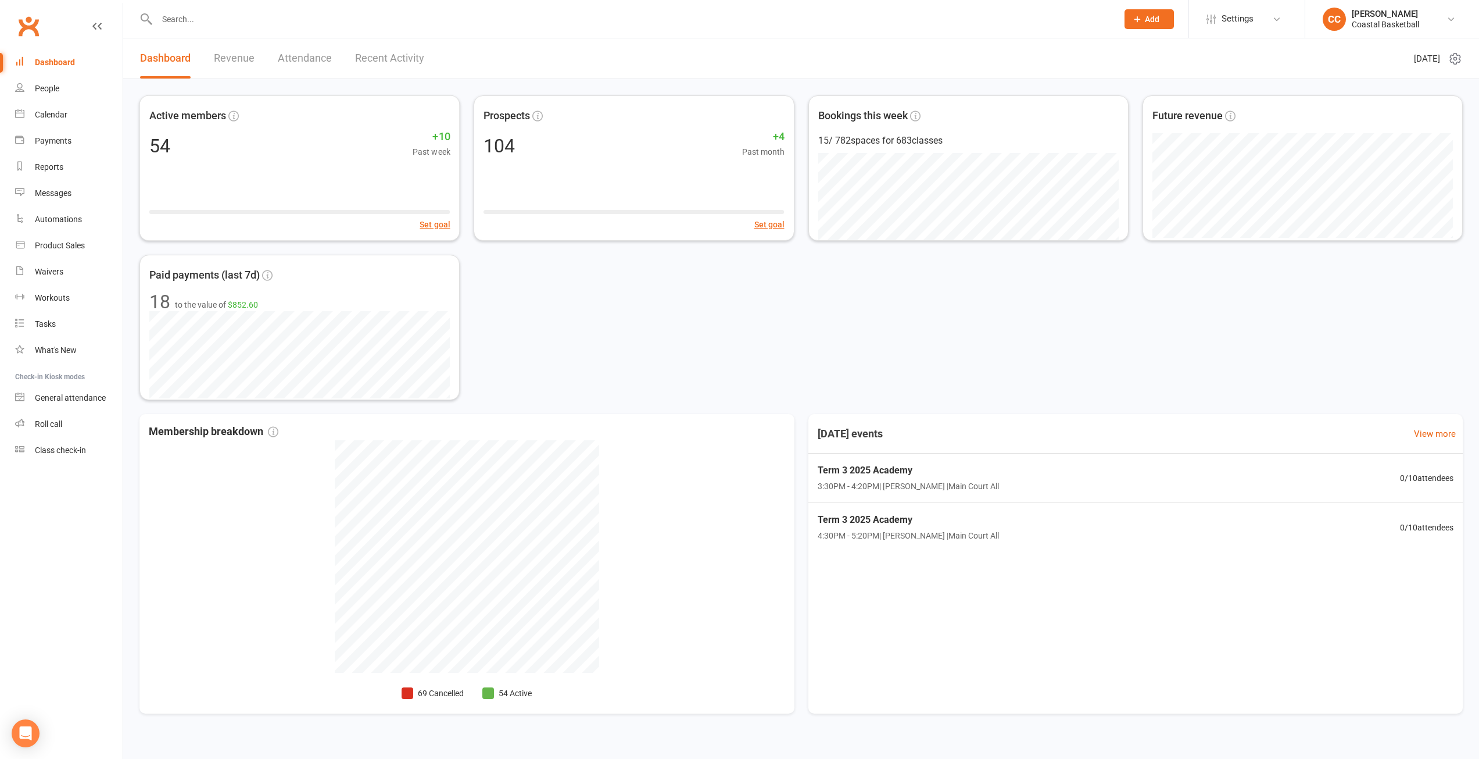
click at [317, 54] on link "Attendance" at bounding box center [305, 58] width 54 height 40
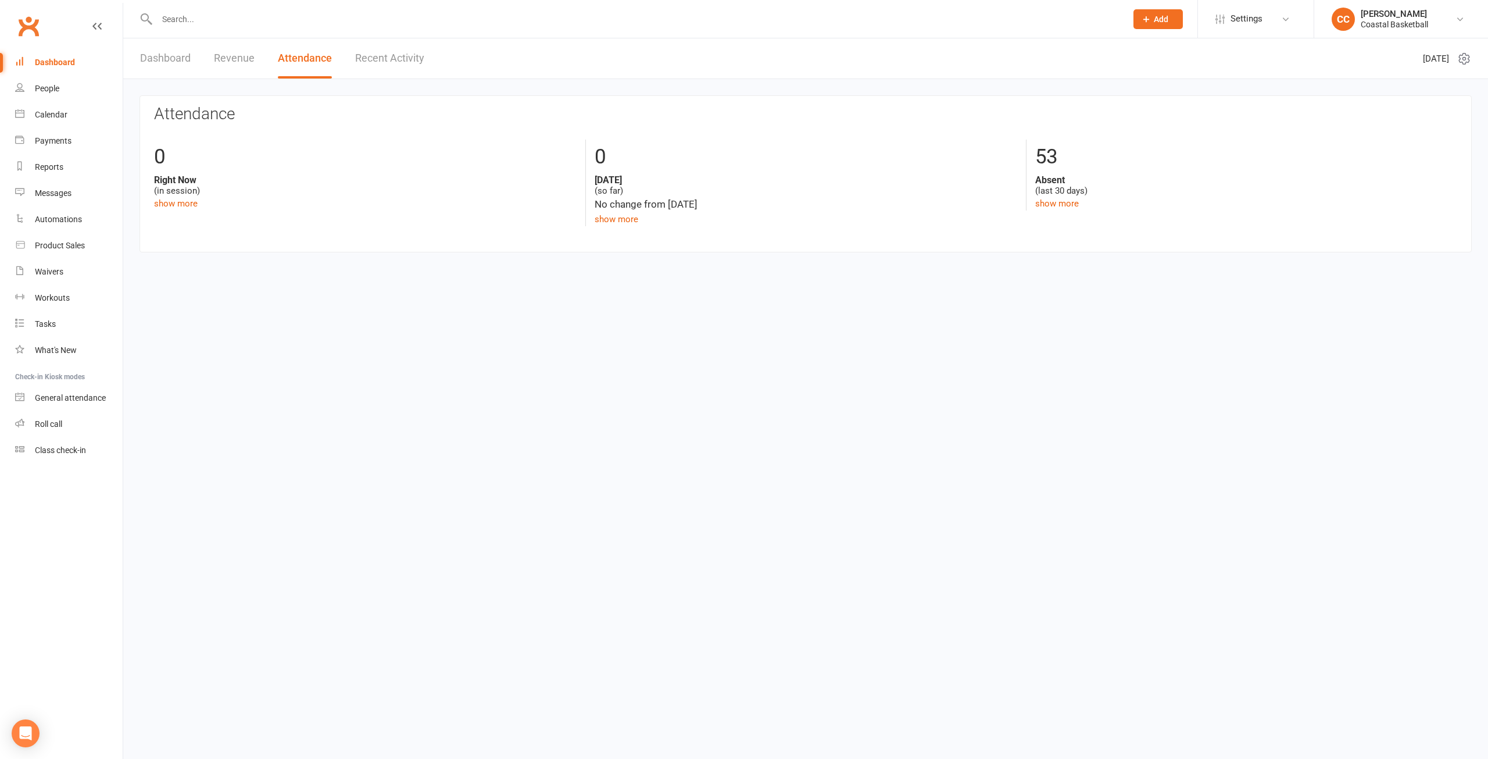
click at [378, 58] on link "Recent Activity" at bounding box center [389, 58] width 69 height 40
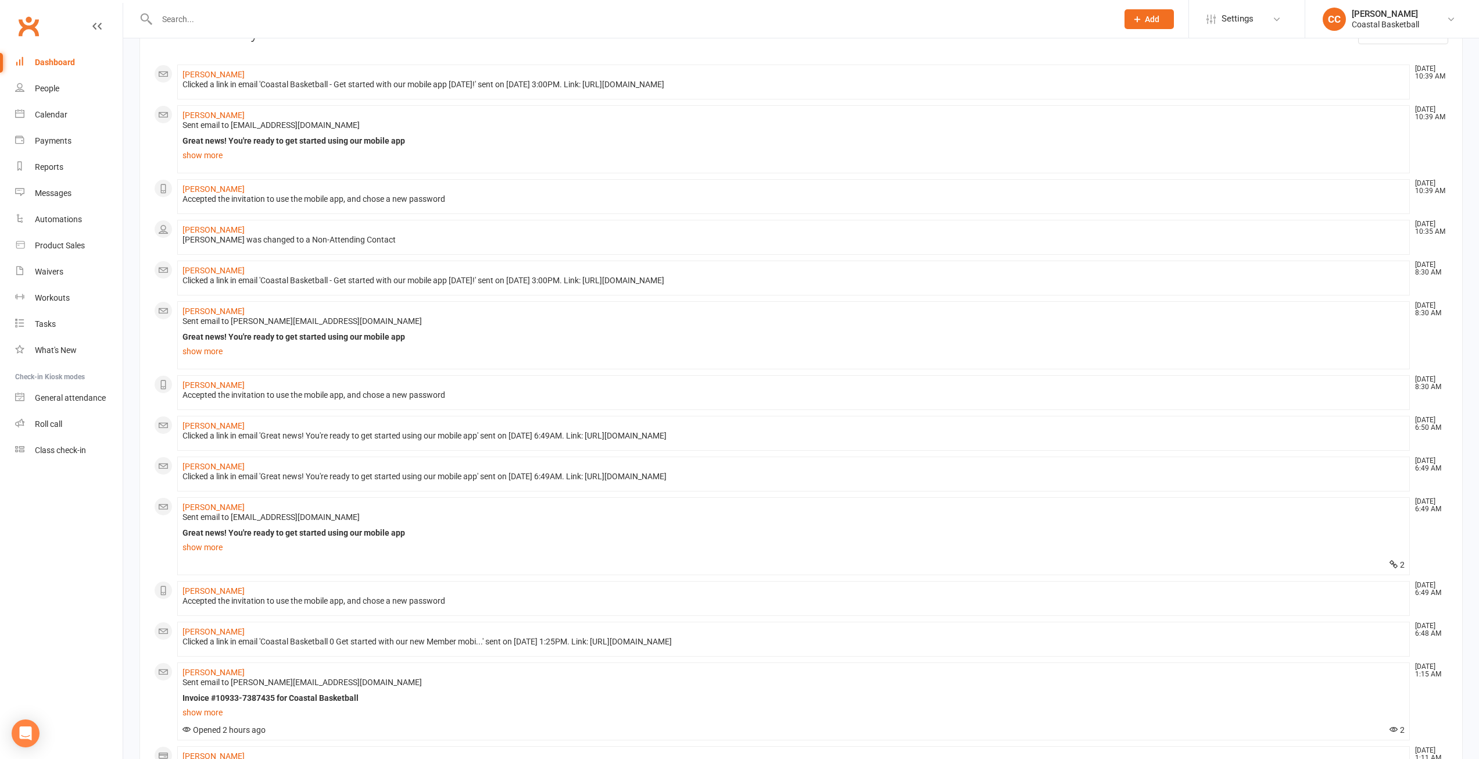
scroll to position [61, 0]
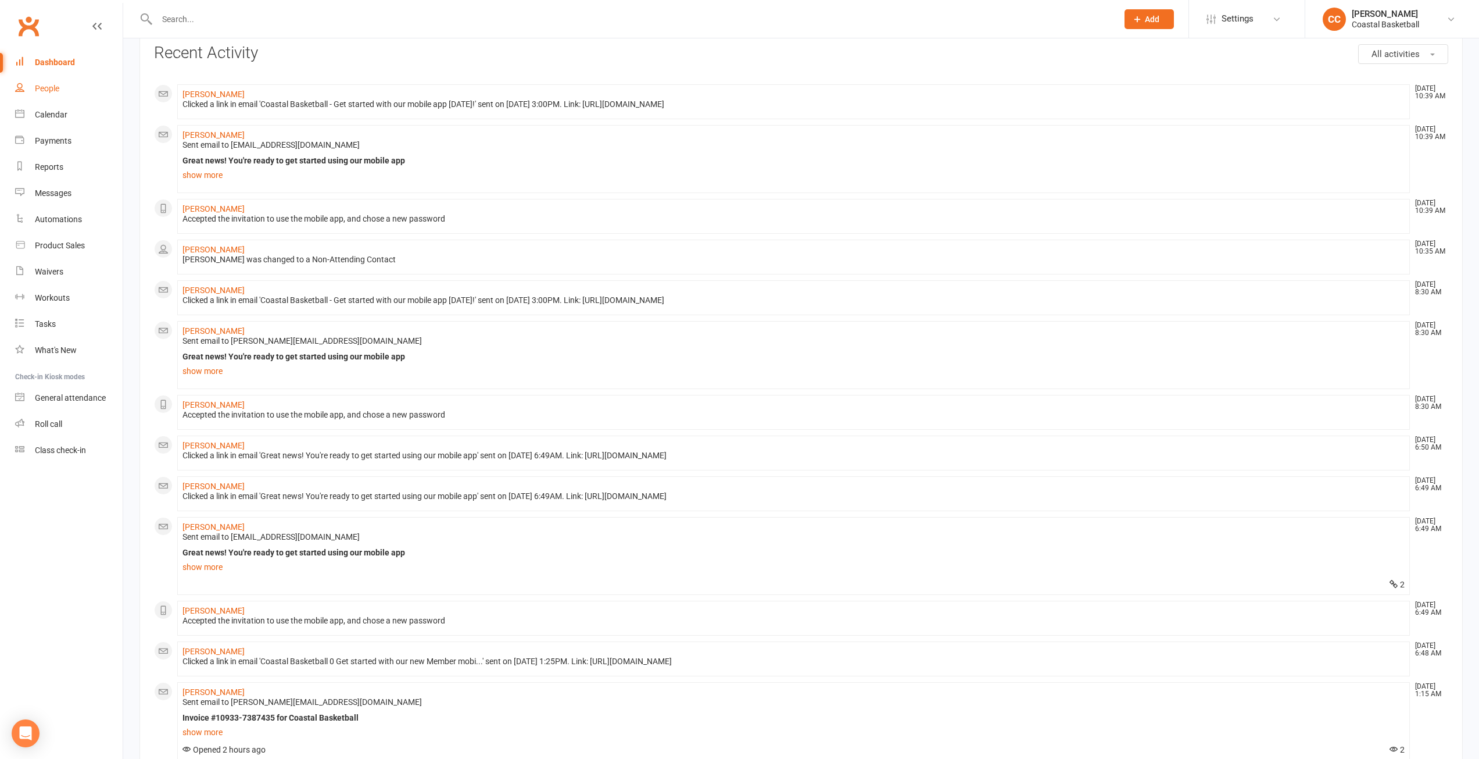
click at [45, 94] on link "People" at bounding box center [69, 89] width 108 height 26
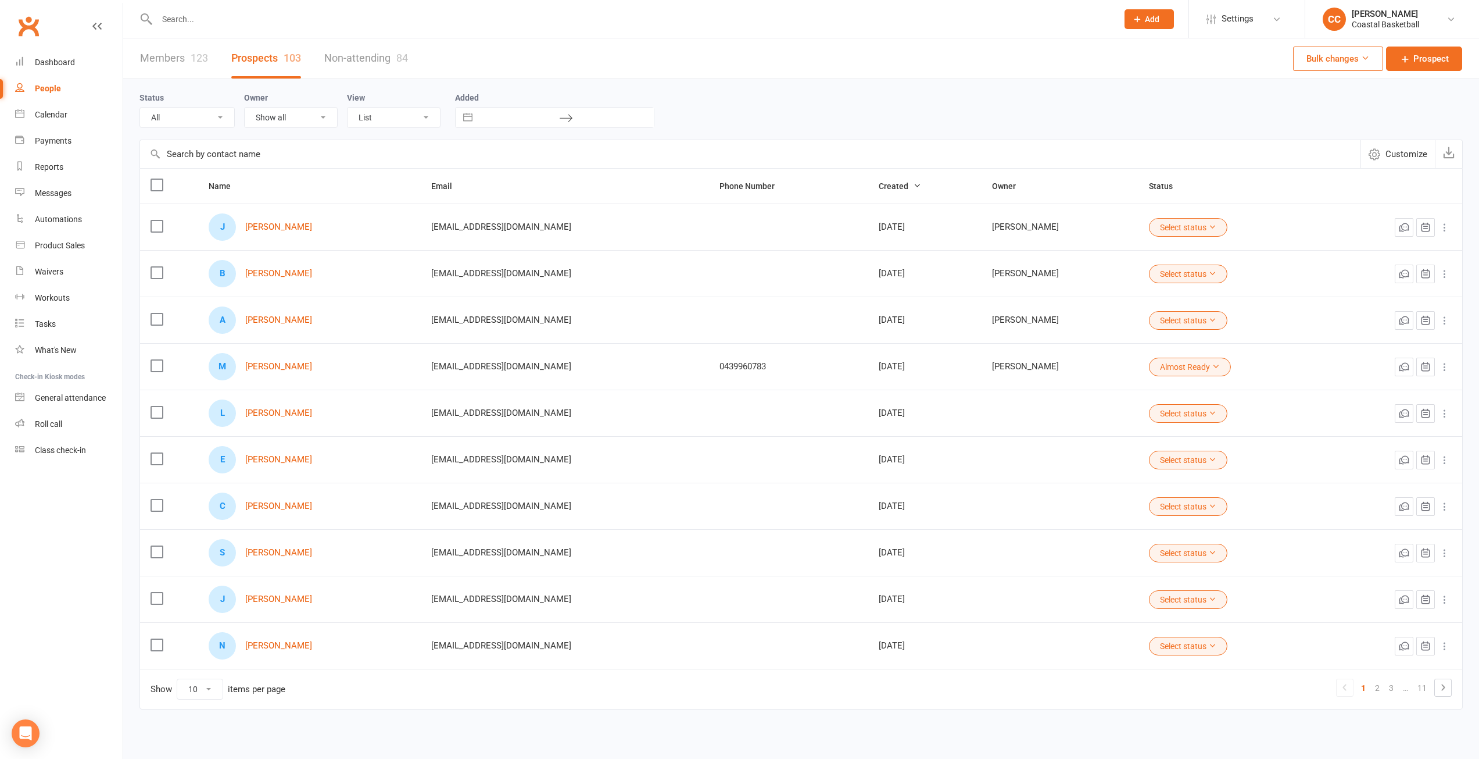
drag, startPoint x: 877, startPoint y: 434, endPoint x: 867, endPoint y: 423, distance: 15.3
